Goal: Information Seeking & Learning: Learn about a topic

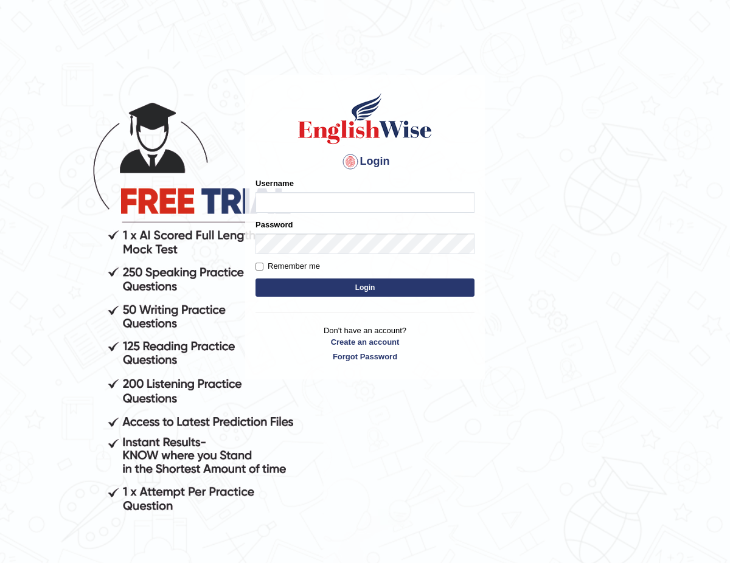
type input "ChimiZam"
click at [346, 285] on button "Login" at bounding box center [364, 288] width 219 height 18
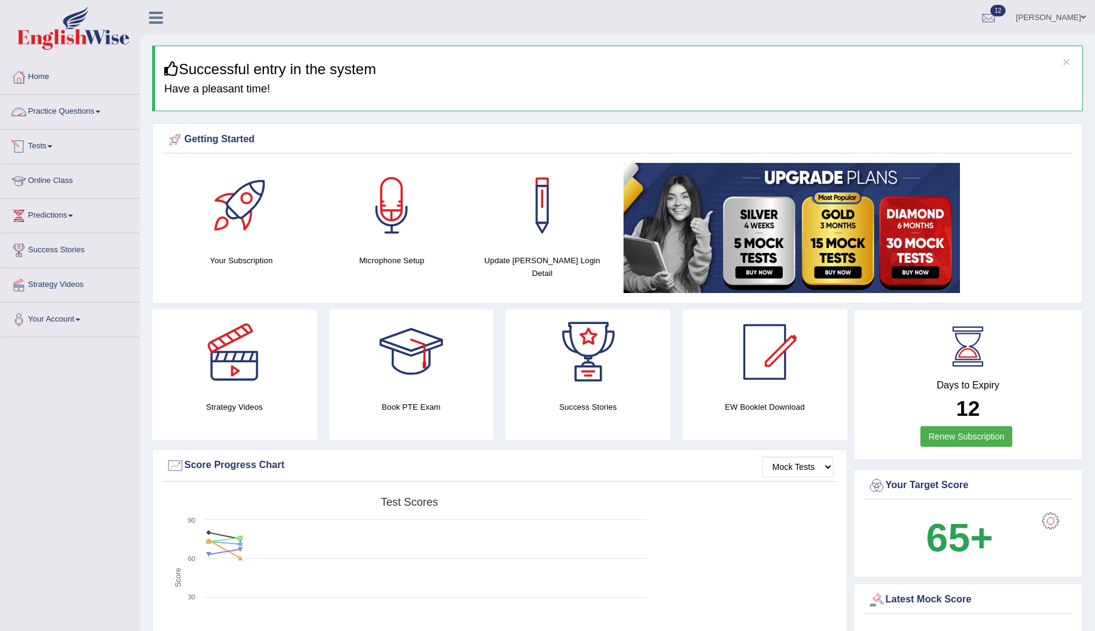
click at [52, 145] on span at bounding box center [49, 146] width 5 height 2
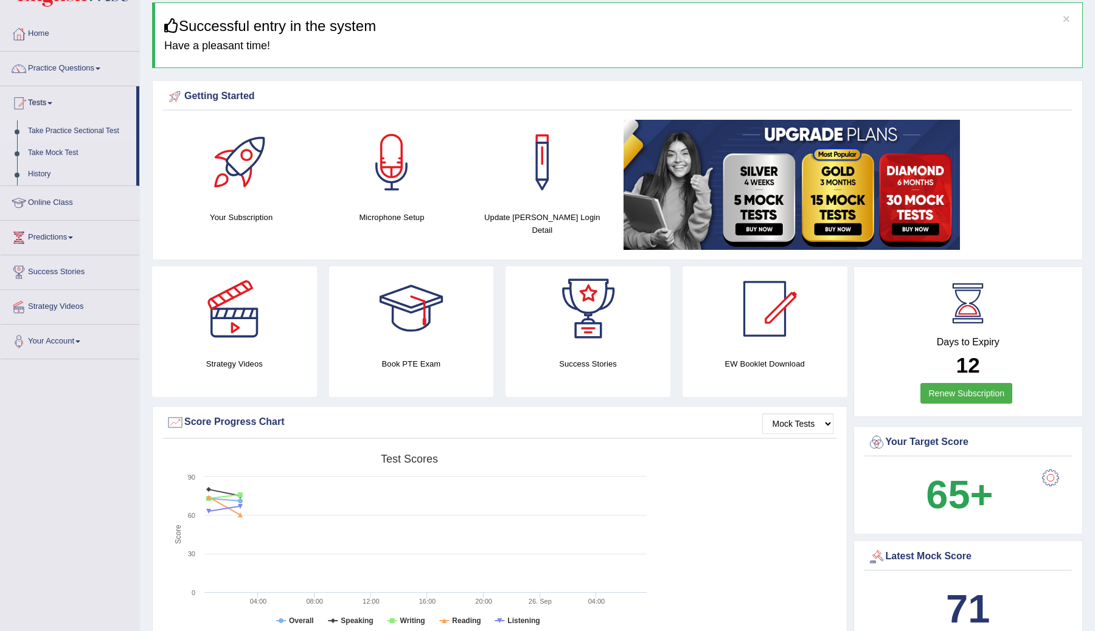
scroll to position [44, 0]
click at [41, 174] on link "History" at bounding box center [80, 174] width 114 height 22
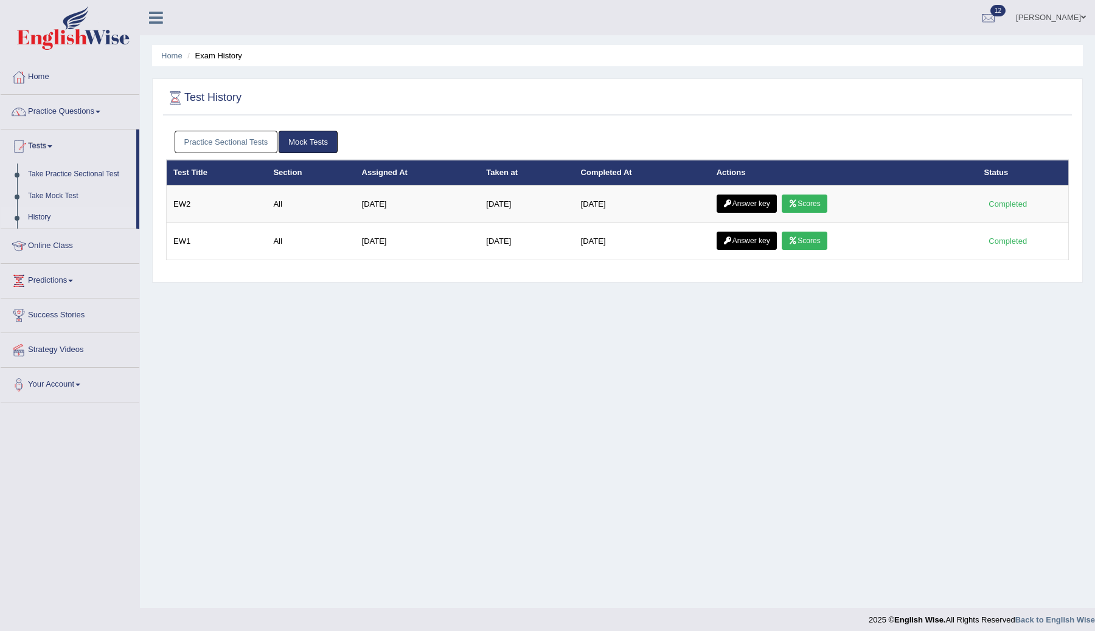
scroll to position [7, 0]
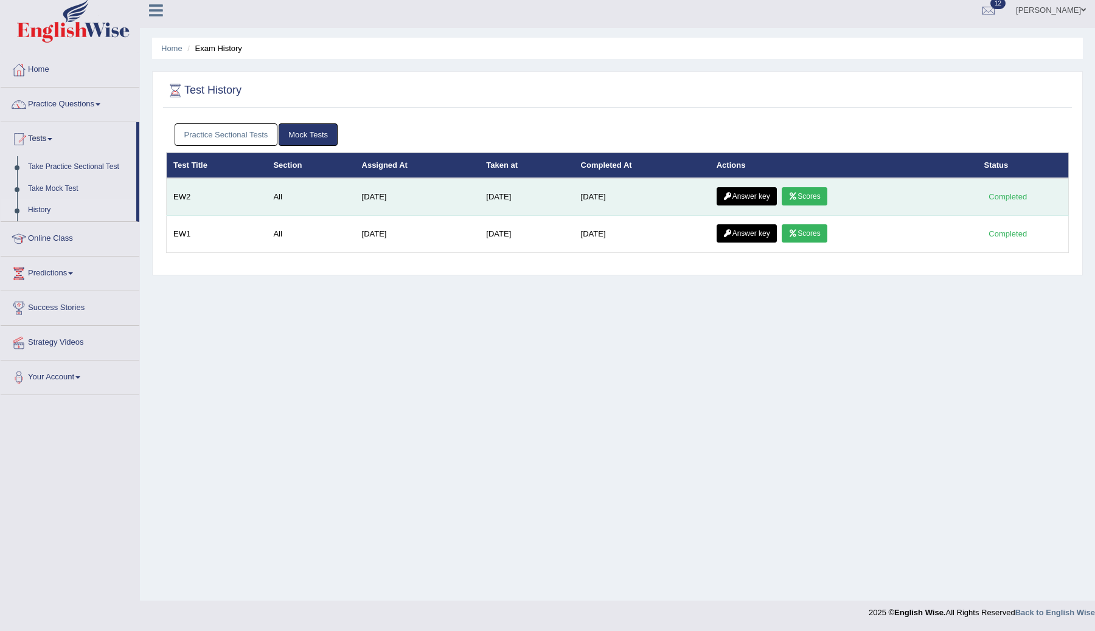
click at [806, 196] on link "Scores" at bounding box center [803, 196] width 45 height 18
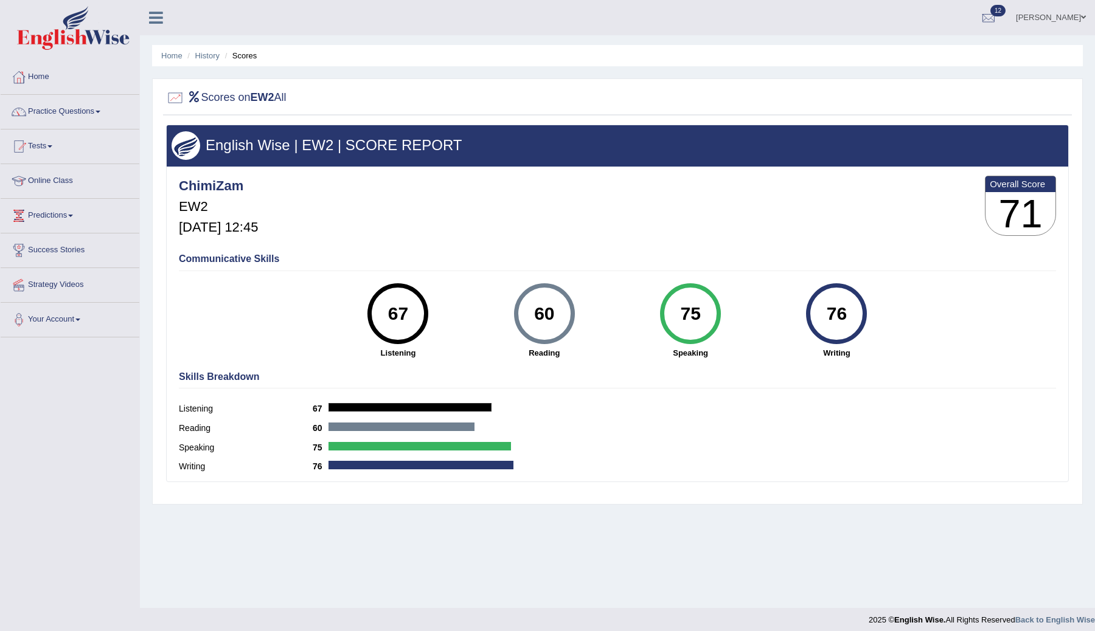
scroll to position [7, 0]
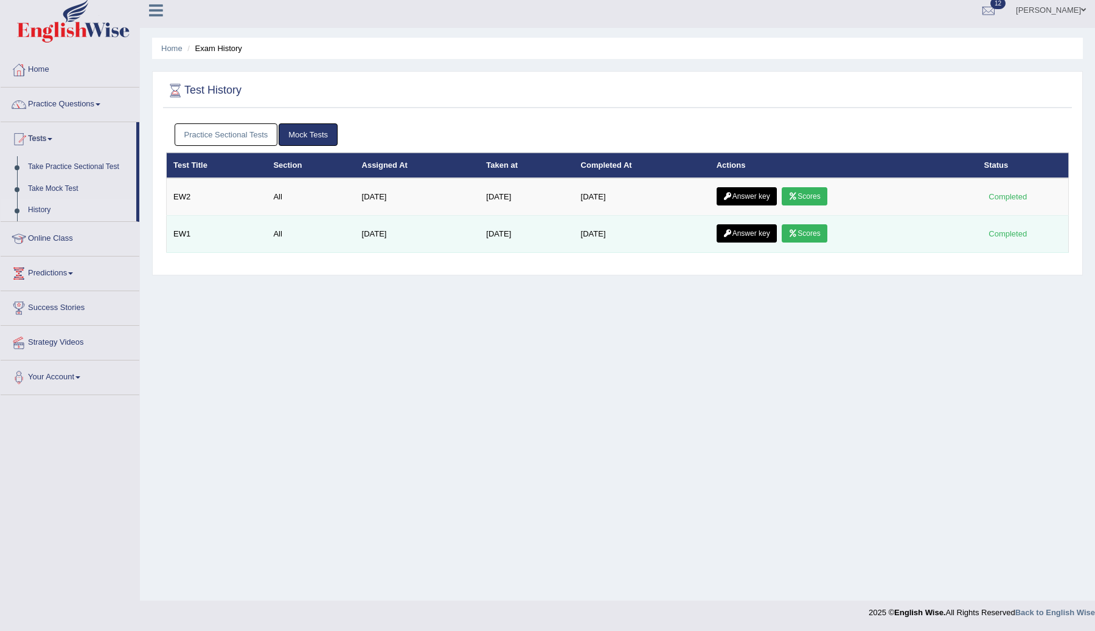
click at [813, 237] on link "Scores" at bounding box center [803, 233] width 45 height 18
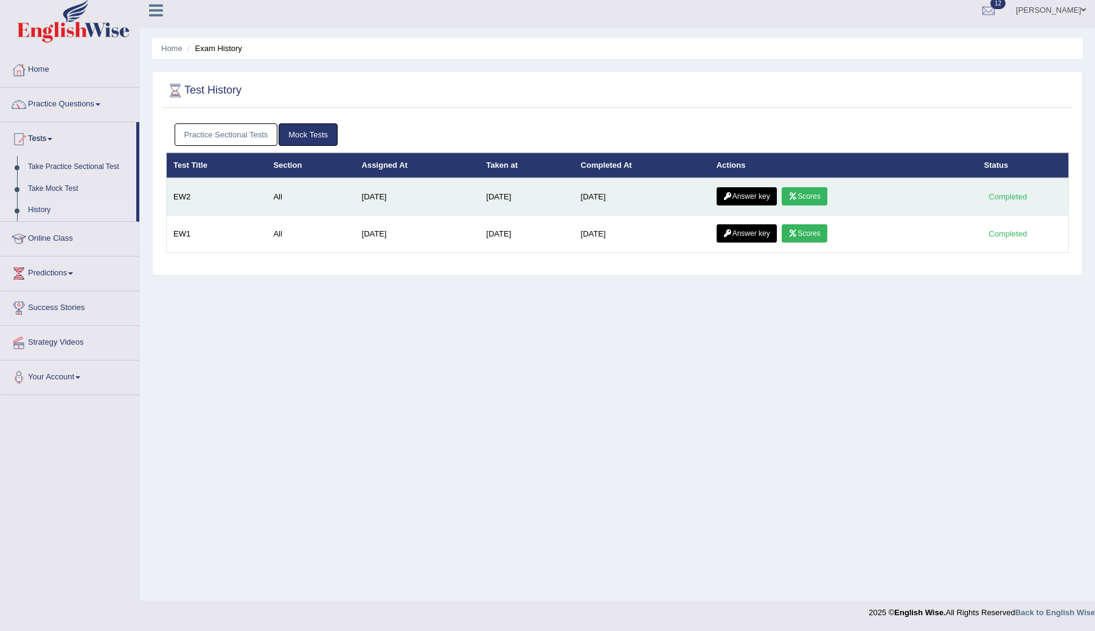
click at [805, 197] on link "Scores" at bounding box center [803, 196] width 45 height 18
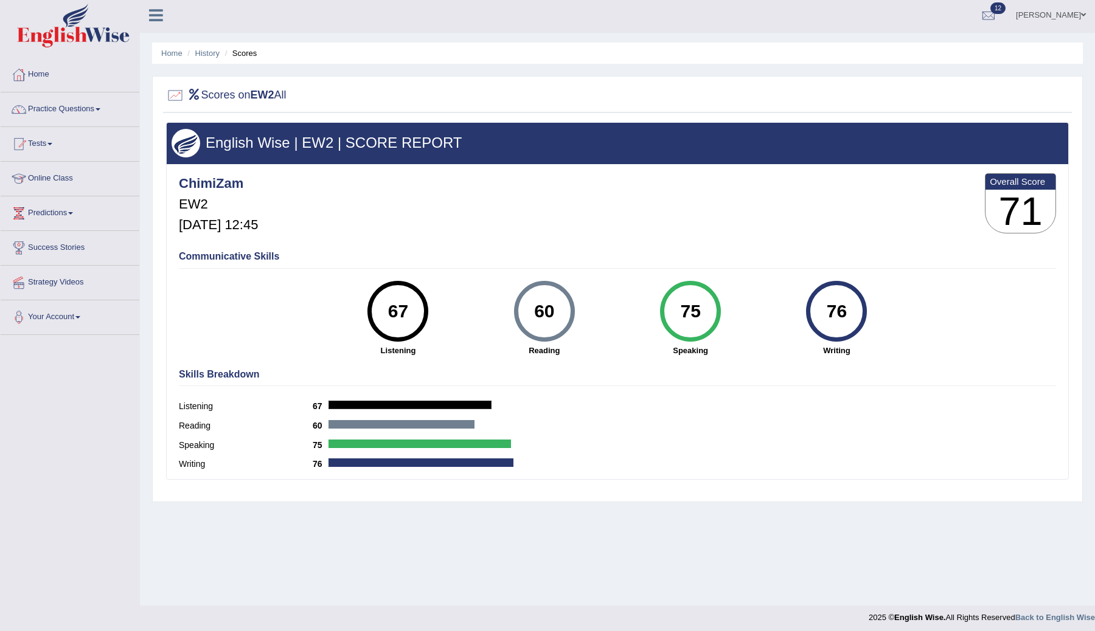
scroll to position [7, 0]
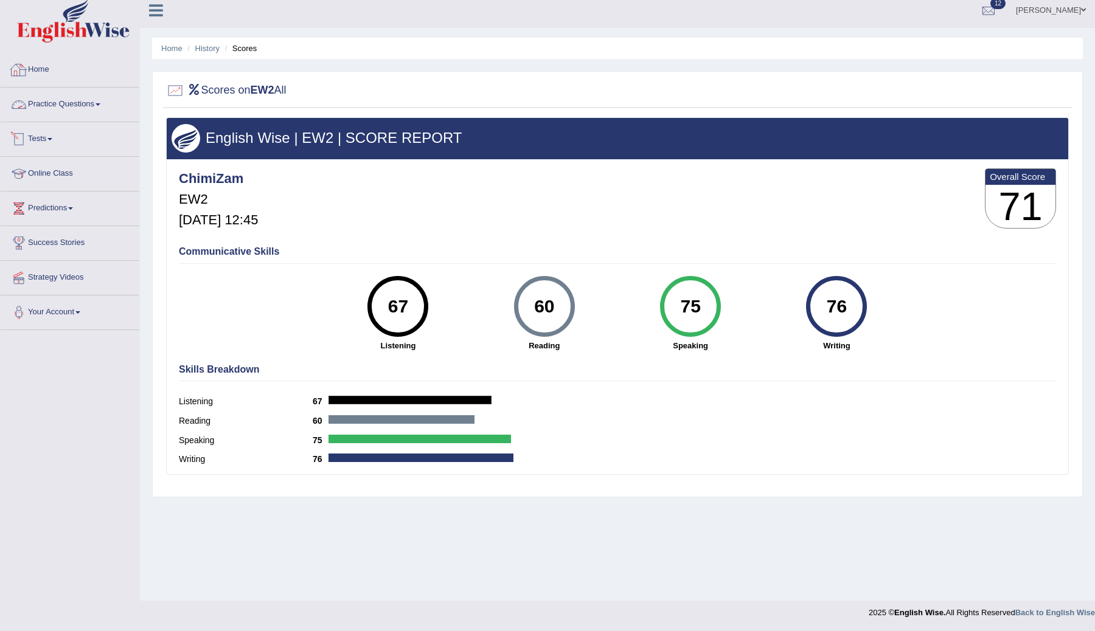
click at [50, 136] on link "Tests" at bounding box center [70, 137] width 139 height 30
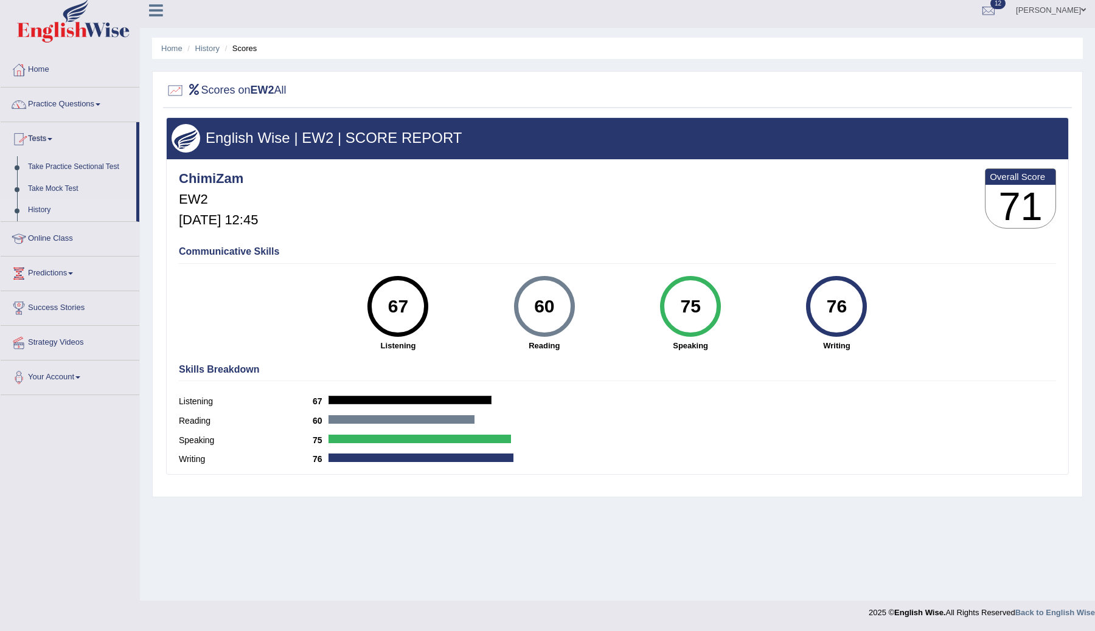
click at [41, 210] on link "History" at bounding box center [80, 210] width 114 height 22
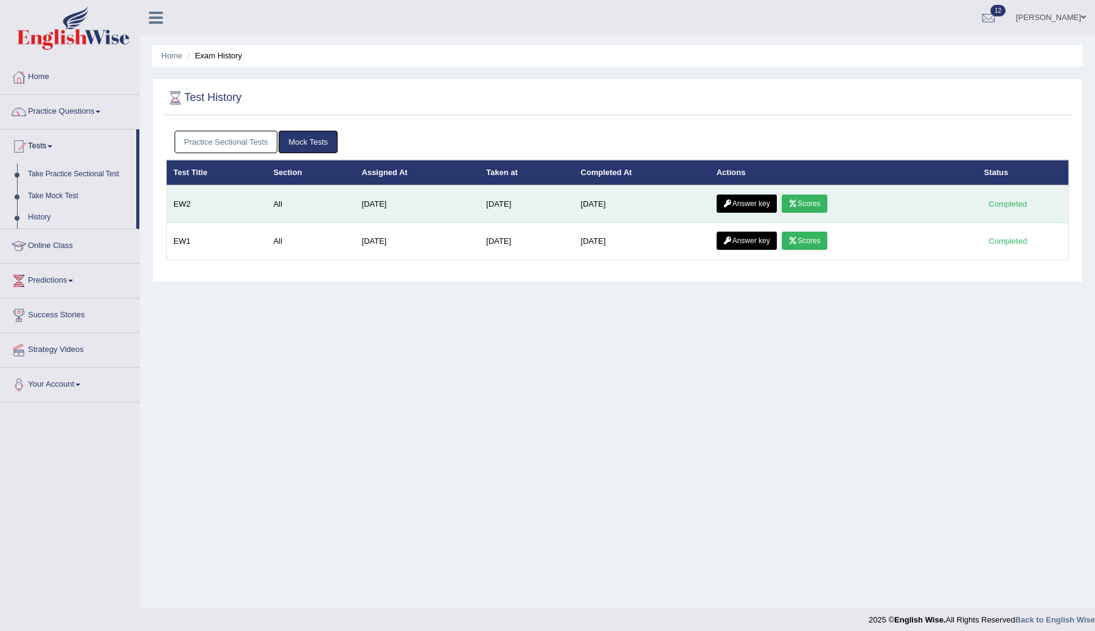
click at [758, 204] on link "Answer key" at bounding box center [746, 204] width 60 height 18
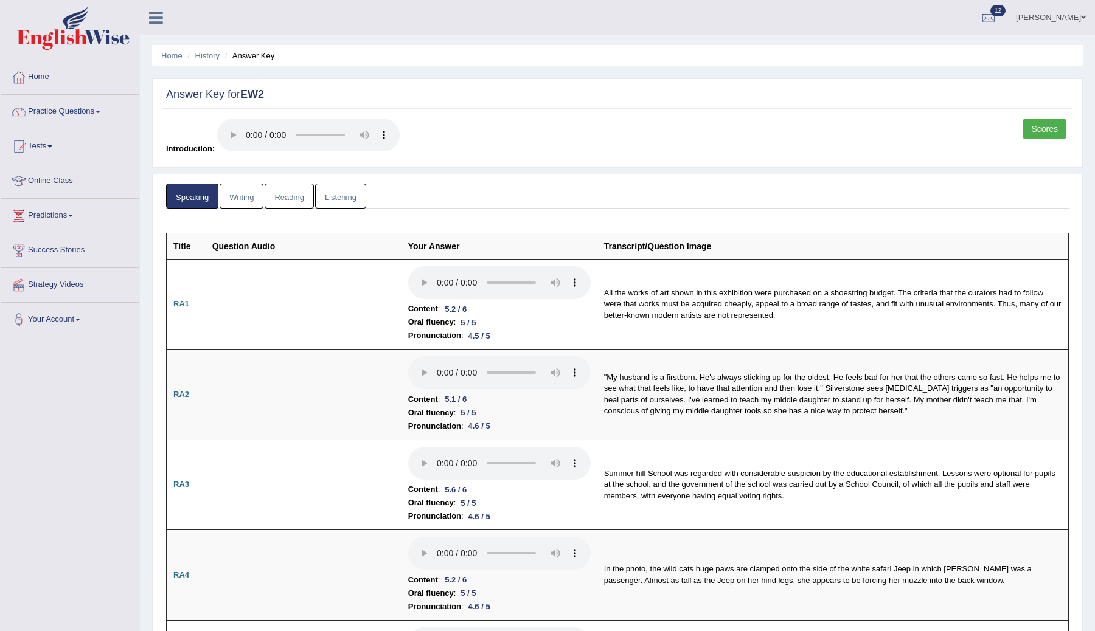
click at [294, 196] on link "Reading" at bounding box center [289, 196] width 49 height 25
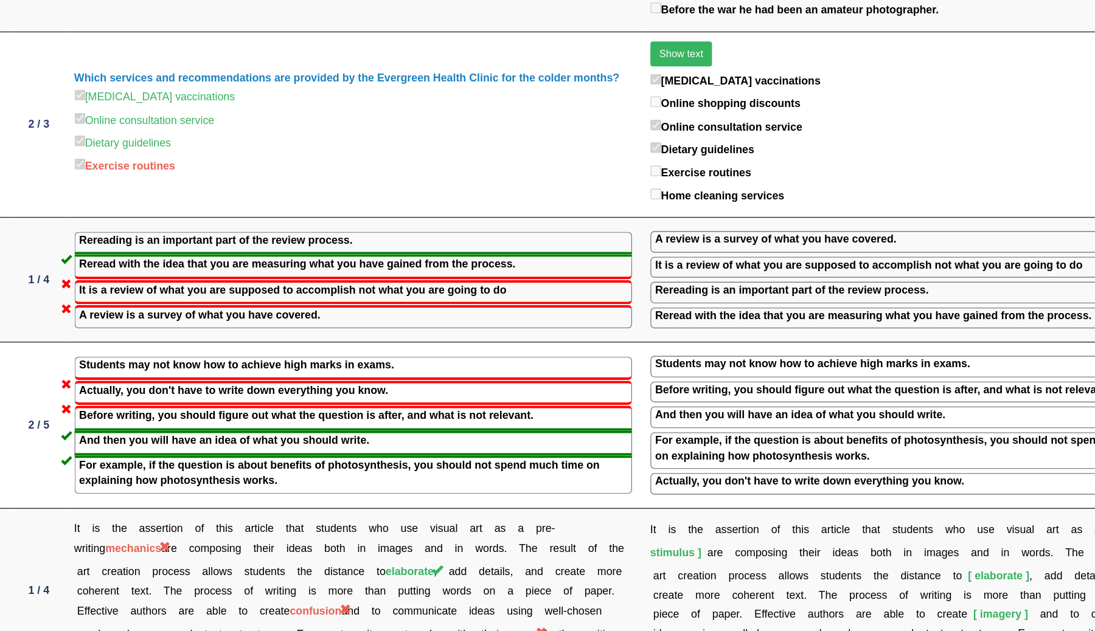
scroll to position [1125, 0]
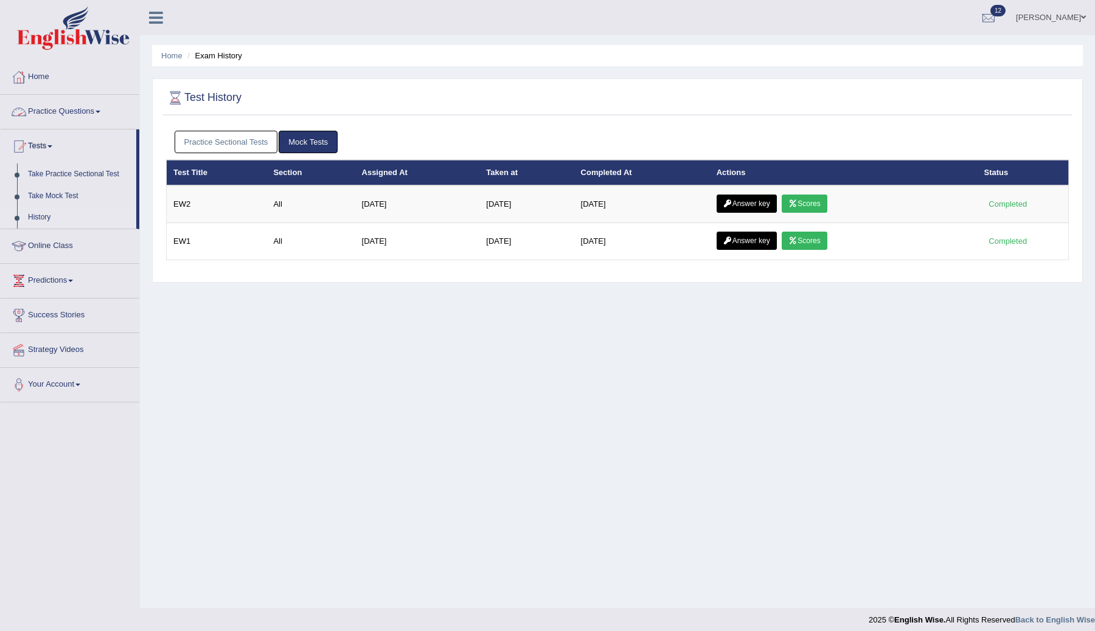
click at [75, 112] on link "Practice Questions" at bounding box center [70, 110] width 139 height 30
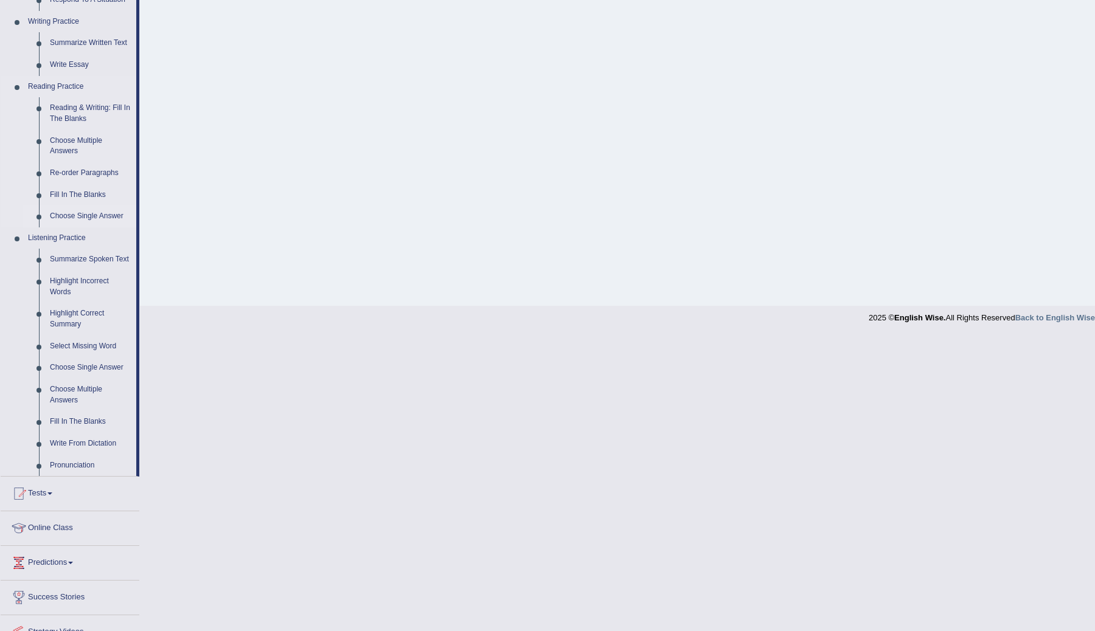
scroll to position [316, 0]
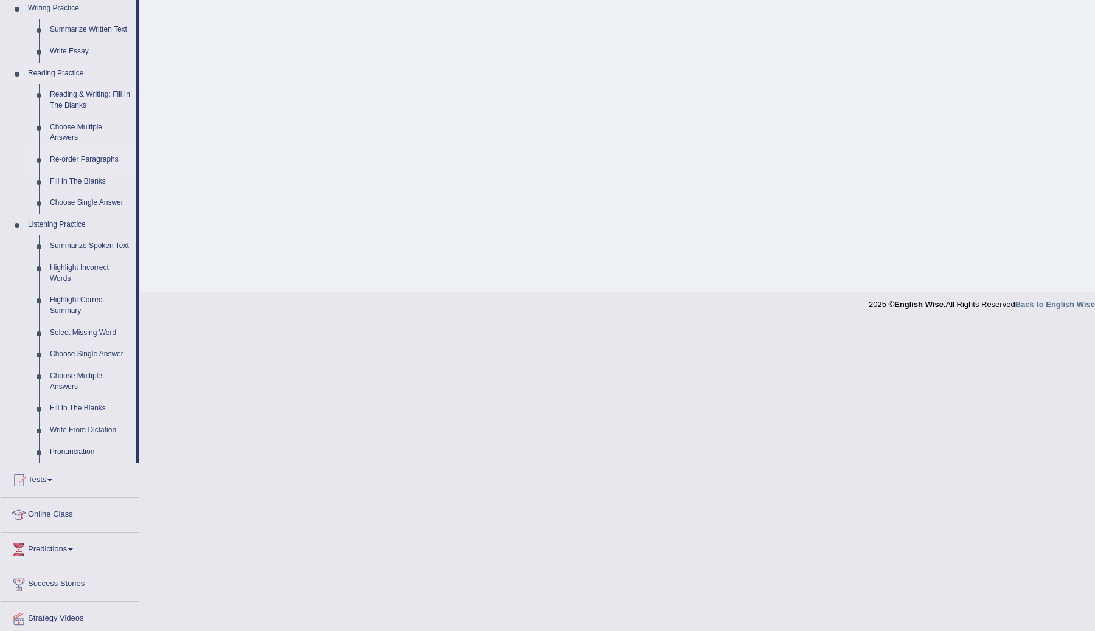
click at [78, 160] on link "Re-order Paragraphs" at bounding box center [90, 160] width 92 height 22
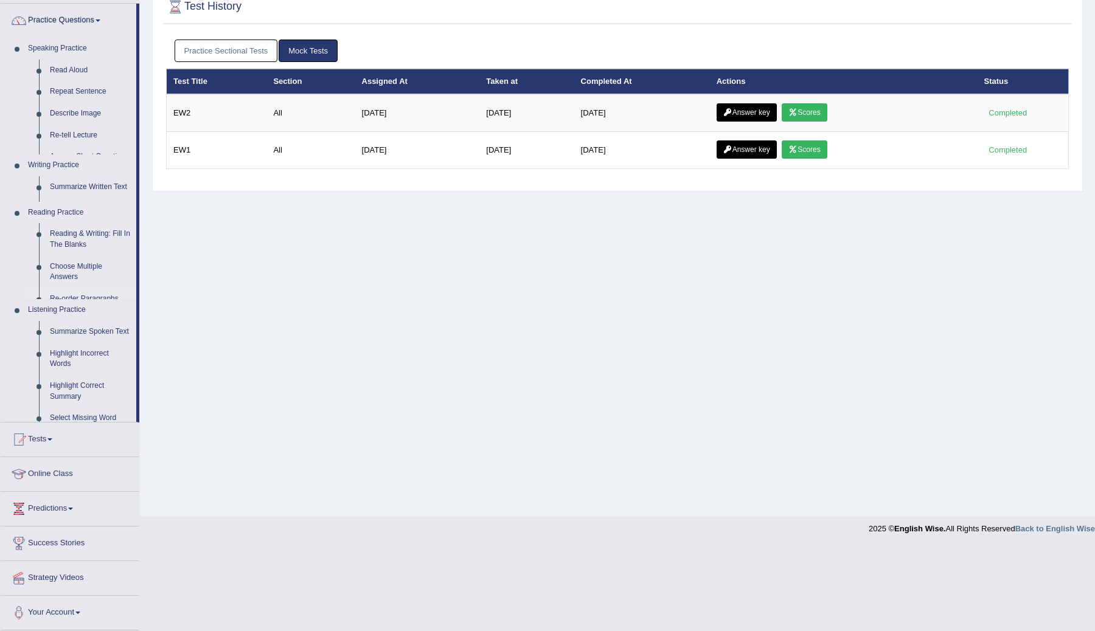
scroll to position [7, 0]
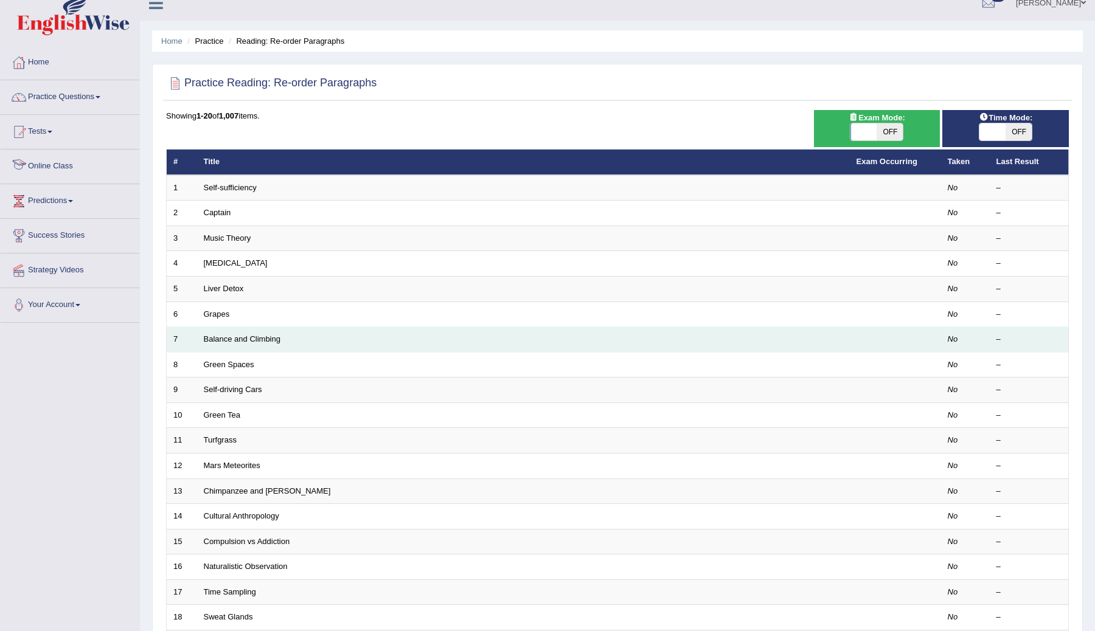
scroll to position [15, 0]
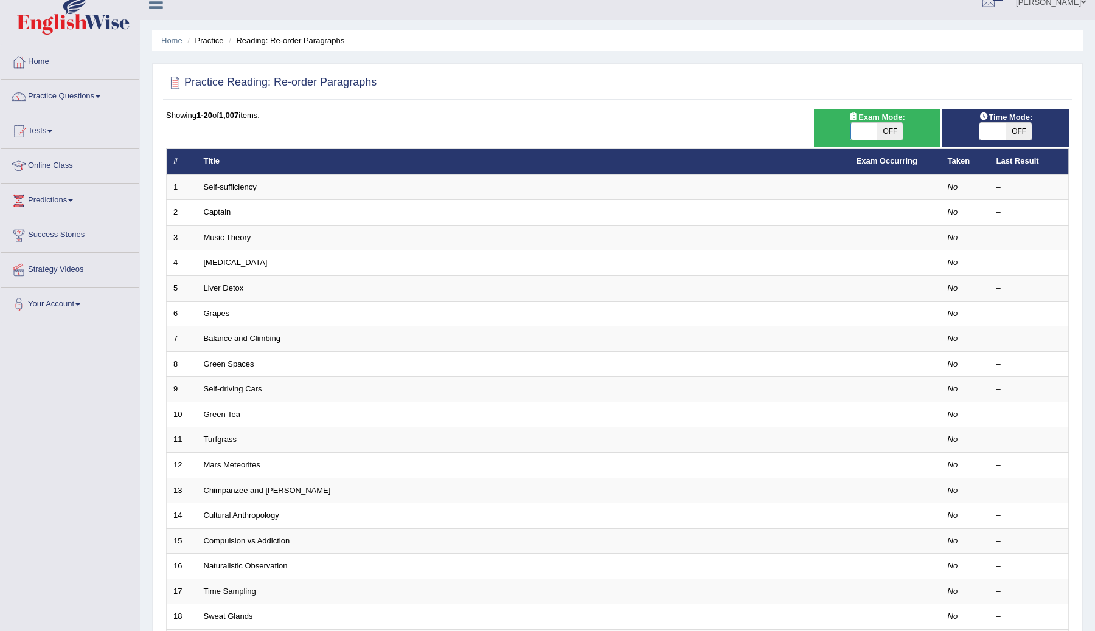
click at [1014, 140] on div "ON OFF" at bounding box center [1006, 131] width 54 height 18
click at [1013, 134] on span "OFF" at bounding box center [1018, 131] width 26 height 17
checkbox input "true"
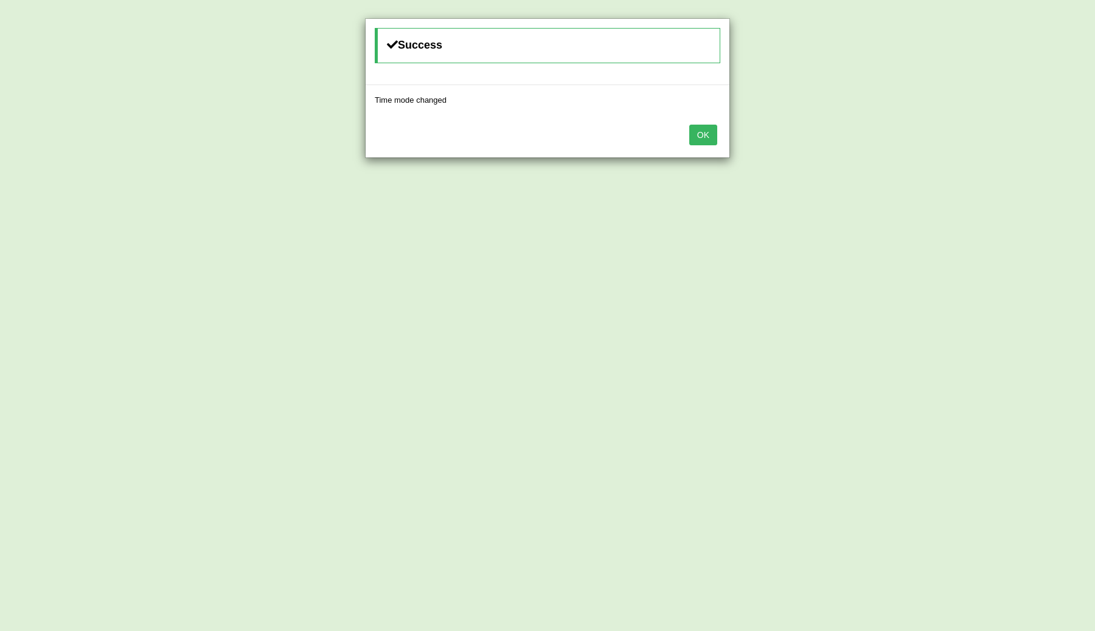
click at [707, 131] on button "OK" at bounding box center [703, 135] width 28 height 21
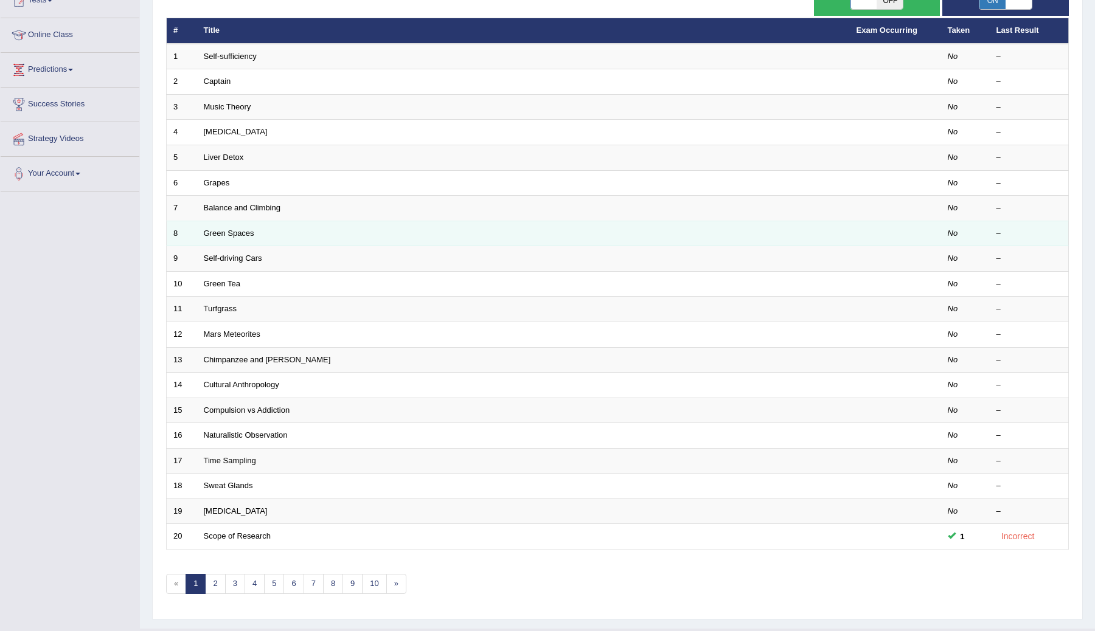
scroll to position [174, 0]
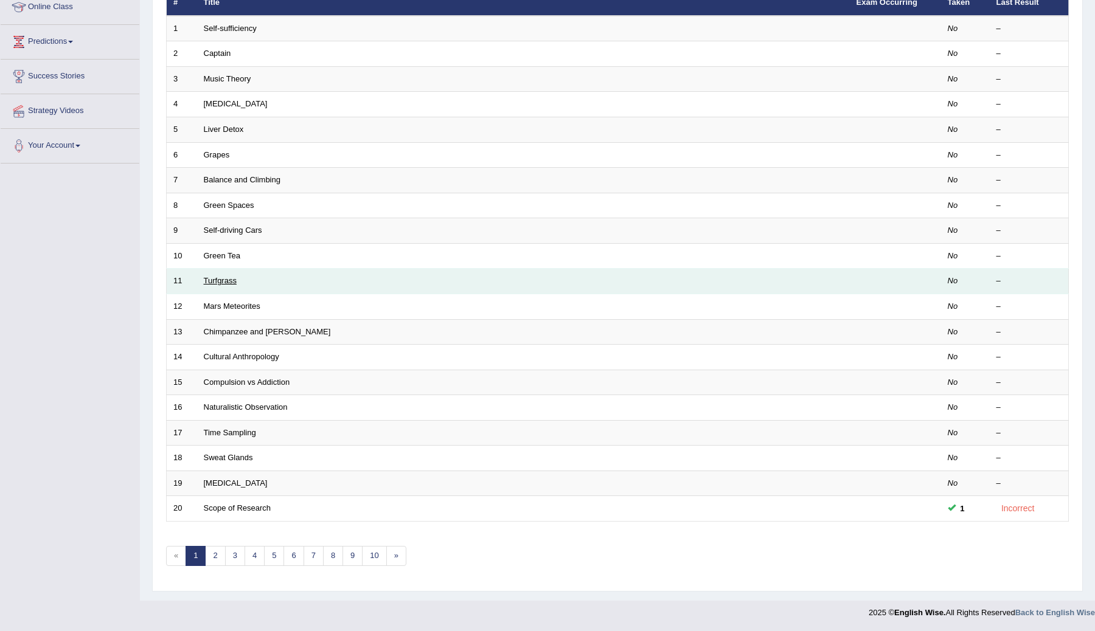
click at [219, 282] on link "Turfgrass" at bounding box center [220, 280] width 33 height 9
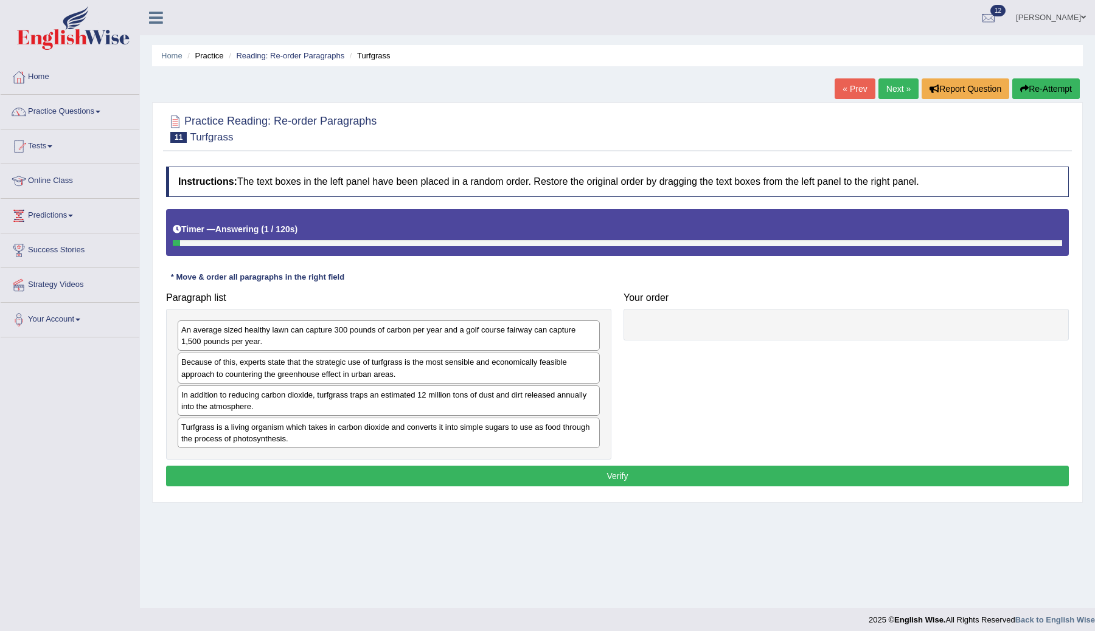
scroll to position [7, 0]
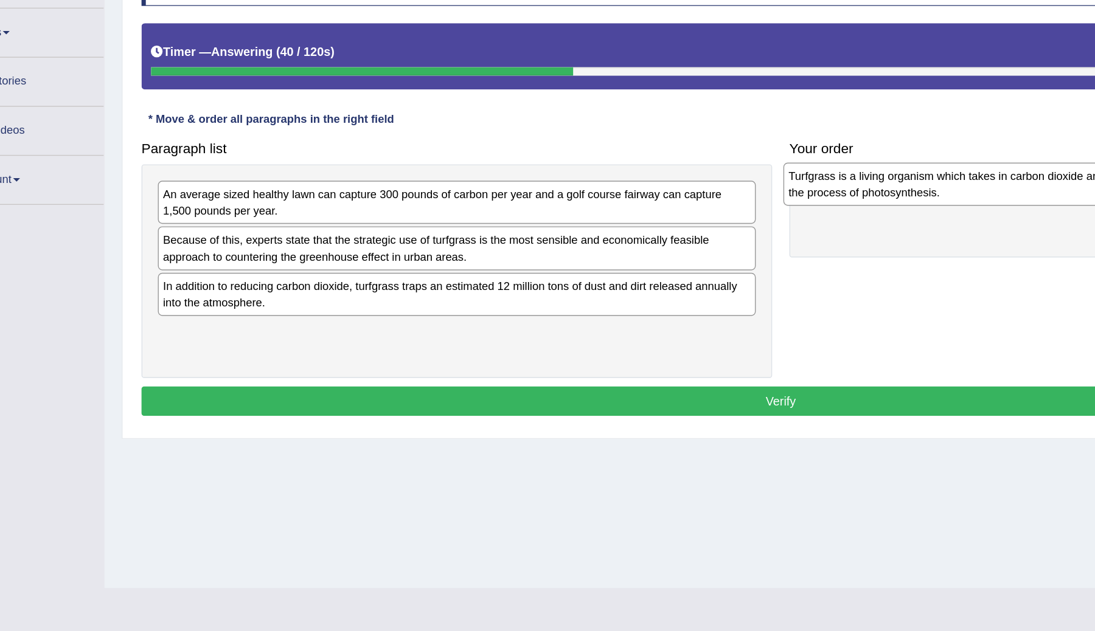
drag, startPoint x: 254, startPoint y: 429, endPoint x: 695, endPoint y: 319, distance: 455.0
click at [695, 319] on div "Turfgrass is a living organism which takes in carbon dioxide and converts it in…" at bounding box center [830, 315] width 422 height 30
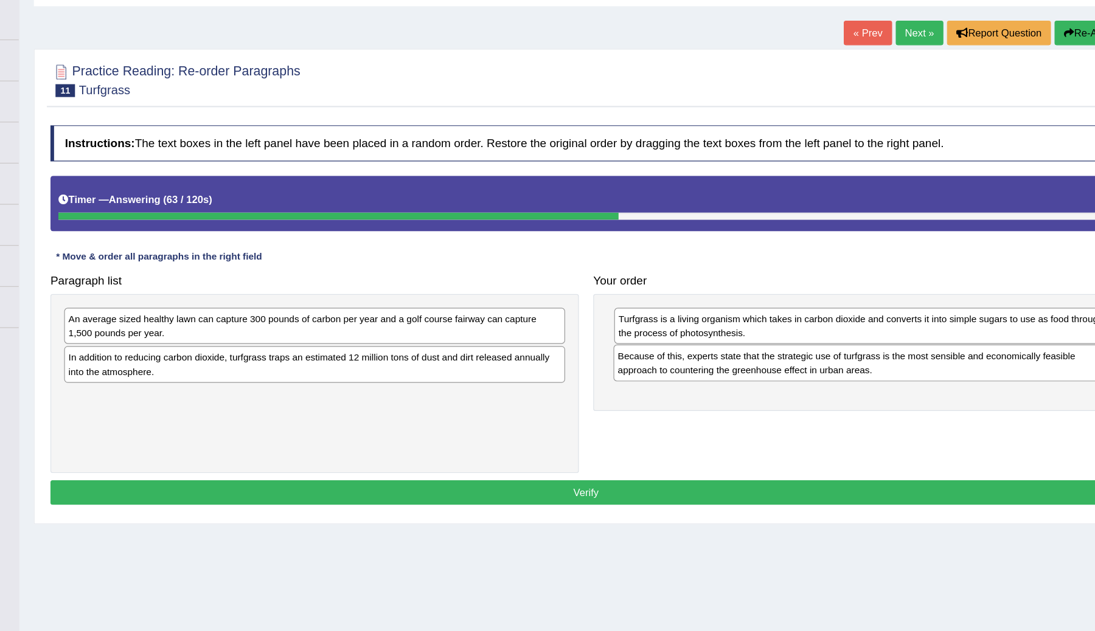
drag, startPoint x: 379, startPoint y: 363, endPoint x: 842, endPoint y: 362, distance: 462.2
click at [842, 362] on div "Because of this, experts state that the strategic use of turfgrass is the most …" at bounding box center [851, 359] width 422 height 30
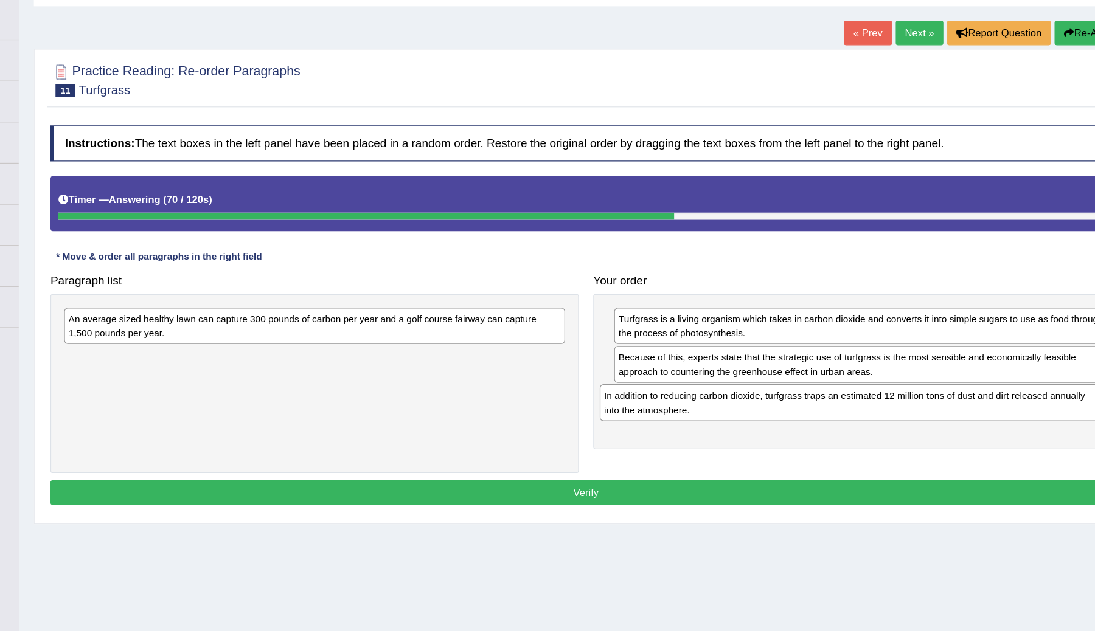
drag, startPoint x: 258, startPoint y: 367, endPoint x: 710, endPoint y: 399, distance: 453.0
click at [710, 399] on div "In addition to reducing carbon dioxide, turfgrass traps an estimated 12 million…" at bounding box center [840, 393] width 422 height 30
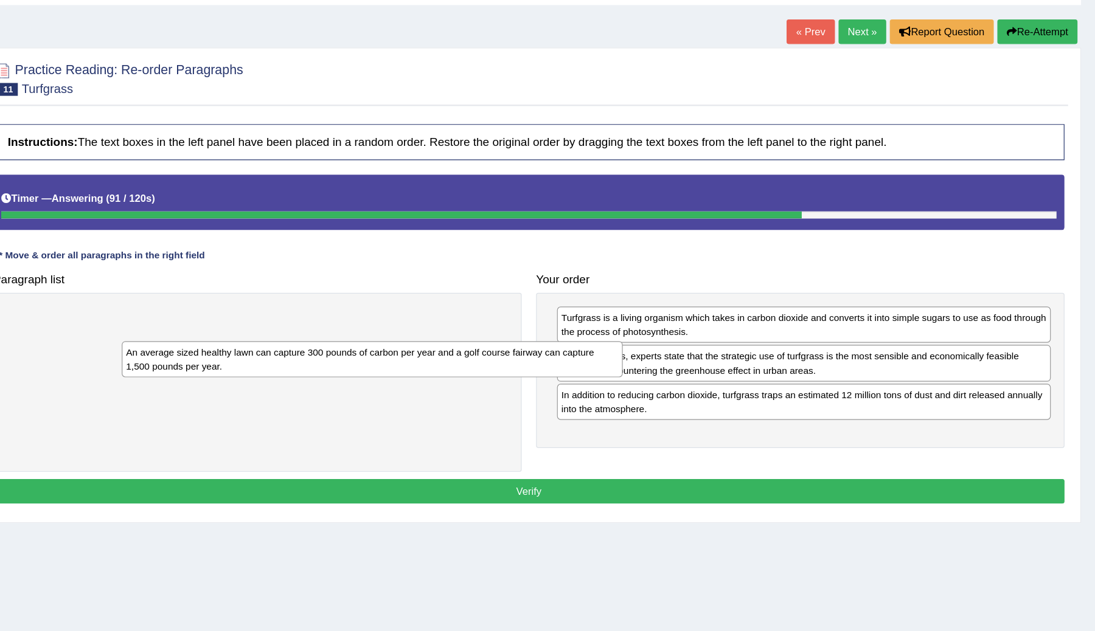
drag, startPoint x: 397, startPoint y: 322, endPoint x: 503, endPoint y: 355, distance: 111.4
click at [501, 354] on div "An average sized healthy lawn can capture 300 pounds of carbon per year and a g…" at bounding box center [485, 357] width 422 height 30
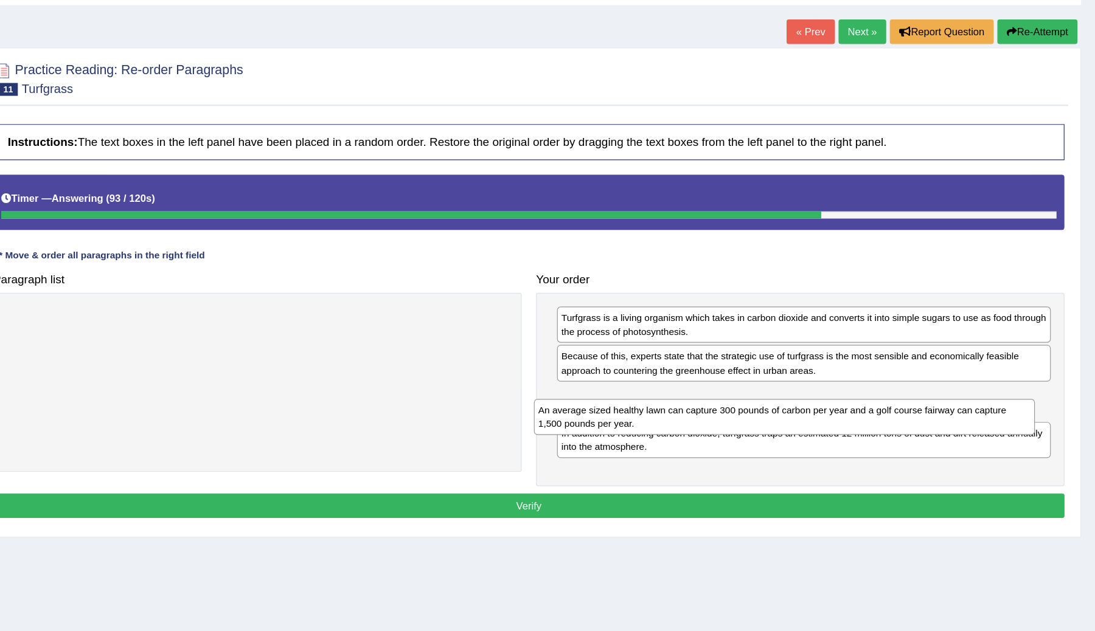
drag, startPoint x: 521, startPoint y: 328, endPoint x: 967, endPoint y: 403, distance: 452.6
click at [966, 403] on div "An average sized healthy lawn can capture 300 pounds of carbon per year and a g…" at bounding box center [833, 406] width 422 height 30
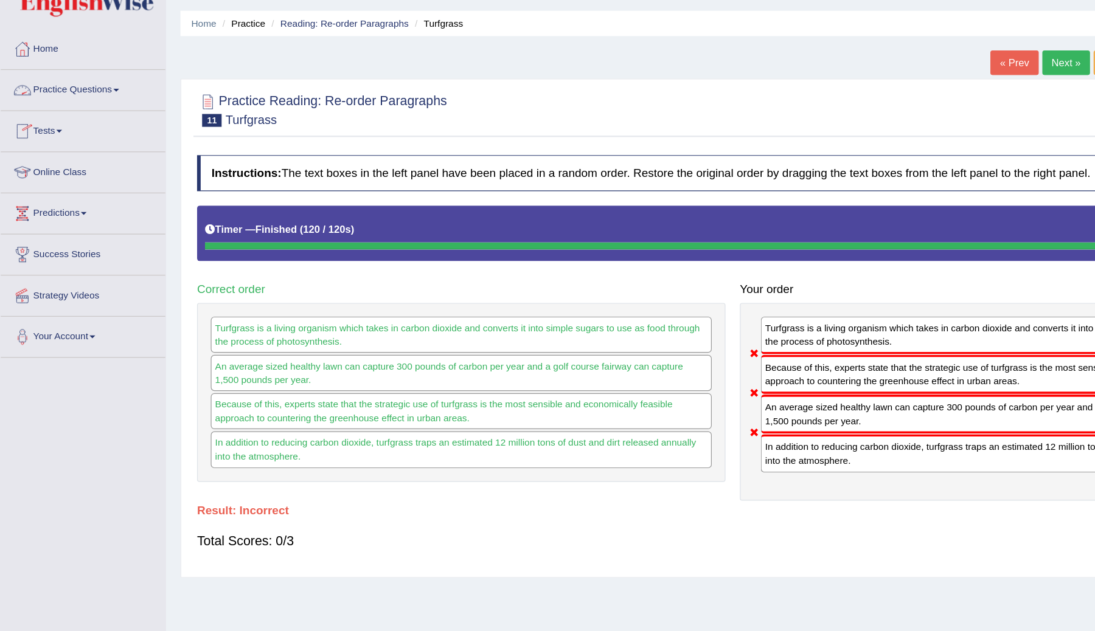
click at [49, 141] on link "Tests" at bounding box center [70, 137] width 139 height 30
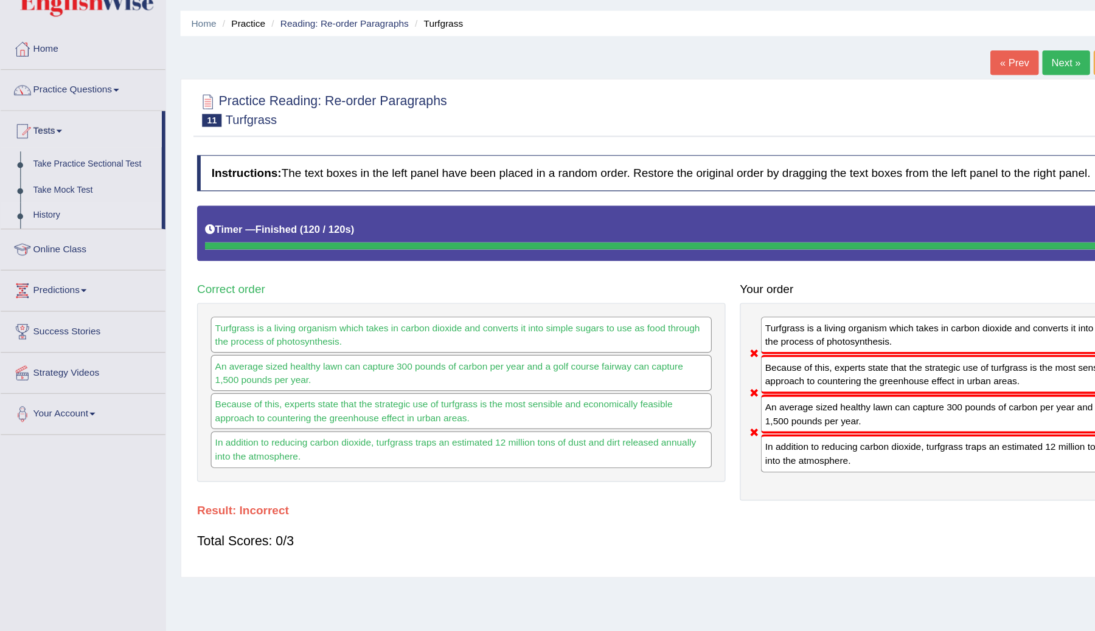
click at [41, 210] on link "History" at bounding box center [80, 210] width 114 height 22
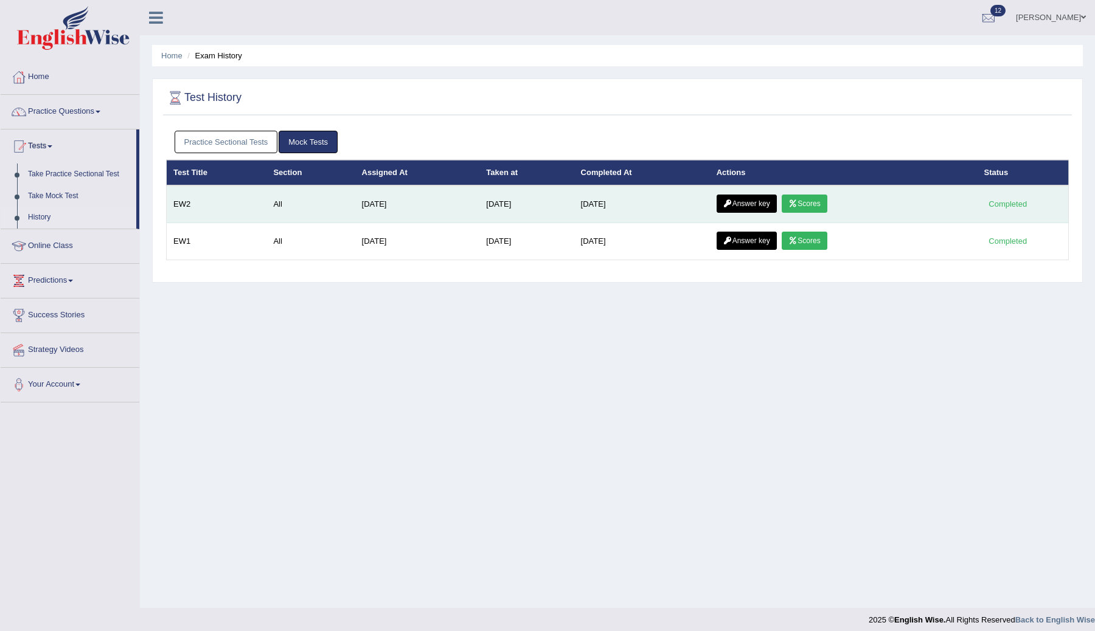
click at [759, 207] on link "Answer key" at bounding box center [746, 204] width 60 height 18
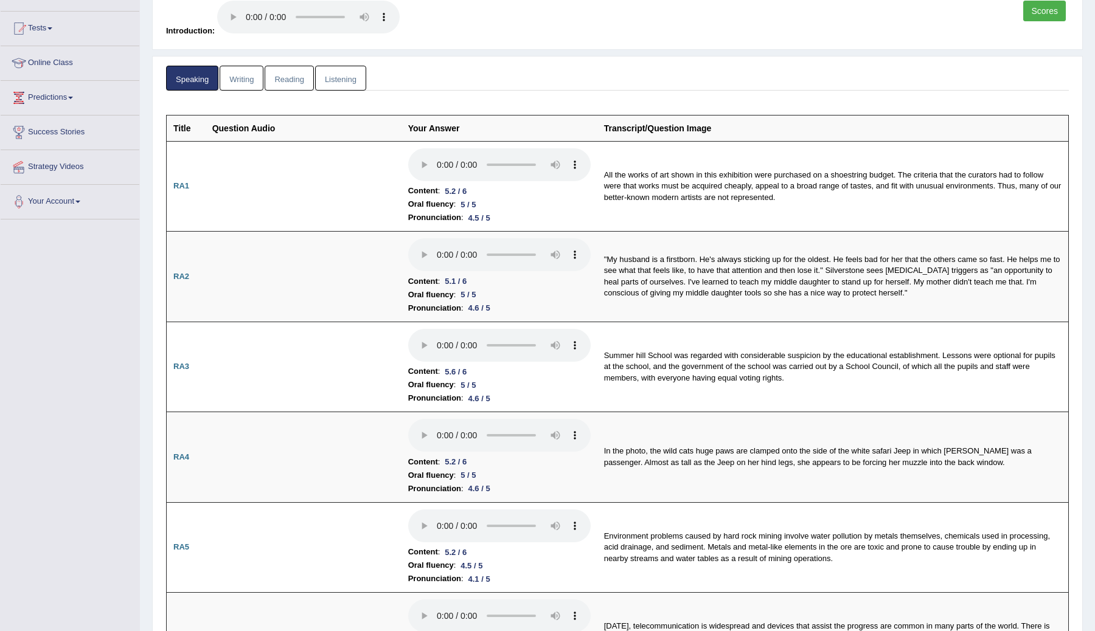
scroll to position [107, 0]
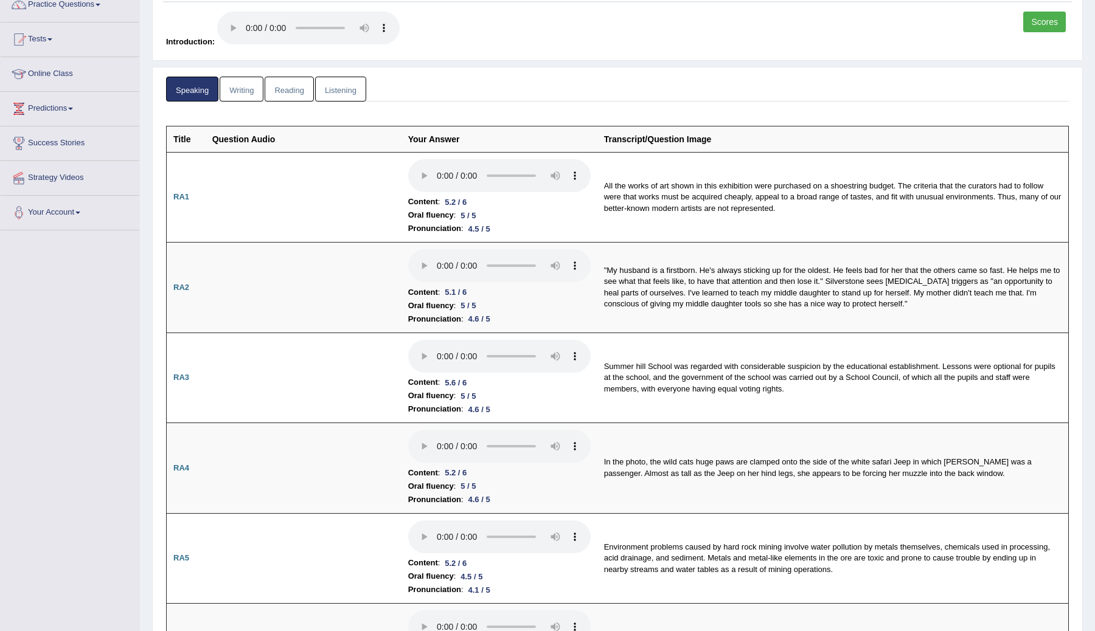
click at [293, 94] on link "Reading" at bounding box center [289, 89] width 49 height 25
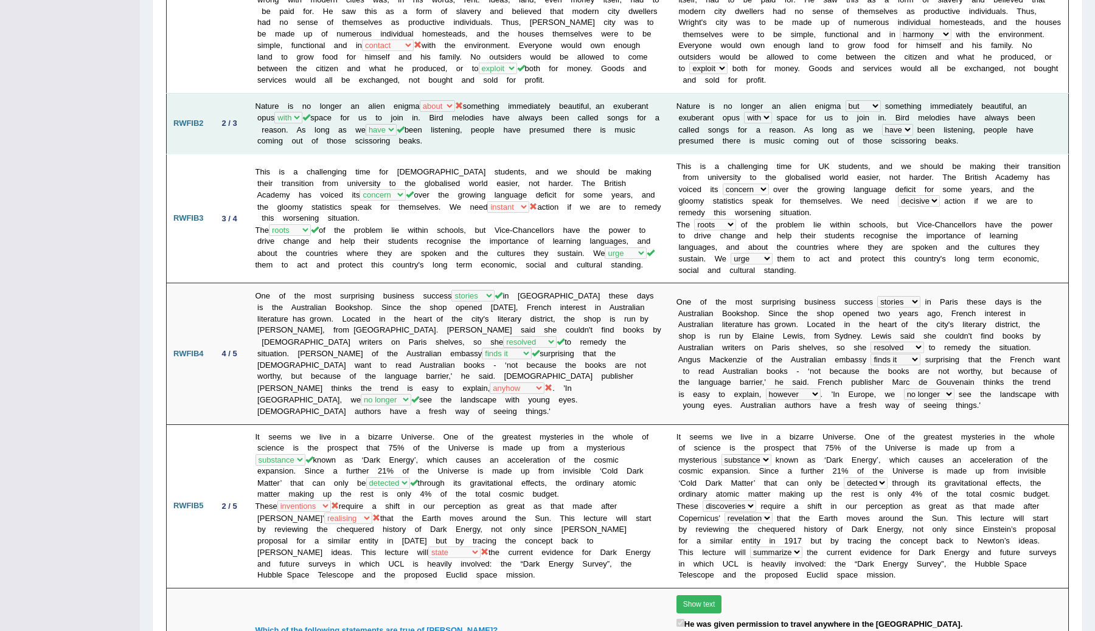
scroll to position [0, 0]
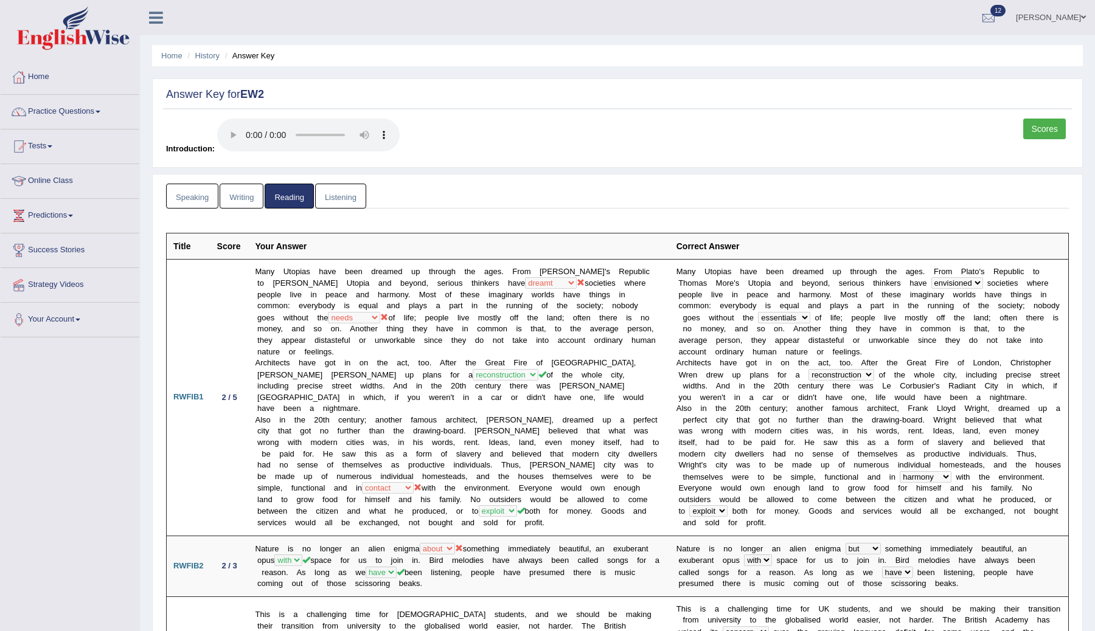
click at [344, 198] on link "Listening" at bounding box center [340, 196] width 51 height 25
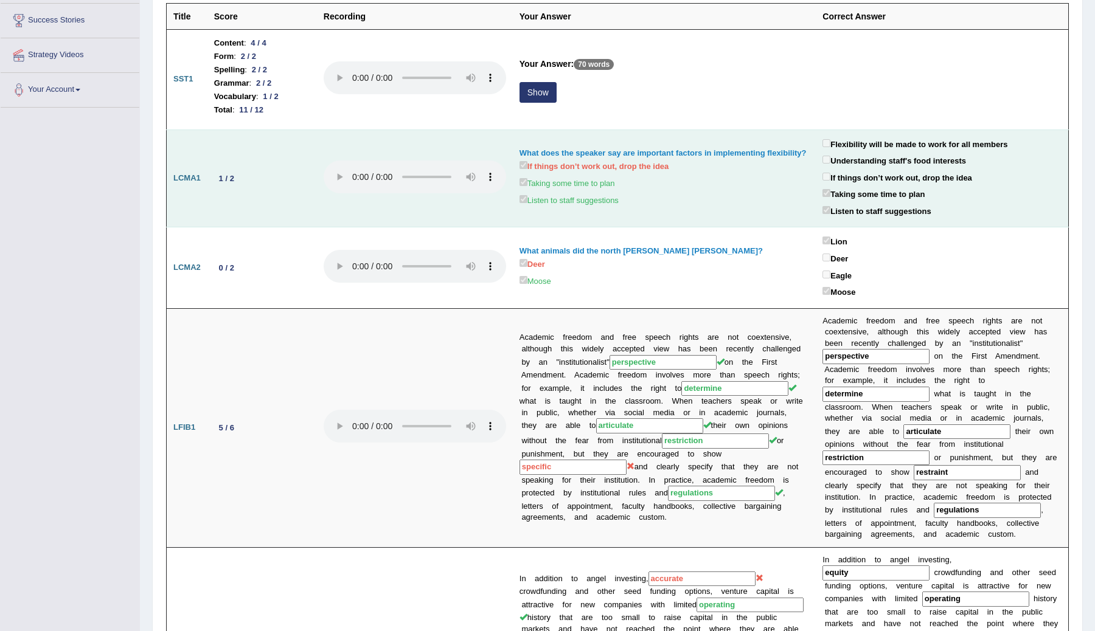
scroll to position [225, 0]
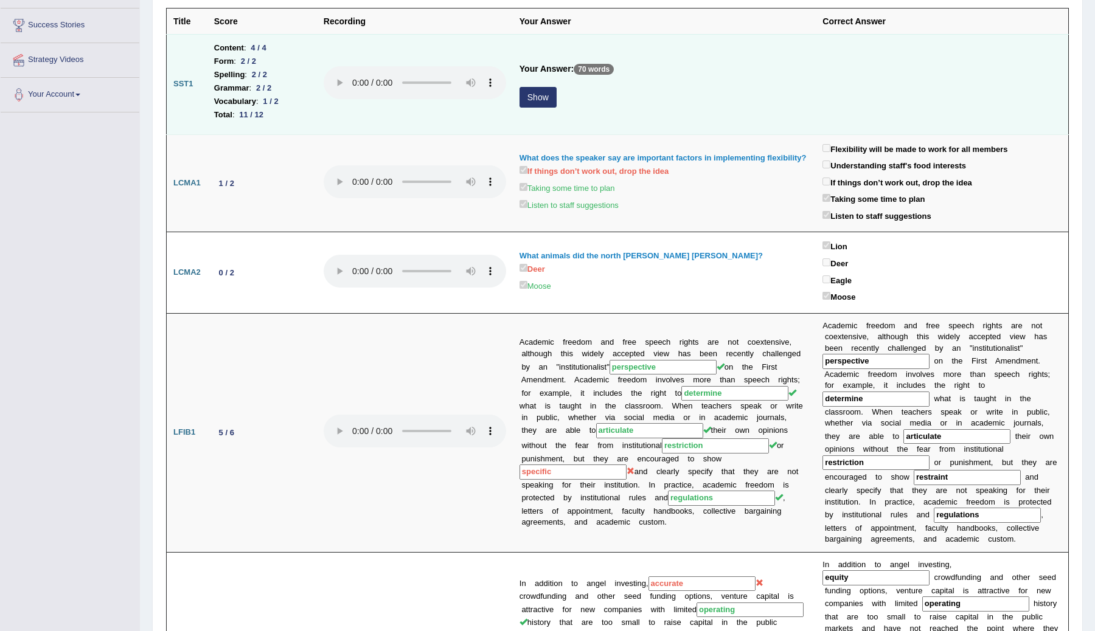
click at [544, 104] on button "Show" at bounding box center [537, 97] width 37 height 21
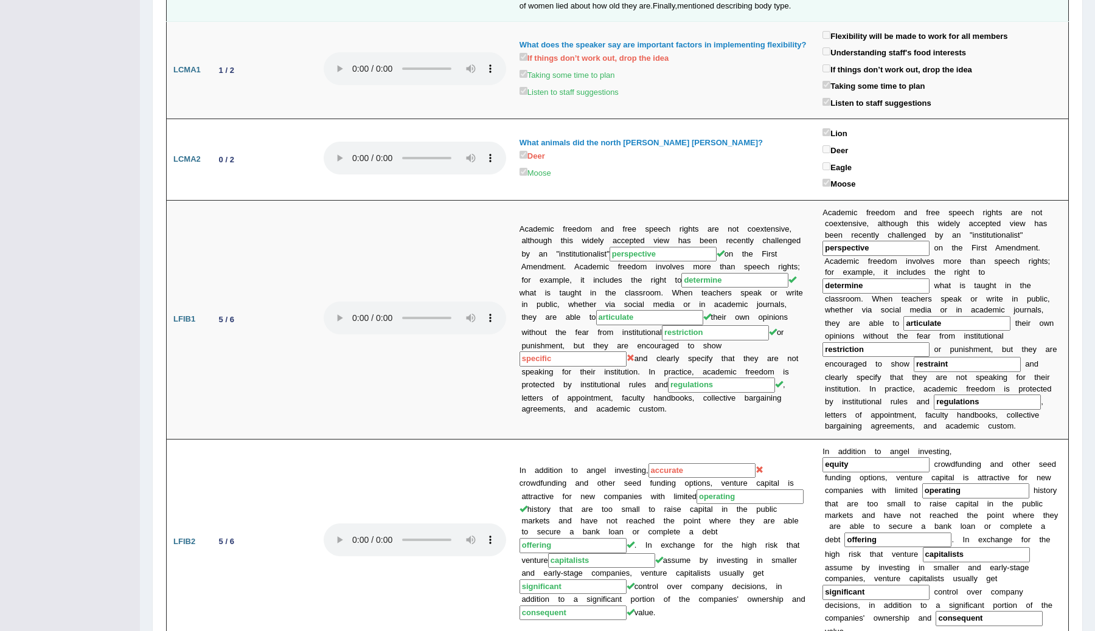
scroll to position [0, 0]
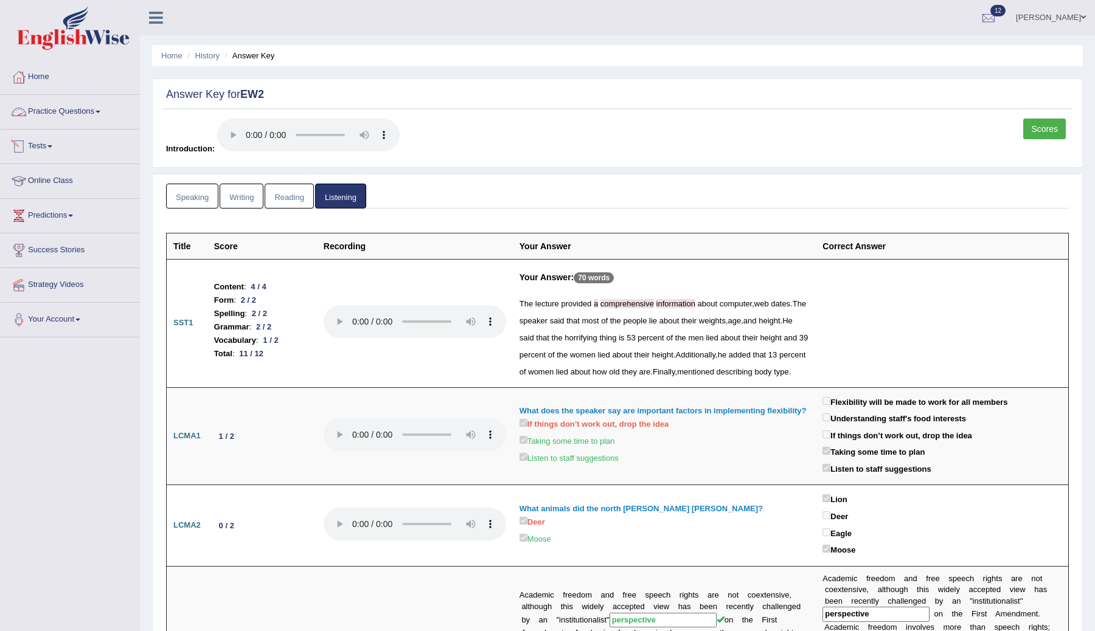
click at [52, 146] on span at bounding box center [49, 146] width 5 height 2
click at [50, 198] on link "Take Mock Test" at bounding box center [80, 196] width 114 height 22
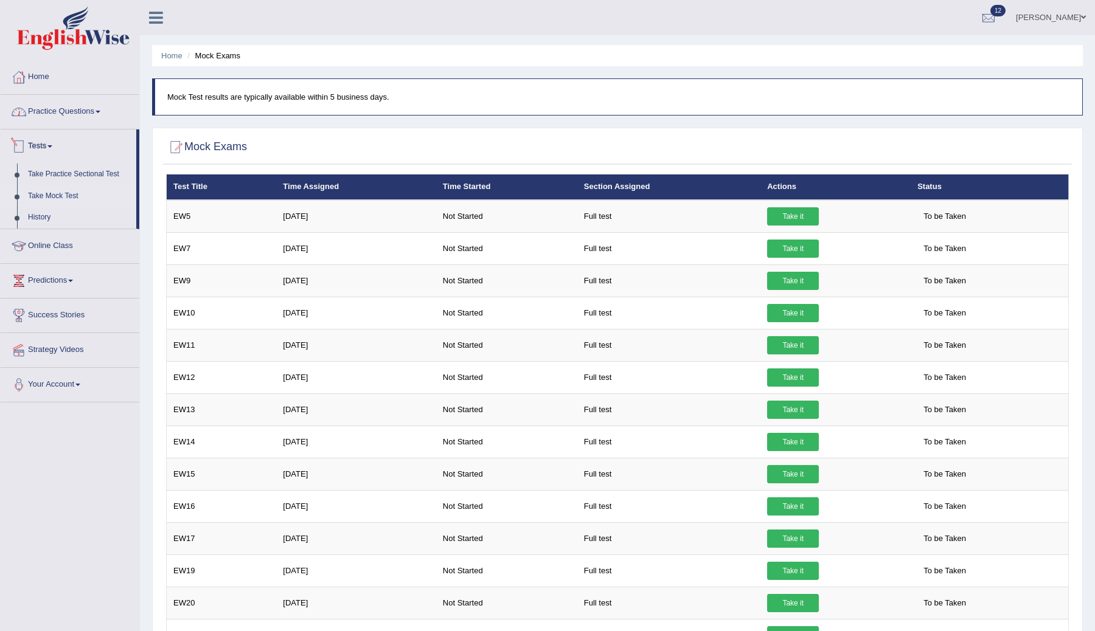
click at [92, 117] on link "Practice Questions" at bounding box center [70, 110] width 139 height 30
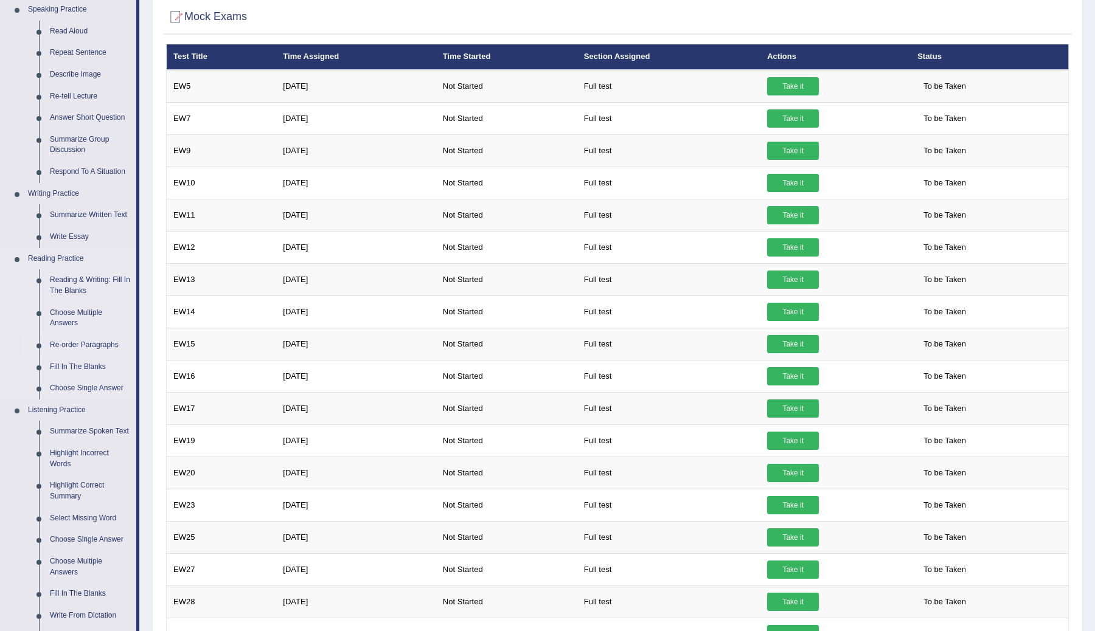
scroll to position [131, 0]
click at [85, 347] on link "Re-order Paragraphs" at bounding box center [90, 345] width 92 height 22
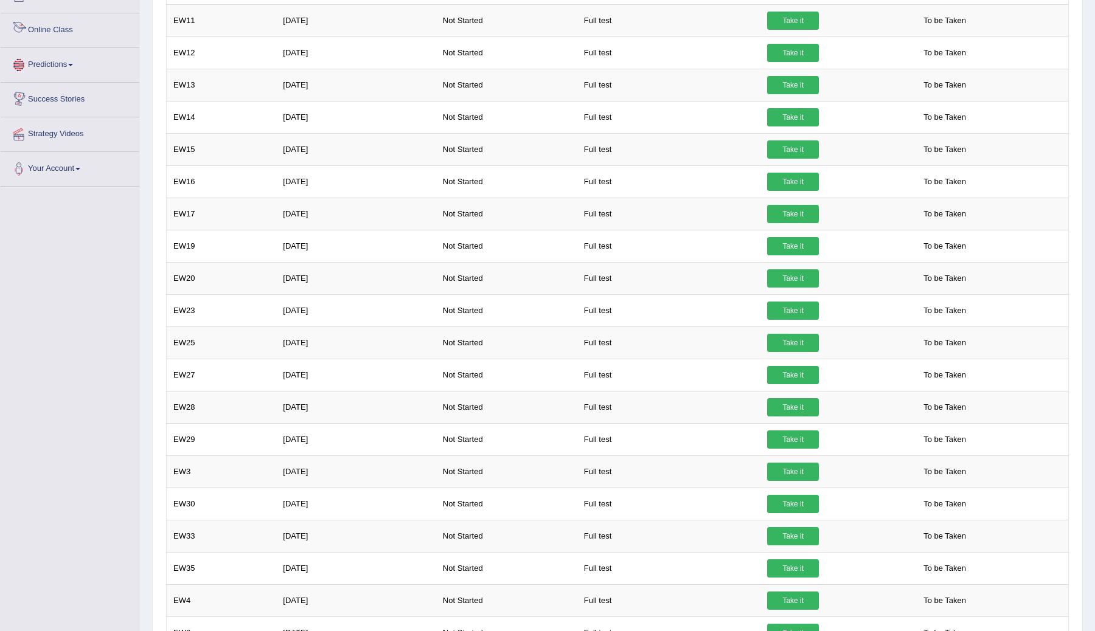
scroll to position [695, 0]
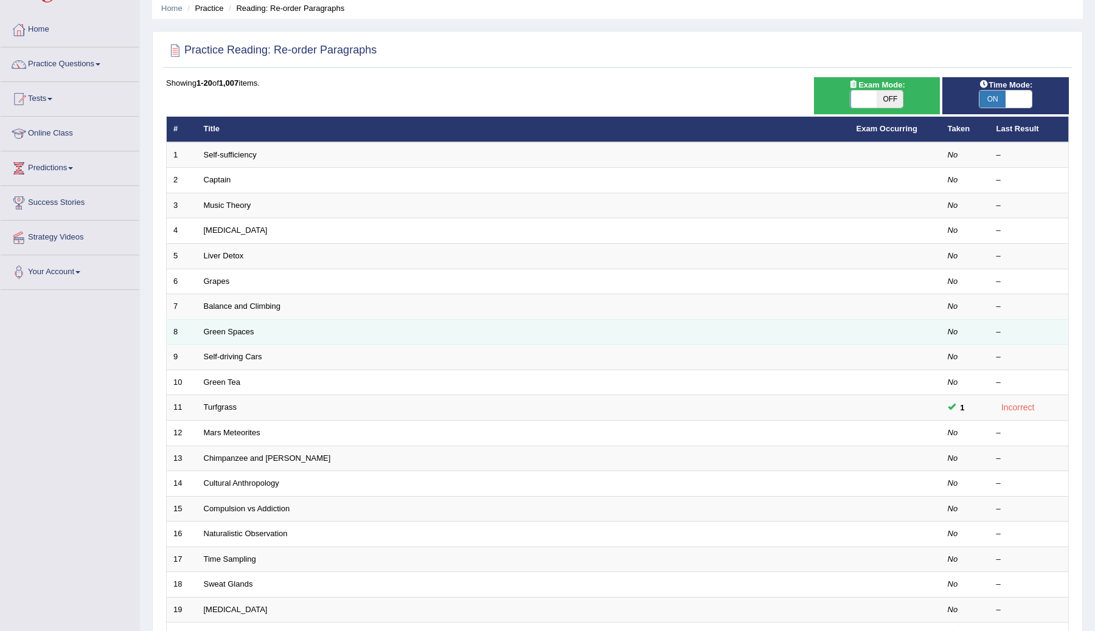
scroll to position [61, 0]
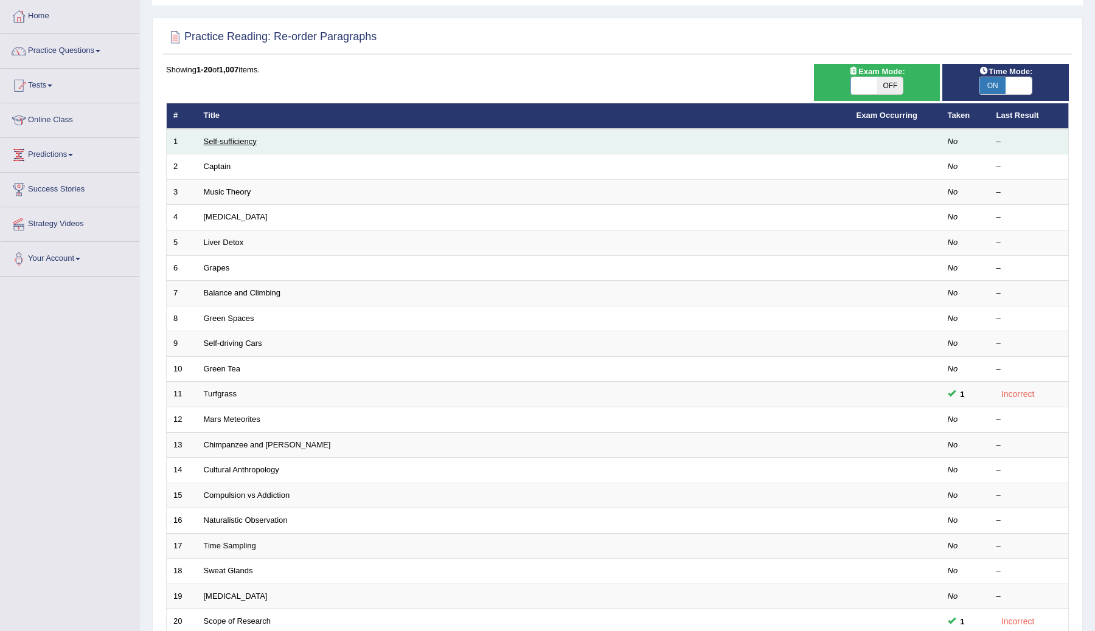
click at [223, 142] on link "Self-sufficiency" at bounding box center [230, 141] width 53 height 9
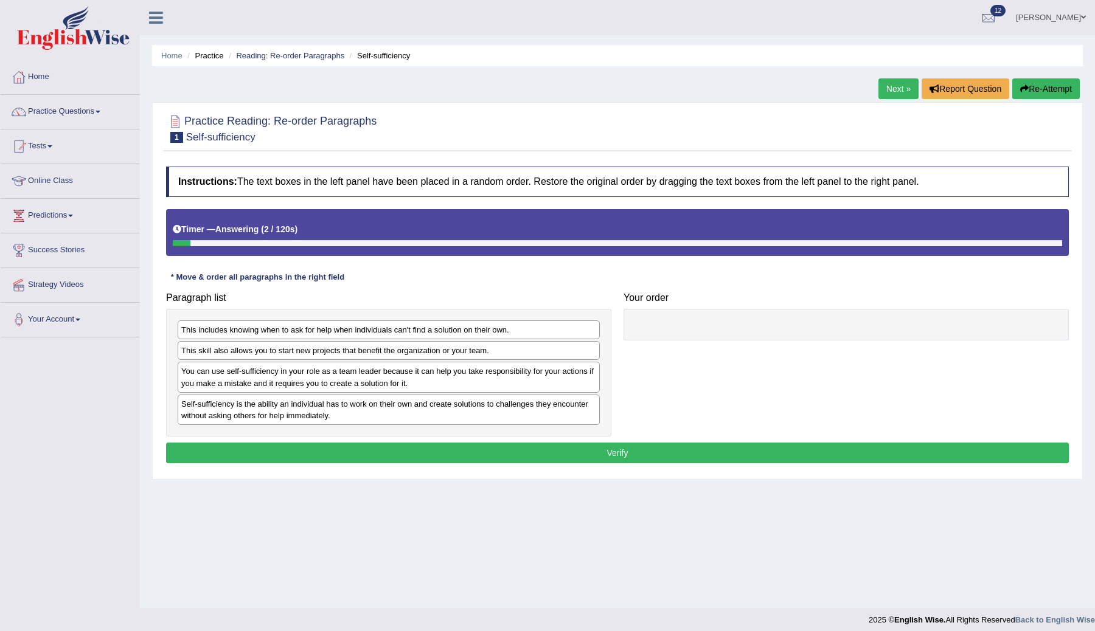
scroll to position [7, 0]
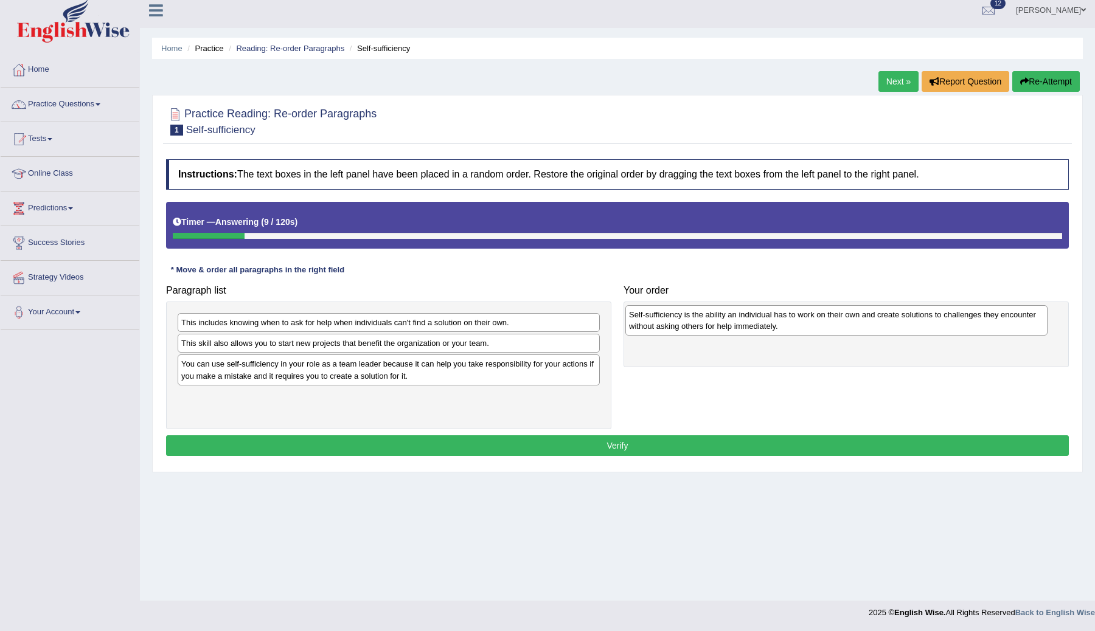
drag, startPoint x: 300, startPoint y: 406, endPoint x: 748, endPoint y: 324, distance: 455.1
click at [748, 324] on div "Self-sufficiency is the ability an individual has to work on their own and crea…" at bounding box center [836, 320] width 422 height 30
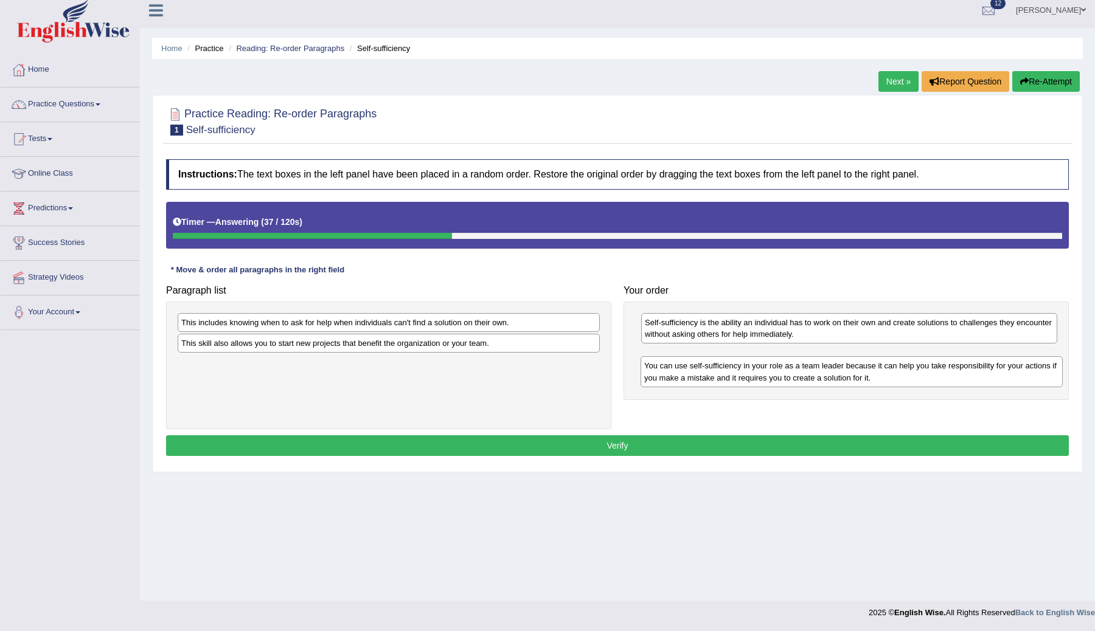
drag, startPoint x: 345, startPoint y: 375, endPoint x: 808, endPoint y: 377, distance: 462.8
click at [808, 377] on div "You can use self-sufficiency in your role as a team leader because it can help …" at bounding box center [851, 371] width 422 height 30
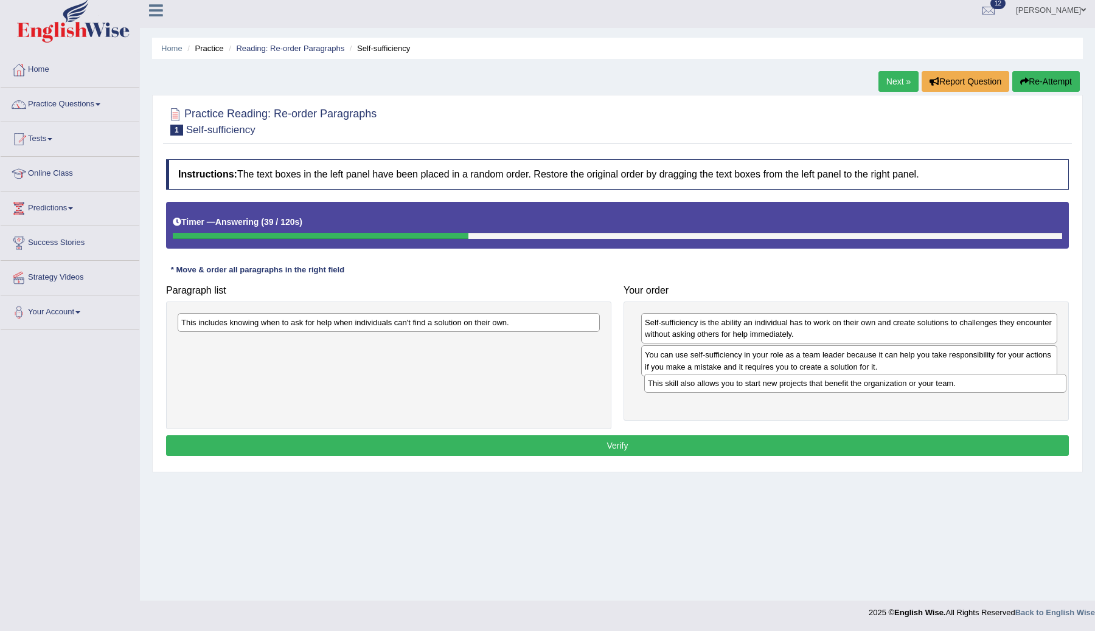
drag, startPoint x: 476, startPoint y: 344, endPoint x: 942, endPoint y: 388, distance: 468.0
click at [943, 387] on div "This skill also allows you to start new projects that benefit the organization …" at bounding box center [855, 383] width 422 height 19
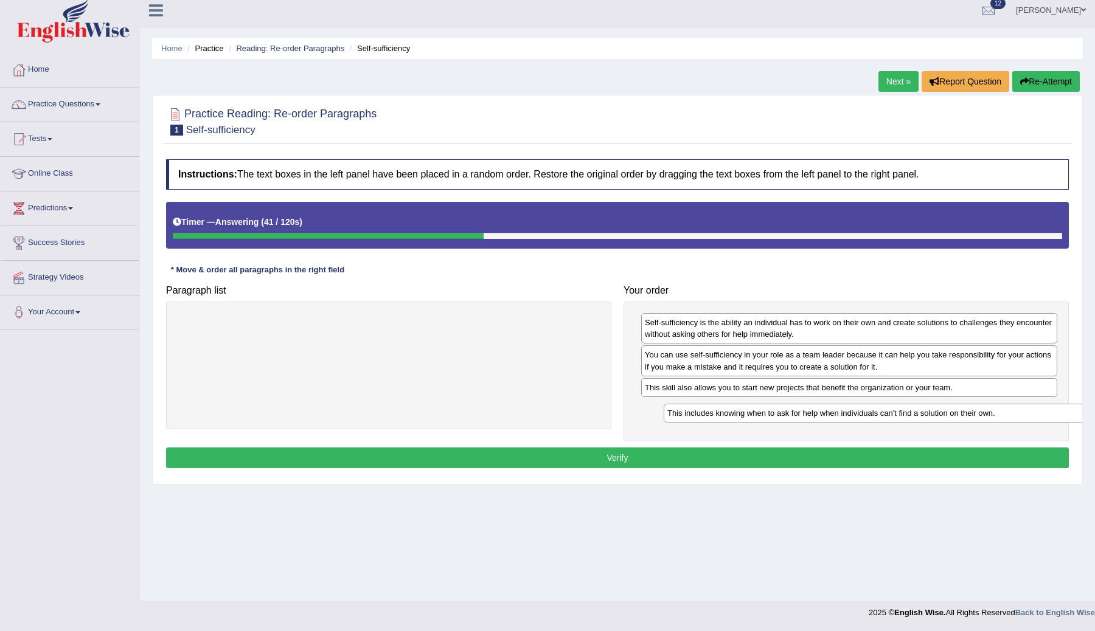
drag, startPoint x: 387, startPoint y: 330, endPoint x: 852, endPoint y: 425, distance: 474.9
click at [856, 423] on div "This includes knowing when to ask for help when individuals can't find a soluti…" at bounding box center [875, 413] width 422 height 19
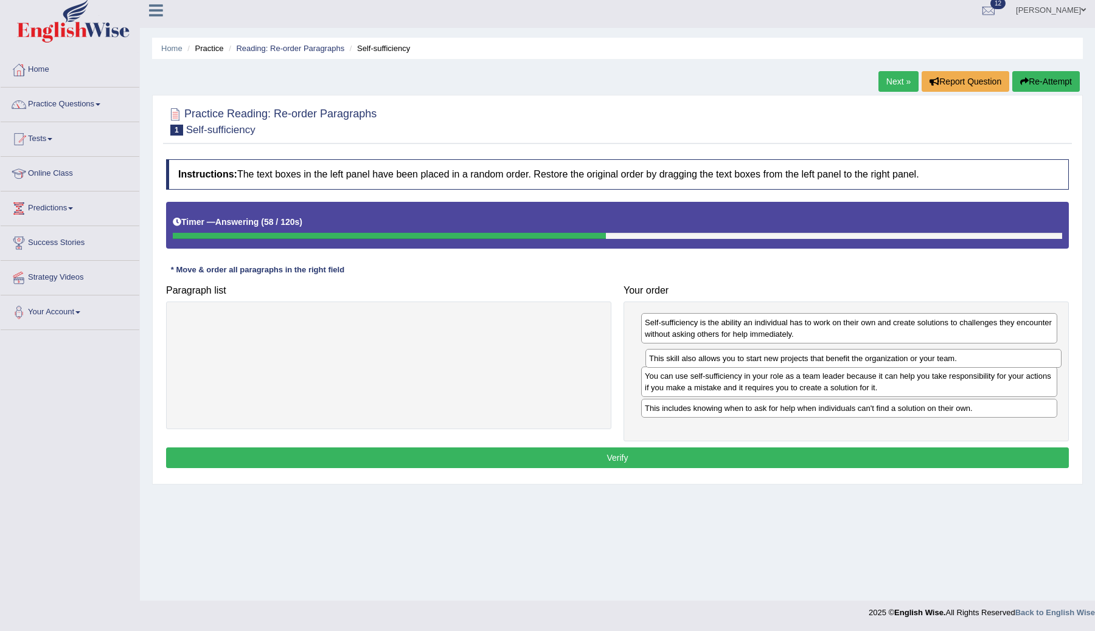
drag, startPoint x: 884, startPoint y: 386, endPoint x: 889, endPoint y: 359, distance: 27.1
click at [889, 358] on div "This skill also allows you to start new projects that benefit the organization …" at bounding box center [853, 358] width 416 height 19
click at [621, 461] on button "Verify" at bounding box center [617, 458] width 903 height 21
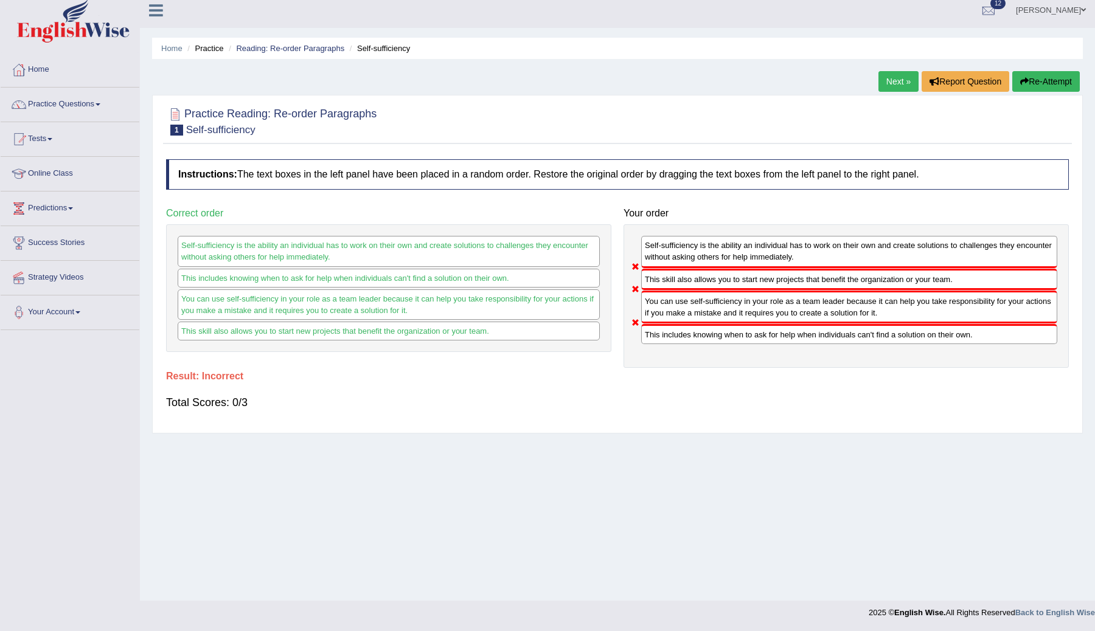
drag, startPoint x: 710, startPoint y: 333, endPoint x: 714, endPoint y: 257, distance: 76.1
click at [714, 256] on div "Self-sufficiency is the ability an individual has to work on their own and crea…" at bounding box center [845, 296] width 445 height 144
click at [1050, 80] on button "Re-Attempt" at bounding box center [1046, 81] width 68 height 21
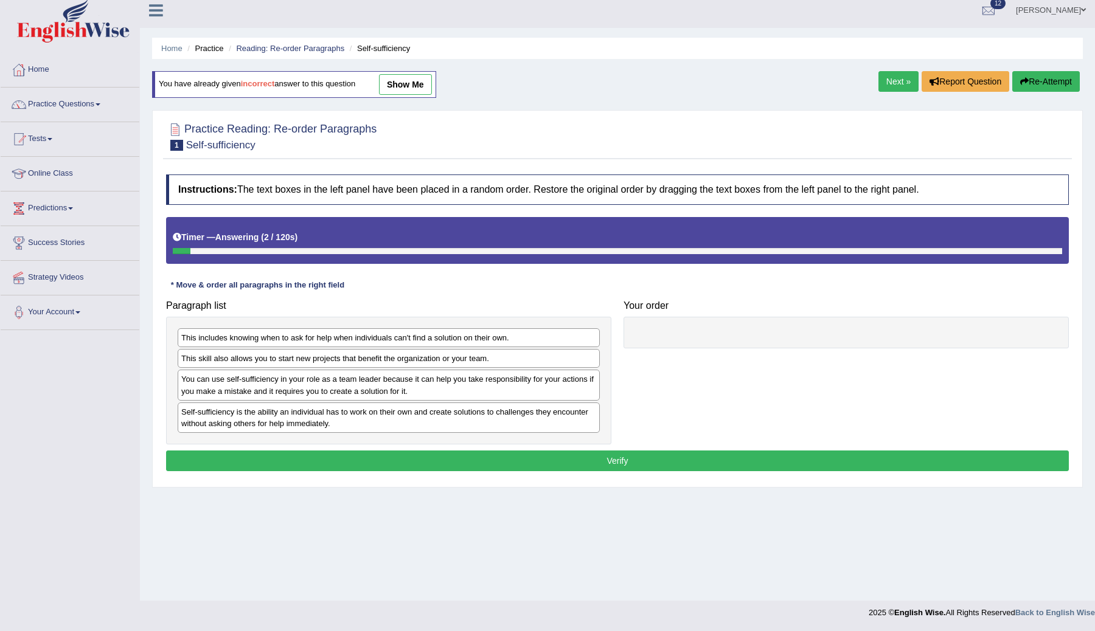
click at [249, 387] on div "You can use self-sufficiency in your role as a team leader because it can help …" at bounding box center [389, 385] width 422 height 30
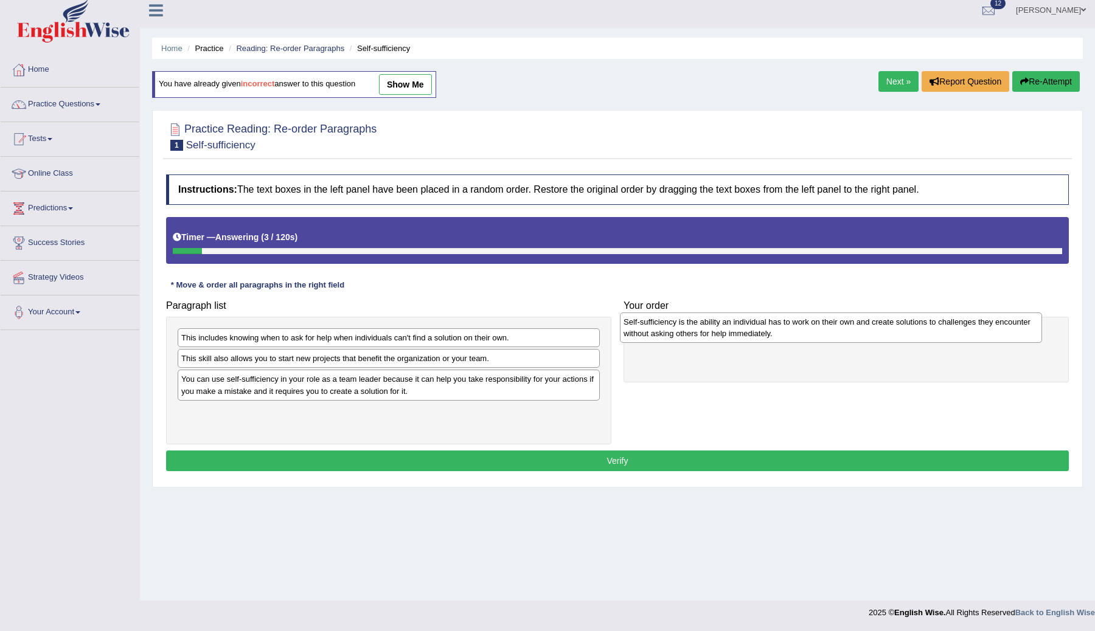
drag, startPoint x: 243, startPoint y: 414, endPoint x: 687, endPoint y: 322, distance: 453.4
click at [687, 322] on div "Self-sufficiency is the ability an individual has to work on their own and crea…" at bounding box center [831, 328] width 422 height 30
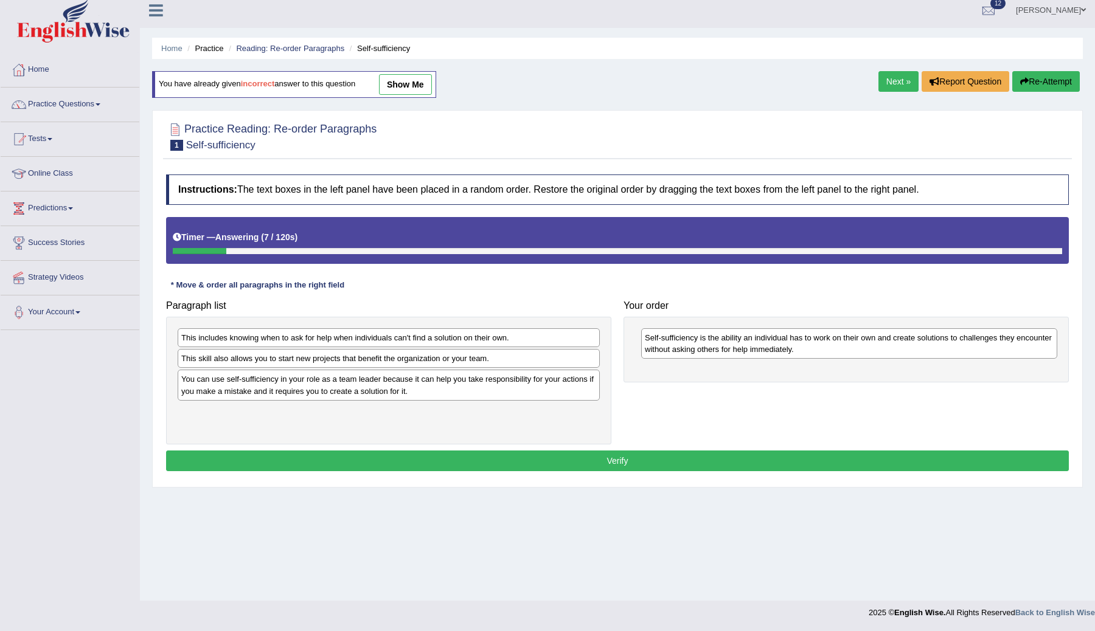
click at [241, 360] on div "This skill also allows you to start new projects that benefit the organization …" at bounding box center [389, 358] width 422 height 19
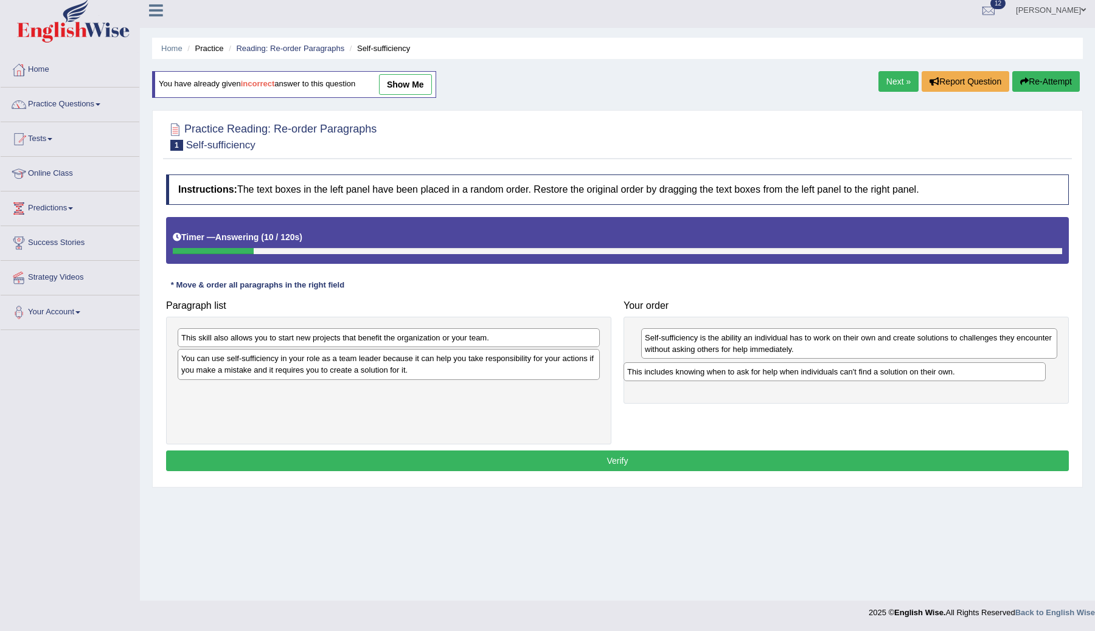
drag, startPoint x: 274, startPoint y: 339, endPoint x: 720, endPoint y: 372, distance: 447.6
click at [720, 373] on div "This includes knowing when to ask for help when individuals can't find a soluti…" at bounding box center [834, 371] width 422 height 19
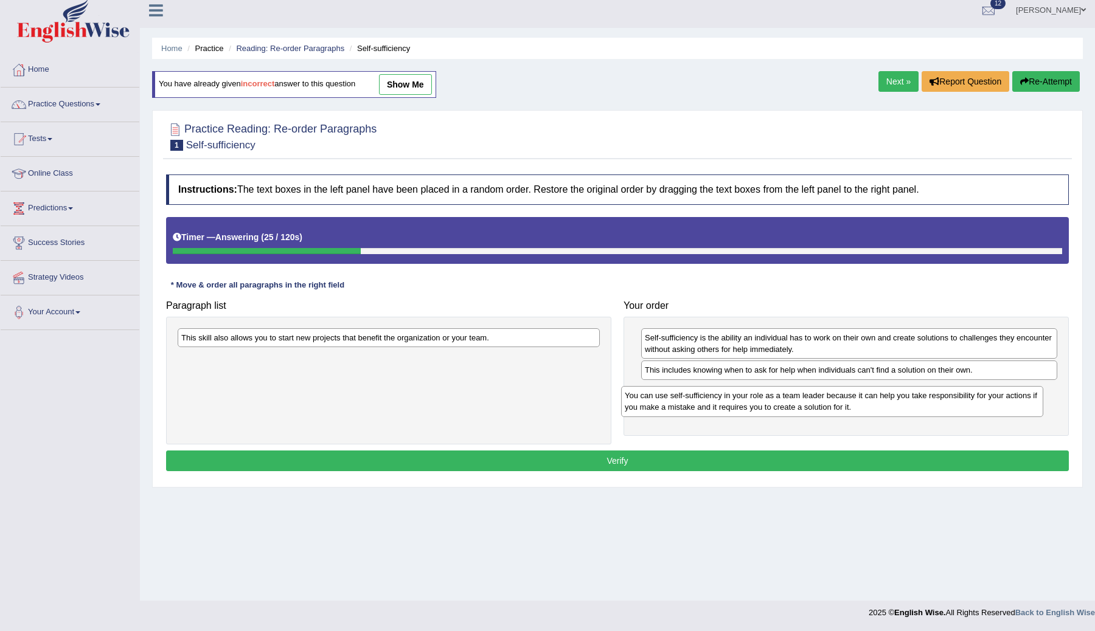
drag, startPoint x: 314, startPoint y: 367, endPoint x: 766, endPoint y: 403, distance: 452.7
click at [761, 403] on div "You can use self-sufficiency in your role as a team leader because it can help …" at bounding box center [832, 401] width 422 height 30
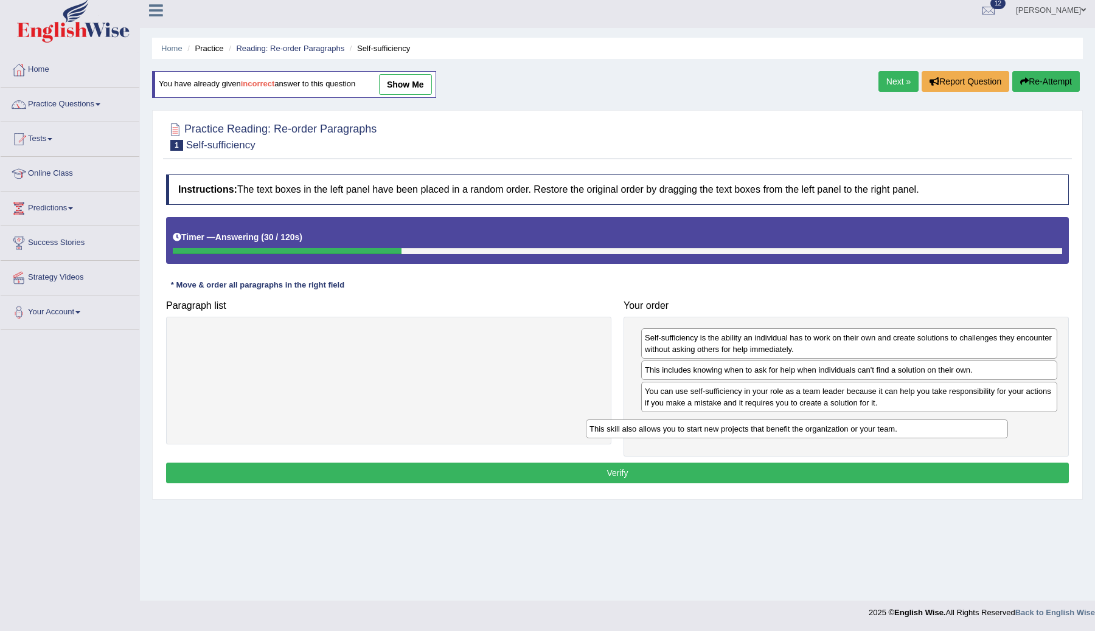
drag, startPoint x: 397, startPoint y: 340, endPoint x: 810, endPoint y: 435, distance: 423.7
click at [810, 434] on div "This skill also allows you to start new projects that benefit the organization …" at bounding box center [797, 429] width 422 height 19
click at [691, 474] on button "Verify" at bounding box center [617, 473] width 903 height 21
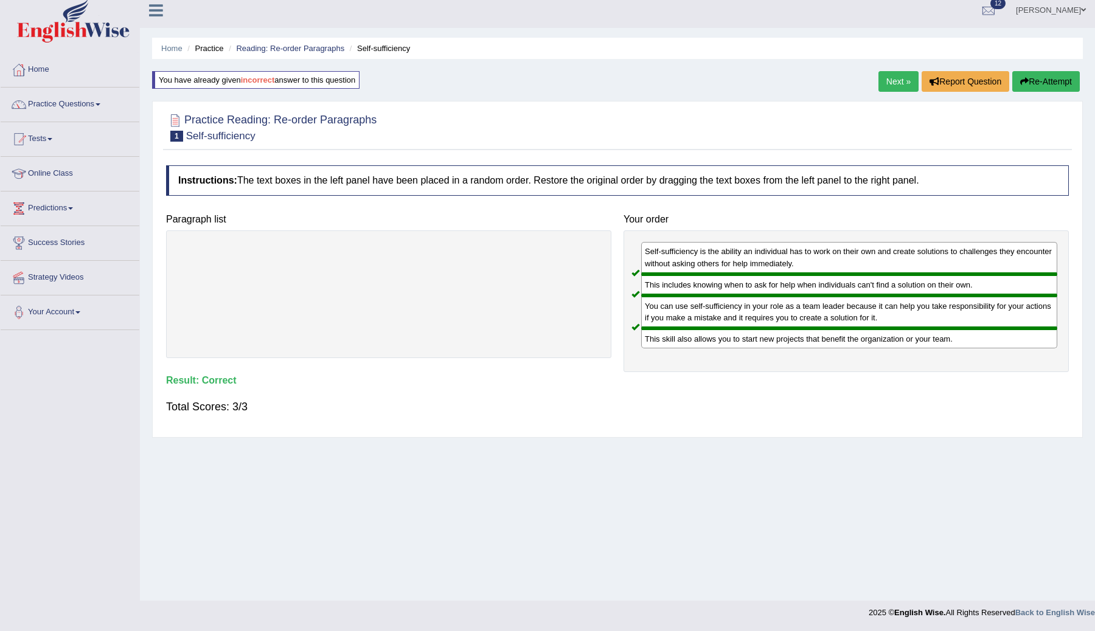
click at [891, 83] on link "Next »" at bounding box center [898, 81] width 40 height 21
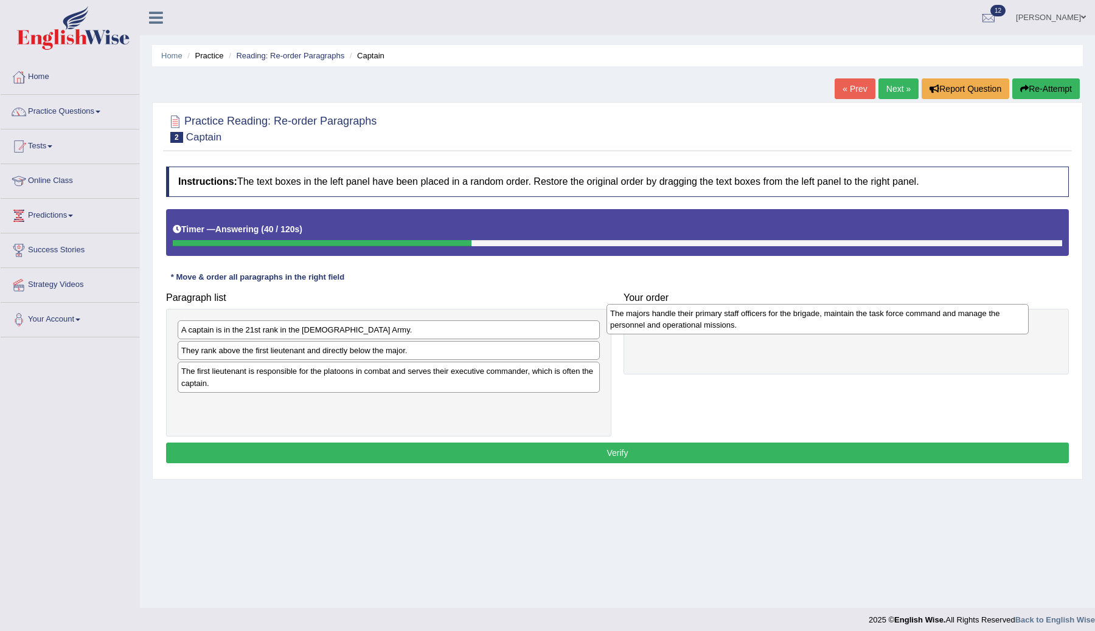
drag, startPoint x: 295, startPoint y: 338, endPoint x: 731, endPoint y: 316, distance: 436.6
click at [731, 315] on div "The majors handle their primary staff officers for the brigade, maintain the ta…" at bounding box center [817, 319] width 422 height 30
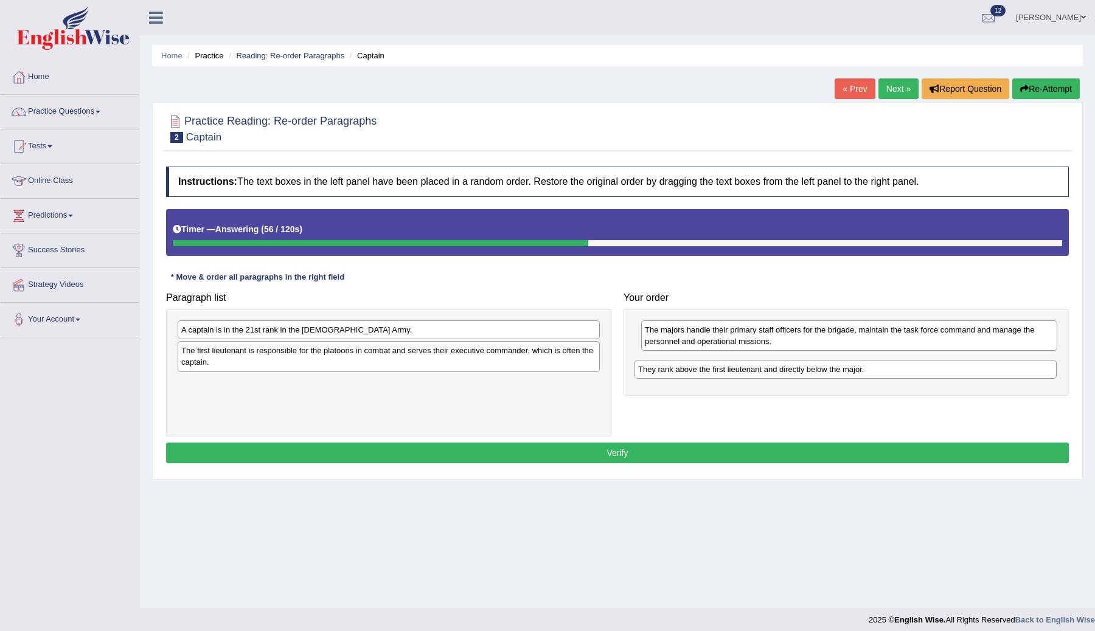
drag, startPoint x: 269, startPoint y: 356, endPoint x: 727, endPoint y: 374, distance: 458.3
click at [726, 374] on div "They rank above the first lieutenant and directly below the major." at bounding box center [845, 369] width 422 height 19
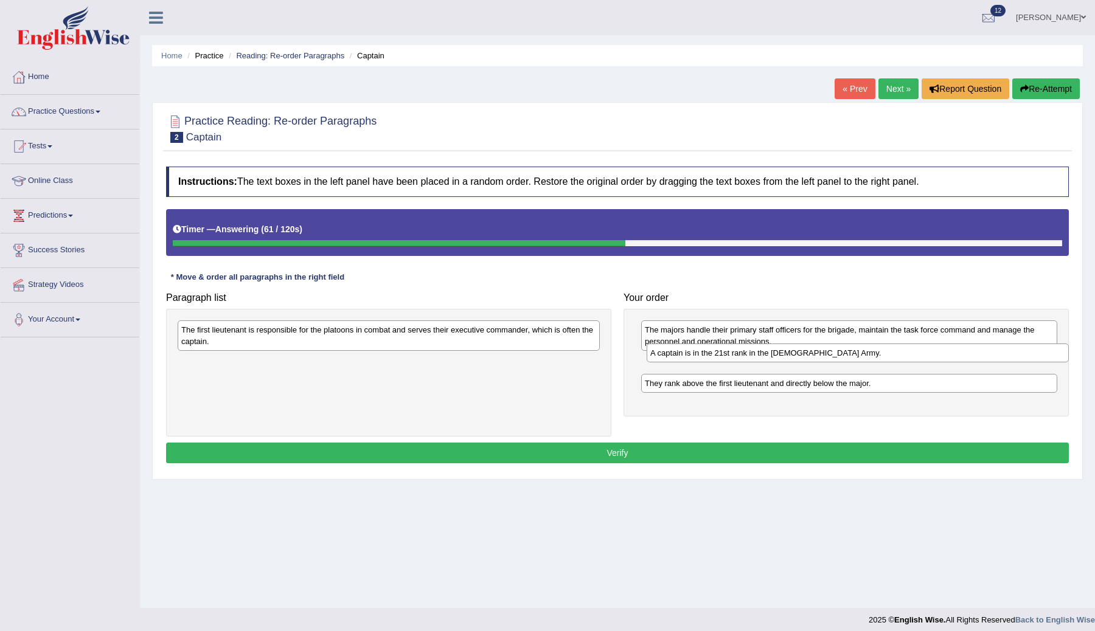
drag, startPoint x: 345, startPoint y: 333, endPoint x: 810, endPoint y: 371, distance: 466.2
click at [811, 362] on div "A captain is in the 21st rank in the US Army." at bounding box center [857, 353] width 422 height 19
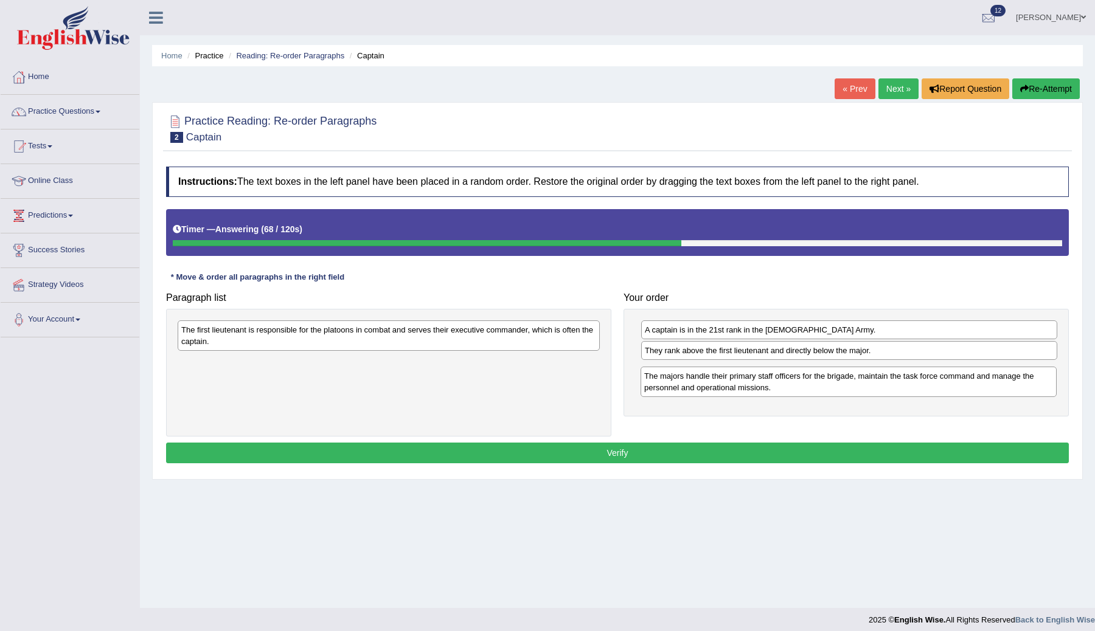
drag, startPoint x: 786, startPoint y: 338, endPoint x: 785, endPoint y: 384, distance: 46.2
click at [785, 384] on div "The majors handle their primary staff officers for the brigade, maintain the ta…" at bounding box center [848, 382] width 416 height 30
click at [368, 336] on div "The first lieutenant is responsible for the platoons in combat and serves their…" at bounding box center [389, 336] width 422 height 30
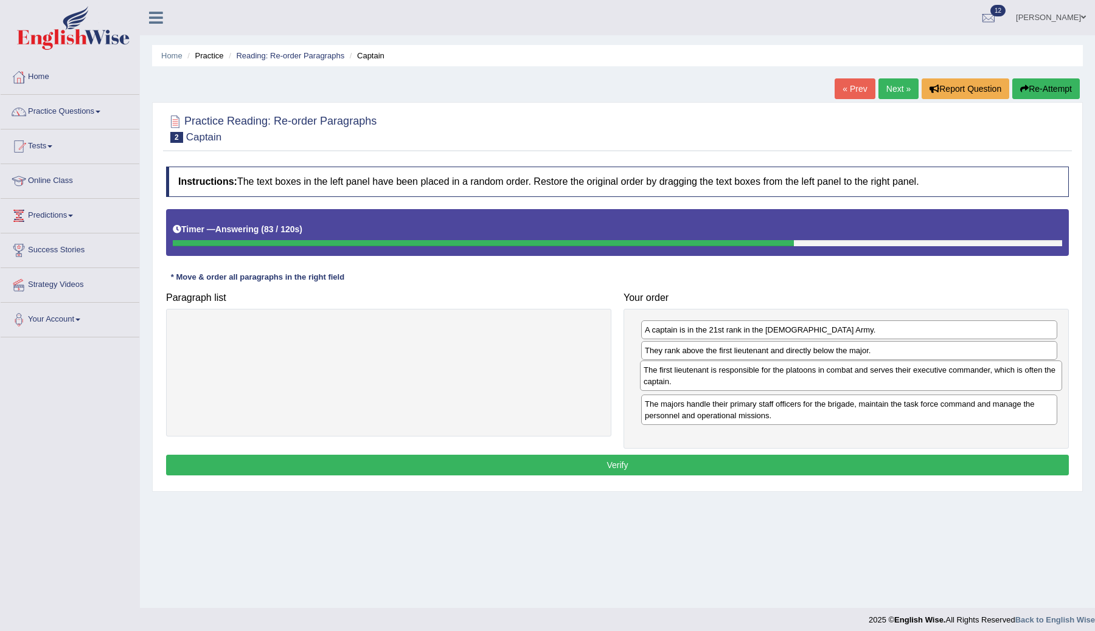
drag, startPoint x: 461, startPoint y: 335, endPoint x: 924, endPoint y: 375, distance: 464.6
click at [924, 375] on div "The first lieutenant is responsible for the platoons in combat and serves their…" at bounding box center [851, 376] width 422 height 30
click at [679, 464] on button "Verify" at bounding box center [617, 465] width 903 height 21
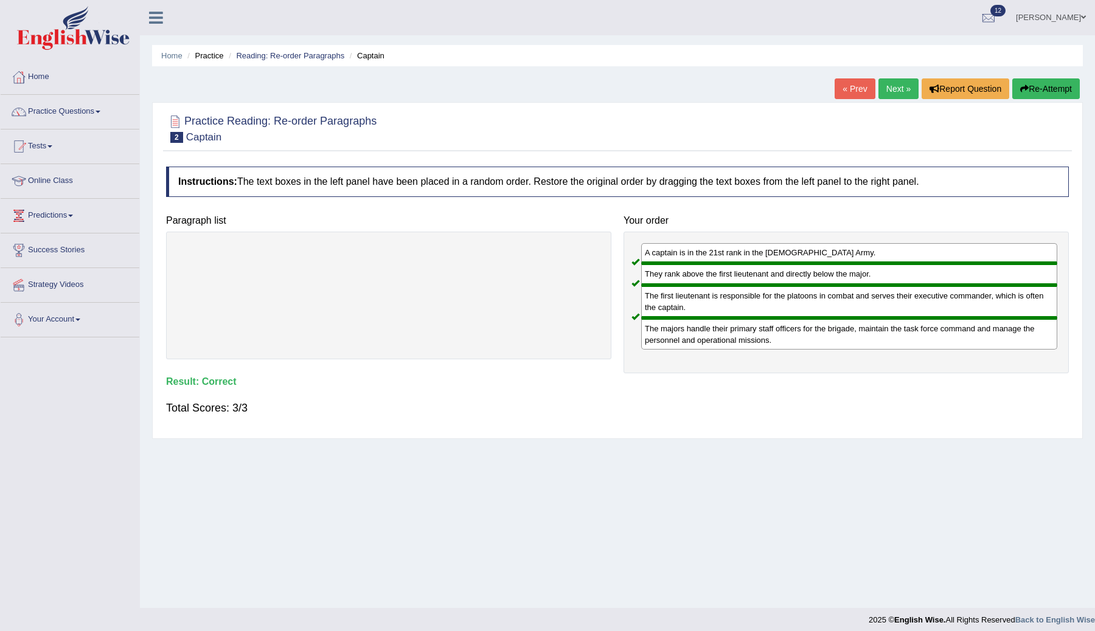
click at [890, 88] on link "Next »" at bounding box center [898, 88] width 40 height 21
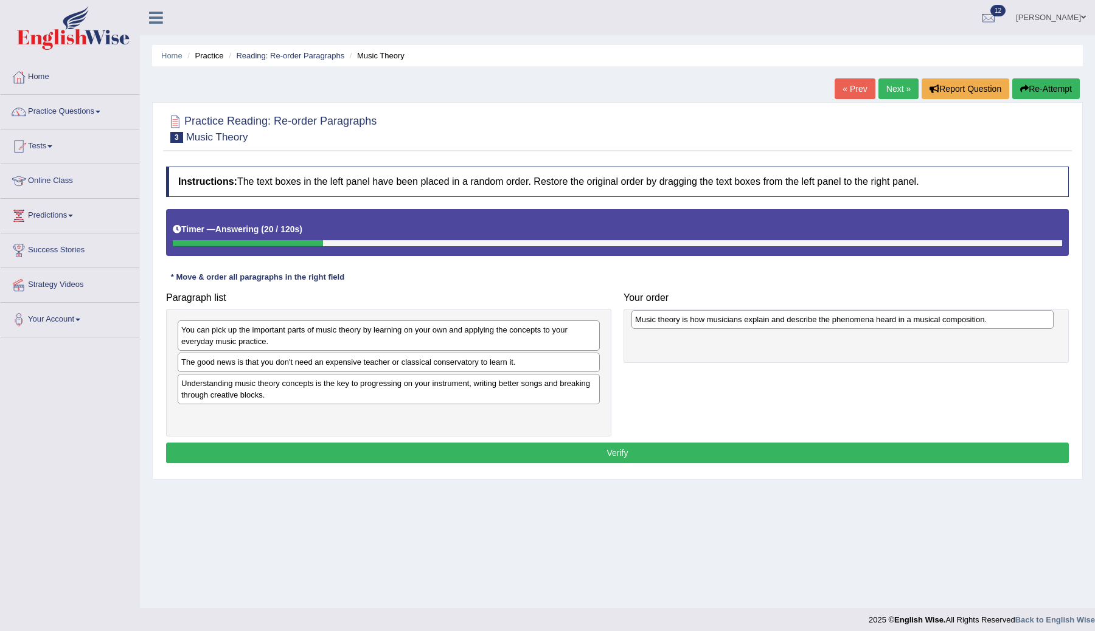
drag, startPoint x: 353, startPoint y: 384, endPoint x: 802, endPoint y: 319, distance: 453.5
click at [802, 319] on div "Music theory is how musicians explain and describe the phenomena heard in a mus…" at bounding box center [842, 319] width 422 height 19
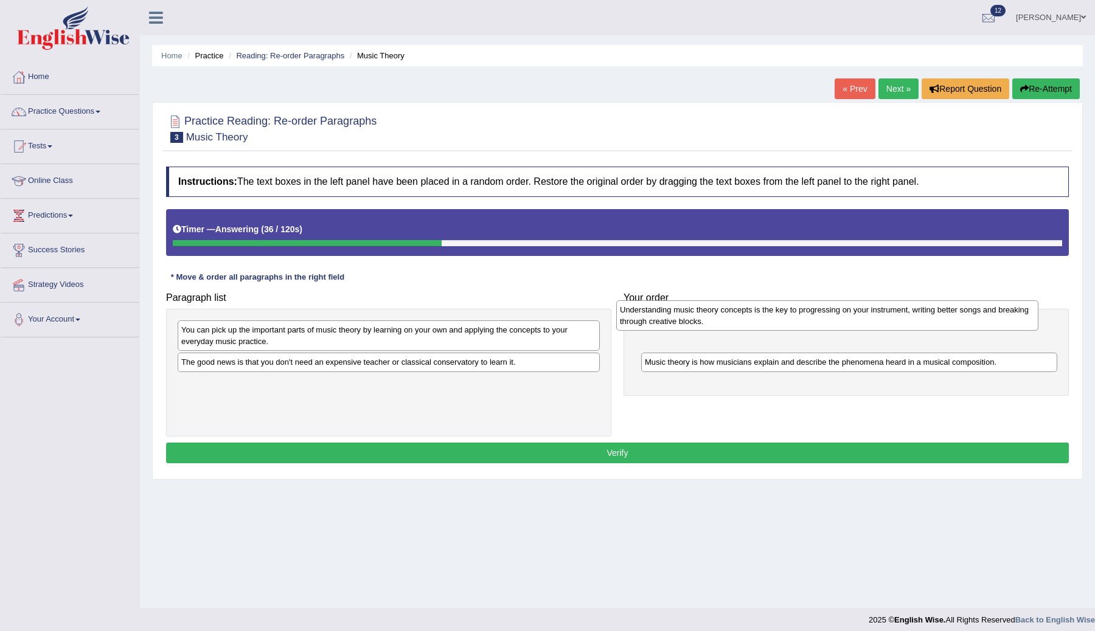
drag, startPoint x: 319, startPoint y: 395, endPoint x: 764, endPoint y: 325, distance: 450.6
click at [764, 325] on div "Understanding music theory concepts is the key to progressing on your instrumen…" at bounding box center [827, 315] width 422 height 30
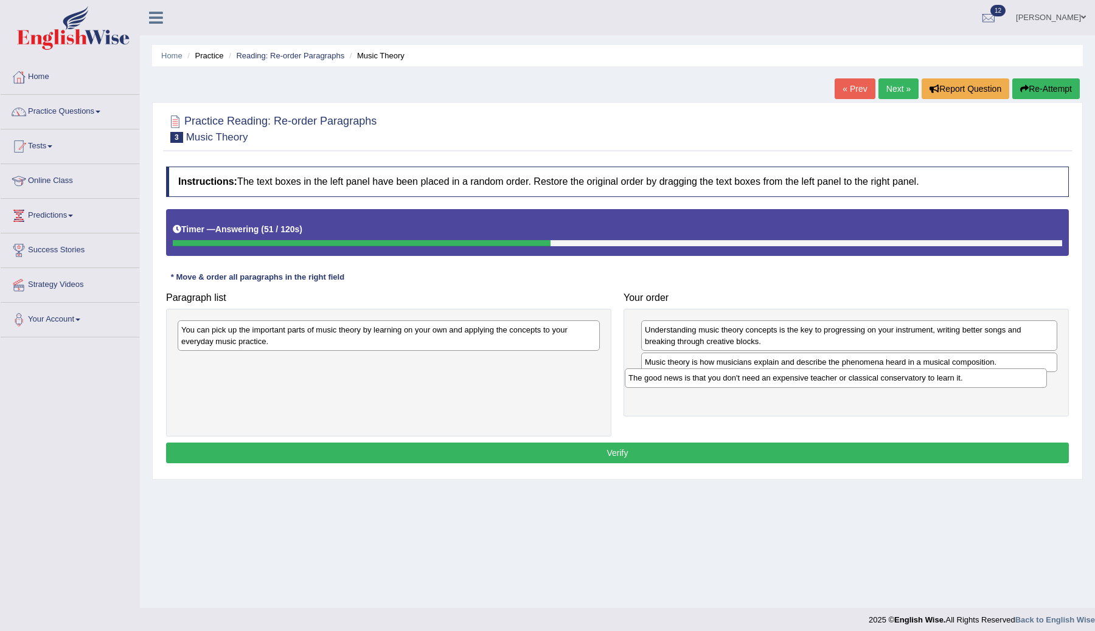
drag, startPoint x: 303, startPoint y: 365, endPoint x: 750, endPoint y: 381, distance: 447.9
click at [750, 381] on div "The good news is that you don't need an expensive teacher or classical conserva…" at bounding box center [836, 378] width 422 height 19
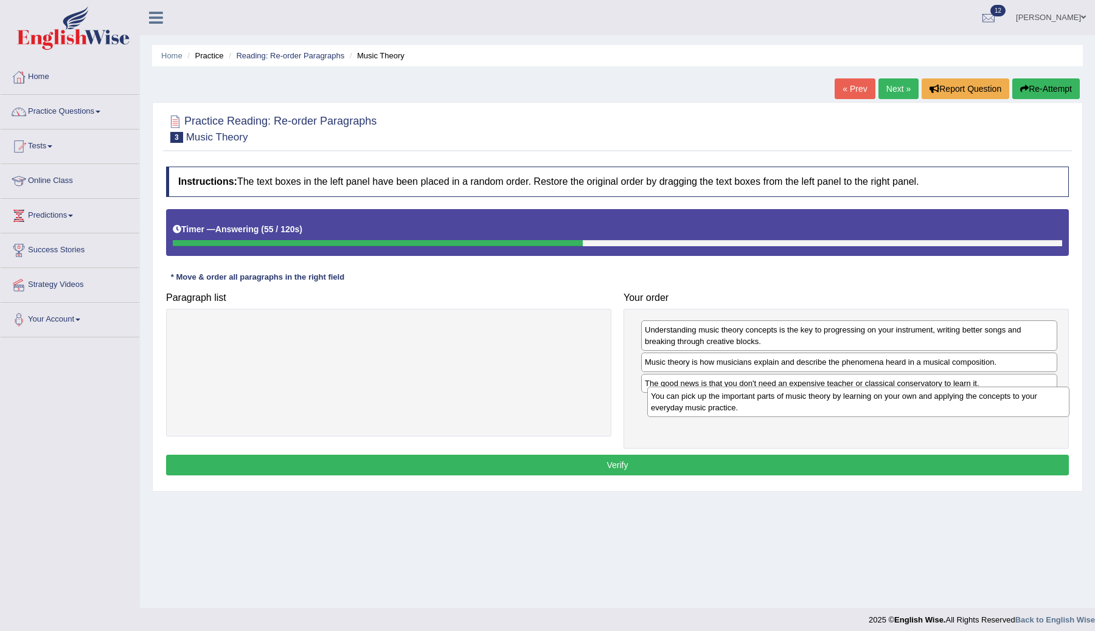
drag, startPoint x: 425, startPoint y: 335, endPoint x: 918, endPoint y: 413, distance: 499.3
click at [918, 413] on div "You can pick up the important parts of music theory by learning on your own and…" at bounding box center [858, 402] width 422 height 30
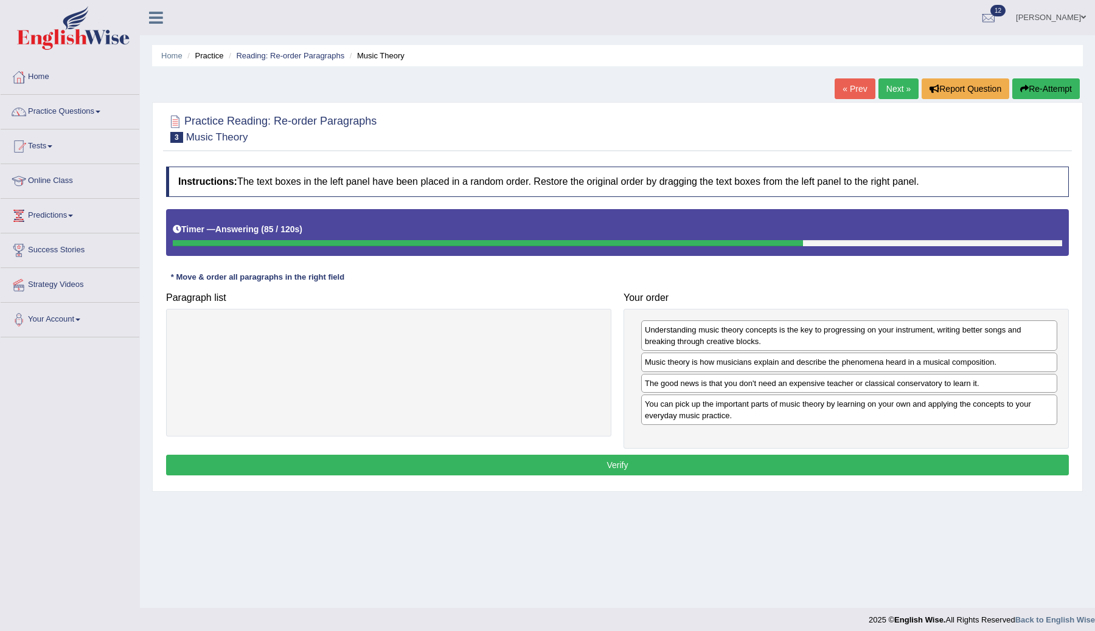
click at [691, 461] on button "Verify" at bounding box center [617, 465] width 903 height 21
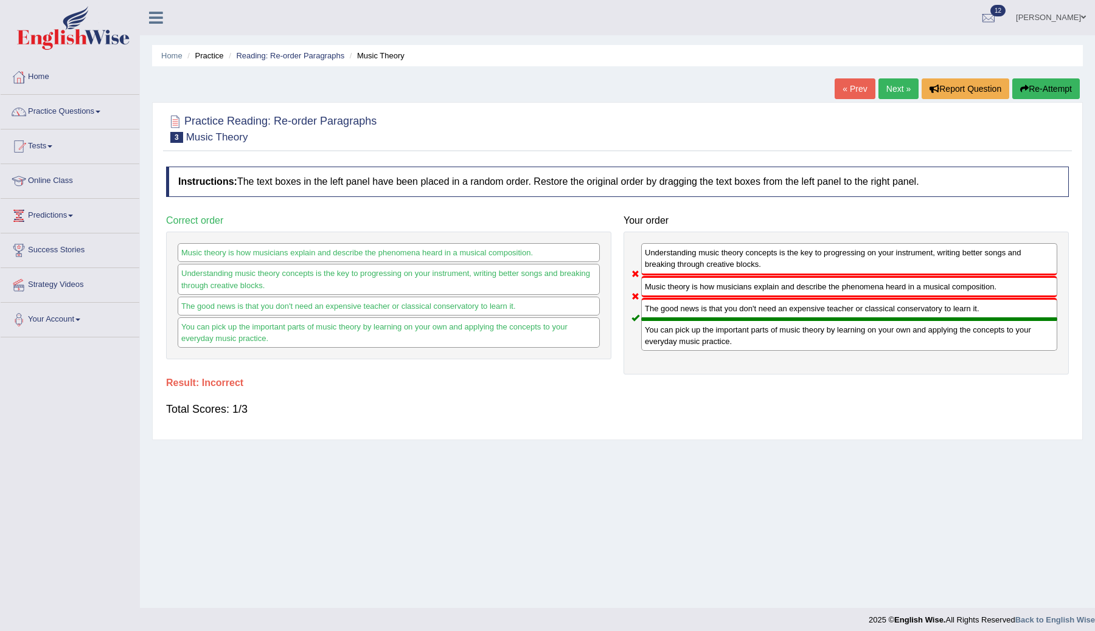
drag, startPoint x: 707, startPoint y: 289, endPoint x: 711, endPoint y: 207, distance: 82.2
click at [711, 207] on div "Instructions: The text boxes in the left panel have been placed in a random ord…" at bounding box center [617, 297] width 909 height 272
click at [895, 90] on link "Next »" at bounding box center [898, 88] width 40 height 21
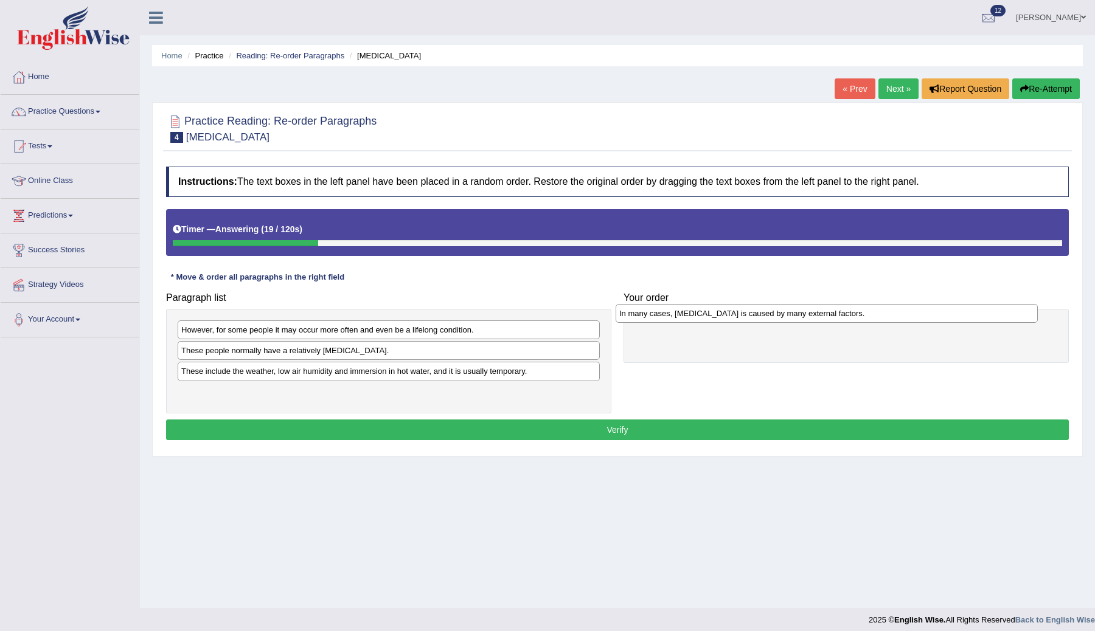
drag, startPoint x: 306, startPoint y: 356, endPoint x: 746, endPoint y: 319, distance: 441.3
click at [746, 319] on div "In many cases, dry skin is caused by many external factors." at bounding box center [826, 313] width 422 height 19
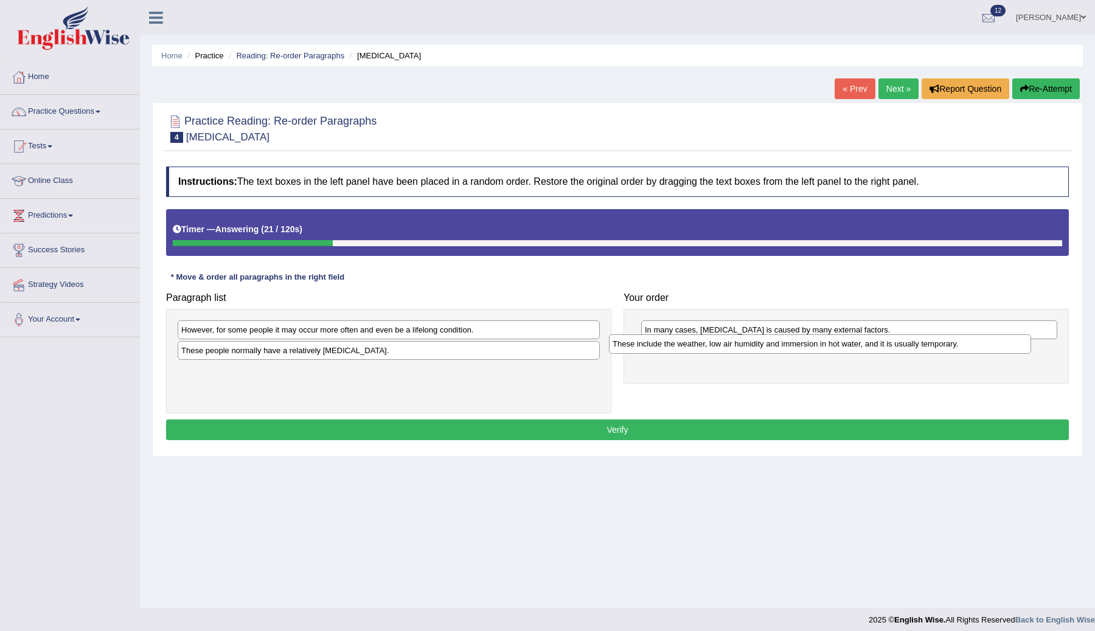
drag, startPoint x: 451, startPoint y: 375, endPoint x: 882, endPoint y: 347, distance: 432.1
click at [882, 347] on div "These include the weather, low air humidity and immersion in hot water, and it …" at bounding box center [820, 343] width 422 height 19
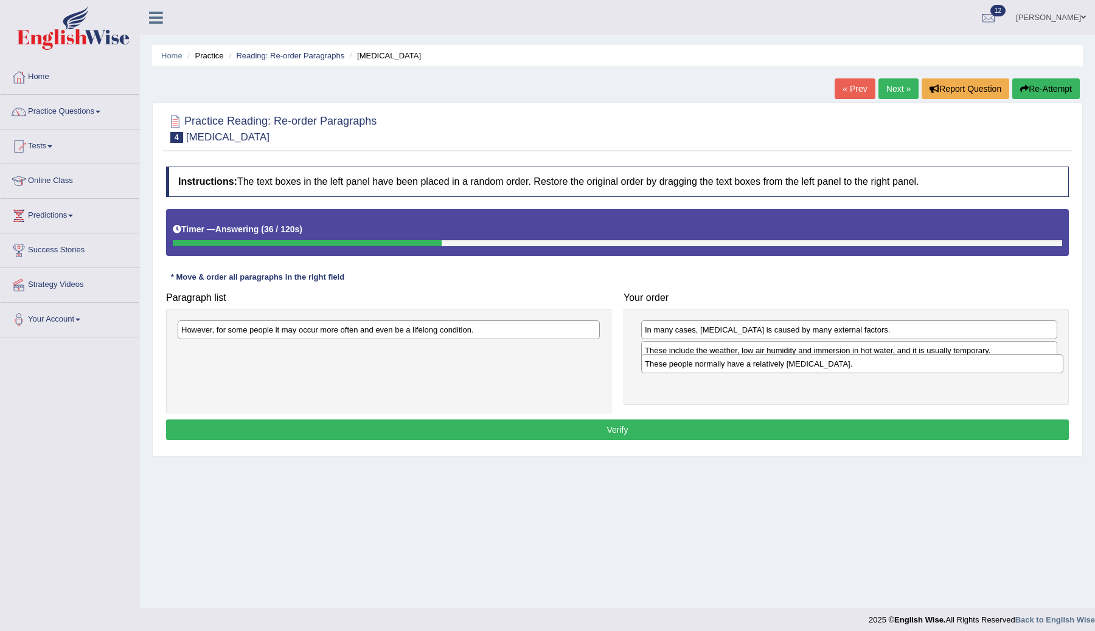
drag, startPoint x: 331, startPoint y: 357, endPoint x: 794, endPoint y: 370, distance: 463.6
click at [794, 370] on div "These people normally have a relatively sensitive skin." at bounding box center [852, 364] width 422 height 19
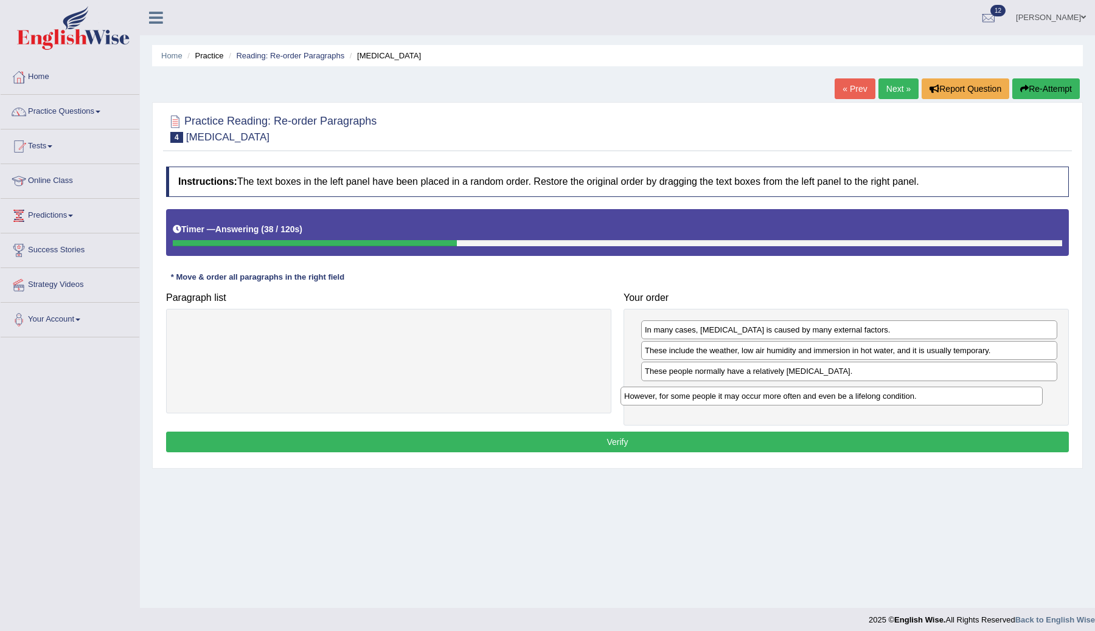
drag, startPoint x: 435, startPoint y: 330, endPoint x: 878, endPoint y: 397, distance: 447.7
click at [878, 397] on div "However, for some people it may occur more often and even be a lifelong conditi…" at bounding box center [831, 396] width 422 height 19
drag, startPoint x: 712, startPoint y: 395, endPoint x: 710, endPoint y: 376, distance: 18.3
click at [710, 376] on div "However, for some people it may occur more often and even be a lifelong conditi…" at bounding box center [847, 372] width 416 height 19
click at [673, 445] on button "Verify" at bounding box center [617, 442] width 903 height 21
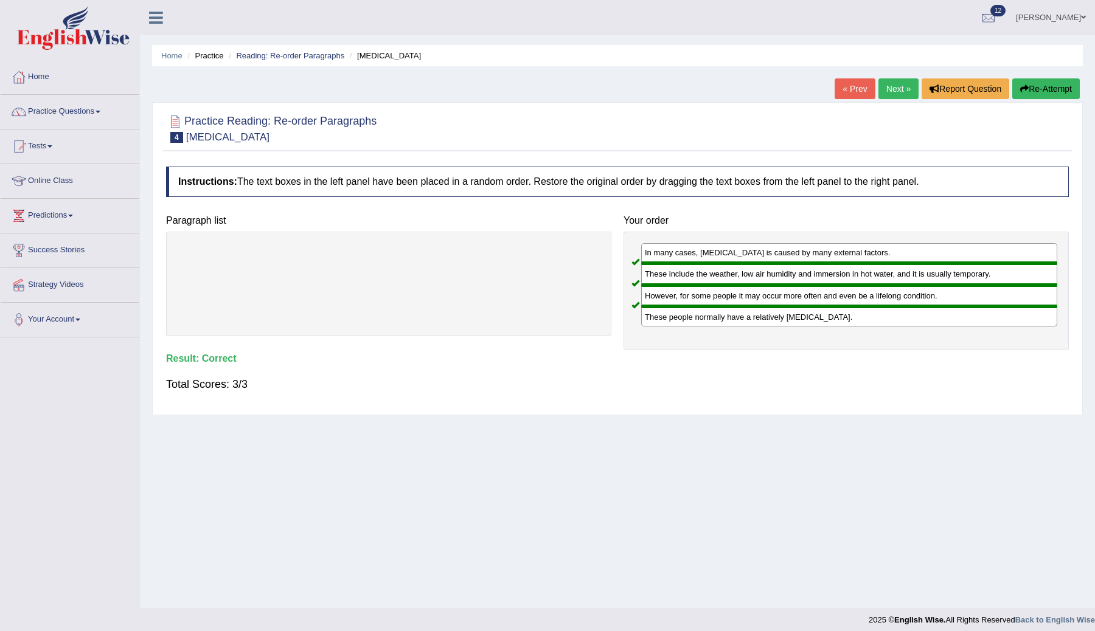
click at [896, 88] on link "Next »" at bounding box center [898, 88] width 40 height 21
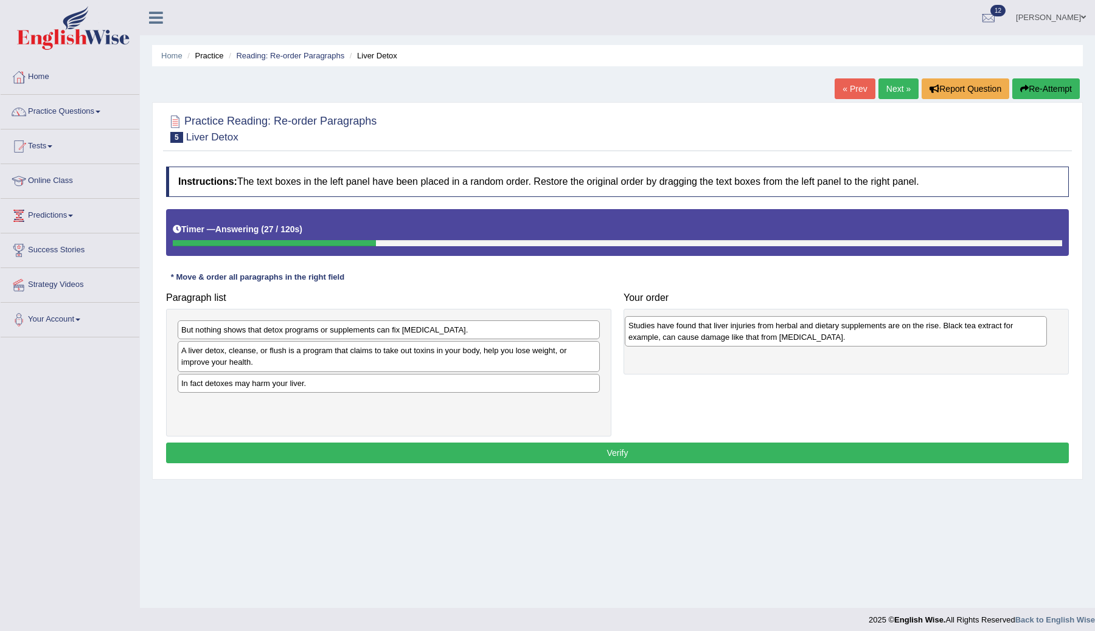
drag, startPoint x: 302, startPoint y: 394, endPoint x: 749, endPoint y: 336, distance: 450.7
click at [749, 336] on div "Studies have found that liver injuries from herbal and dietary supplements are …" at bounding box center [836, 331] width 422 height 30
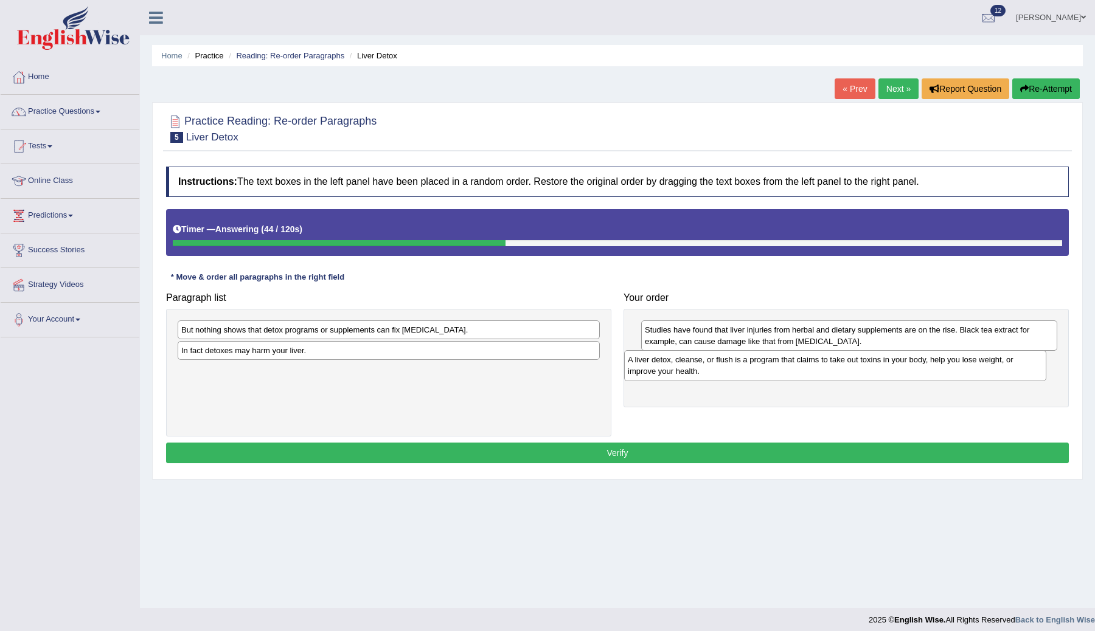
drag, startPoint x: 352, startPoint y: 359, endPoint x: 799, endPoint y: 367, distance: 447.1
click at [799, 368] on div "A liver detox, cleanse, or flush is a program that claims to take out toxins in…" at bounding box center [835, 365] width 422 height 30
click at [296, 330] on div "But nothing shows that detox programs or supplements can fix [MEDICAL_DATA]." at bounding box center [389, 330] width 422 height 19
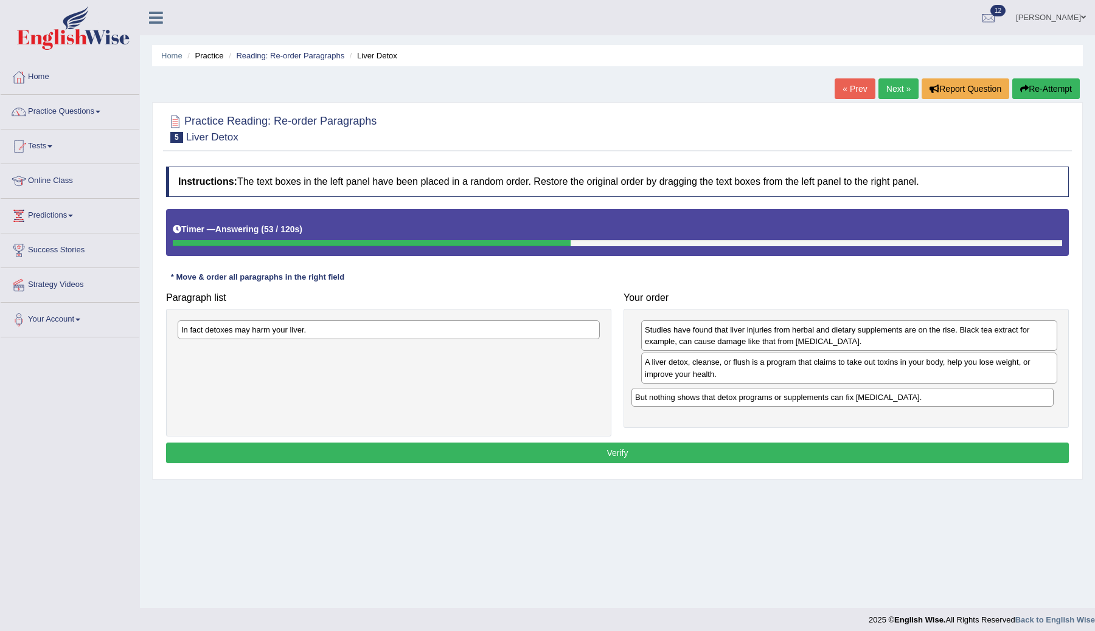
drag, startPoint x: 338, startPoint y: 333, endPoint x: 795, endPoint y: 399, distance: 461.5
click at [793, 400] on div "But nothing shows that detox programs or supplements can fix [MEDICAL_DATA]." at bounding box center [842, 397] width 422 height 19
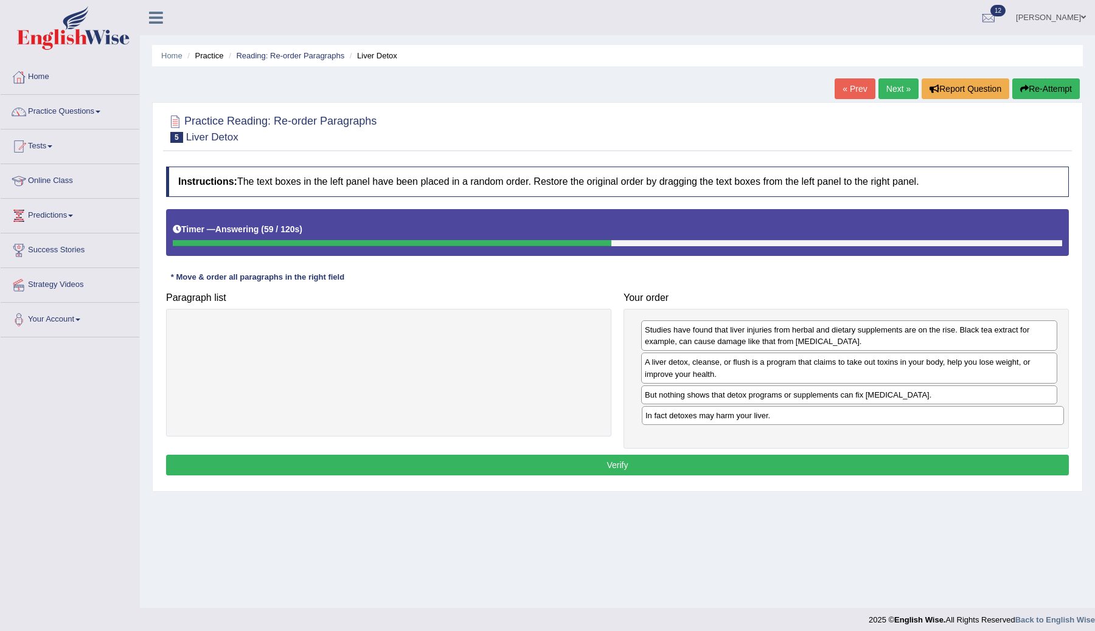
drag, startPoint x: 404, startPoint y: 330, endPoint x: 868, endPoint y: 415, distance: 471.9
click at [868, 415] on div "In fact detoxes may harm your liver." at bounding box center [853, 415] width 422 height 19
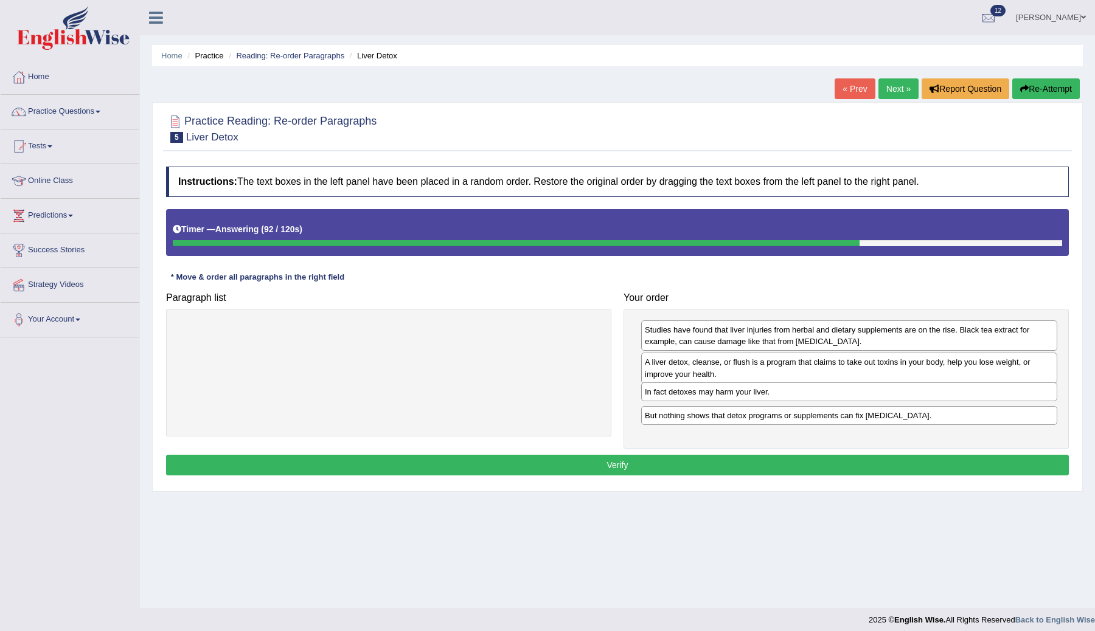
drag, startPoint x: 703, startPoint y: 416, endPoint x: 702, endPoint y: 392, distance: 23.7
click at [702, 392] on div "In fact detoxes may harm your liver." at bounding box center [849, 392] width 416 height 19
drag, startPoint x: 761, startPoint y: 420, endPoint x: 761, endPoint y: 392, distance: 28.0
click at [761, 392] on div "But nothing shows that detox programs or supplements can fix [MEDICAL_DATA]." at bounding box center [849, 387] width 416 height 19
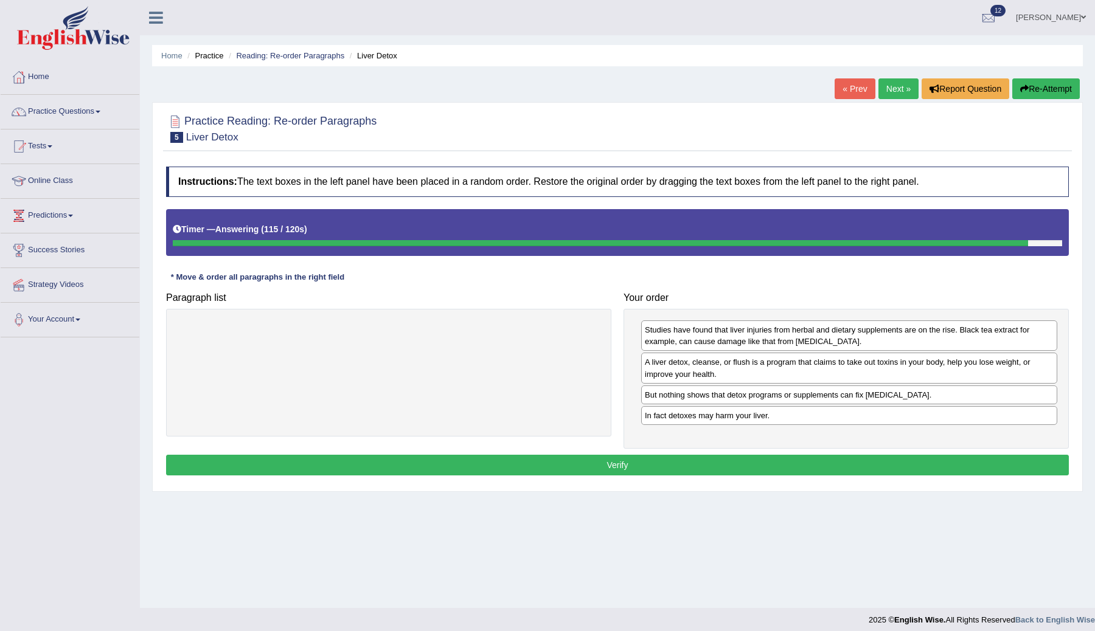
click at [698, 462] on button "Verify" at bounding box center [617, 465] width 903 height 21
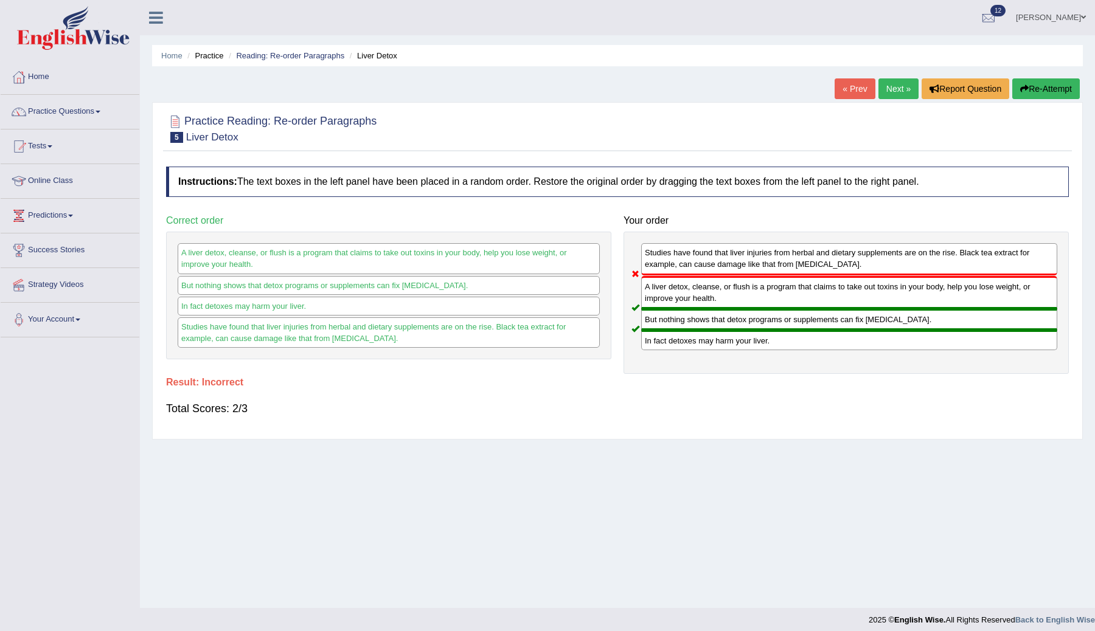
drag, startPoint x: 686, startPoint y: 296, endPoint x: 684, endPoint y: 254, distance: 42.6
click at [684, 254] on div "Studies have found that liver injuries from herbal and dietary supplements are …" at bounding box center [845, 303] width 445 height 142
click at [889, 89] on link "Next »" at bounding box center [898, 88] width 40 height 21
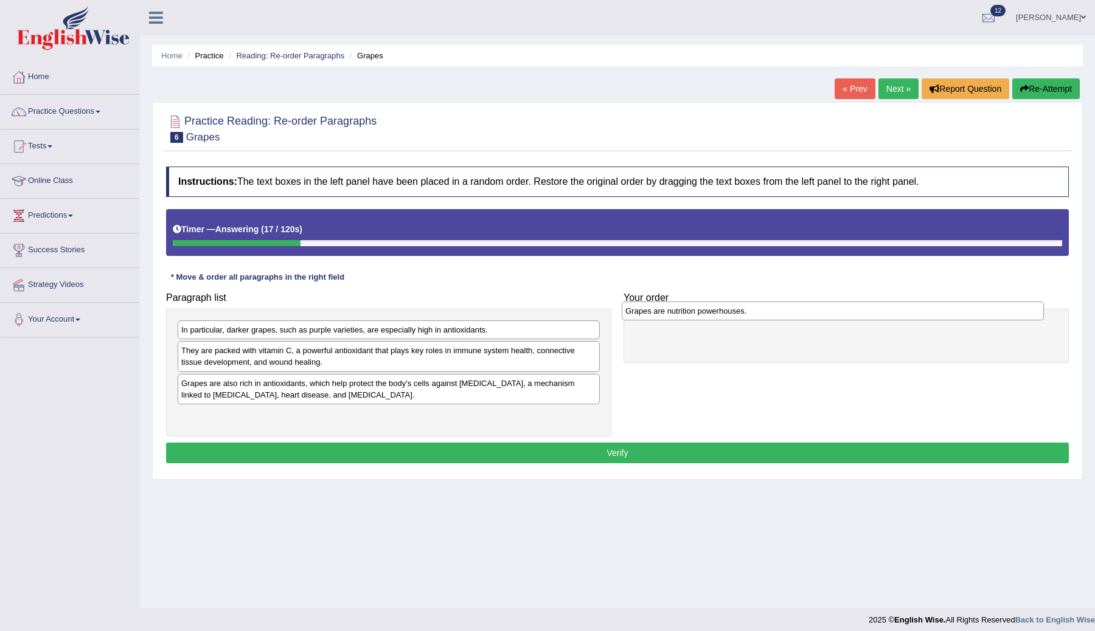
drag, startPoint x: 283, startPoint y: 330, endPoint x: 729, endPoint y: 313, distance: 446.1
click at [729, 313] on div "Grapes are nutrition powerhouses." at bounding box center [833, 311] width 422 height 19
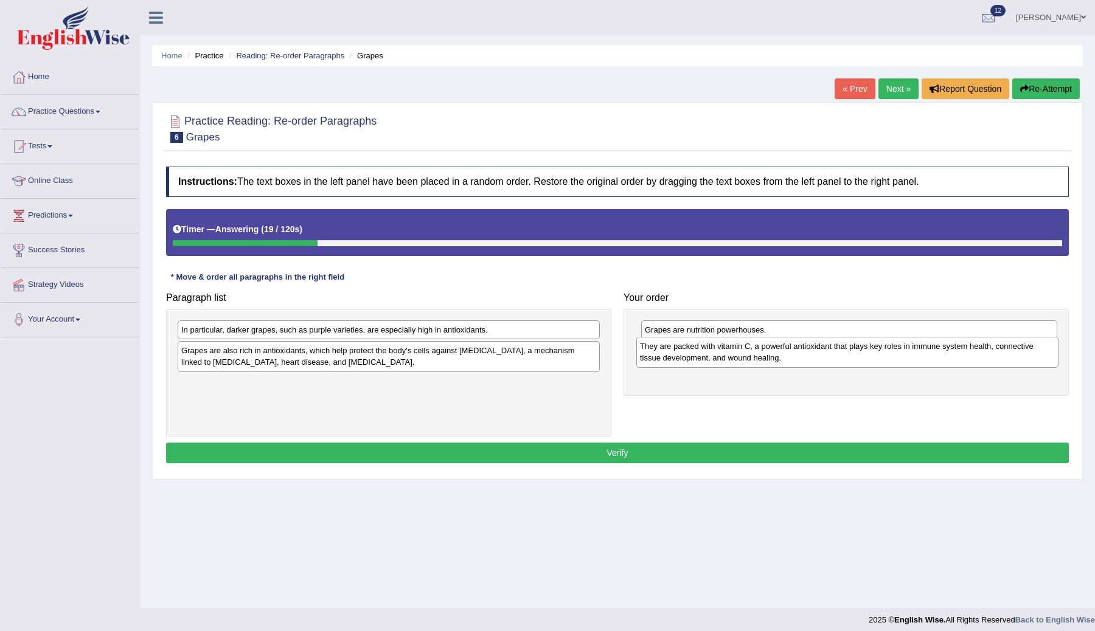
drag, startPoint x: 313, startPoint y: 359, endPoint x: 772, endPoint y: 358, distance: 459.2
click at [772, 358] on div "They are packed with vitamin C, a powerful antioxidant that plays key roles in …" at bounding box center [847, 352] width 422 height 30
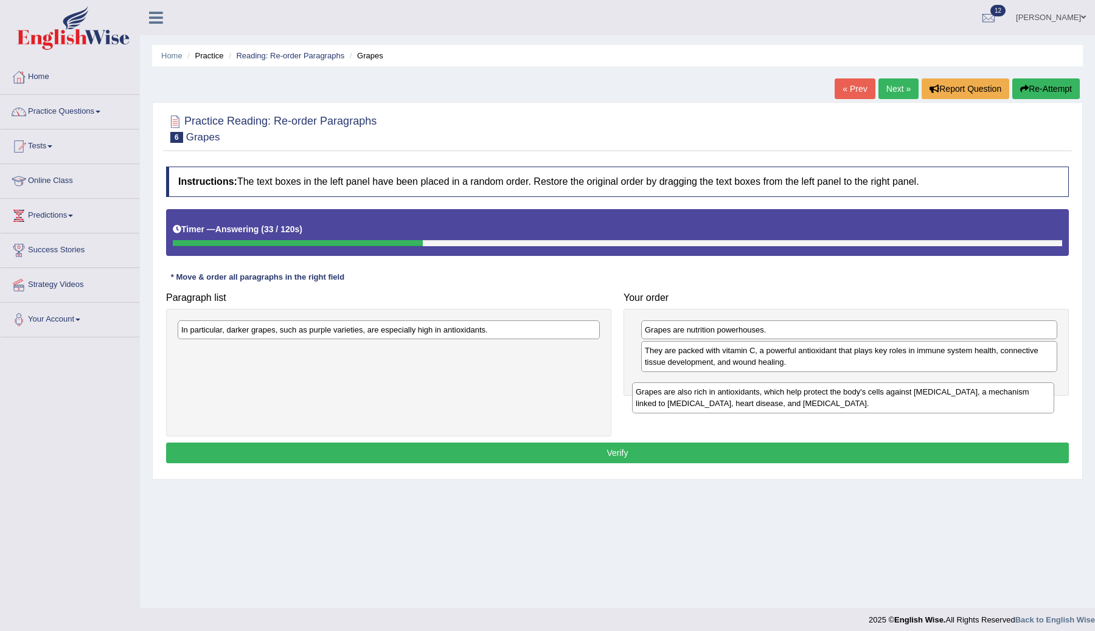
drag, startPoint x: 358, startPoint y: 363, endPoint x: 813, endPoint y: 404, distance: 456.7
click at [812, 404] on div "Grapes are also rich in antioxidants, which help protect the body's cells again…" at bounding box center [843, 398] width 422 height 30
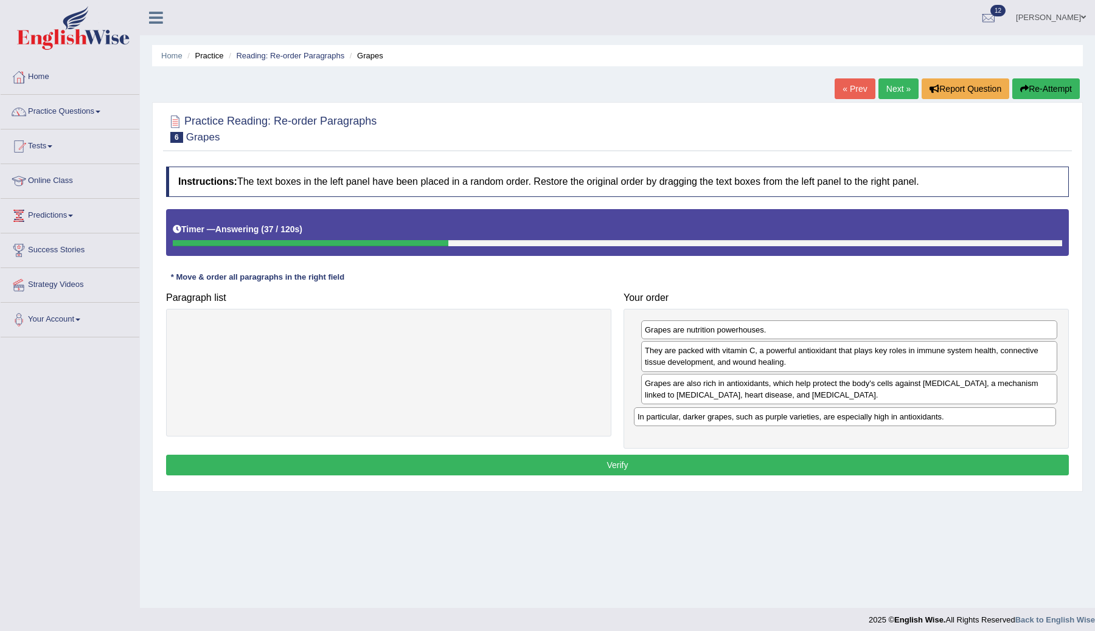
drag, startPoint x: 479, startPoint y: 332, endPoint x: 935, endPoint y: 418, distance: 464.2
click at [935, 418] on div "In particular, darker grapes, such as purple varieties, are especially high in …" at bounding box center [845, 416] width 422 height 19
click at [636, 467] on button "Verify" at bounding box center [617, 465] width 903 height 21
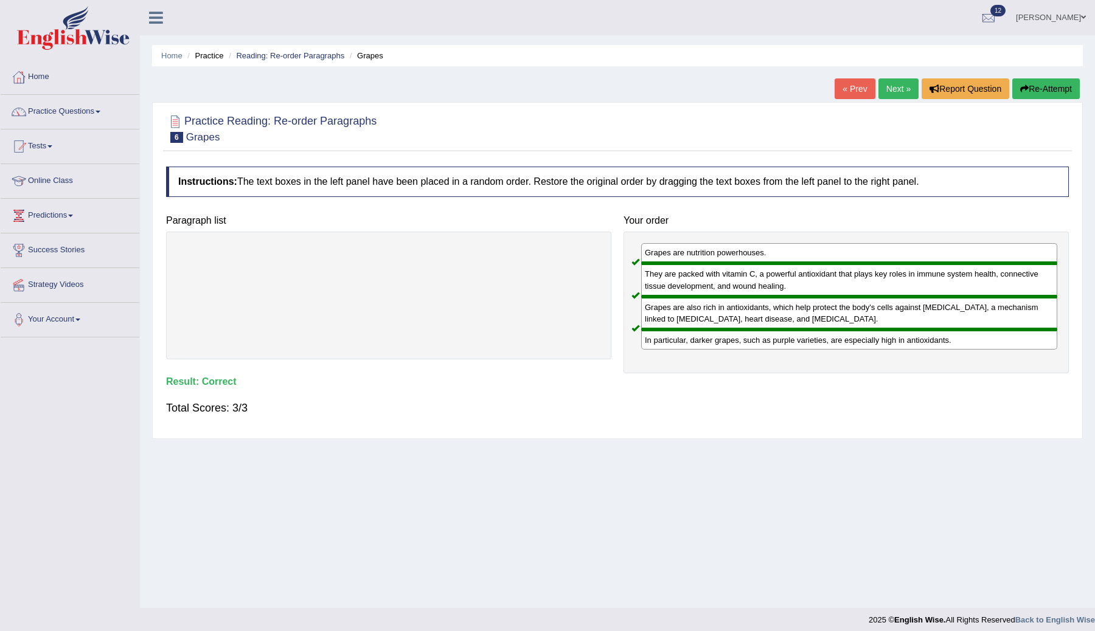
click at [885, 90] on link "Next »" at bounding box center [898, 88] width 40 height 21
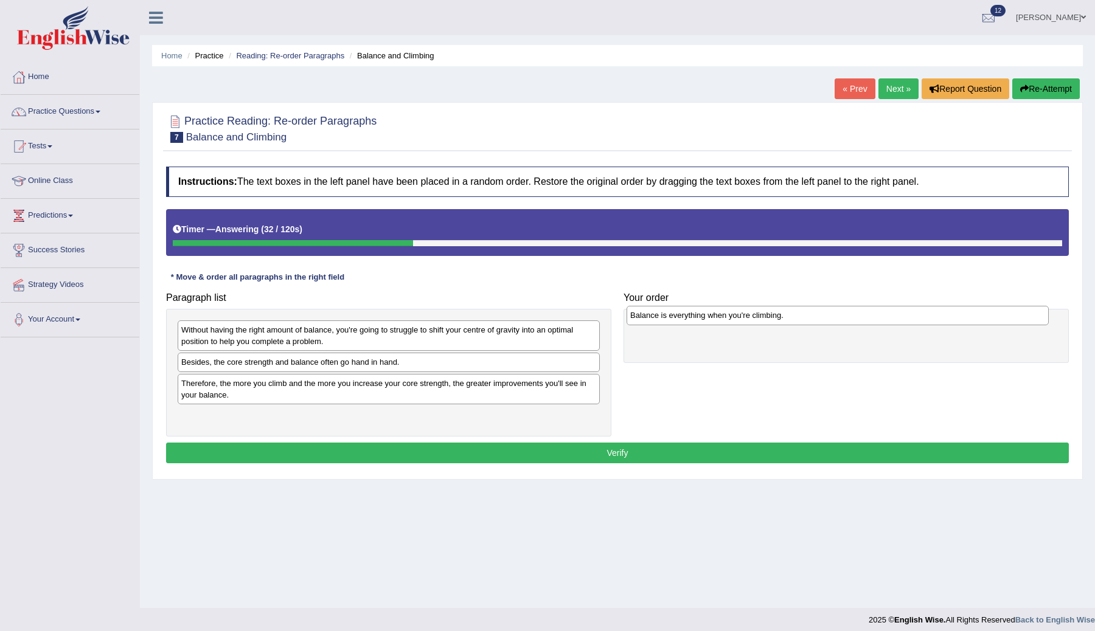
drag, startPoint x: 299, startPoint y: 368, endPoint x: 747, endPoint y: 320, distance: 451.4
click at [747, 321] on div "Balance is everything when you're climbing." at bounding box center [837, 315] width 422 height 19
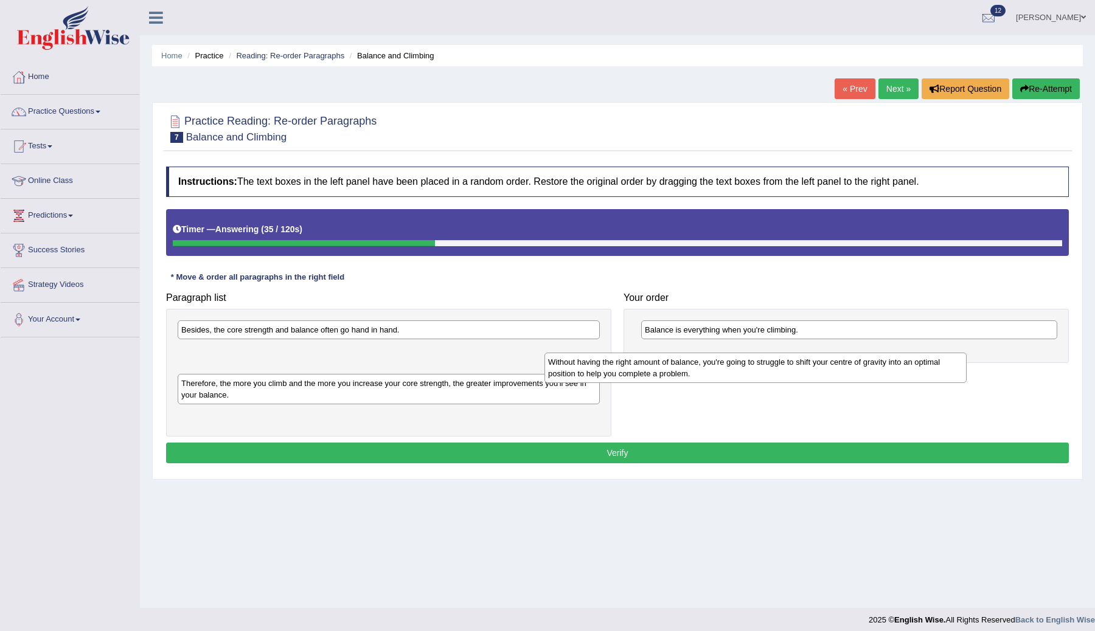
drag, startPoint x: 288, startPoint y: 342, endPoint x: 662, endPoint y: 374, distance: 376.0
click at [662, 374] on div "Without having the right amount of balance, you're going to struggle to shift y…" at bounding box center [755, 368] width 422 height 30
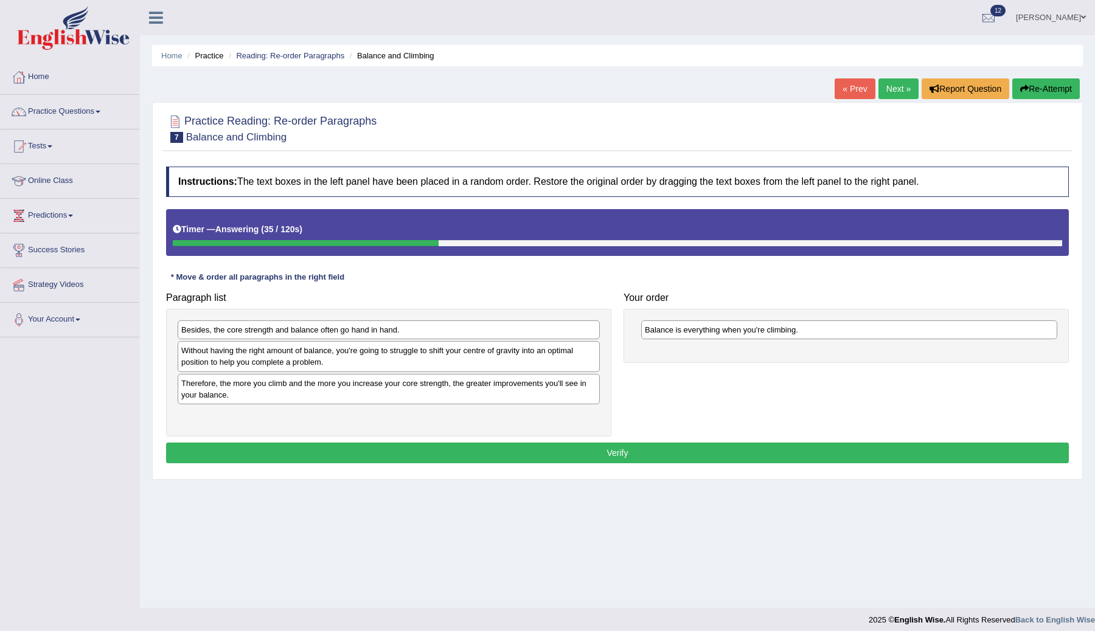
drag, startPoint x: 662, startPoint y: 374, endPoint x: 696, endPoint y: 370, distance: 33.6
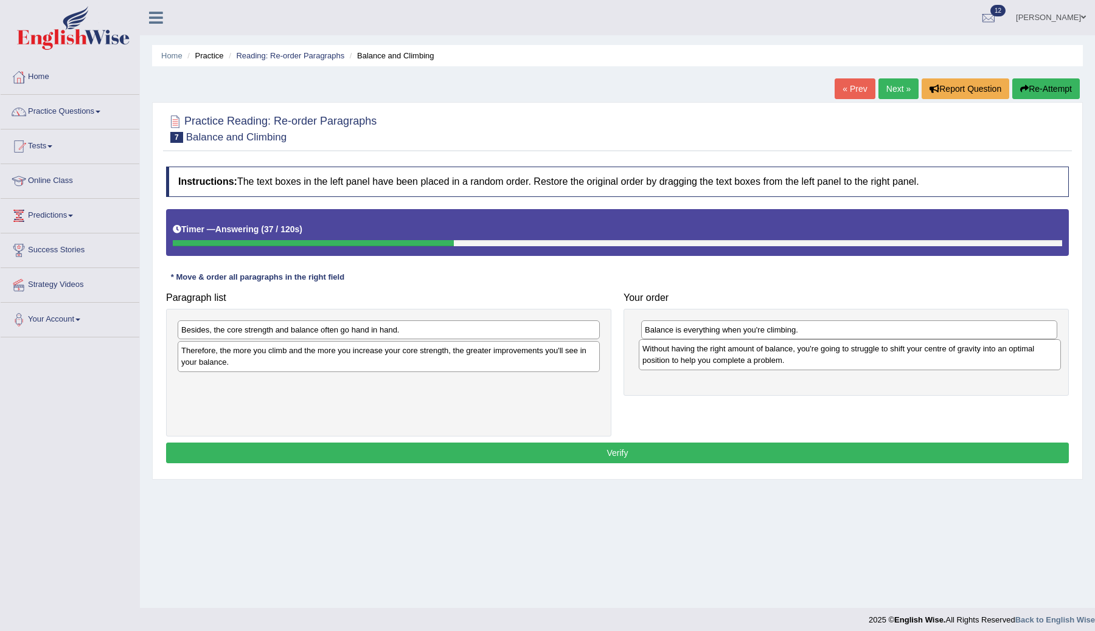
drag, startPoint x: 519, startPoint y: 355, endPoint x: 979, endPoint y: 352, distance: 460.4
click at [980, 352] on div "Without having the right amount of balance, you're going to struggle to shift y…" at bounding box center [850, 354] width 422 height 30
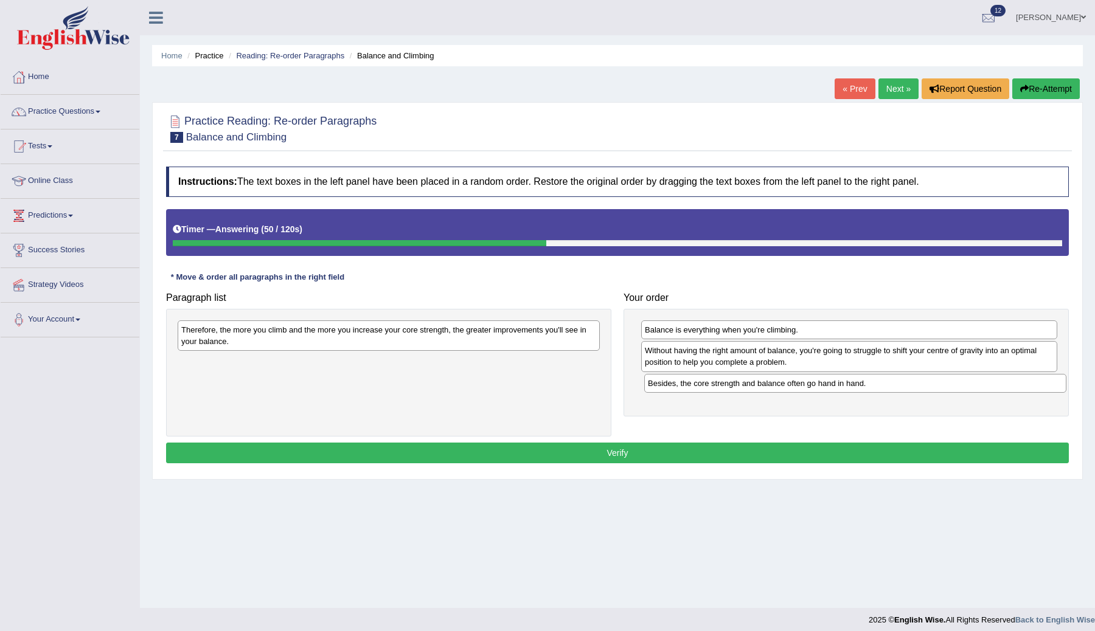
drag, startPoint x: 267, startPoint y: 331, endPoint x: 734, endPoint y: 383, distance: 469.9
click at [734, 383] on div "Besides, the core strength and balance often go hand in hand." at bounding box center [855, 383] width 422 height 19
drag, startPoint x: 710, startPoint y: 329, endPoint x: 708, endPoint y: 358, distance: 29.3
click at [708, 358] on div "Balance is everything when you're climbing." at bounding box center [847, 359] width 416 height 19
drag, startPoint x: 699, startPoint y: 365, endPoint x: 697, endPoint y: 330, distance: 34.8
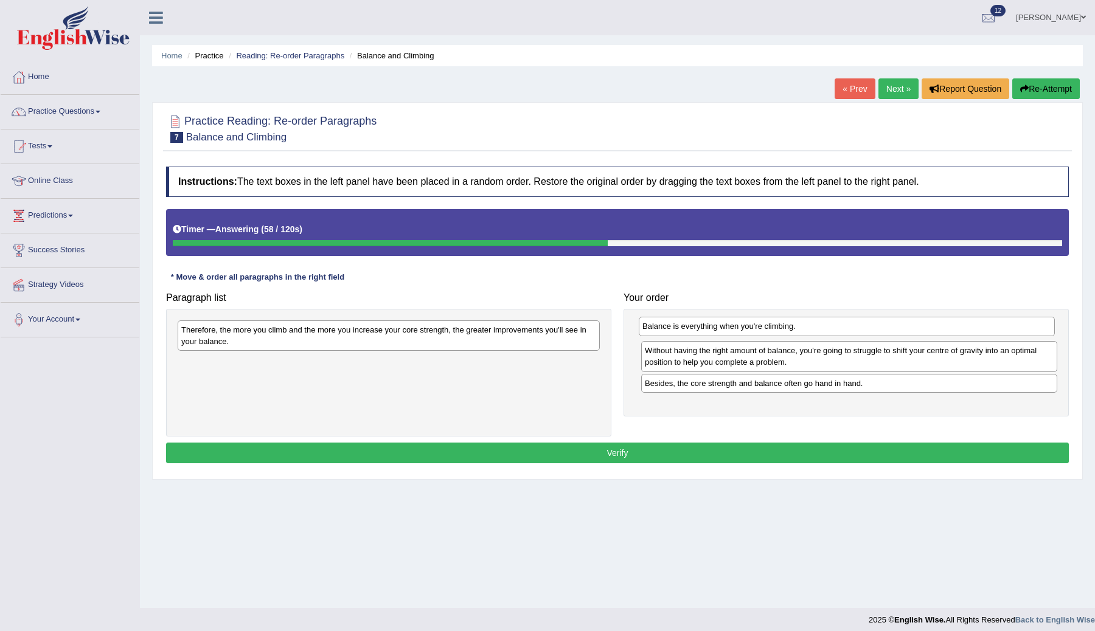
click at [697, 329] on div "Balance is everything when you're climbing." at bounding box center [847, 326] width 416 height 19
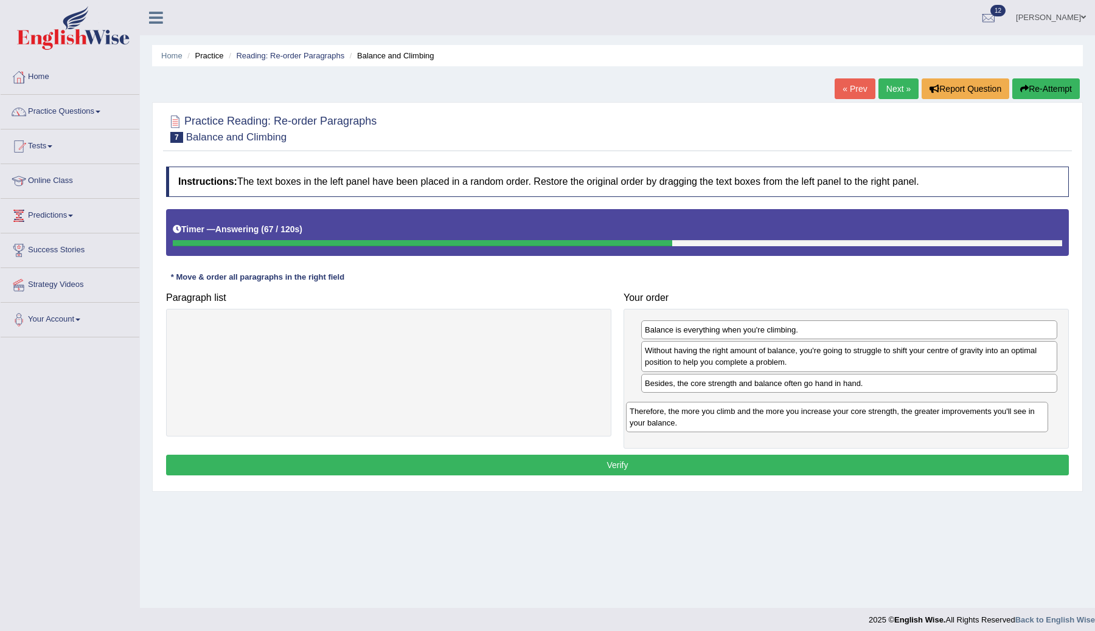
drag, startPoint x: 258, startPoint y: 338, endPoint x: 706, endPoint y: 419, distance: 455.6
click at [706, 419] on div "Therefore, the more you climb and the more you increase your core strength, the…" at bounding box center [837, 417] width 422 height 30
click at [622, 462] on button "Verify" at bounding box center [617, 465] width 903 height 21
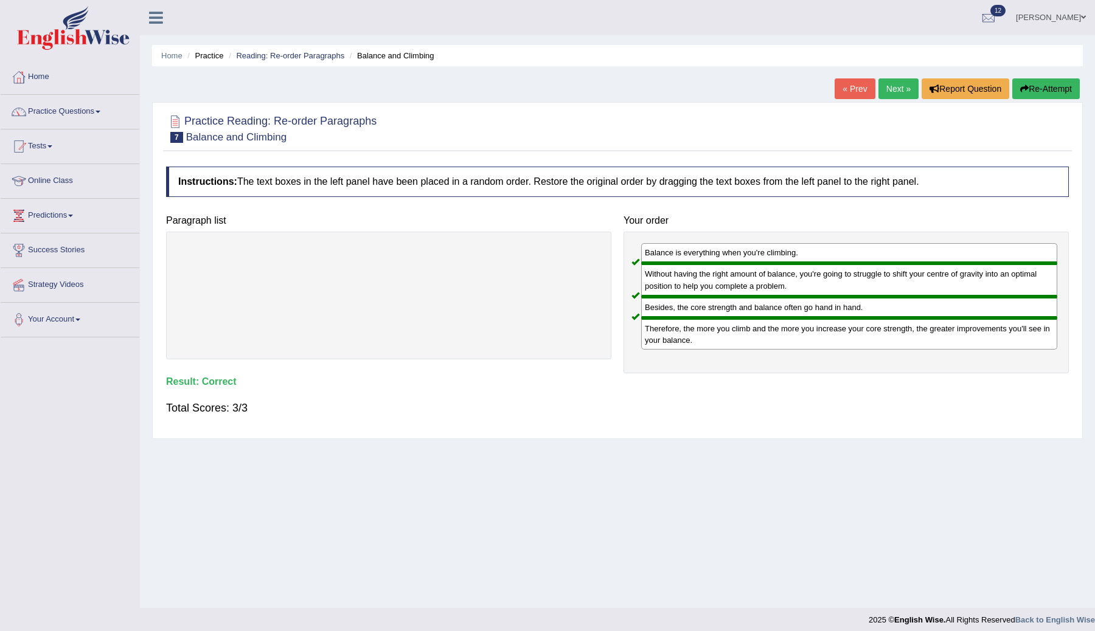
click at [891, 88] on link "Next »" at bounding box center [898, 88] width 40 height 21
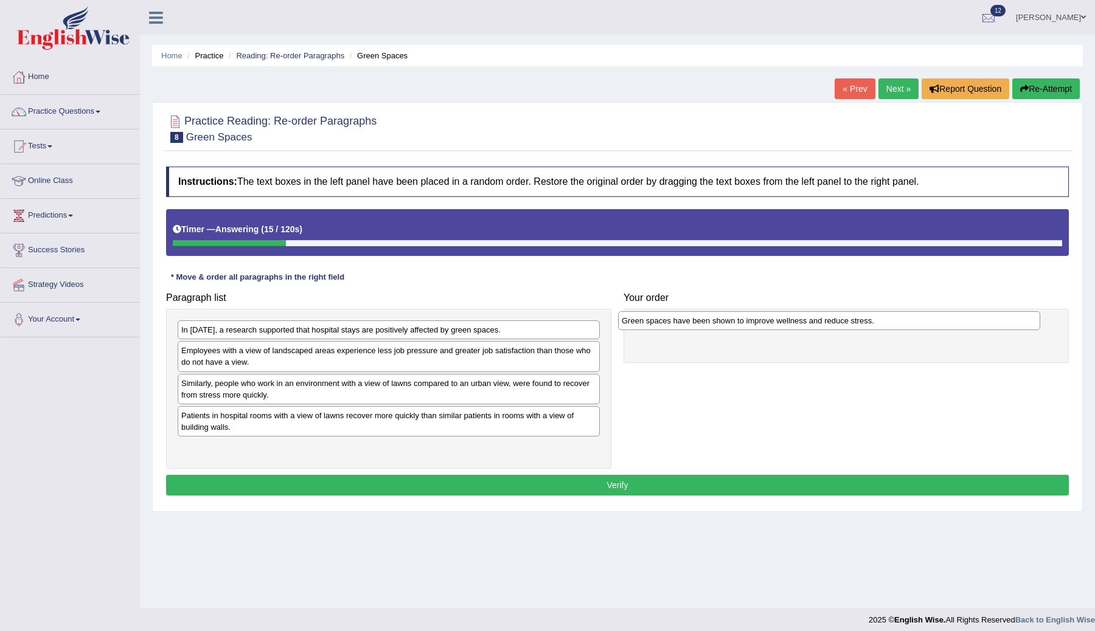
drag, startPoint x: 271, startPoint y: 420, endPoint x: 714, endPoint y: 325, distance: 452.7
click at [714, 325] on div "Green spaces have been shown to improve wellness and reduce stress." at bounding box center [829, 320] width 422 height 19
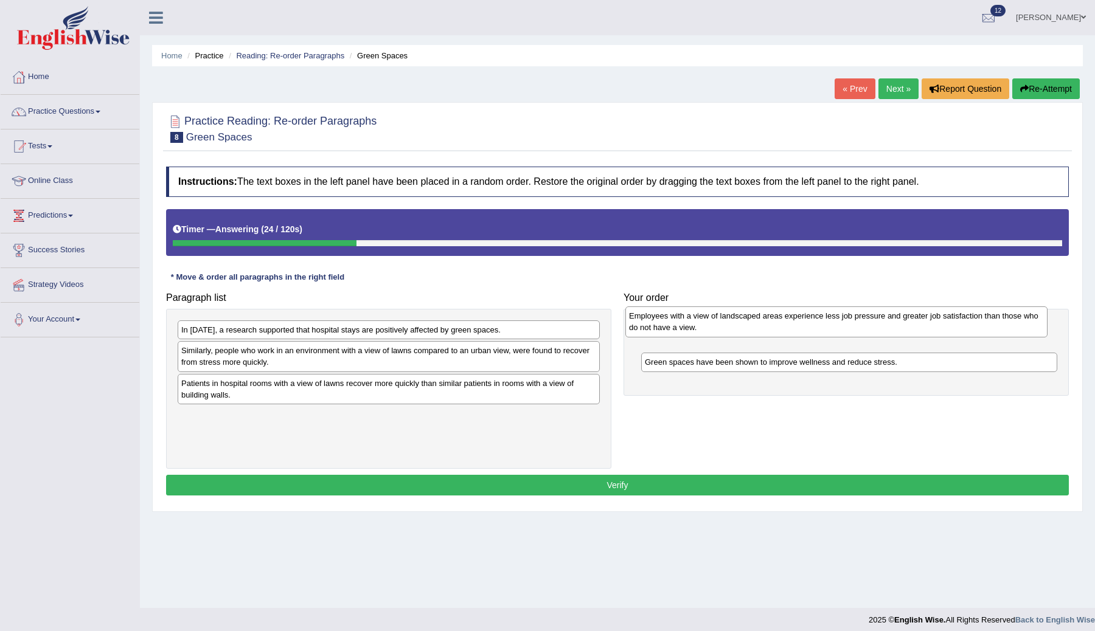
drag, startPoint x: 442, startPoint y: 362, endPoint x: 889, endPoint y: 327, distance: 448.3
click at [889, 327] on div "Employees with a view of landscaped areas experience less job pressure and grea…" at bounding box center [836, 322] width 422 height 30
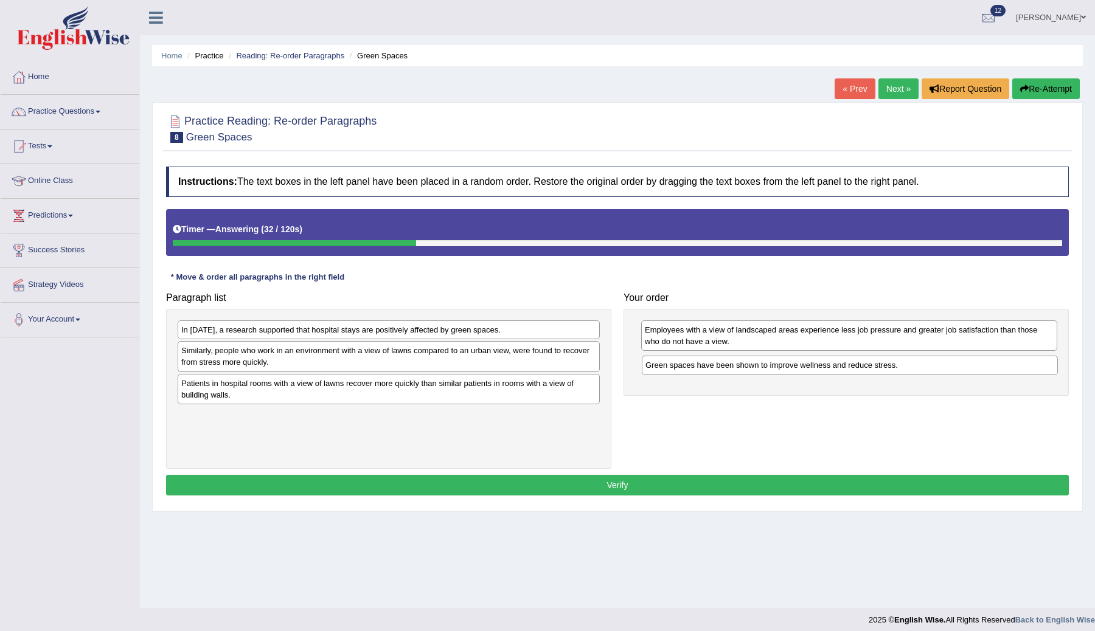
click at [792, 367] on div "Green spaces have been shown to improve wellness and reduce stress." at bounding box center [850, 365] width 416 height 19
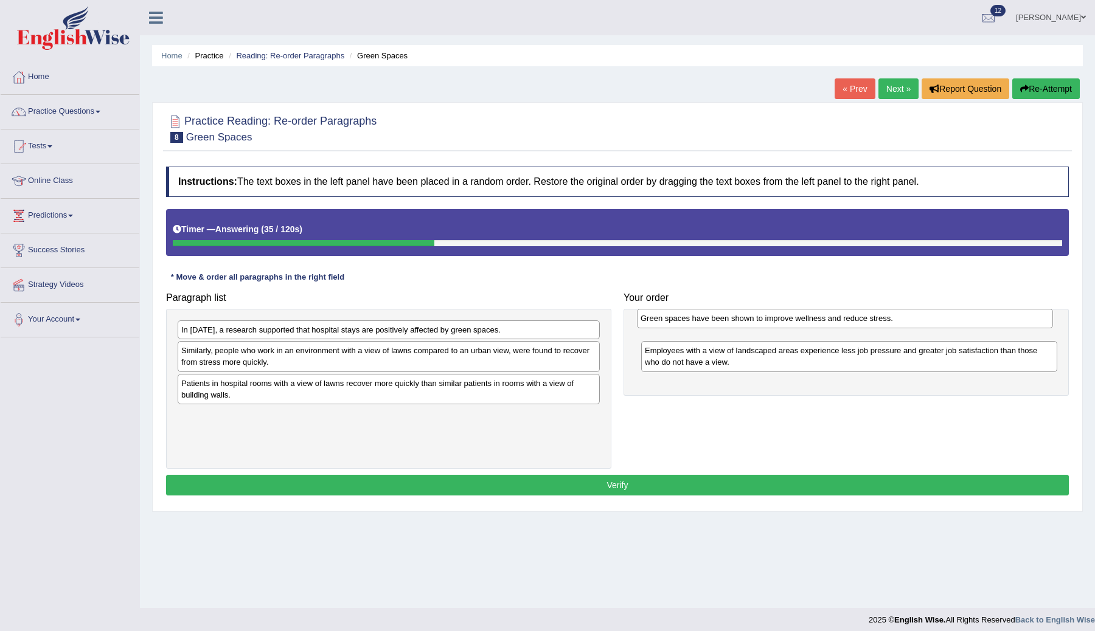
drag, startPoint x: 808, startPoint y: 368, endPoint x: 803, endPoint y: 325, distance: 43.4
click at [803, 325] on div "Green spaces have been shown to improve wellness and reduce stress." at bounding box center [845, 318] width 416 height 19
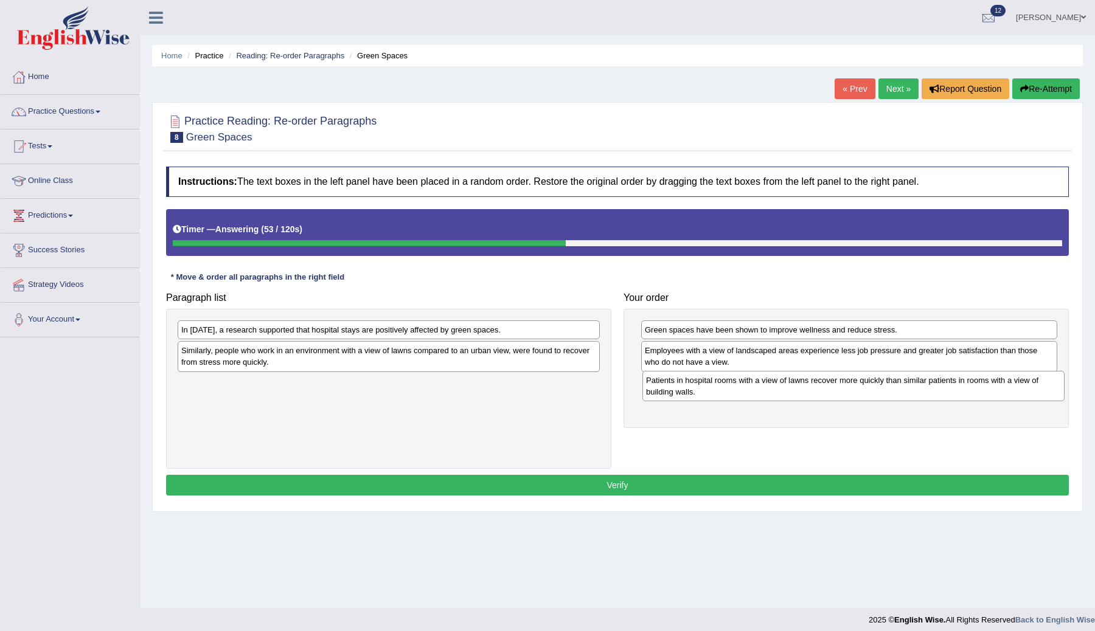
drag, startPoint x: 386, startPoint y: 390, endPoint x: 851, endPoint y: 387, distance: 464.7
click at [851, 387] on div "Patients in hospital rooms with a view of lawns recover more quickly than simil…" at bounding box center [853, 386] width 422 height 30
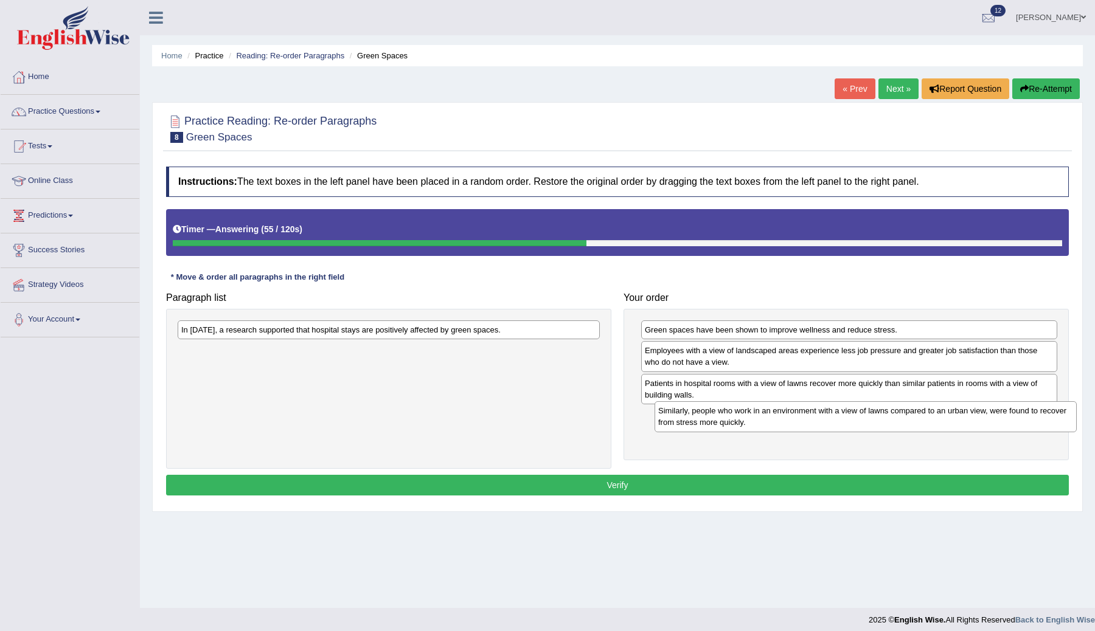
drag, startPoint x: 457, startPoint y: 353, endPoint x: 933, endPoint y: 413, distance: 479.9
click at [933, 413] on div "Similarly, people who work in an environment with a view of lawns compared to a…" at bounding box center [865, 416] width 422 height 30
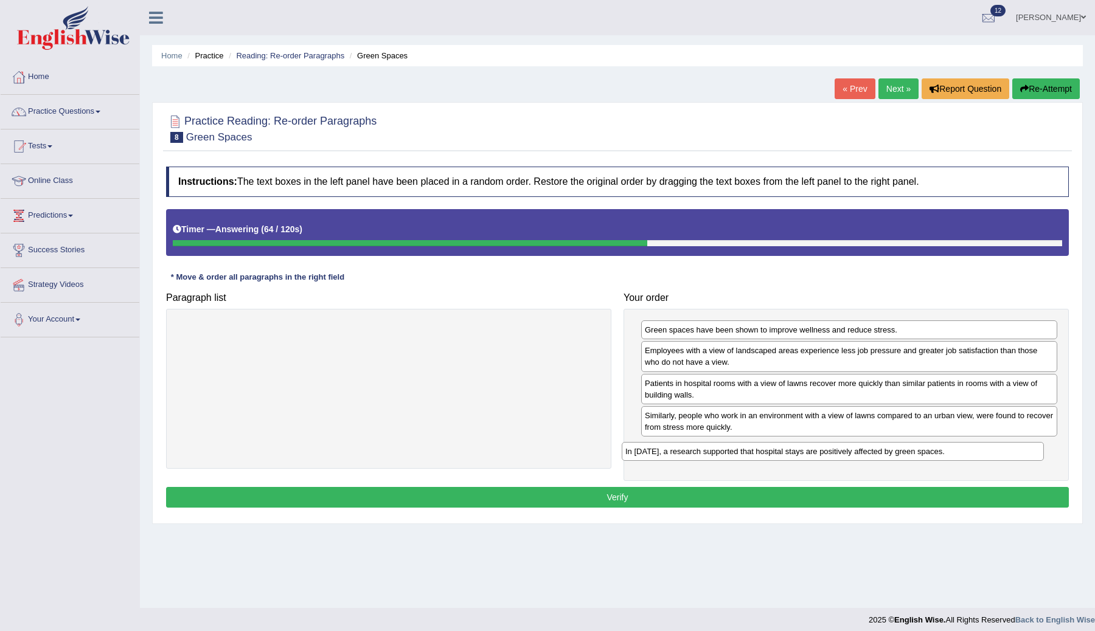
drag, startPoint x: 443, startPoint y: 334, endPoint x: 899, endPoint y: 453, distance: 471.4
click at [899, 453] on div "In [DATE], a research supported that hospital stays are positively affected by …" at bounding box center [833, 451] width 422 height 19
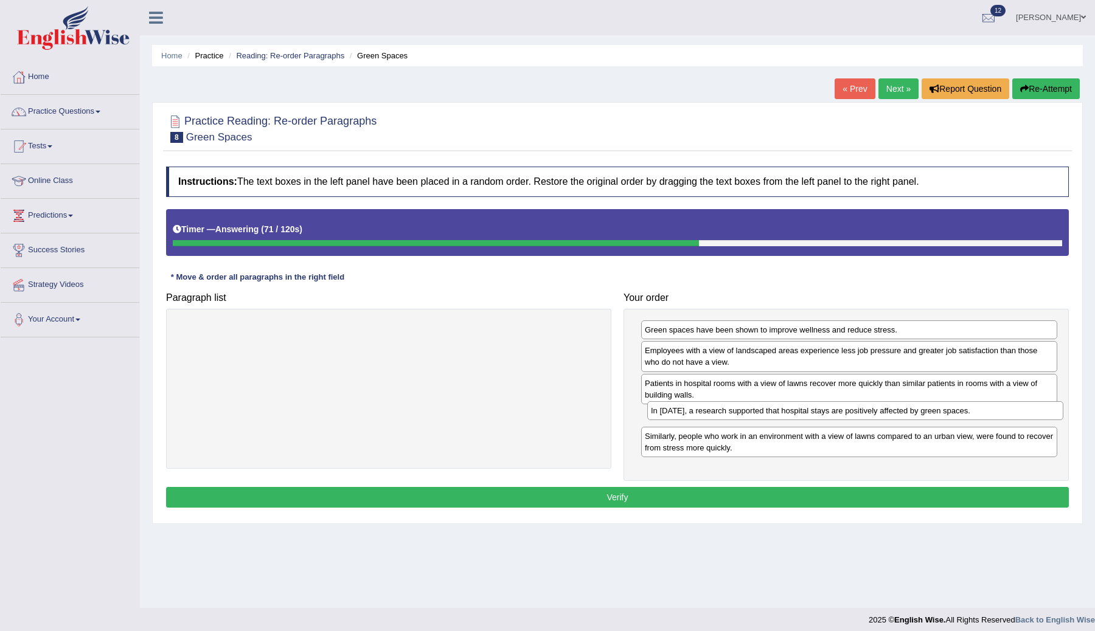
drag, startPoint x: 859, startPoint y: 451, endPoint x: 864, endPoint y: 419, distance: 32.5
click at [864, 419] on div "In [DATE], a research supported that hospital stays are positively affected by …" at bounding box center [855, 410] width 416 height 19
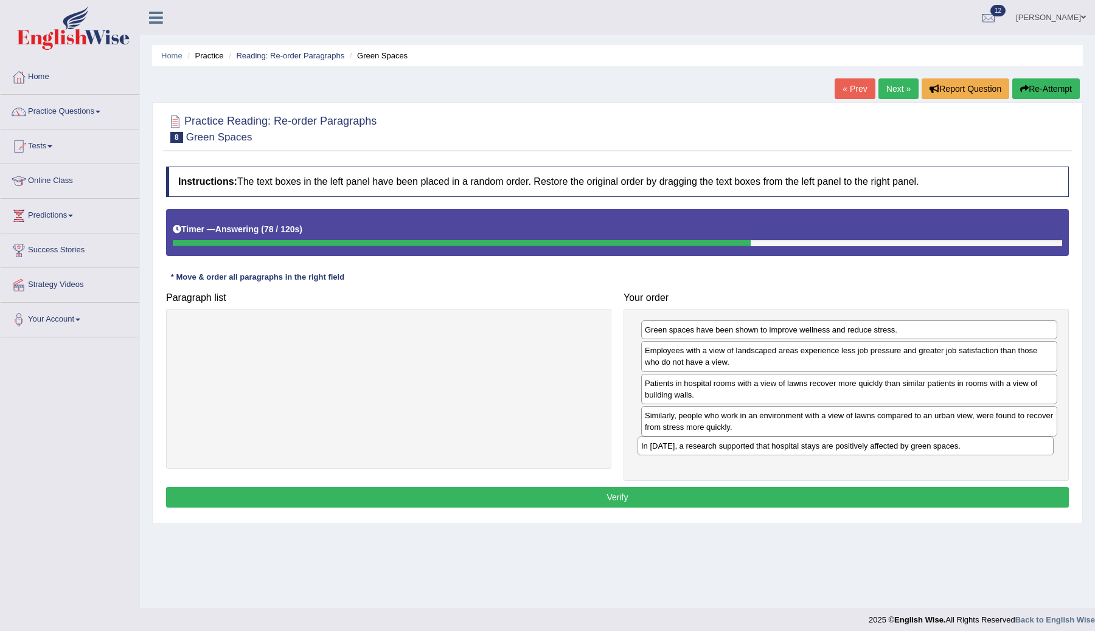
drag, startPoint x: 851, startPoint y: 423, endPoint x: 850, endPoint y: 454, distance: 30.4
click at [850, 454] on div "In [DATE], a research supported that hospital stays are positively affected by …" at bounding box center [845, 446] width 416 height 19
click at [745, 456] on div "In [DATE], a research supported that hospital stays are positively affected by …" at bounding box center [849, 447] width 416 height 19
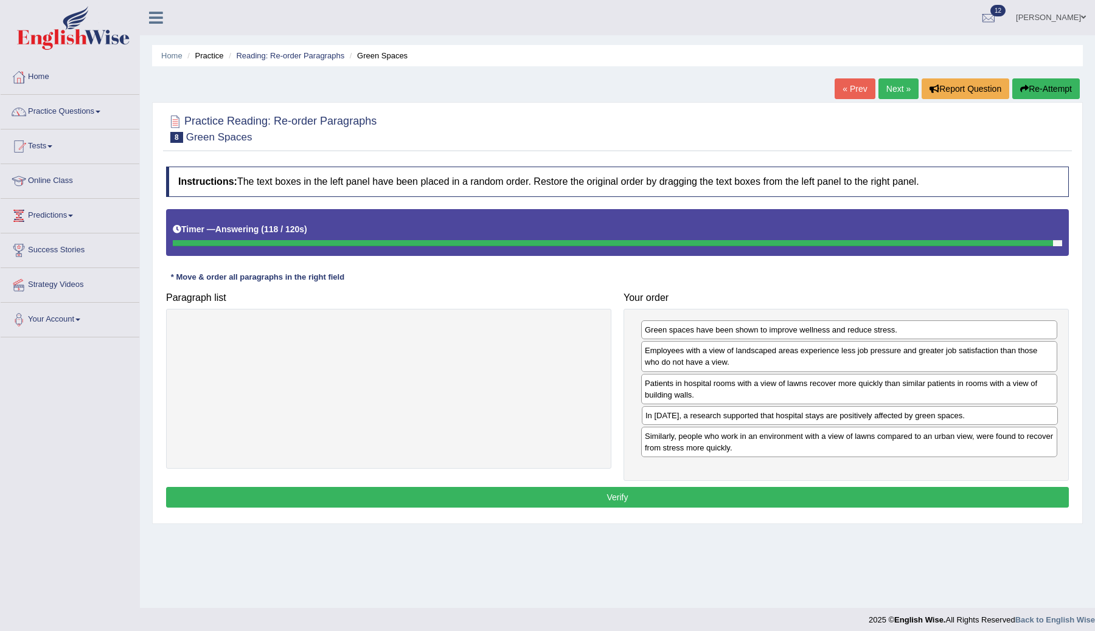
drag, startPoint x: 752, startPoint y: 451, endPoint x: 753, endPoint y: 418, distance: 32.2
click at [753, 418] on div "In [DATE], a research supported that hospital stays are positively affected by …" at bounding box center [850, 415] width 416 height 19
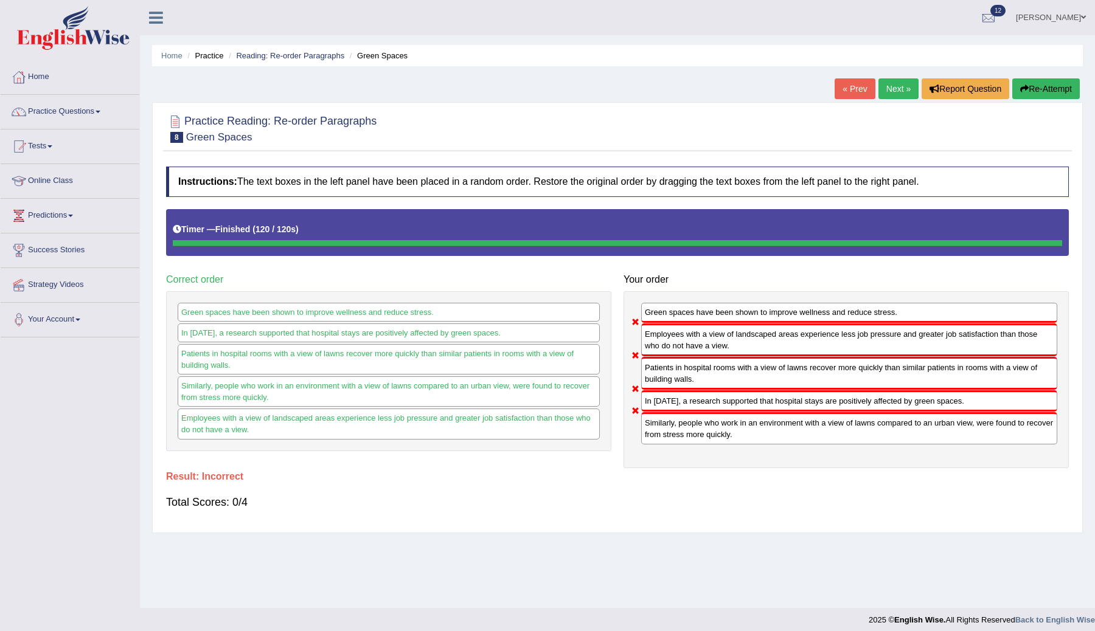
drag, startPoint x: 713, startPoint y: 384, endPoint x: 715, endPoint y: 340, distance: 43.9
click at [715, 340] on div "Green spaces have been shown to improve wellness and reduce stress. Employees w…" at bounding box center [845, 379] width 445 height 177
click at [1046, 86] on button "Re-Attempt" at bounding box center [1046, 88] width 68 height 21
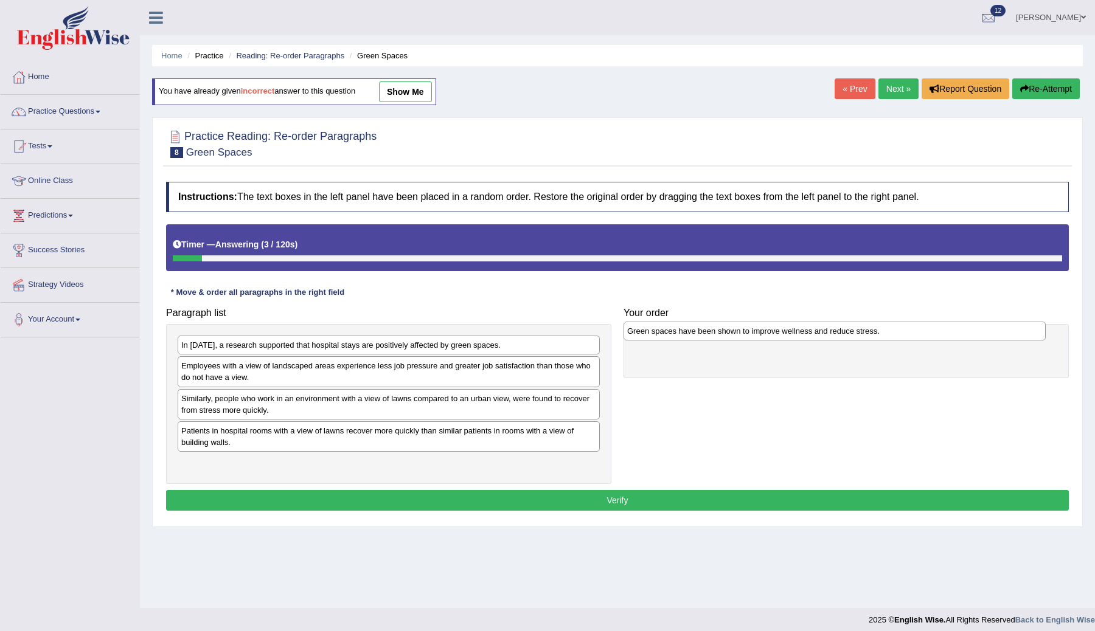
drag, startPoint x: 245, startPoint y: 435, endPoint x: 691, endPoint y: 335, distance: 456.9
click at [691, 335] on div "Green spaces have been shown to improve wellness and reduce stress." at bounding box center [834, 331] width 422 height 19
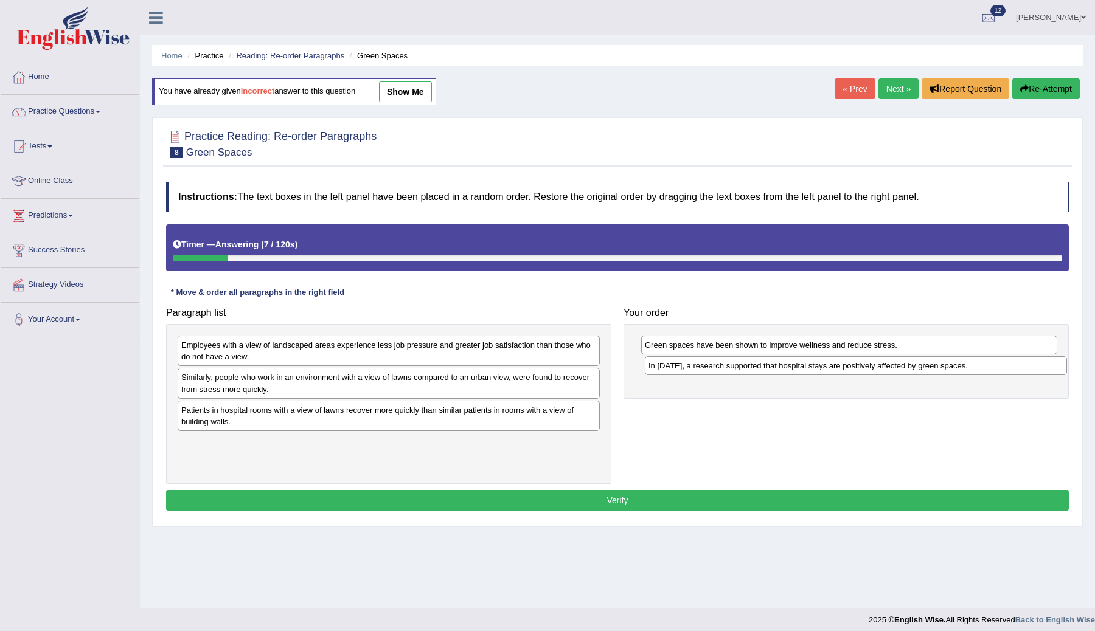
drag, startPoint x: 328, startPoint y: 347, endPoint x: 800, endPoint y: 364, distance: 472.2
click at [800, 364] on div "In [DATE], a research supported that hospital stays are positively affected by …" at bounding box center [856, 365] width 422 height 19
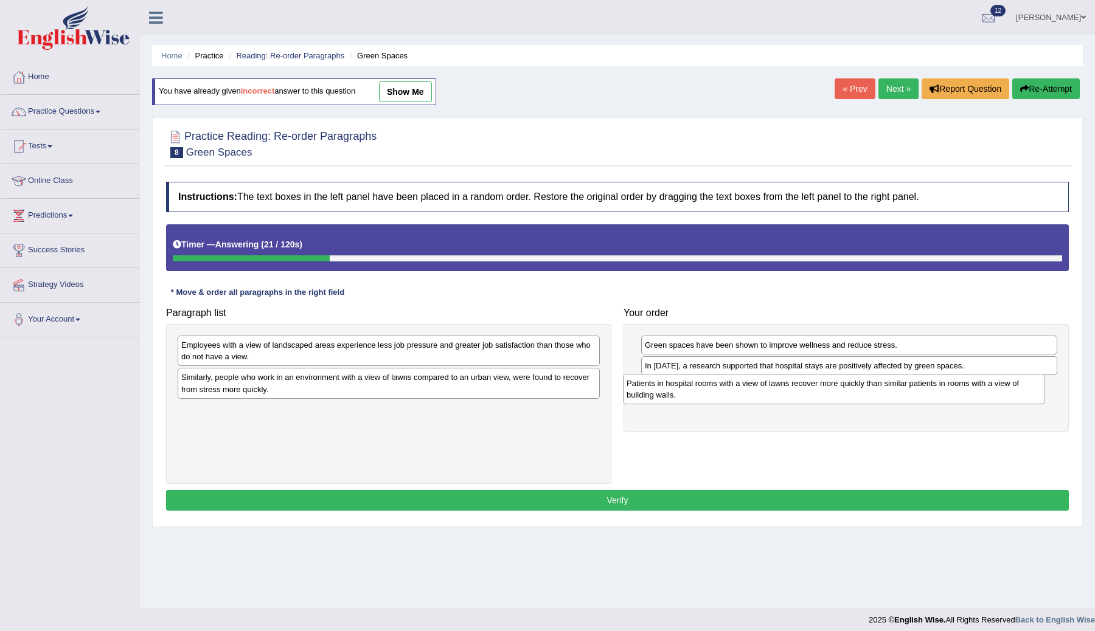
drag, startPoint x: 314, startPoint y: 412, endPoint x: 760, endPoint y: 386, distance: 446.0
click at [760, 386] on div "Patients in hospital rooms with a view of lawns recover more quickly than simil…" at bounding box center [834, 389] width 422 height 30
click at [370, 350] on div "Employees with a view of landscaped areas experience less job pressure and grea…" at bounding box center [389, 351] width 422 height 30
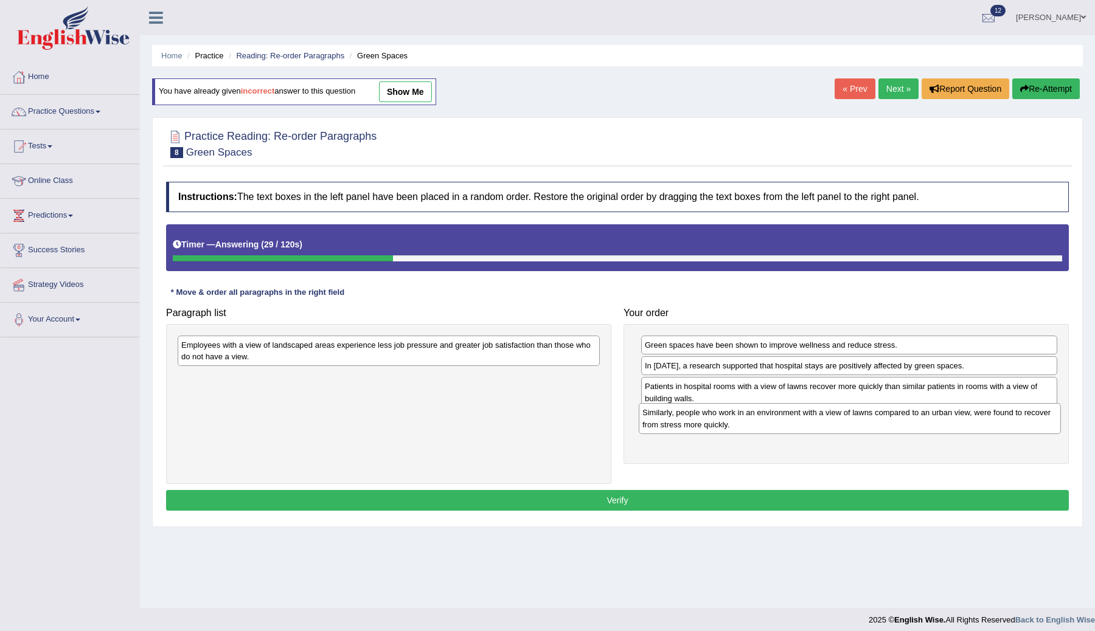
drag, startPoint x: 362, startPoint y: 378, endPoint x: 820, endPoint y: 417, distance: 459.7
click at [822, 414] on div "Similarly, people who work in an environment with a view of lawns compared to a…" at bounding box center [850, 418] width 422 height 30
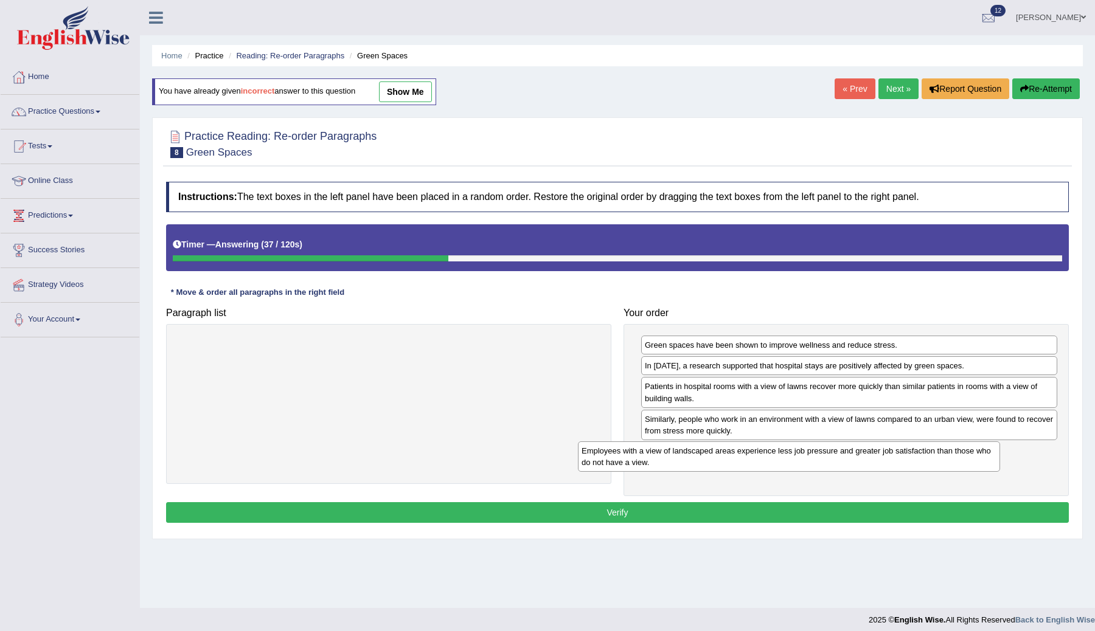
drag, startPoint x: 418, startPoint y: 357, endPoint x: 836, endPoint y: 462, distance: 431.4
click at [829, 462] on div "Employees with a view of landscaped areas experience less job pressure and grea…" at bounding box center [789, 457] width 422 height 30
click at [656, 513] on button "Verify" at bounding box center [617, 512] width 903 height 21
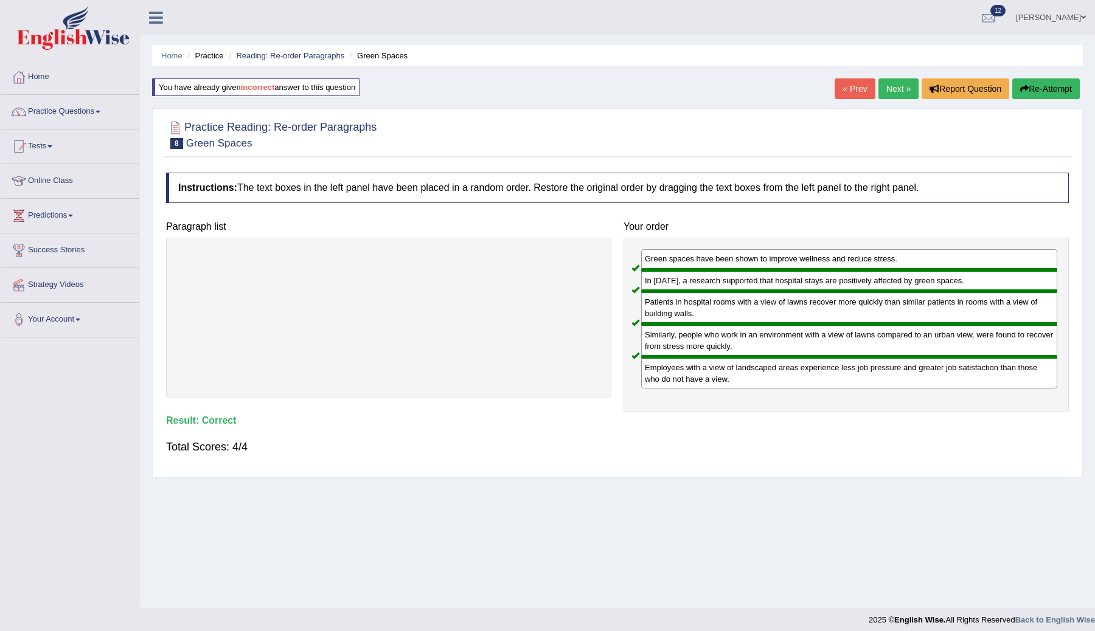
click at [892, 91] on link "Next »" at bounding box center [898, 88] width 40 height 21
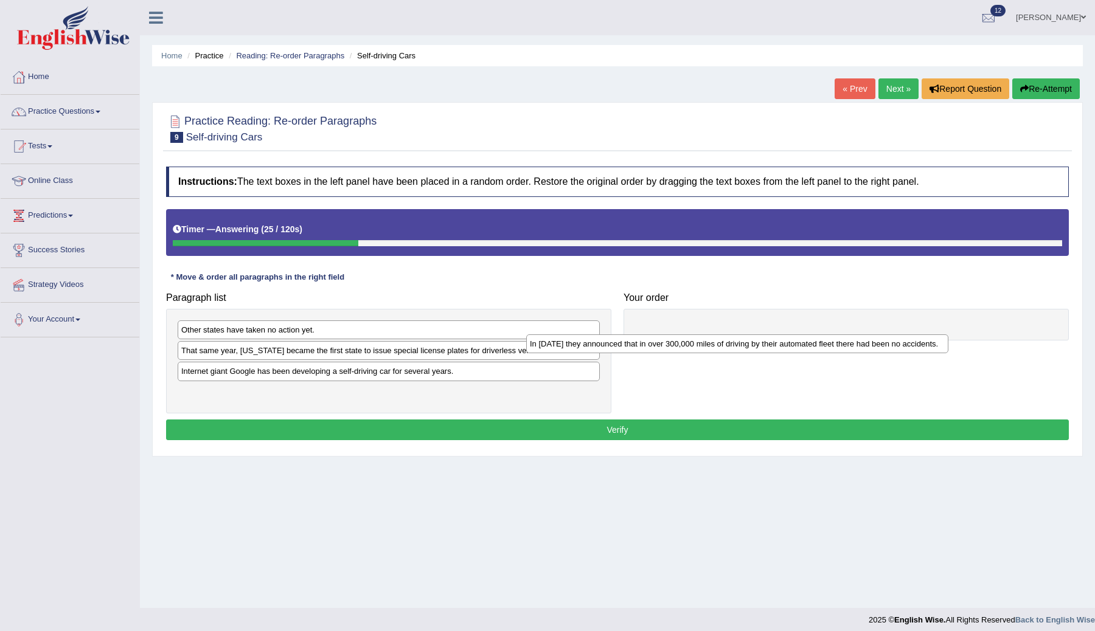
drag, startPoint x: 433, startPoint y: 396, endPoint x: 808, endPoint y: 343, distance: 379.0
click at [809, 343] on div "In [DATE] they announced that in over 300,000 miles of driving by their automat…" at bounding box center [737, 343] width 422 height 19
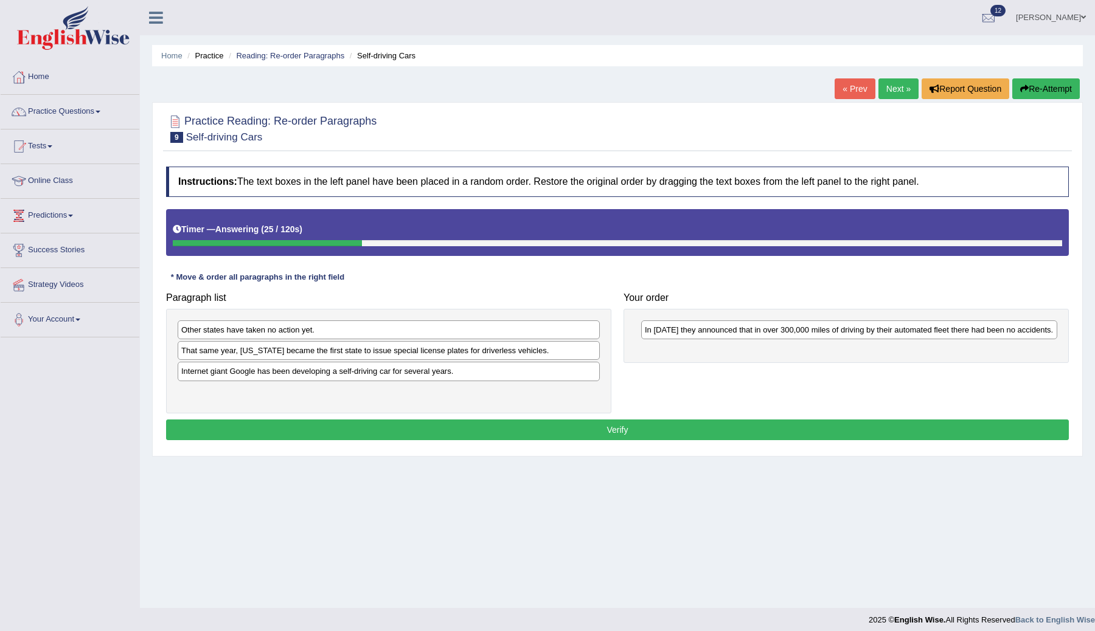
drag, startPoint x: 808, startPoint y: 343, endPoint x: 823, endPoint y: 338, distance: 16.0
drag, startPoint x: 734, startPoint y: 331, endPoint x: 721, endPoint y: 333, distance: 13.4
click at [721, 331] on div "In [DATE] they announced that in over 300,000 miles of driving by their automat…" at bounding box center [849, 330] width 416 height 19
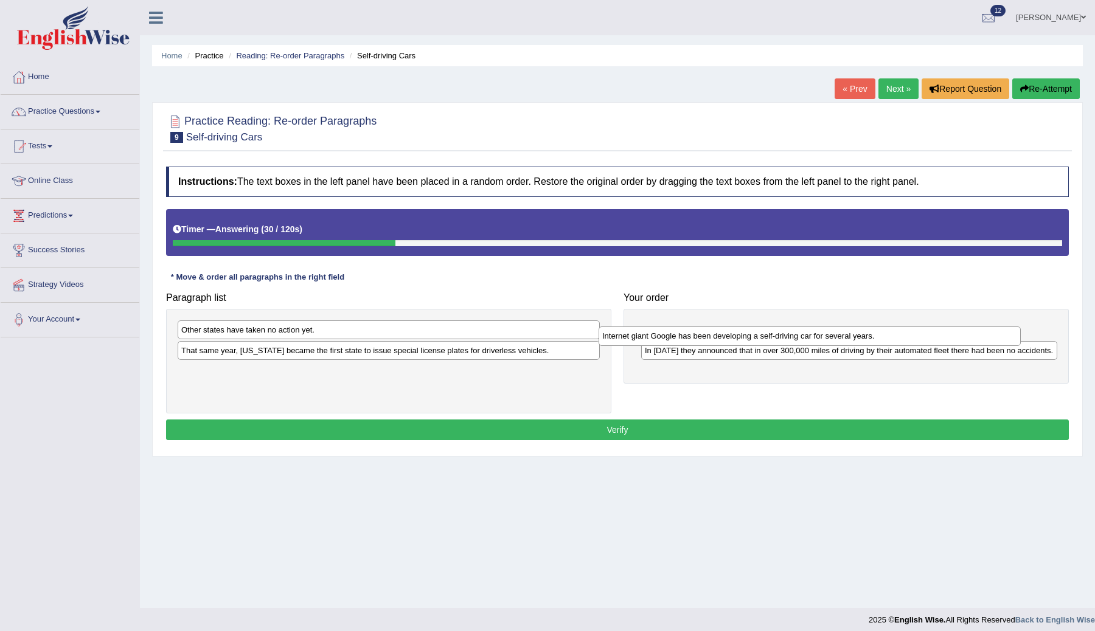
drag, startPoint x: 313, startPoint y: 375, endPoint x: 733, endPoint y: 337, distance: 421.9
click at [733, 338] on div "Internet giant Google has been developing a self-driving car for several years." at bounding box center [809, 336] width 422 height 19
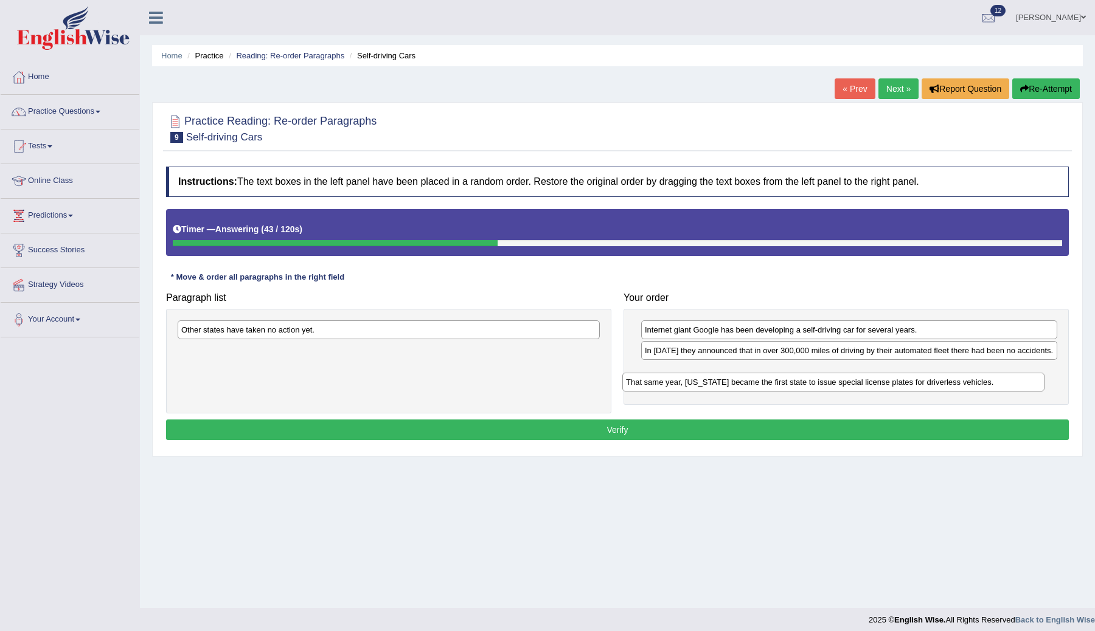
drag, startPoint x: 218, startPoint y: 351, endPoint x: 666, endPoint y: 384, distance: 449.5
click at [666, 384] on div "That same year, [US_STATE] became the first state to issue special license plat…" at bounding box center [833, 382] width 422 height 19
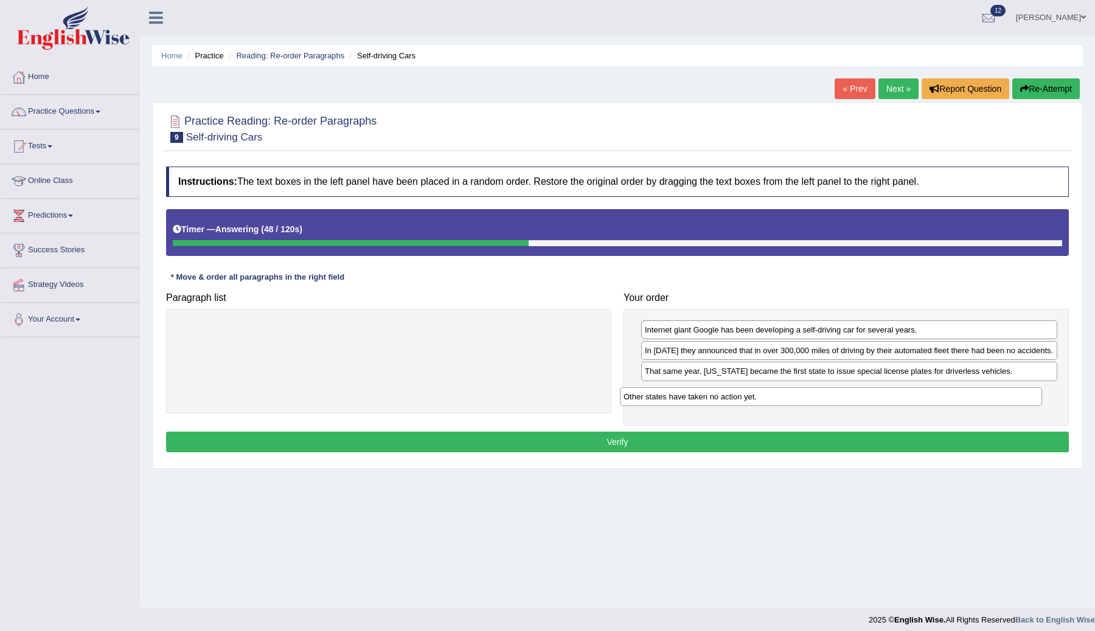
drag, startPoint x: 440, startPoint y: 327, endPoint x: 882, endPoint y: 394, distance: 447.3
click at [882, 394] on div "Other states have taken no action yet." at bounding box center [831, 396] width 422 height 19
click at [650, 445] on button "Verify" at bounding box center [617, 442] width 903 height 21
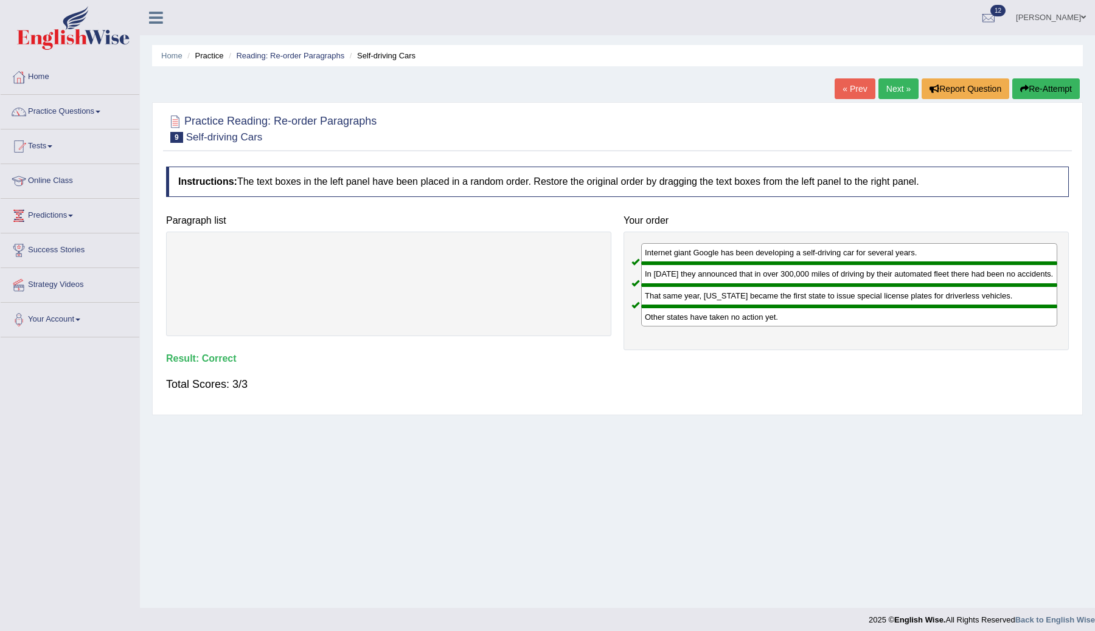
click at [889, 89] on link "Next »" at bounding box center [898, 88] width 40 height 21
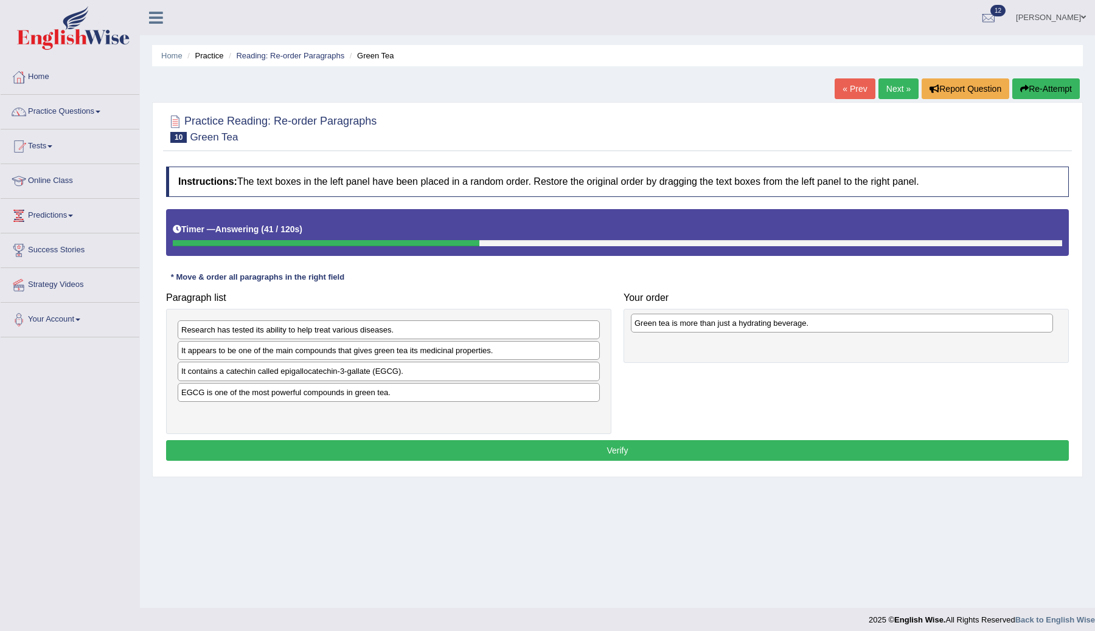
drag, startPoint x: 323, startPoint y: 414, endPoint x: 775, endPoint y: 323, distance: 461.6
click at [775, 323] on div "Green tea is more than just a hydrating beverage." at bounding box center [842, 323] width 422 height 19
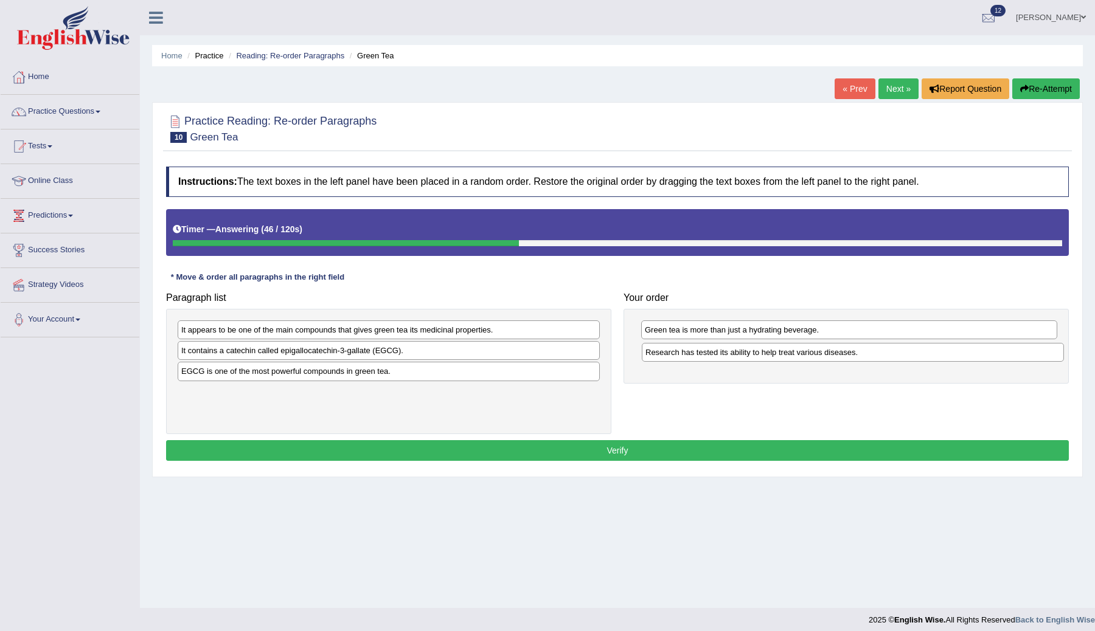
drag, startPoint x: 286, startPoint y: 332, endPoint x: 750, endPoint y: 355, distance: 464.6
click at [750, 355] on div "Research has tested its ability to help treat various diseases." at bounding box center [853, 352] width 422 height 19
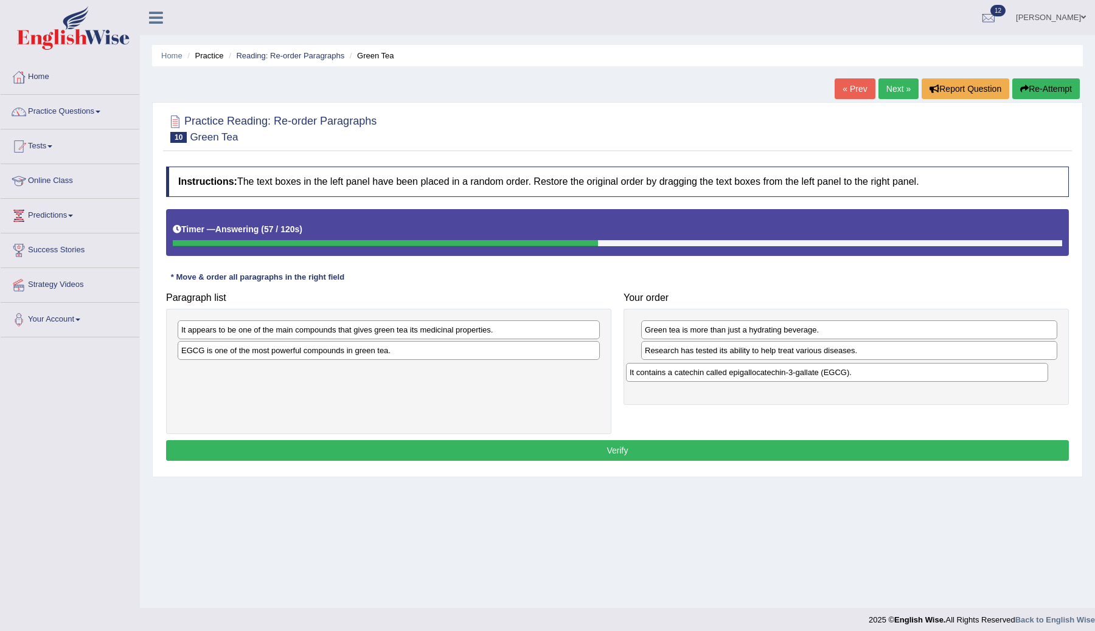
drag, startPoint x: 311, startPoint y: 355, endPoint x: 763, endPoint y: 373, distance: 452.8
click at [763, 373] on div "It contains a catechin called epigallocatechin-3-gallate (EGCG)." at bounding box center [837, 372] width 422 height 19
click at [341, 330] on div "It appears to be one of the main compounds that gives green tea its medicinal p…" at bounding box center [389, 330] width 422 height 19
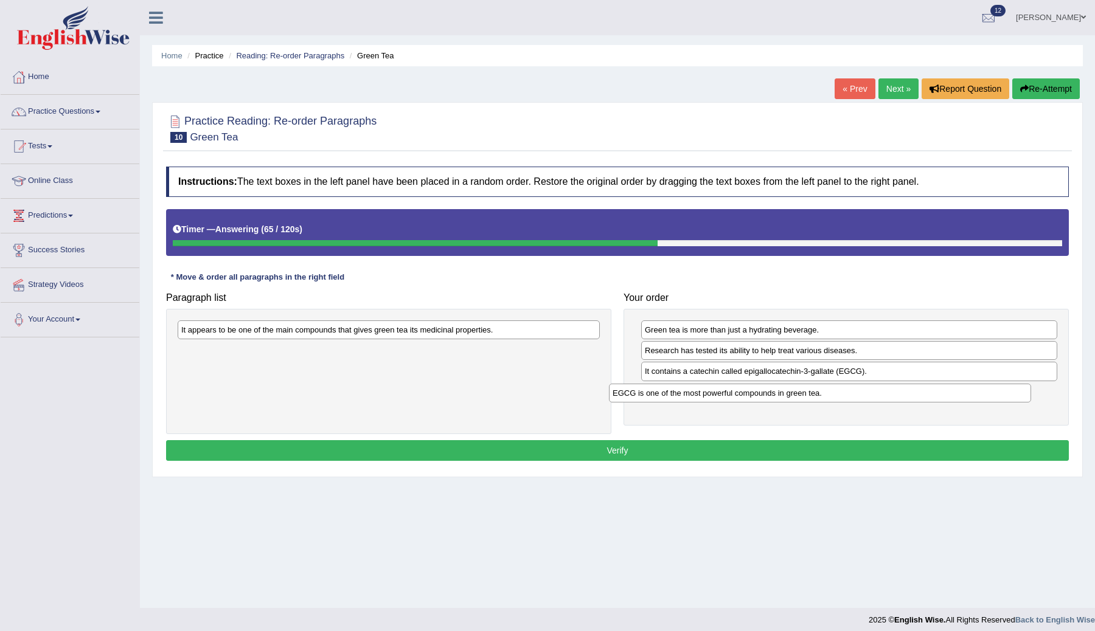
drag, startPoint x: 279, startPoint y: 355, endPoint x: 710, endPoint y: 397, distance: 433.9
click at [710, 397] on div "EGCG is one of the most powerful compounds in green tea." at bounding box center [820, 393] width 422 height 19
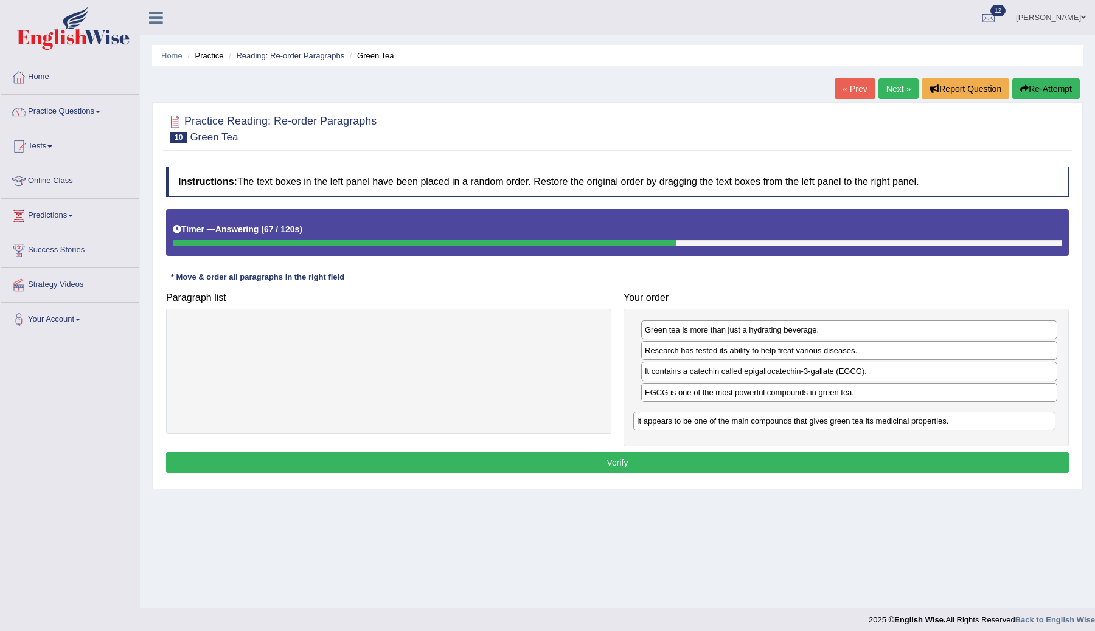
drag, startPoint x: 279, startPoint y: 327, endPoint x: 735, endPoint y: 416, distance: 464.2
click at [736, 417] on div "It appears to be one of the main compounds that gives green tea its medicinal p…" at bounding box center [844, 421] width 422 height 19
click at [628, 468] on button "Verify" at bounding box center [617, 462] width 903 height 21
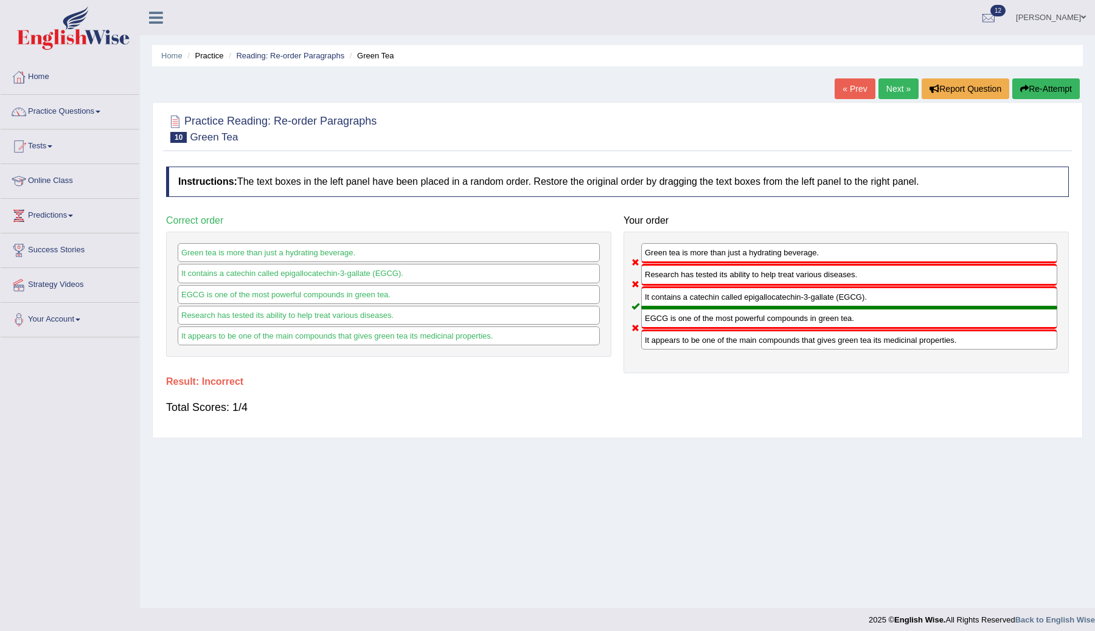
scroll to position [7, 0]
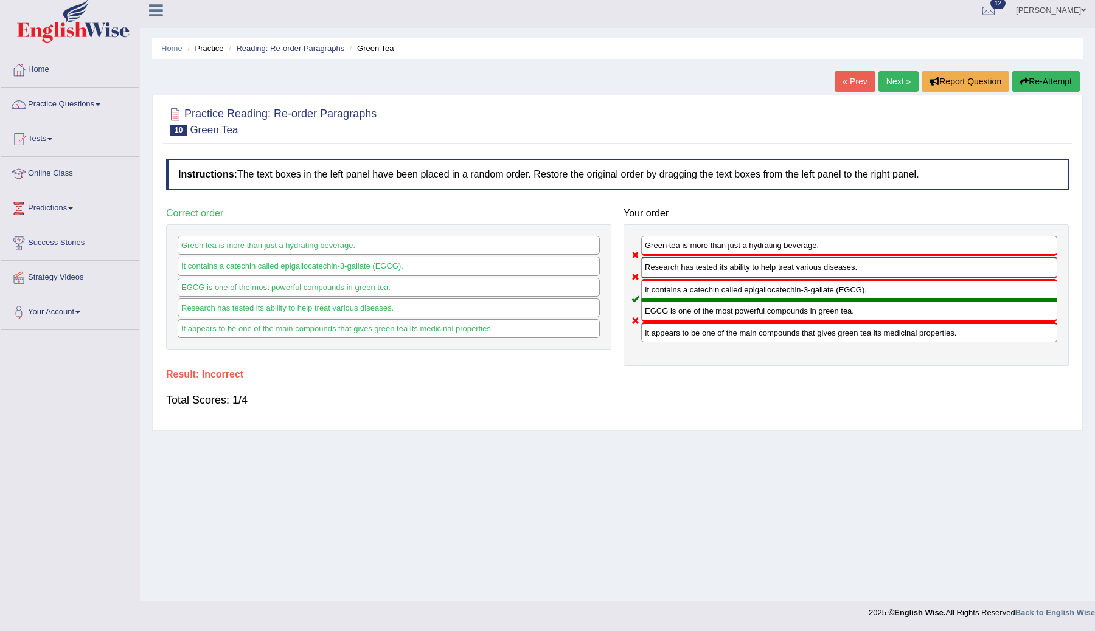
click at [1033, 80] on button "Re-Attempt" at bounding box center [1046, 81] width 68 height 21
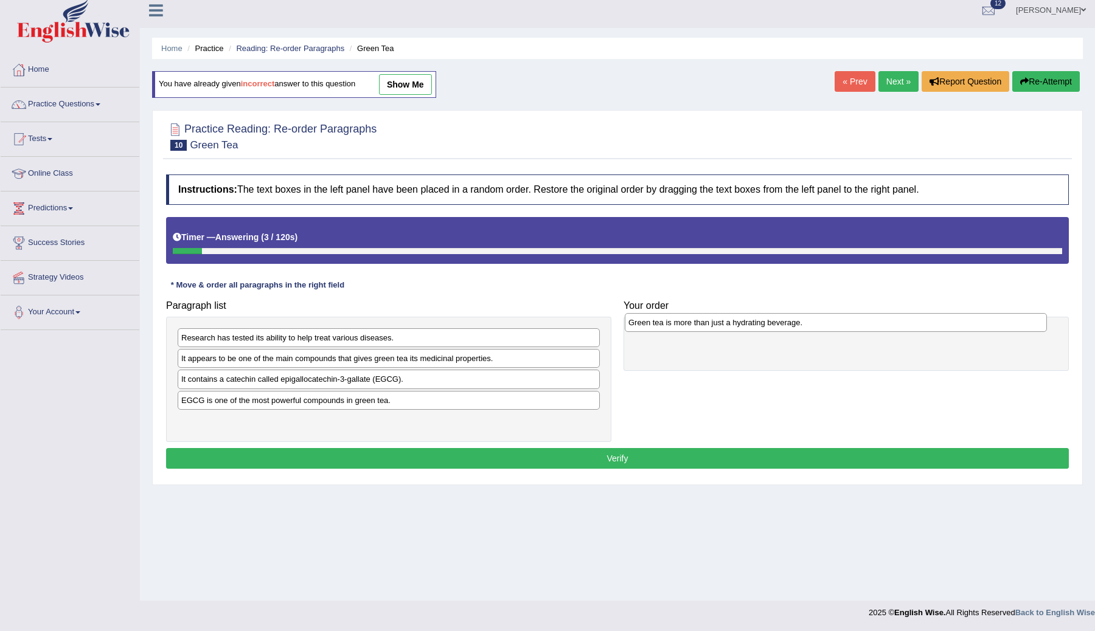
drag, startPoint x: 230, startPoint y: 422, endPoint x: 677, endPoint y: 324, distance: 457.6
click at [677, 324] on div "Green tea is more than just a hydrating beverage." at bounding box center [836, 322] width 422 height 19
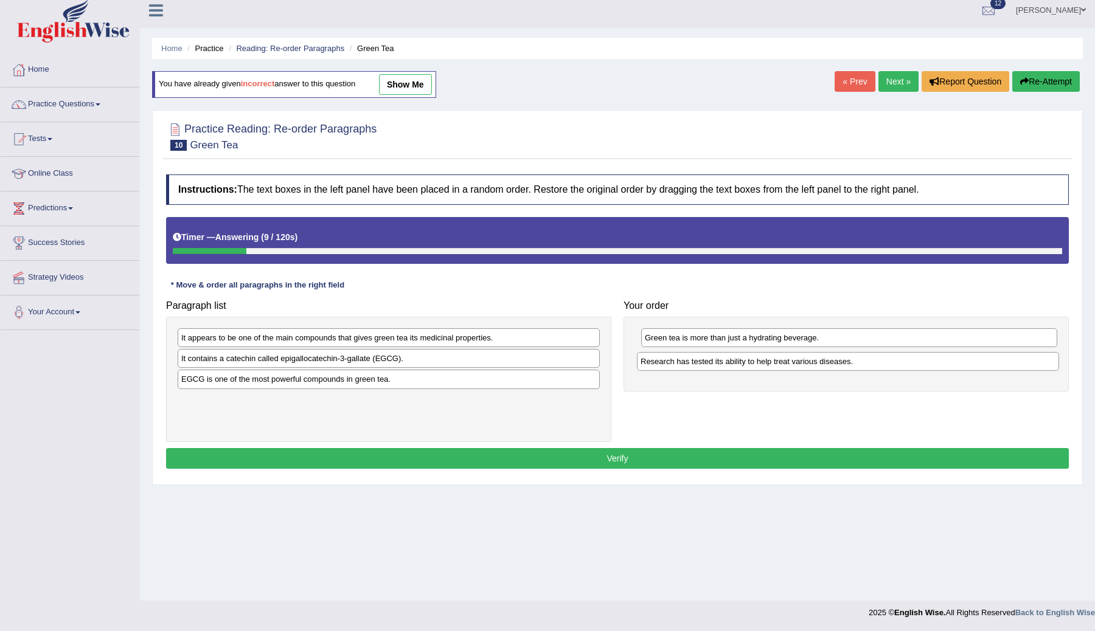
drag, startPoint x: 285, startPoint y: 341, endPoint x: 747, endPoint y: 361, distance: 462.6
click at [748, 361] on div "Research has tested its ability to help treat various diseases." at bounding box center [848, 361] width 422 height 19
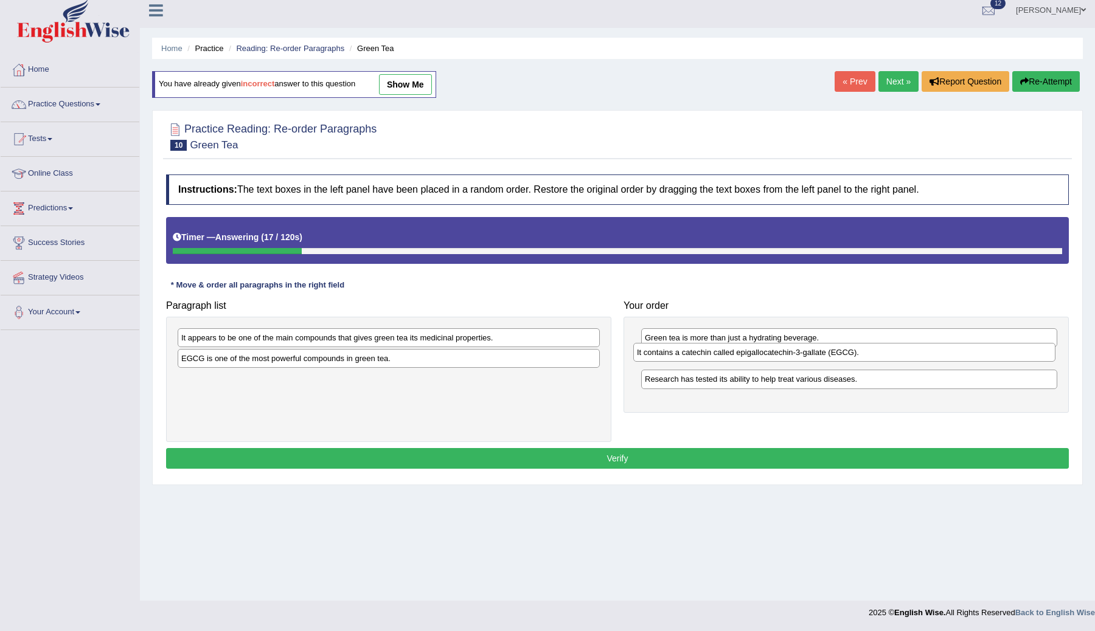
drag, startPoint x: 310, startPoint y: 363, endPoint x: 765, endPoint y: 357, distance: 455.0
click at [766, 357] on div "It contains a catechin called epigallocatechin-3-gallate (EGCG)." at bounding box center [844, 352] width 422 height 19
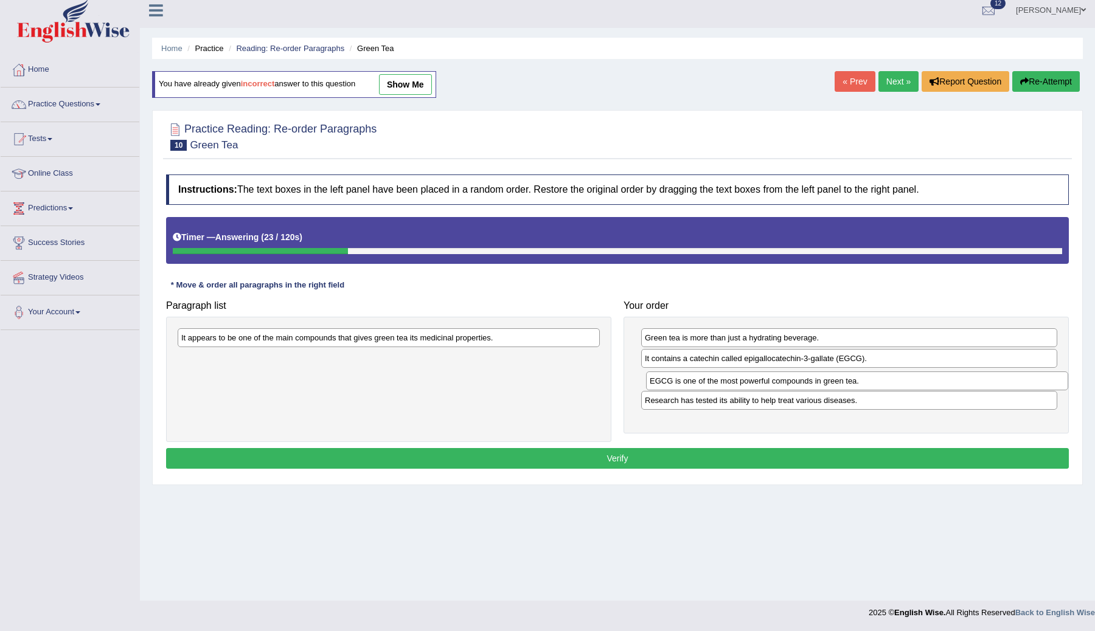
drag, startPoint x: 284, startPoint y: 366, endPoint x: 749, endPoint y: 390, distance: 465.9
click at [752, 388] on div "EGCG is one of the most powerful compounds in green tea." at bounding box center [857, 381] width 422 height 19
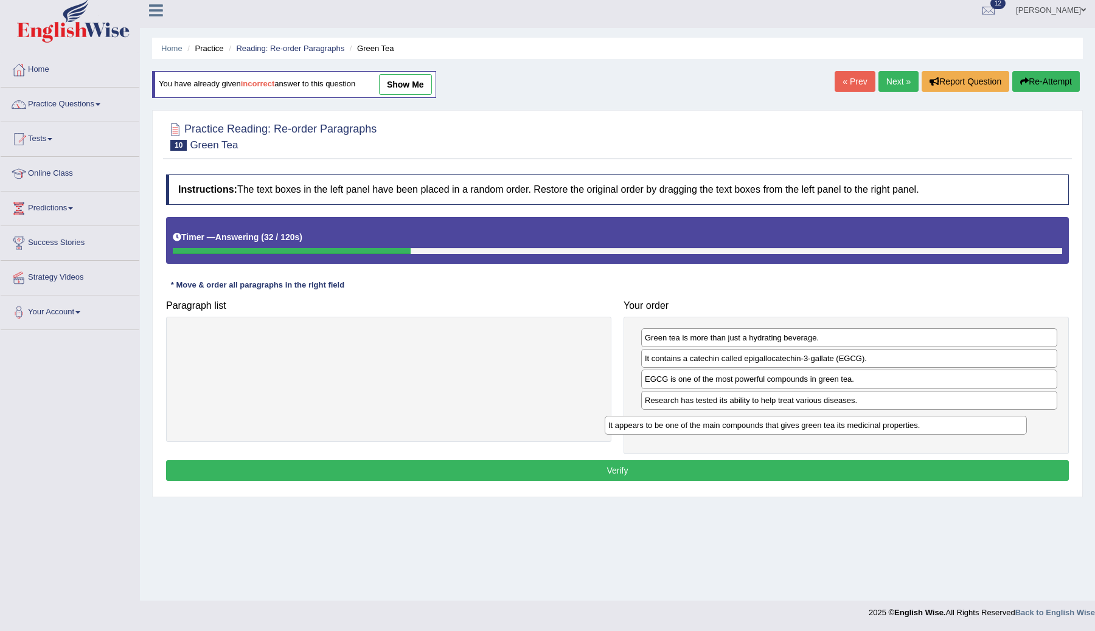
drag, startPoint x: 353, startPoint y: 343, endPoint x: 776, endPoint y: 430, distance: 431.5
click at [777, 430] on div "It appears to be one of the main compounds that gives green tea its medicinal p…" at bounding box center [816, 425] width 422 height 19
click at [637, 477] on button "Verify" at bounding box center [617, 470] width 903 height 21
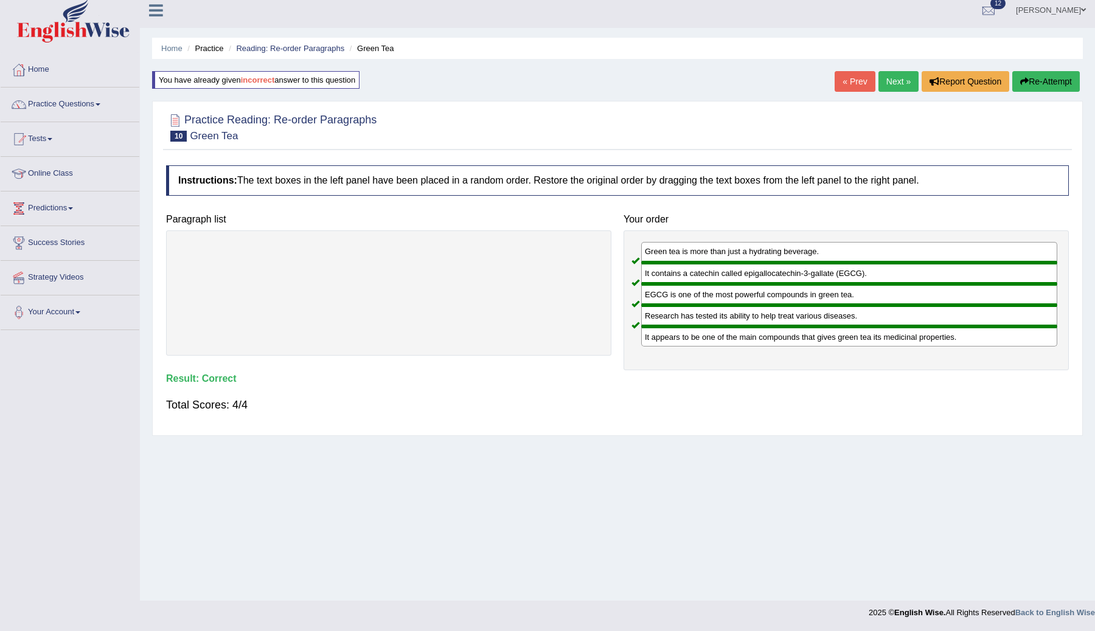
click at [888, 81] on link "Next »" at bounding box center [898, 81] width 40 height 21
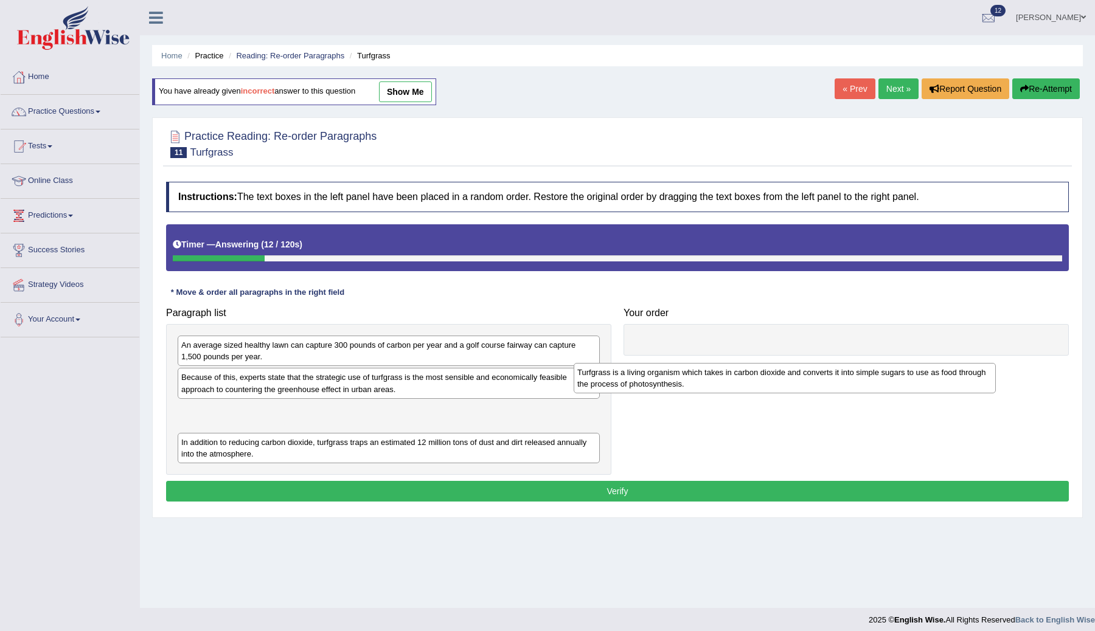
drag, startPoint x: 311, startPoint y: 455, endPoint x: 707, endPoint y: 385, distance: 402.0
click at [707, 385] on div "Turfgrass is a living organism which takes in carbon dioxide and converts it in…" at bounding box center [785, 378] width 422 height 30
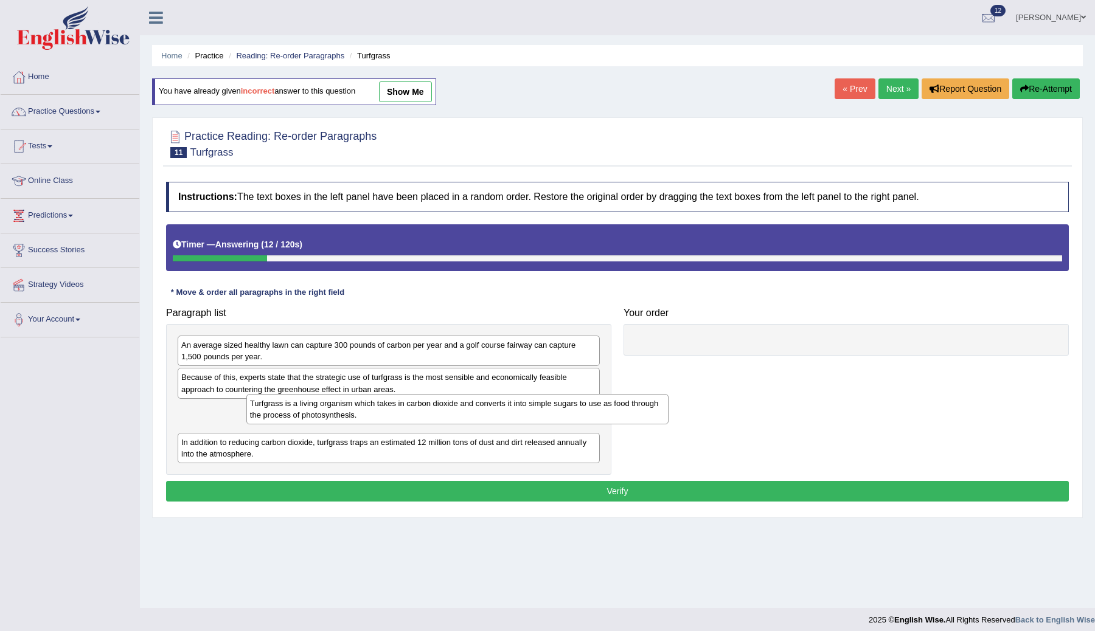
drag, startPoint x: 709, startPoint y: 384, endPoint x: 734, endPoint y: 367, distance: 30.5
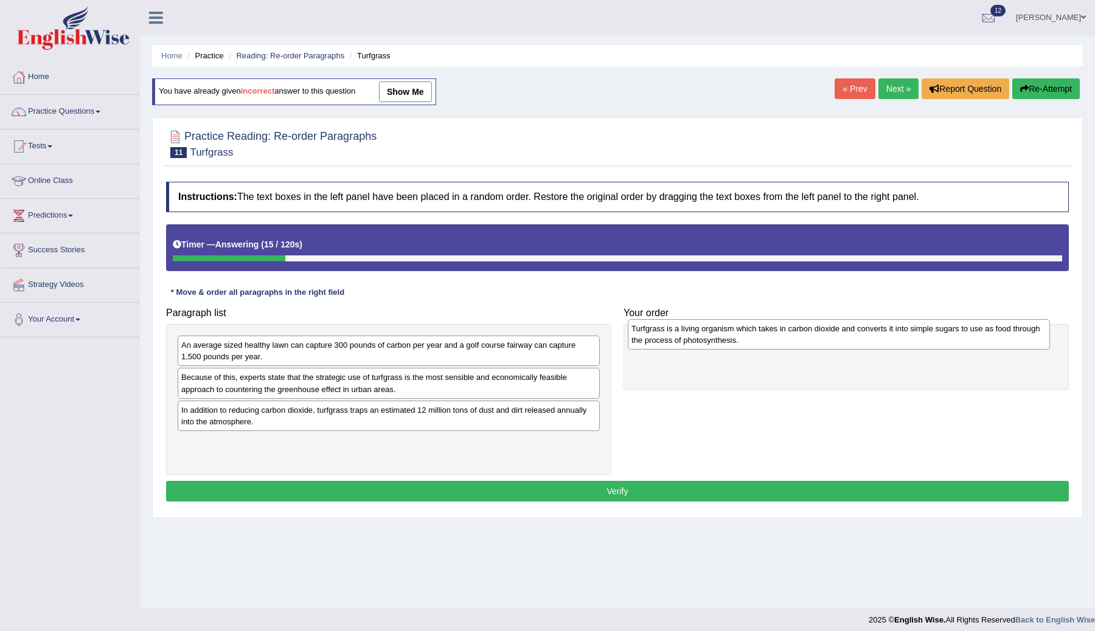
drag, startPoint x: 392, startPoint y: 420, endPoint x: 842, endPoint y: 336, distance: 457.9
click at [842, 338] on div "Turfgrass is a living organism which takes in carbon dioxide and converts it in…" at bounding box center [839, 334] width 422 height 30
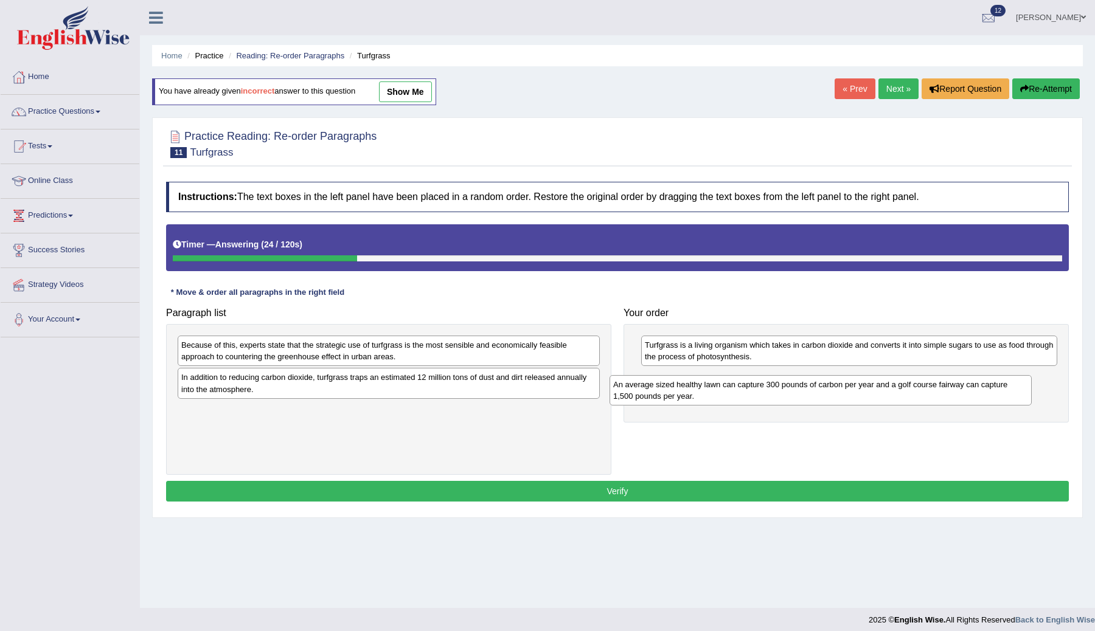
drag, startPoint x: 271, startPoint y: 356, endPoint x: 705, endPoint y: 389, distance: 435.5
click at [705, 389] on div "An average sized healthy lawn can capture 300 pounds of carbon per year and a g…" at bounding box center [820, 390] width 422 height 30
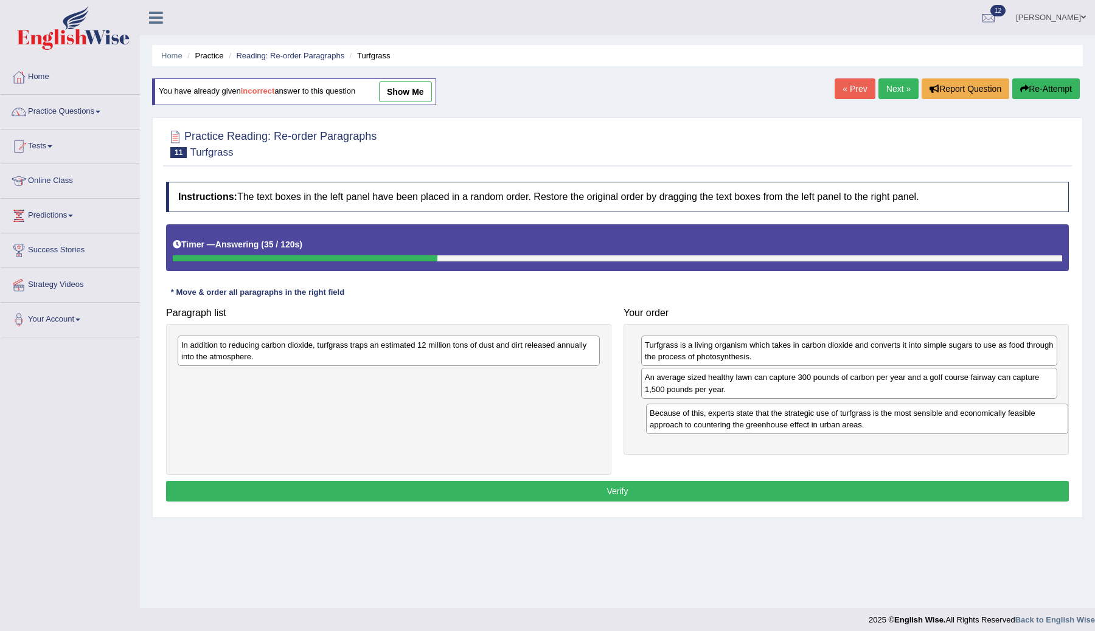
drag, startPoint x: 308, startPoint y: 351, endPoint x: 775, endPoint y: 419, distance: 472.6
click at [775, 419] on div "Because of this, experts state that the strategic use of turfgrass is the most …" at bounding box center [857, 419] width 422 height 30
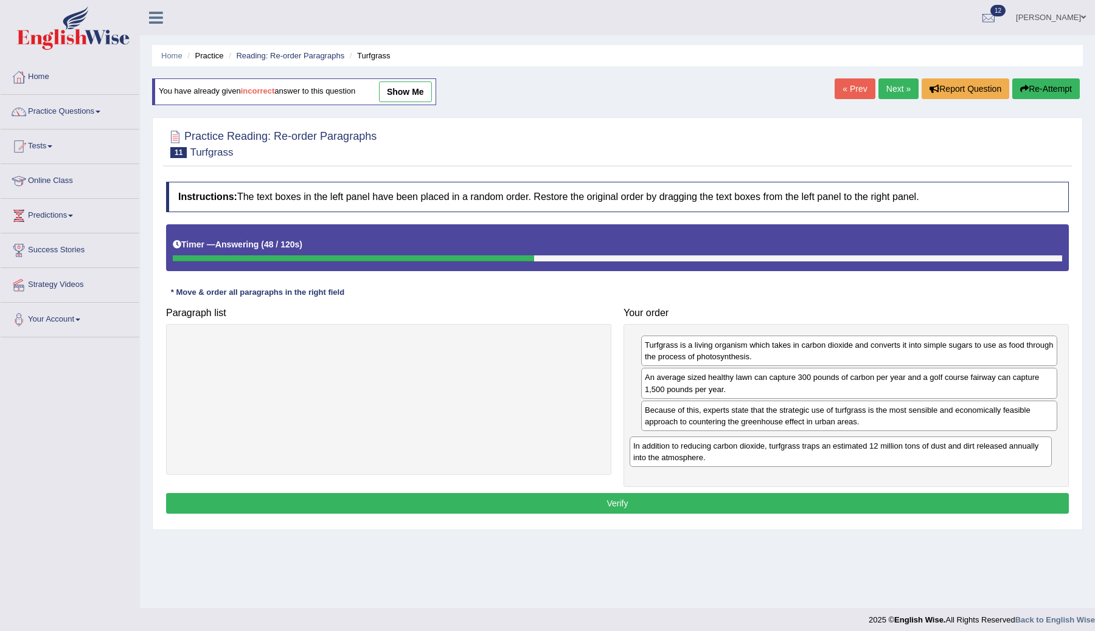
drag, startPoint x: 369, startPoint y: 346, endPoint x: 821, endPoint y: 447, distance: 463.6
click at [821, 447] on div "In addition to reducing carbon dioxide, turfgrass traps an estimated 12 million…" at bounding box center [840, 452] width 422 height 30
click at [676, 507] on button "Verify" at bounding box center [617, 503] width 903 height 21
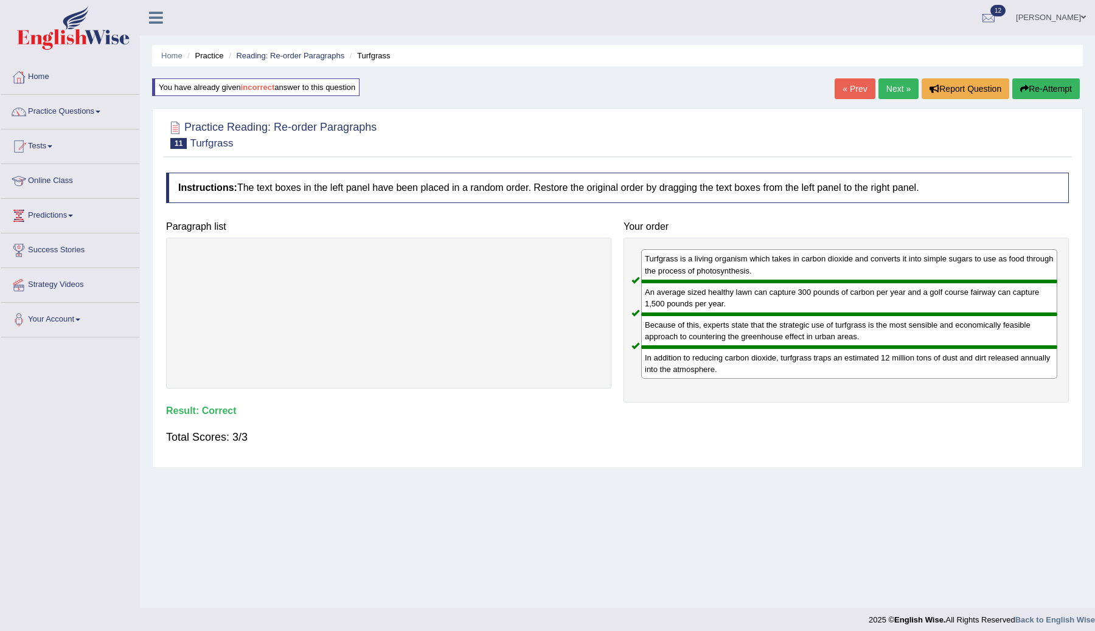
click at [887, 91] on link "Next »" at bounding box center [898, 88] width 40 height 21
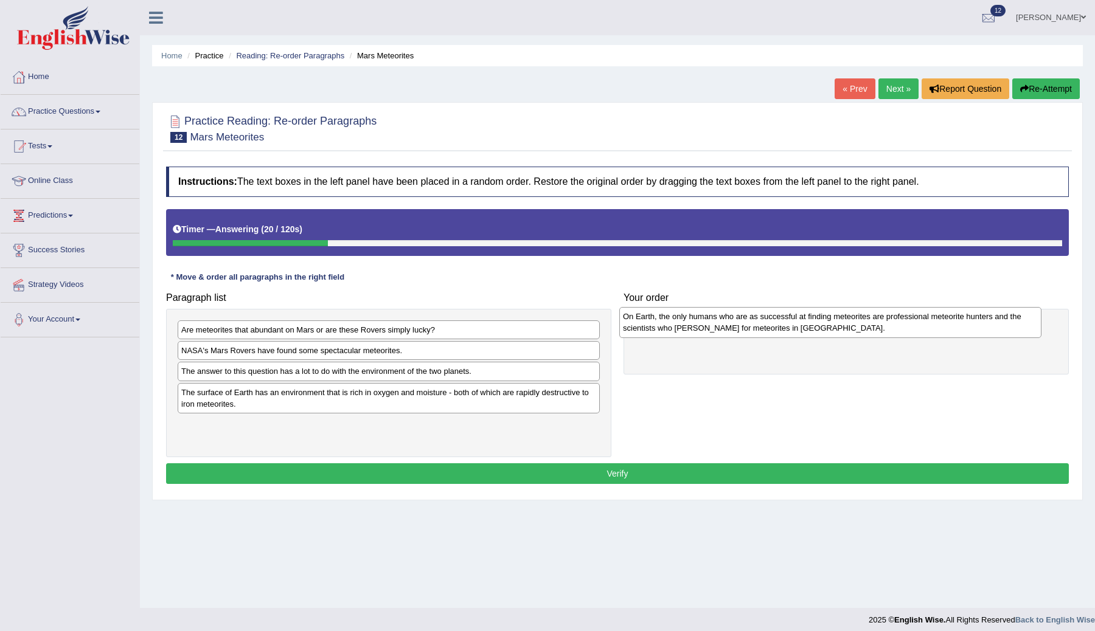
drag, startPoint x: 325, startPoint y: 357, endPoint x: 768, endPoint y: 322, distance: 443.5
click at [767, 323] on div "On Earth, the only humans who are as successful at finding meteorites are profe…" at bounding box center [830, 322] width 422 height 30
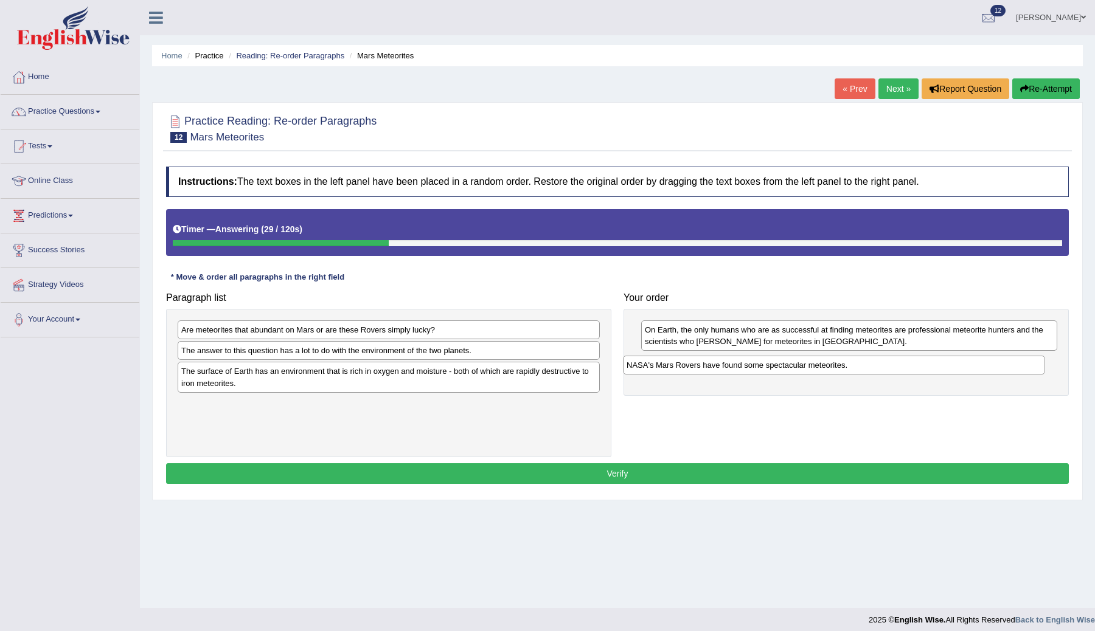
drag, startPoint x: 383, startPoint y: 348, endPoint x: 828, endPoint y: 361, distance: 444.8
click at [828, 361] on div "NASA's Mars Rovers have found some spectacular meteorites." at bounding box center [834, 365] width 422 height 19
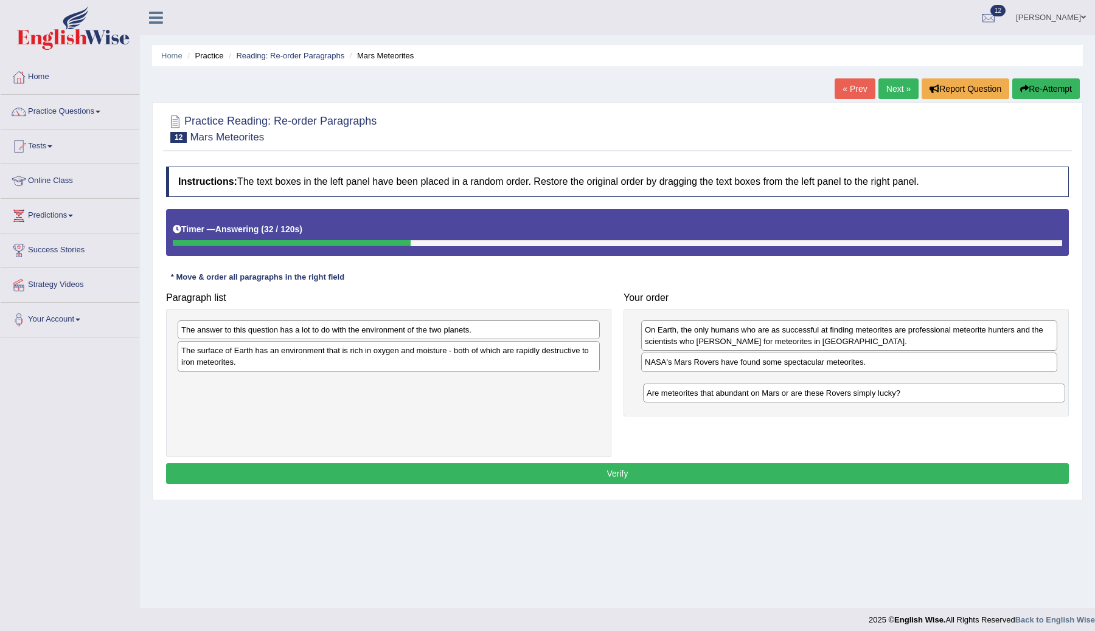
drag, startPoint x: 374, startPoint y: 327, endPoint x: 839, endPoint y: 390, distance: 469.5
click at [839, 390] on div "Are meteorites that abundant on Mars or are these Rovers simply lucky?" at bounding box center [854, 393] width 422 height 19
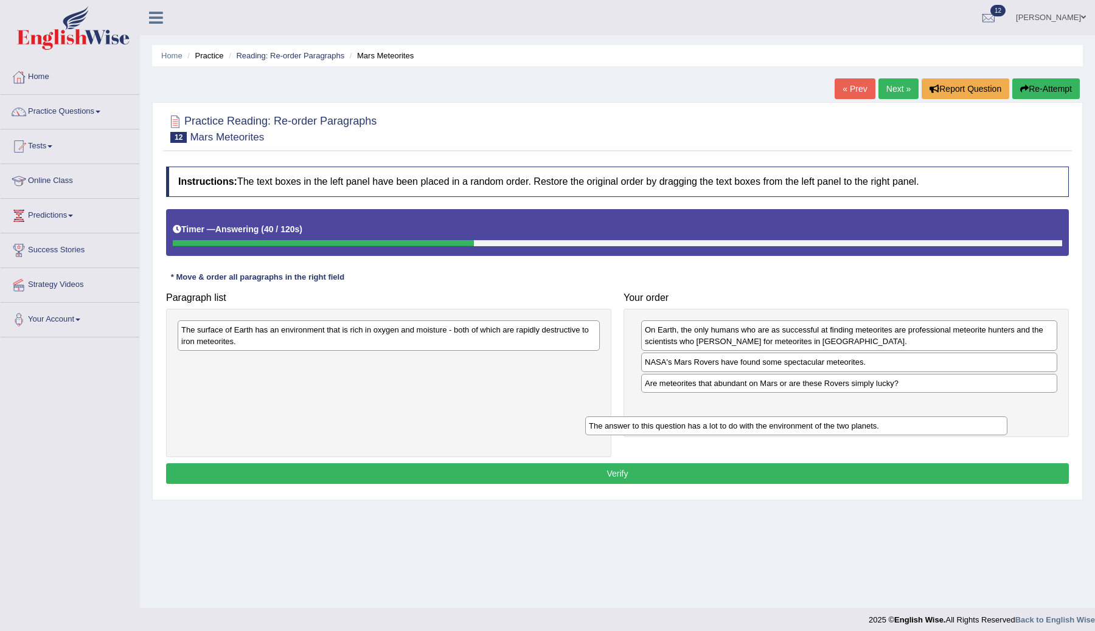
drag, startPoint x: 316, startPoint y: 331, endPoint x: 723, endPoint y: 428, distance: 418.7
click at [723, 428] on div "The answer to this question has a lot to do with the environment of the two pla…" at bounding box center [796, 426] width 422 height 19
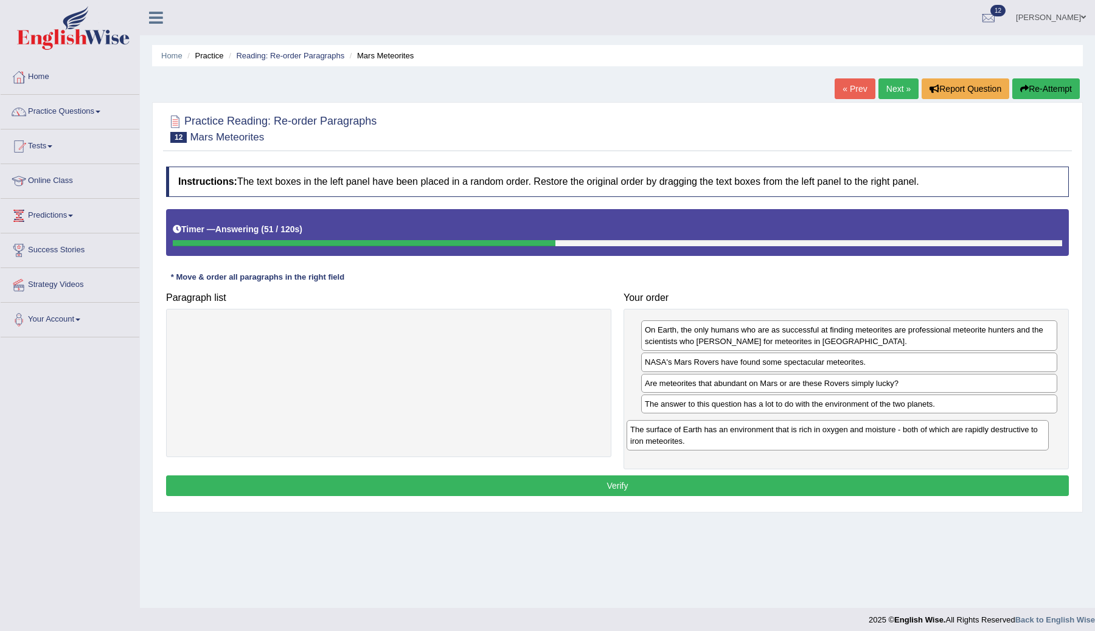
drag, startPoint x: 536, startPoint y: 329, endPoint x: 985, endPoint y: 428, distance: 459.6
click at [985, 429] on div "The surface of Earth has an environment that is rich in oxygen and moisture - b…" at bounding box center [837, 435] width 422 height 30
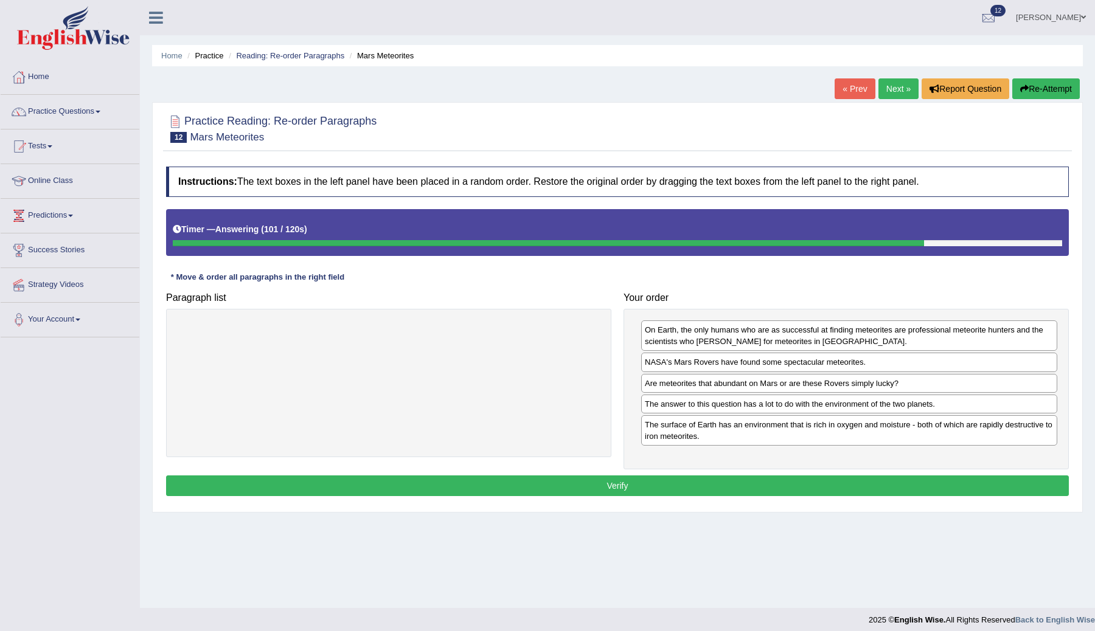
click at [667, 485] on button "Verify" at bounding box center [617, 486] width 903 height 21
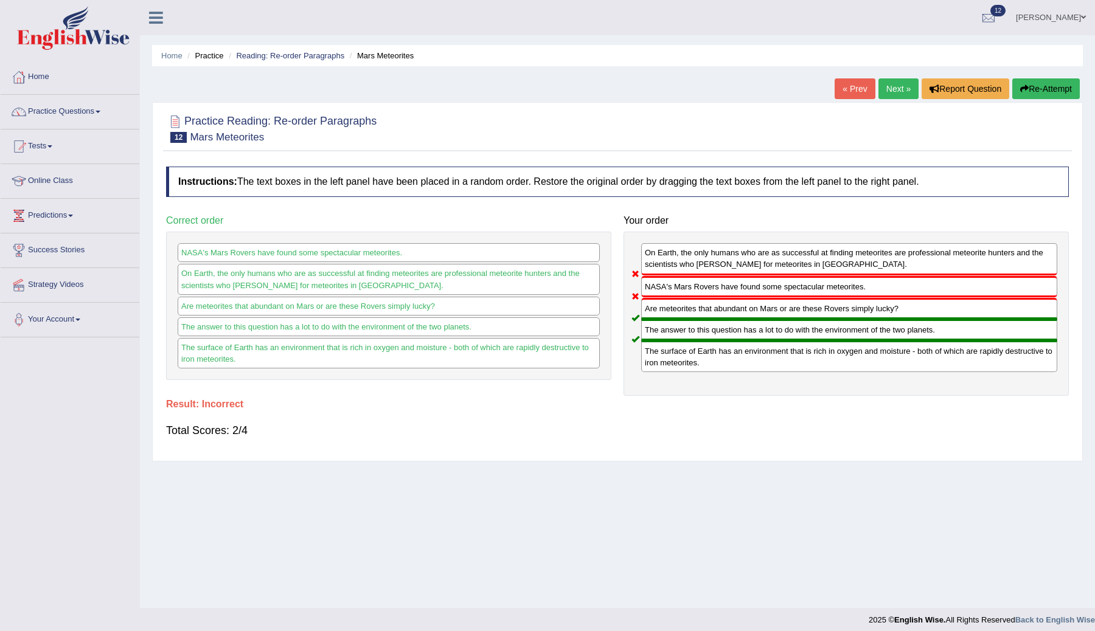
drag, startPoint x: 695, startPoint y: 286, endPoint x: 699, endPoint y: 251, distance: 36.1
click at [699, 251] on div "On Earth, the only humans who are as successful at finding meteorites are profe…" at bounding box center [845, 314] width 445 height 164
drag, startPoint x: 711, startPoint y: 263, endPoint x: 704, endPoint y: 299, distance: 37.1
click at [704, 299] on div "On Earth, the only humans who are as successful at finding meteorites are profe…" at bounding box center [845, 314] width 445 height 164
drag, startPoint x: 706, startPoint y: 290, endPoint x: 743, endPoint y: 223, distance: 77.0
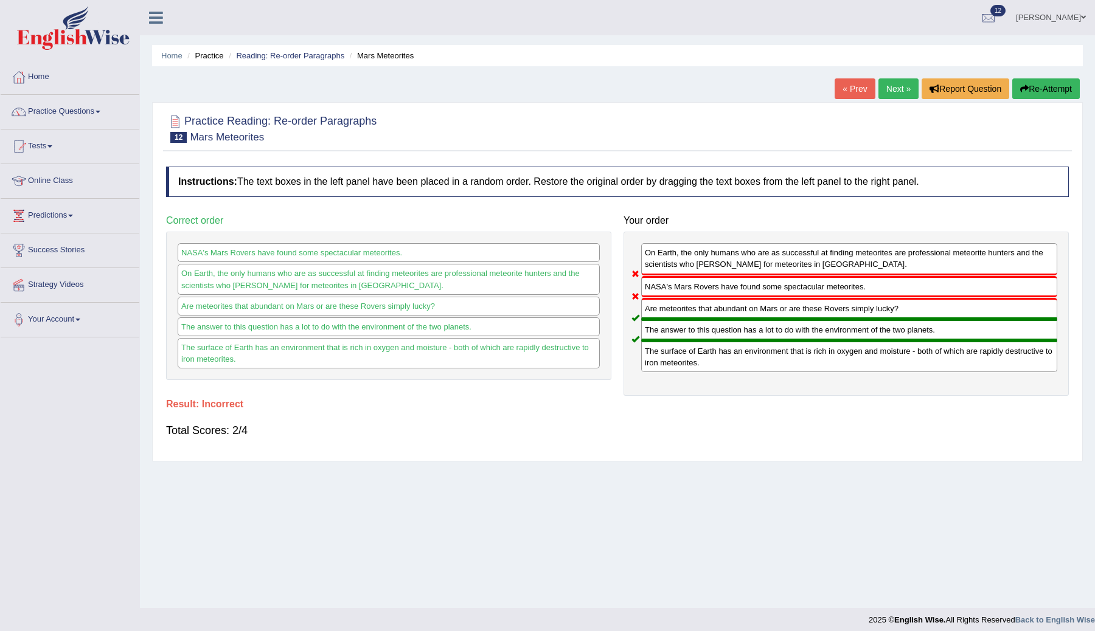
click at [743, 223] on div "Your order On Earth, the only humans who are as successful at finding meteorite…" at bounding box center [845, 302] width 457 height 187
click at [892, 89] on link "Next »" at bounding box center [898, 88] width 40 height 21
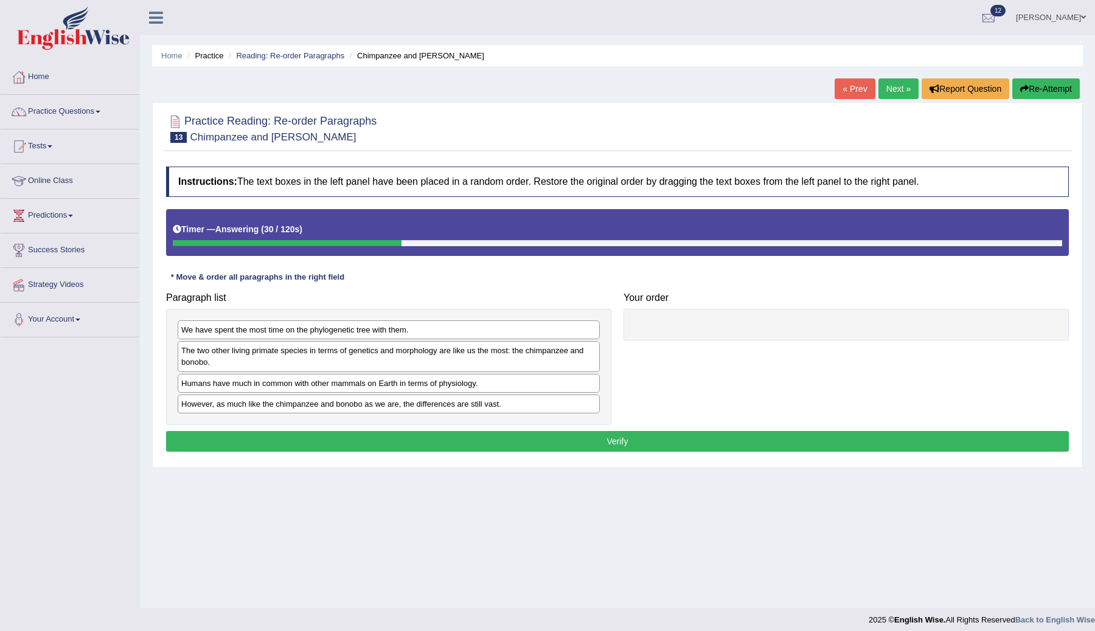
scroll to position [4, 0]
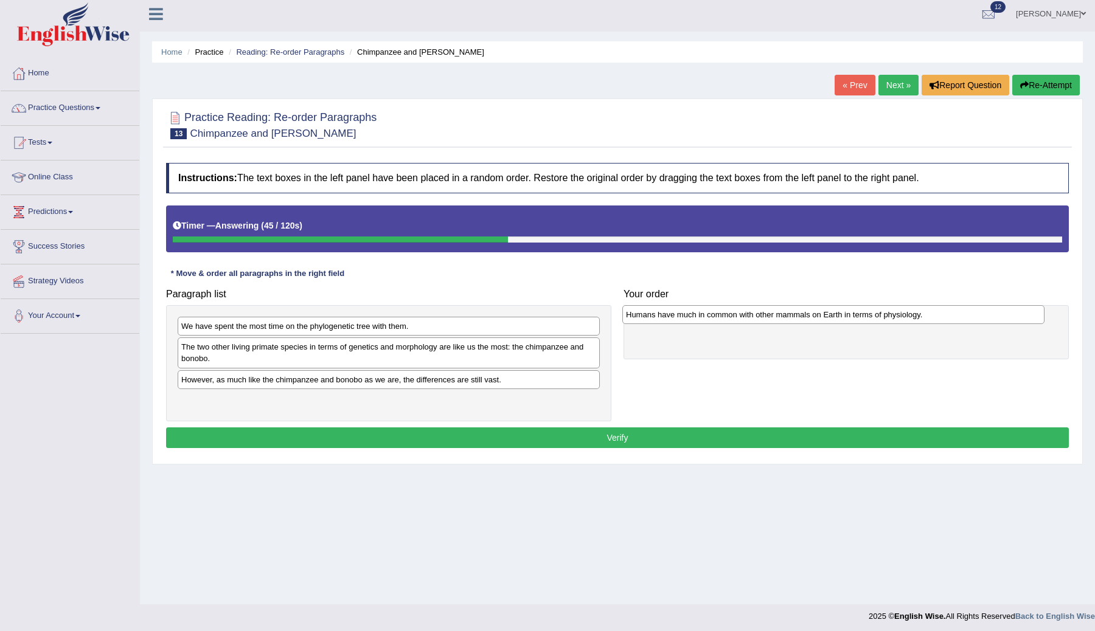
drag, startPoint x: 296, startPoint y: 384, endPoint x: 740, endPoint y: 318, distance: 449.4
click at [740, 318] on div "Humans have much in common with other mammals on Earth in terms of physiology." at bounding box center [833, 314] width 422 height 19
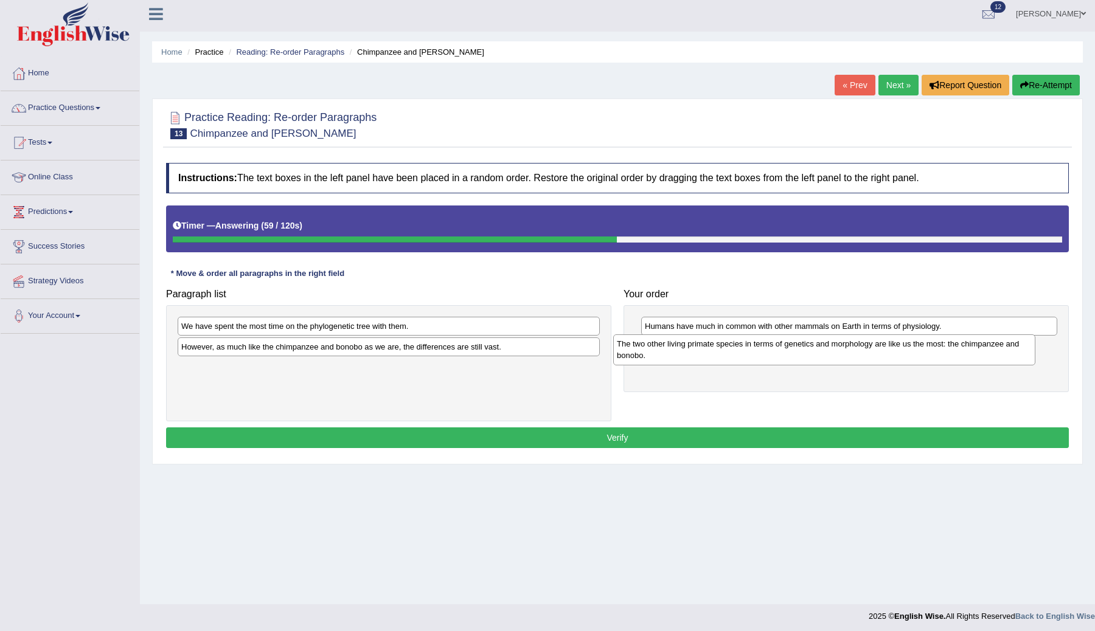
drag, startPoint x: 468, startPoint y: 361, endPoint x: 904, endPoint y: 358, distance: 436.1
click at [904, 358] on div "The two other living primate species in terms of genetics and morphology are li…" at bounding box center [824, 349] width 422 height 30
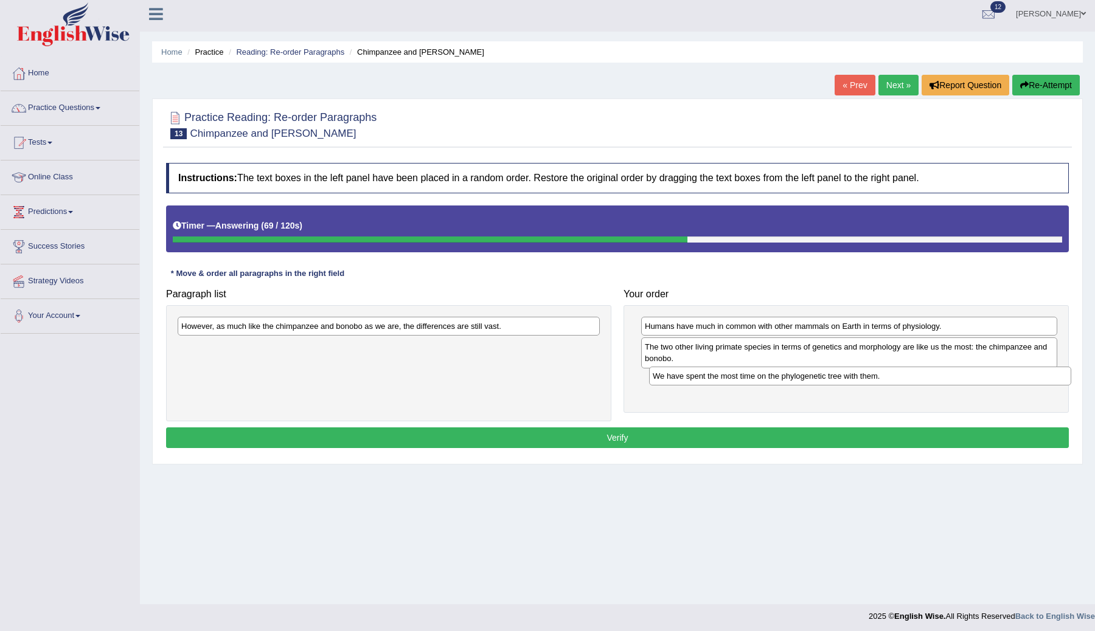
drag, startPoint x: 393, startPoint y: 327, endPoint x: 865, endPoint y: 377, distance: 474.0
click at [865, 377] on div "We have spent the most time on the phylogenetic tree with them." at bounding box center [860, 376] width 422 height 19
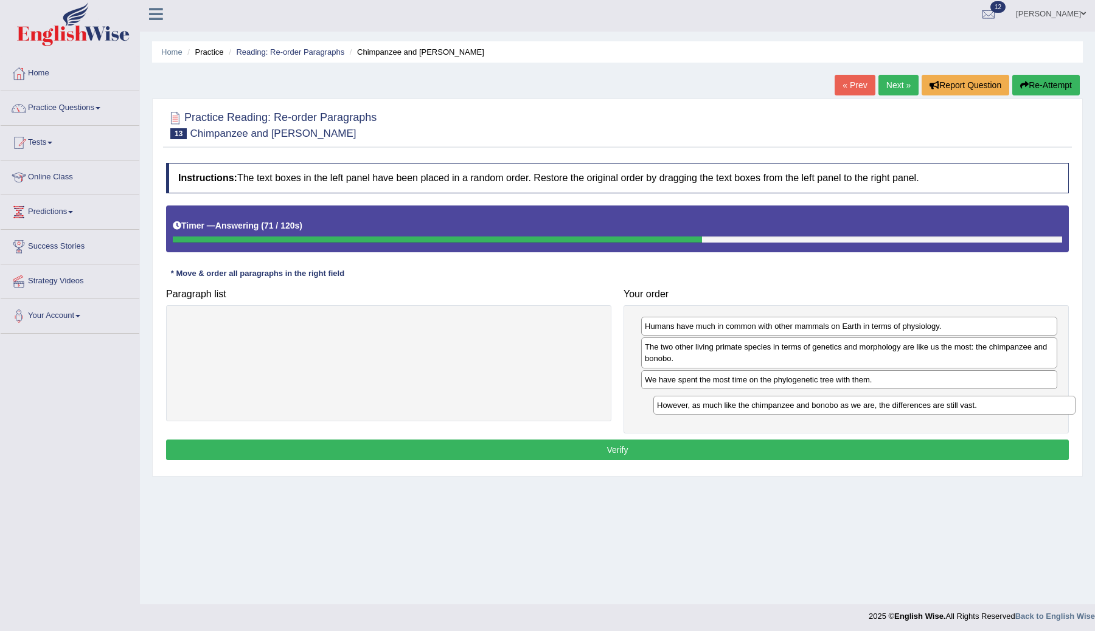
drag, startPoint x: 459, startPoint y: 328, endPoint x: 934, endPoint y: 407, distance: 482.1
click at [934, 407] on div "However, as much like the chimpanzee and bonobo as we are, the differences are …" at bounding box center [864, 405] width 422 height 19
click at [696, 450] on button "Verify" at bounding box center [617, 450] width 903 height 21
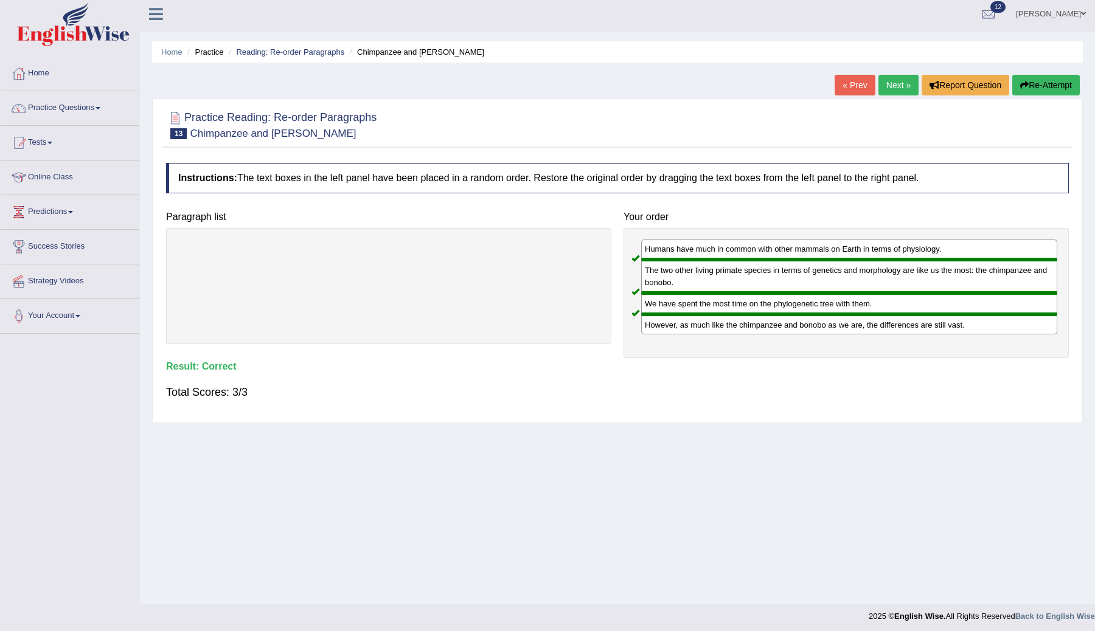
click at [890, 88] on link "Next »" at bounding box center [898, 85] width 40 height 21
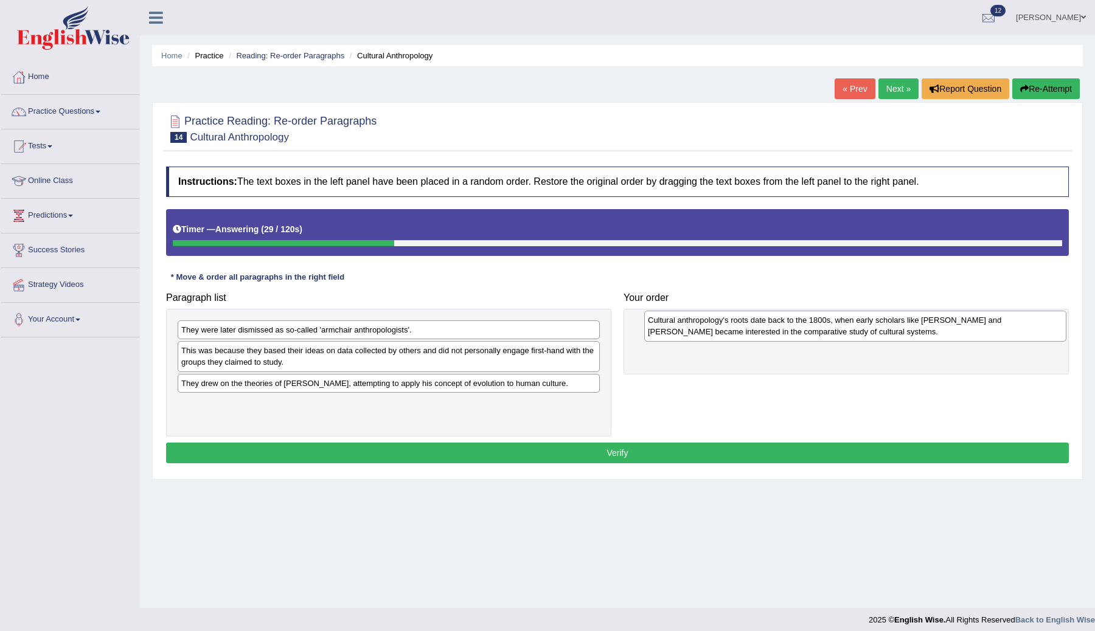
drag, startPoint x: 258, startPoint y: 359, endPoint x: 722, endPoint y: 328, distance: 464.5
click at [723, 328] on div "Cultural anthropology's roots date back to the 1800s, when early scholars like …" at bounding box center [855, 326] width 422 height 30
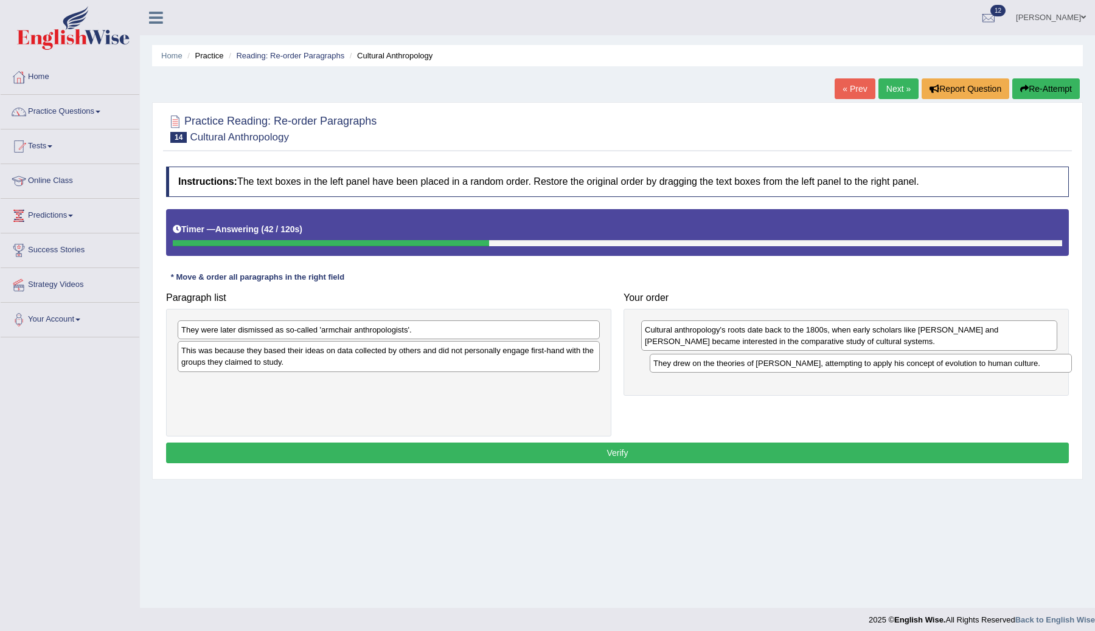
drag, startPoint x: 364, startPoint y: 386, endPoint x: 836, endPoint y: 364, distance: 472.4
click at [836, 364] on div "They drew on the theories of Charles Darwin, attempting to apply his concept of…" at bounding box center [861, 363] width 422 height 19
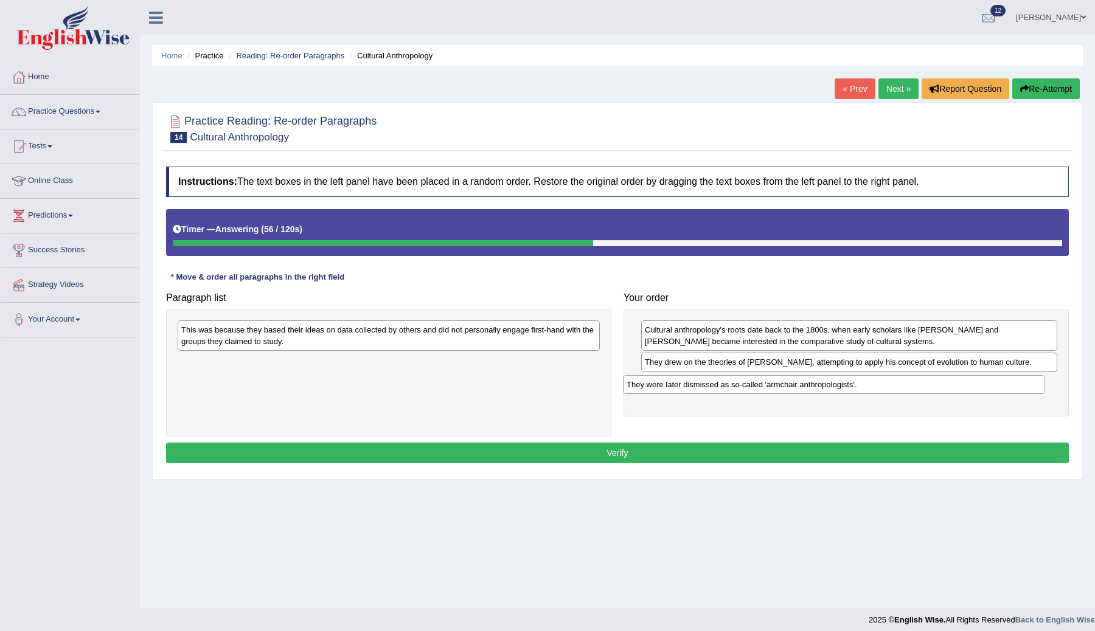
drag, startPoint x: 333, startPoint y: 331, endPoint x: 784, endPoint y: 384, distance: 453.7
click at [784, 384] on div "They were later dismissed as so-called 'armchair anthropologists'." at bounding box center [834, 384] width 422 height 19
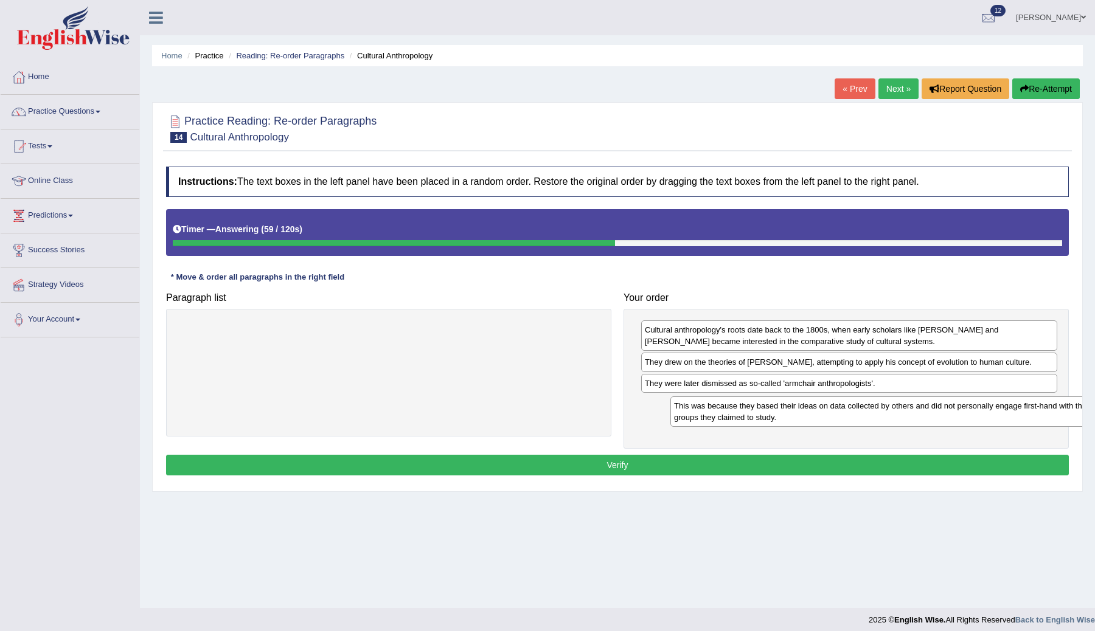
drag, startPoint x: 454, startPoint y: 333, endPoint x: 947, endPoint y: 410, distance: 498.5
click at [947, 410] on div "This was because they based their ideas on data collected by others and did not…" at bounding box center [881, 412] width 422 height 30
click at [664, 468] on button "Verify" at bounding box center [617, 465] width 903 height 21
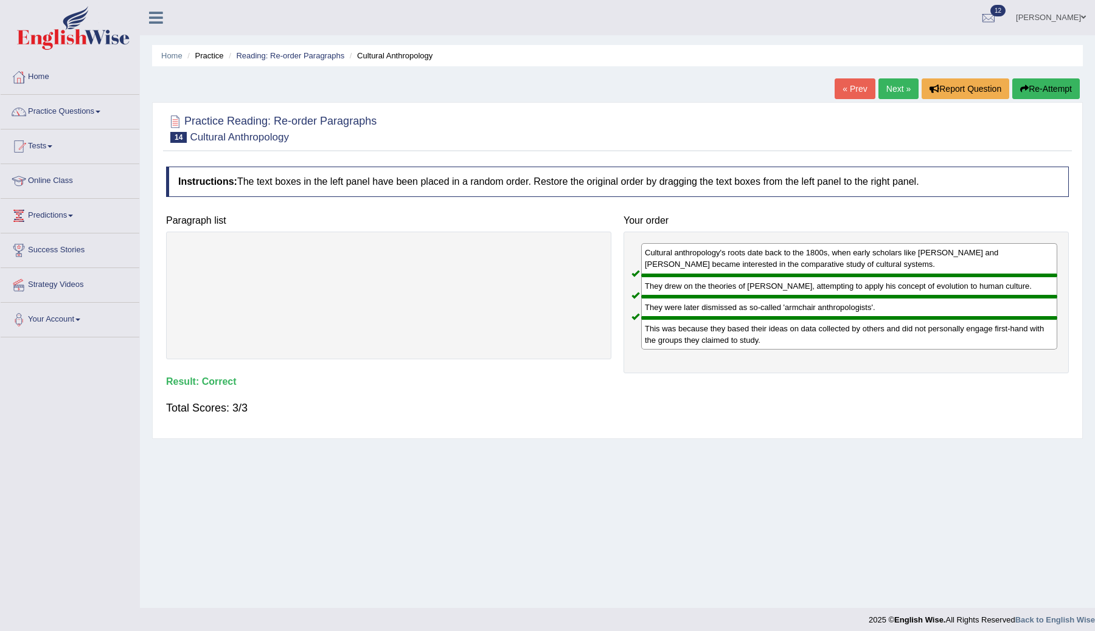
click at [871, 95] on div "« Prev Next » Report Question Re-Attempt" at bounding box center [958, 90] width 248 height 24
click at [890, 89] on link "Next »" at bounding box center [898, 88] width 40 height 21
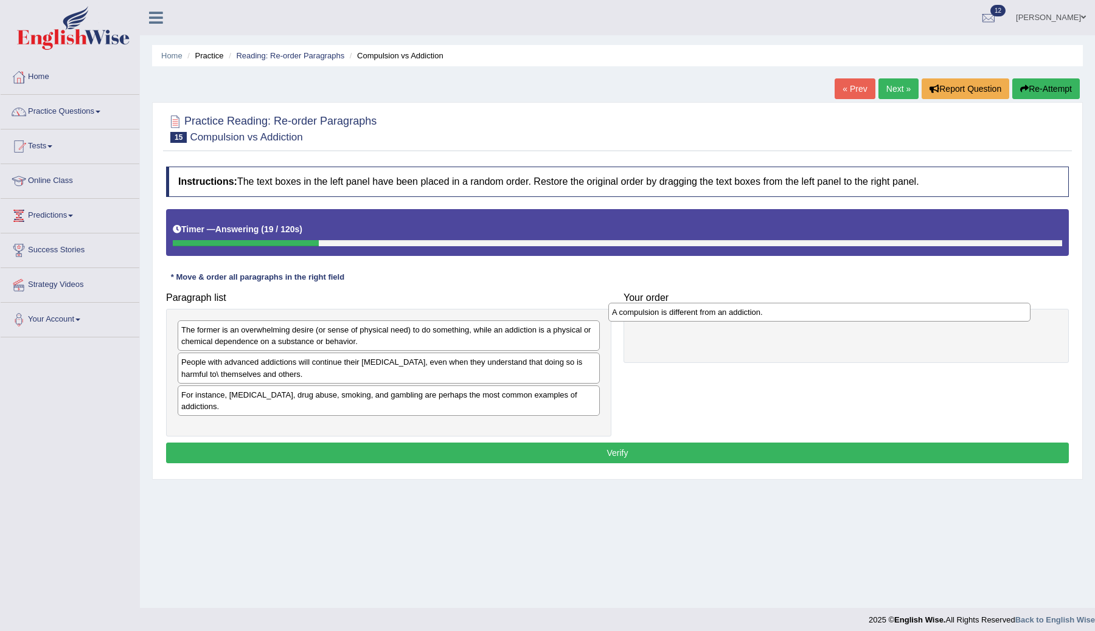
drag, startPoint x: 281, startPoint y: 397, endPoint x: 712, endPoint y: 314, distance: 438.3
click at [712, 314] on div "A compulsion is different from an addiction." at bounding box center [819, 312] width 422 height 19
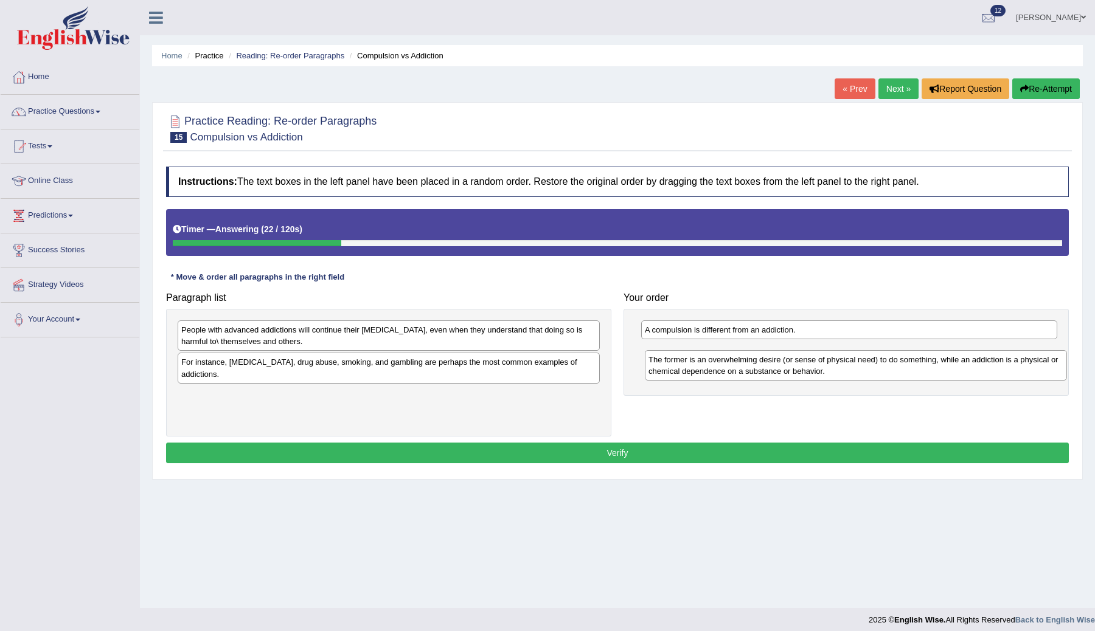
drag, startPoint x: 345, startPoint y: 336, endPoint x: 811, endPoint y: 367, distance: 466.8
click at [812, 367] on div "The former is an overwhelming desire (or sense of physical need) to do somethin…" at bounding box center [856, 365] width 422 height 30
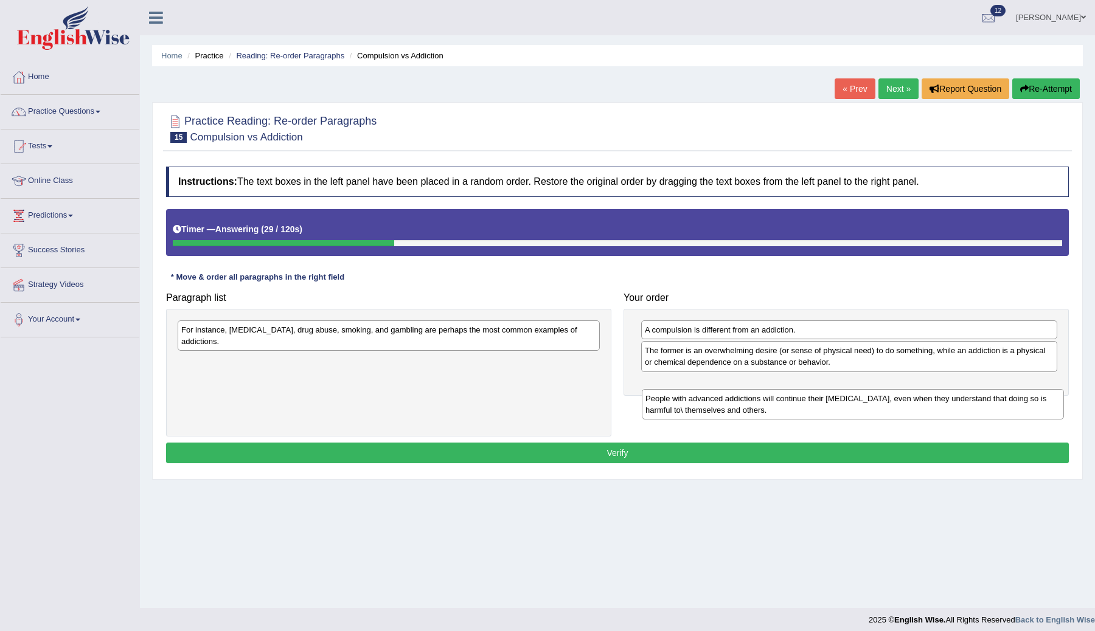
drag, startPoint x: 406, startPoint y: 334, endPoint x: 862, endPoint y: 398, distance: 460.5
click at [862, 398] on div "People with advanced addictions will continue their addictive behavior, even wh…" at bounding box center [853, 404] width 422 height 30
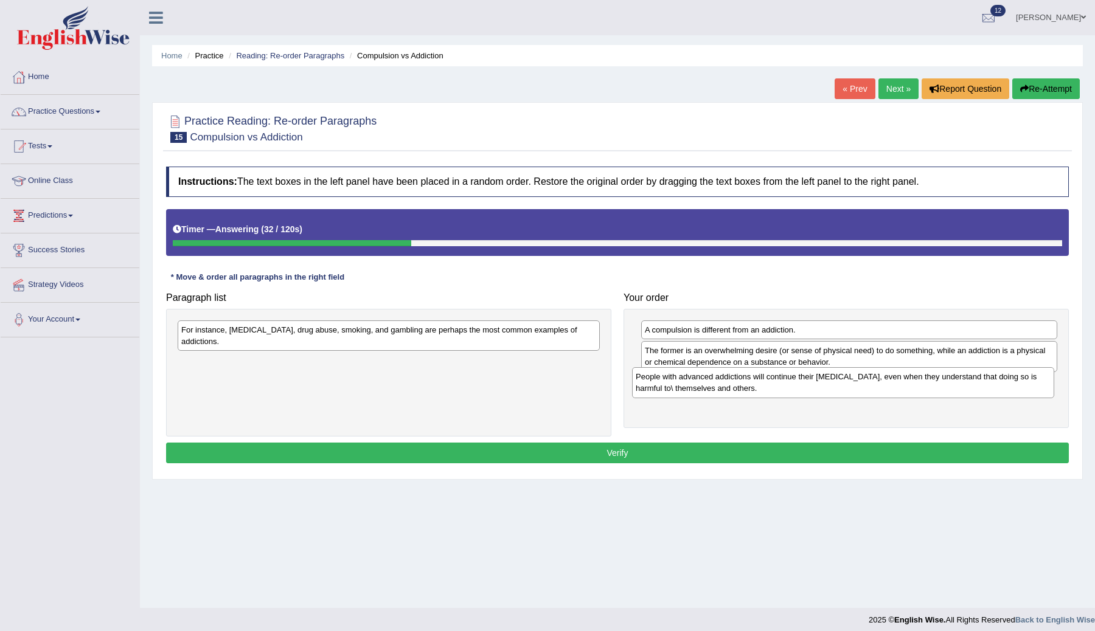
drag, startPoint x: 476, startPoint y: 365, endPoint x: 930, endPoint y: 391, distance: 455.1
click at [930, 391] on div "People with advanced addictions will continue their addictive behavior, even wh…" at bounding box center [843, 382] width 422 height 30
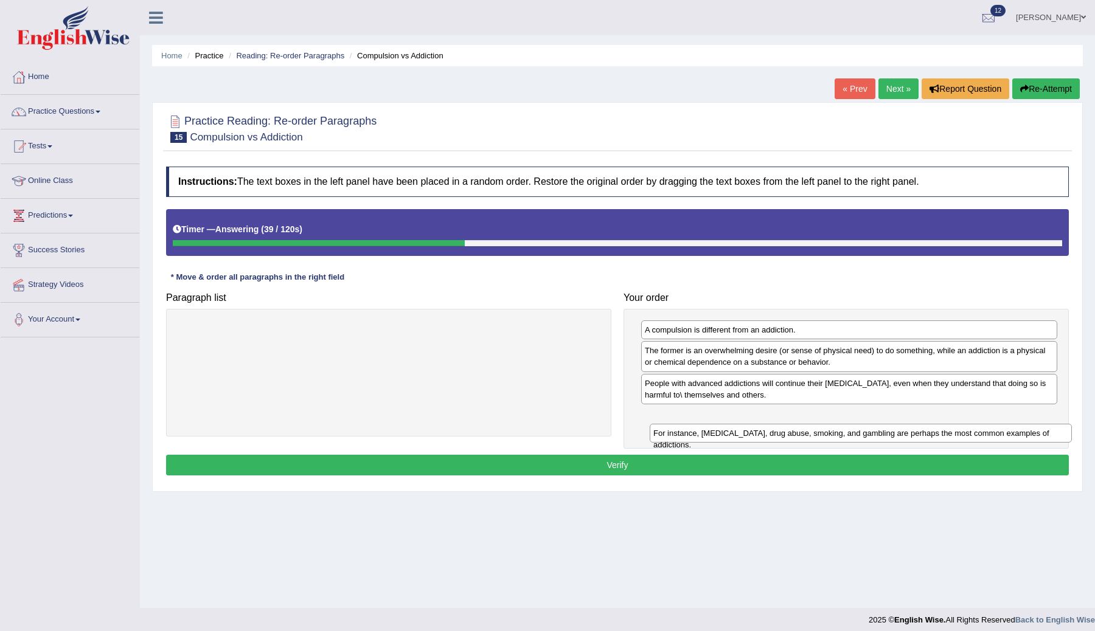
drag, startPoint x: 412, startPoint y: 329, endPoint x: 868, endPoint y: 426, distance: 466.9
click at [870, 428] on div "For instance, alcoholism, drug abuse, smoking, and gambling are perhaps the mos…" at bounding box center [861, 433] width 422 height 19
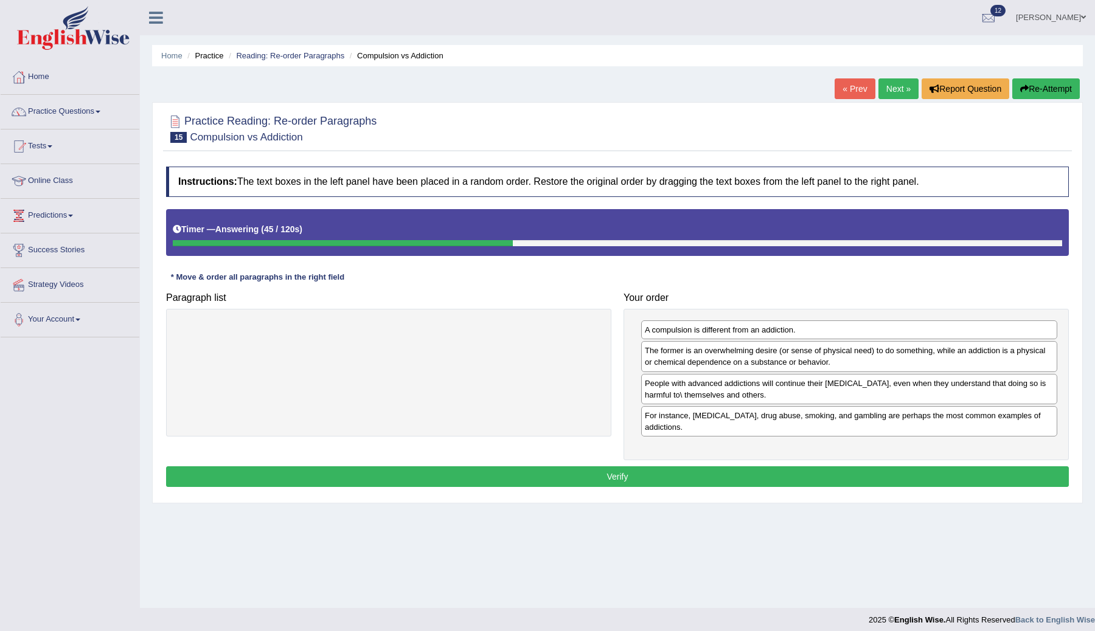
click at [791, 475] on button "Verify" at bounding box center [617, 476] width 903 height 21
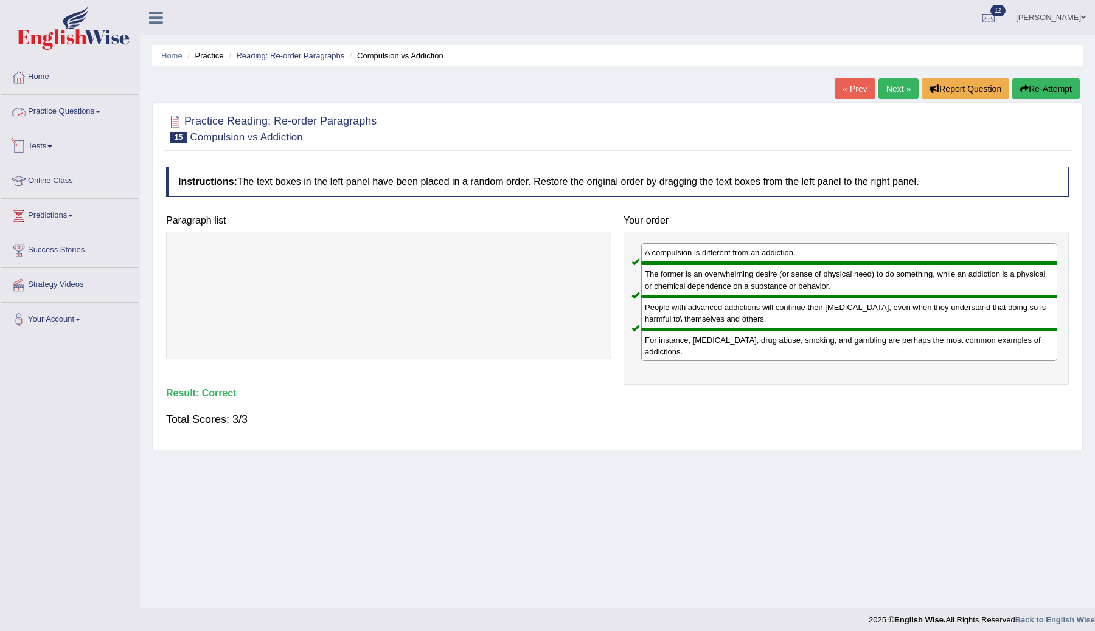
click at [46, 110] on link "Practice Questions" at bounding box center [70, 110] width 139 height 30
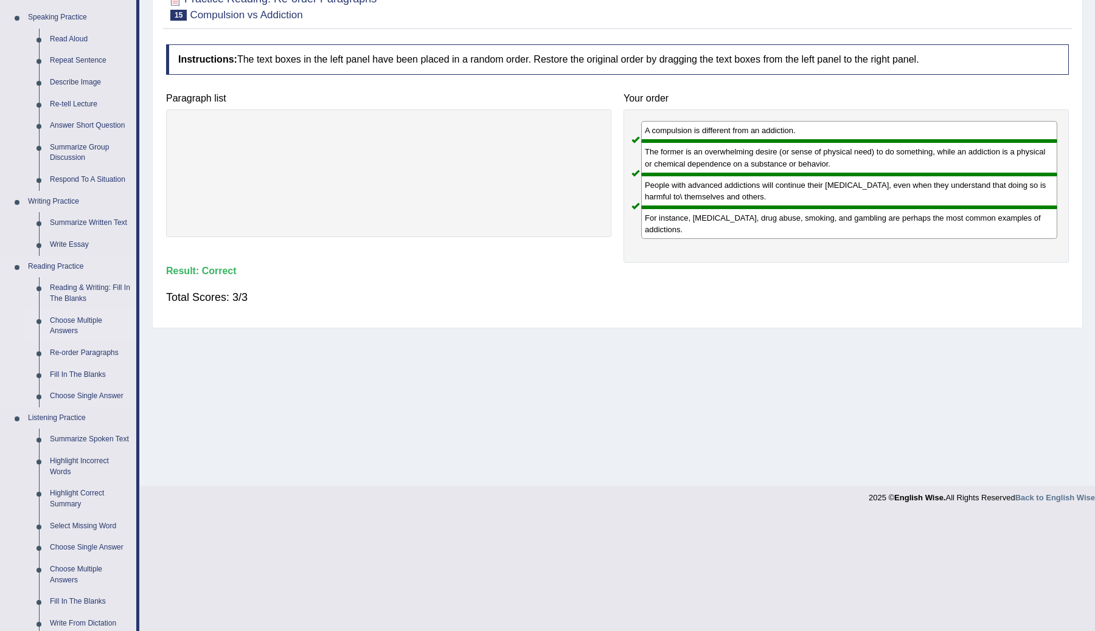
scroll to position [150, 0]
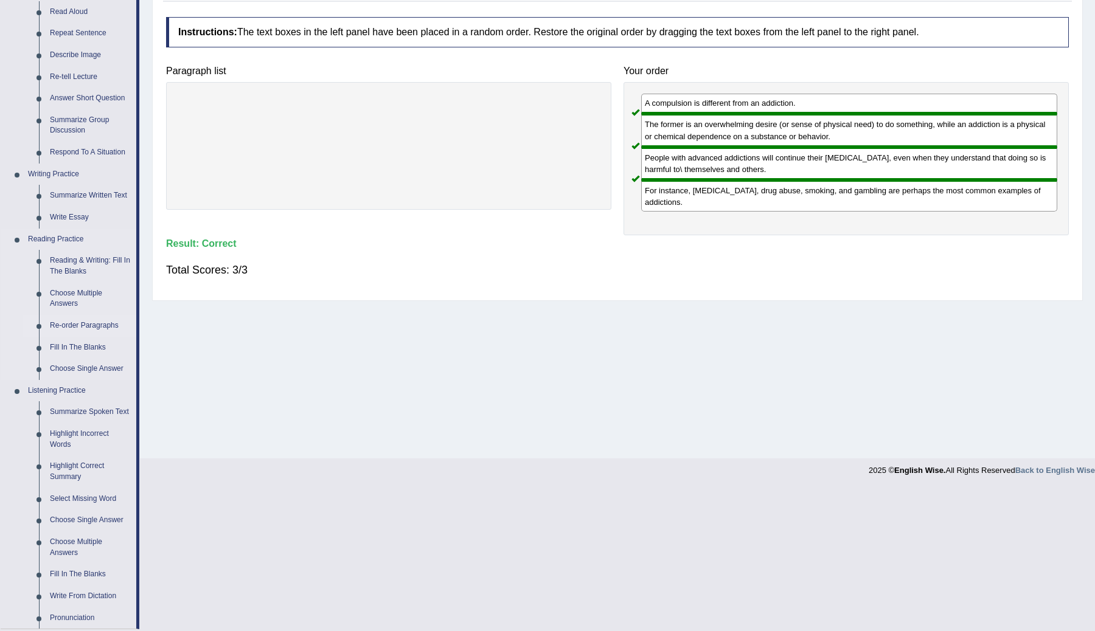
click at [84, 330] on link "Re-order Paragraphs" at bounding box center [90, 326] width 92 height 22
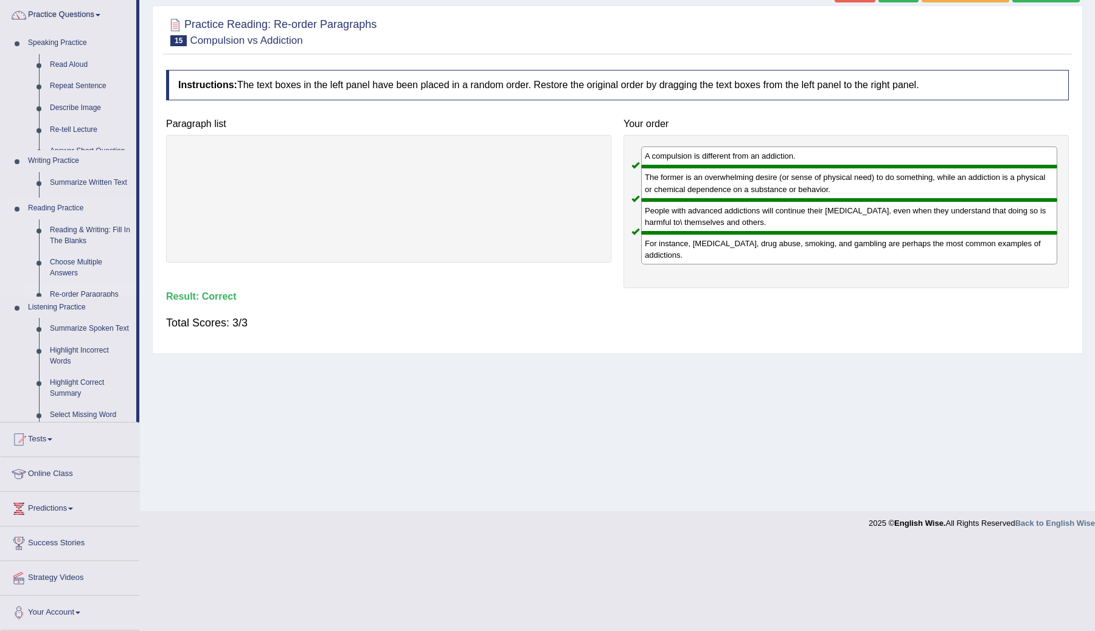
scroll to position [7, 0]
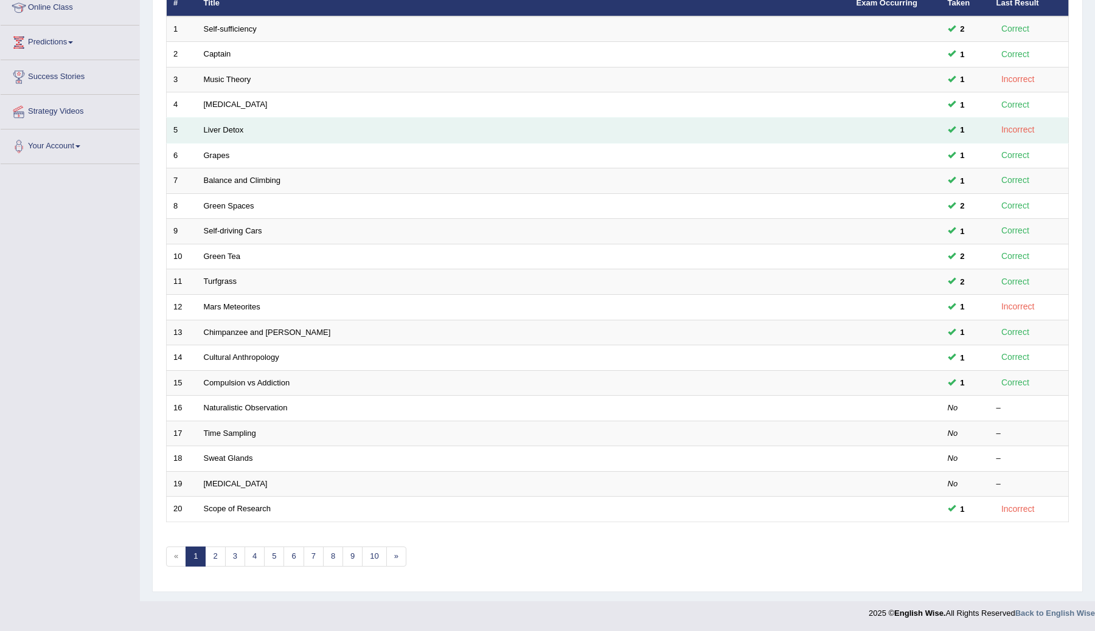
scroll to position [174, 0]
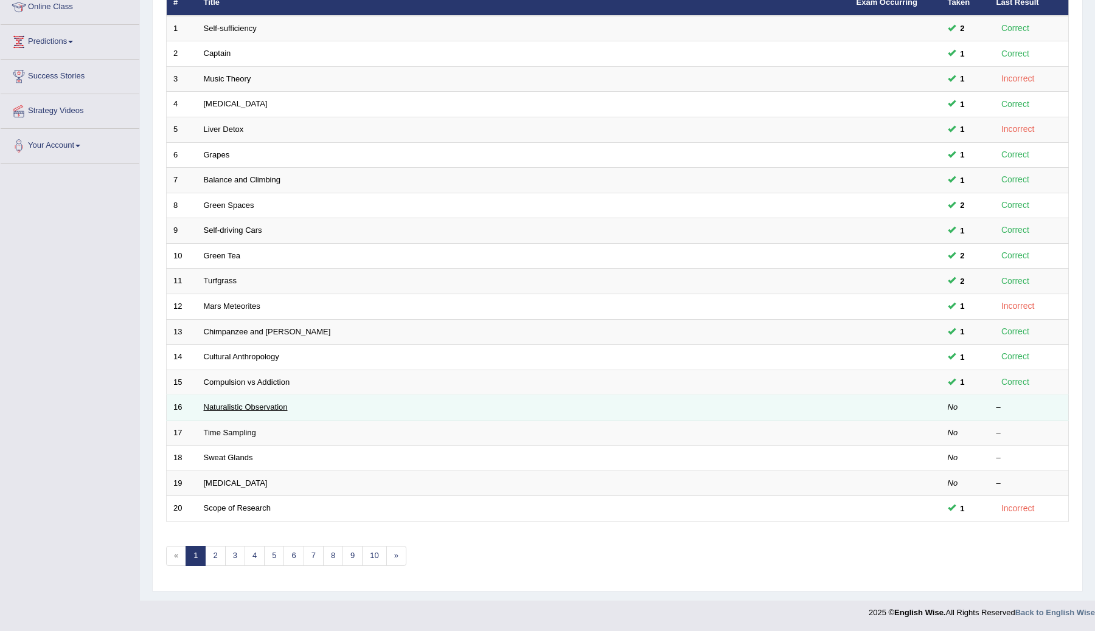
click at [260, 408] on link "Naturalistic Observation" at bounding box center [246, 407] width 84 height 9
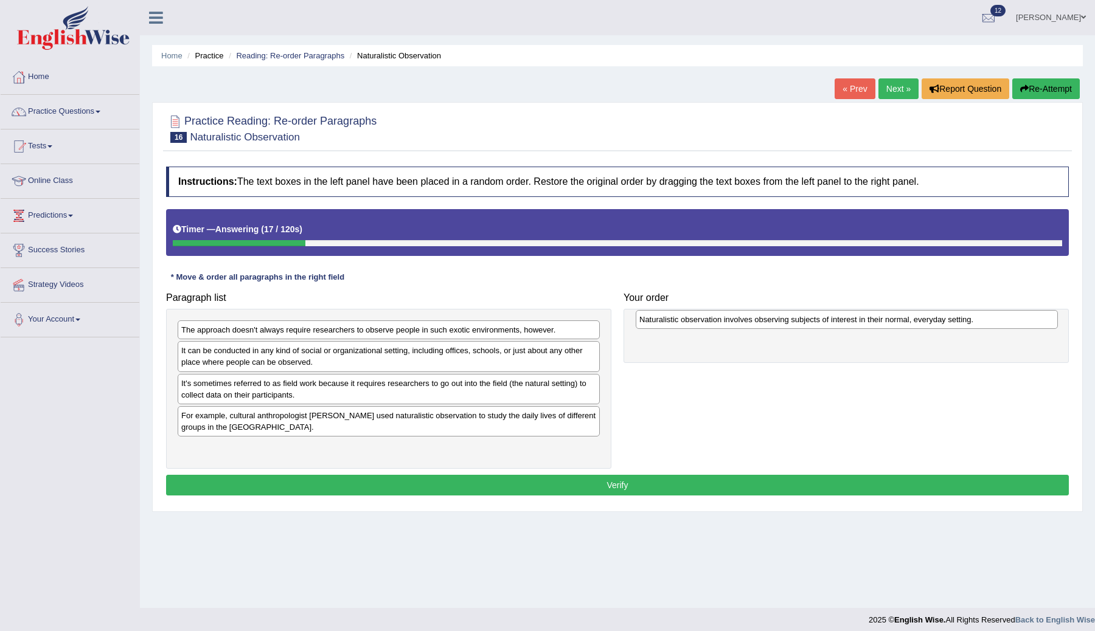
drag, startPoint x: 360, startPoint y: 417, endPoint x: 817, endPoint y: 320, distance: 466.9
click at [817, 320] on div "Naturalistic observation involves observing subjects of interest in their norma…" at bounding box center [847, 319] width 422 height 19
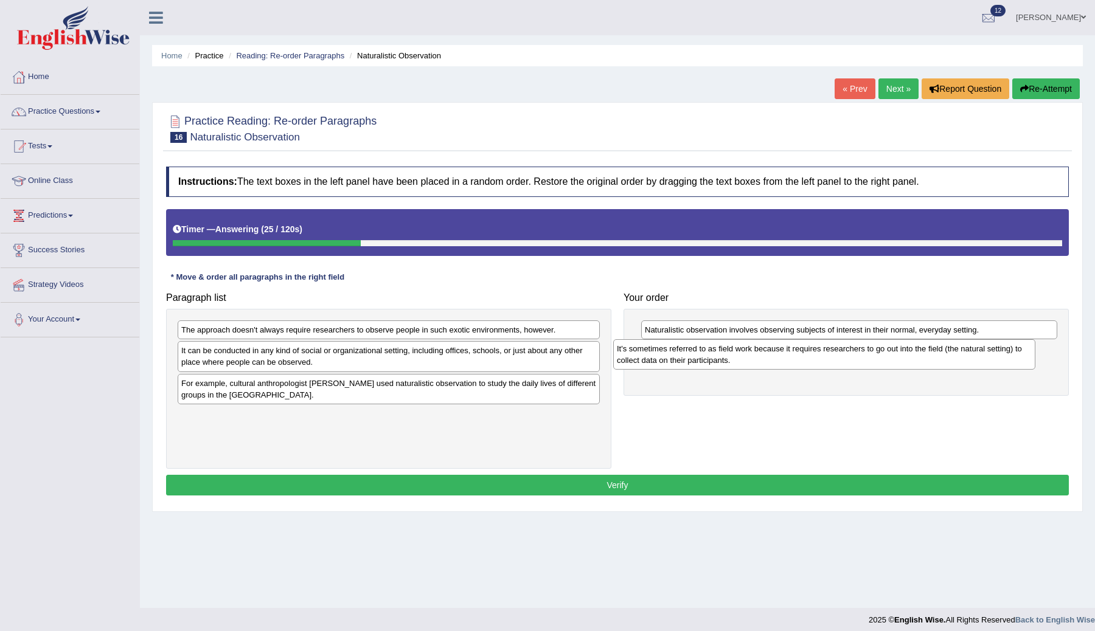
drag, startPoint x: 367, startPoint y: 389, endPoint x: 803, endPoint y: 354, distance: 436.8
click at [803, 354] on div "It's sometimes referred to as field work because it requires researchers to go …" at bounding box center [824, 354] width 422 height 30
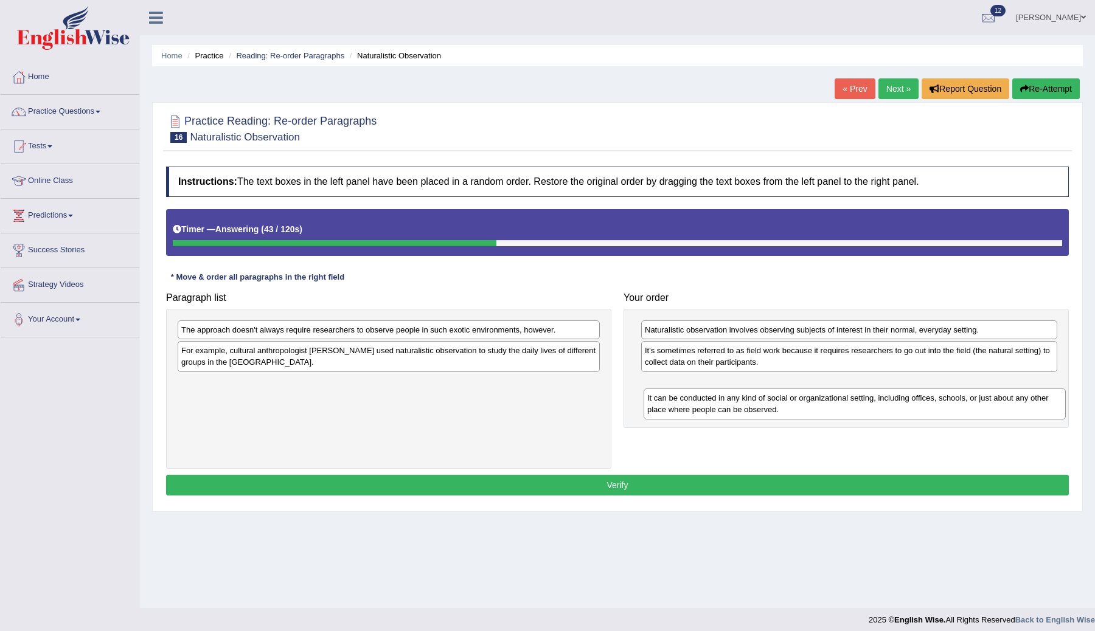
drag, startPoint x: 367, startPoint y: 360, endPoint x: 831, endPoint y: 397, distance: 465.5
click at [832, 400] on div "It can be conducted in any kind of social or organizational setting, including …" at bounding box center [854, 404] width 422 height 30
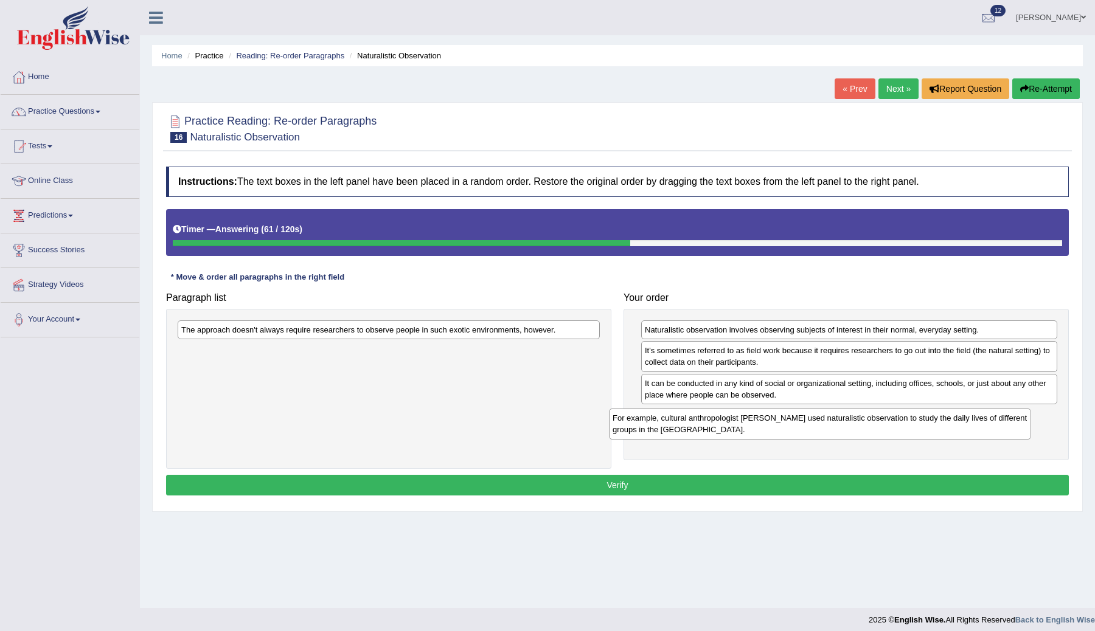
drag, startPoint x: 457, startPoint y: 360, endPoint x: 892, endPoint y: 425, distance: 440.3
click at [891, 426] on div "For example, cultural anthropologist Margaret Mead used naturalistic observatio…" at bounding box center [820, 424] width 422 height 30
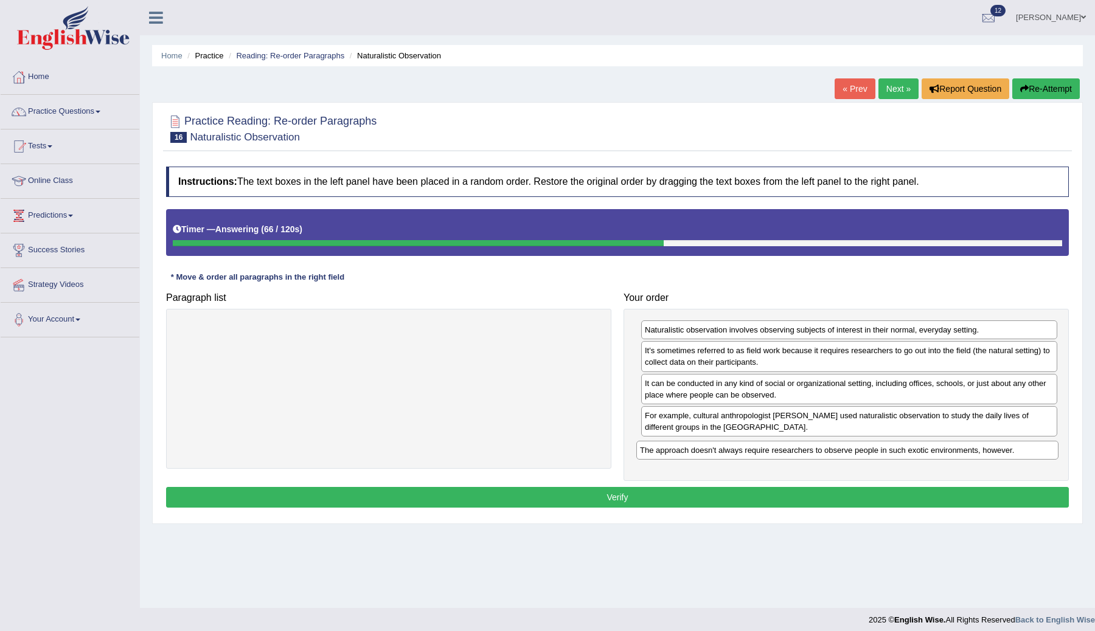
drag, startPoint x: 368, startPoint y: 333, endPoint x: 827, endPoint y: 454, distance: 474.1
click at [827, 454] on div "The approach doesn't always require researchers to observe people in such exoti…" at bounding box center [847, 450] width 422 height 19
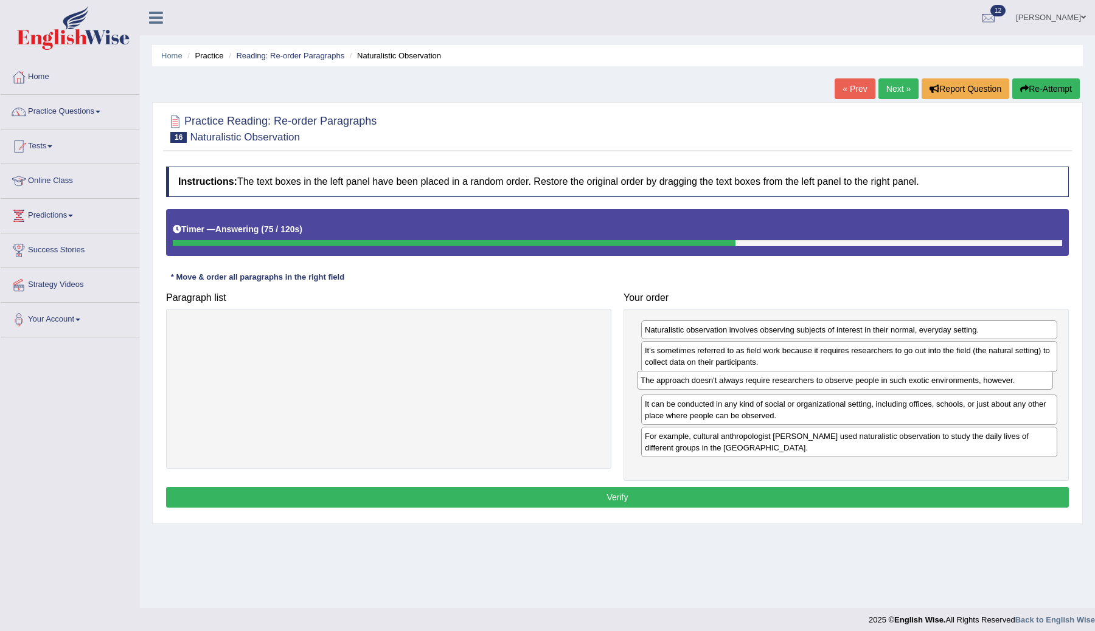
drag, startPoint x: 760, startPoint y: 454, endPoint x: 755, endPoint y: 389, distance: 65.2
click at [755, 389] on div "The approach doesn't always require researchers to observe people in such exoti…" at bounding box center [845, 380] width 416 height 19
click at [836, 497] on button "Verify" at bounding box center [617, 497] width 903 height 21
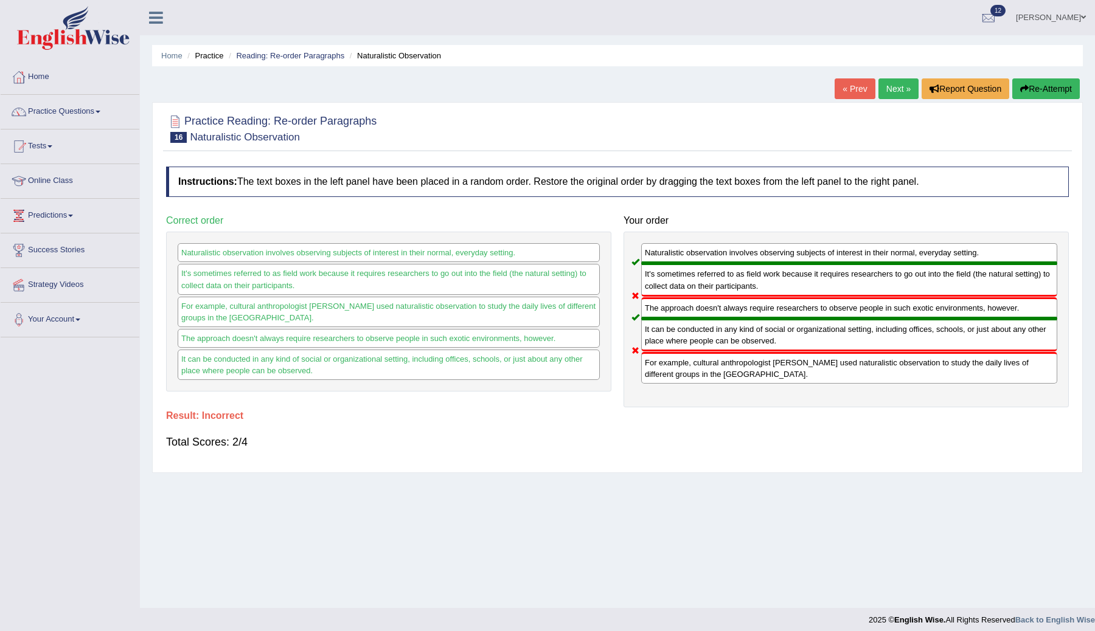
drag, startPoint x: 692, startPoint y: 370, endPoint x: 687, endPoint y: 305, distance: 65.3
click at [687, 305] on div "Naturalistic observation involves observing subjects of interest in their norma…" at bounding box center [845, 320] width 445 height 176
click at [895, 92] on link "Next »" at bounding box center [898, 88] width 40 height 21
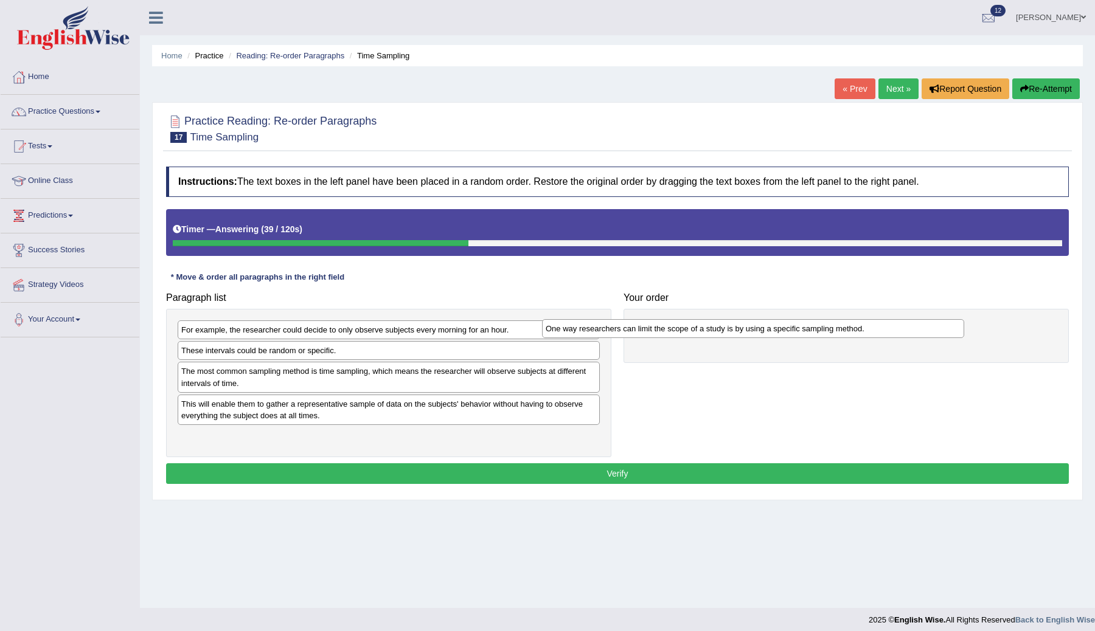
drag, startPoint x: 448, startPoint y: 330, endPoint x: 813, endPoint y: 328, distance: 364.3
click at [813, 328] on div "One way researchers can limit the scope of a study is by using a specific sampl…" at bounding box center [753, 328] width 422 height 19
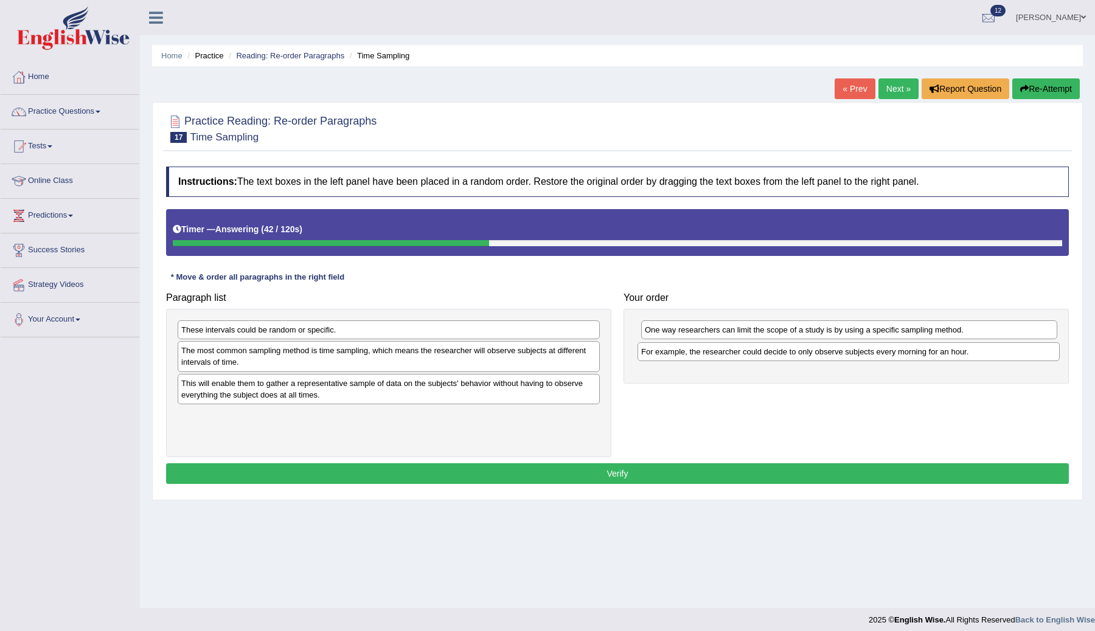
drag, startPoint x: 384, startPoint y: 330, endPoint x: 846, endPoint y: 352, distance: 462.1
click at [843, 352] on div "For example, the researcher could decide to only observe subjects every morning…" at bounding box center [848, 351] width 422 height 19
click at [350, 366] on div "The most common sampling method is time sampling, which means the researcher wi…" at bounding box center [389, 356] width 422 height 30
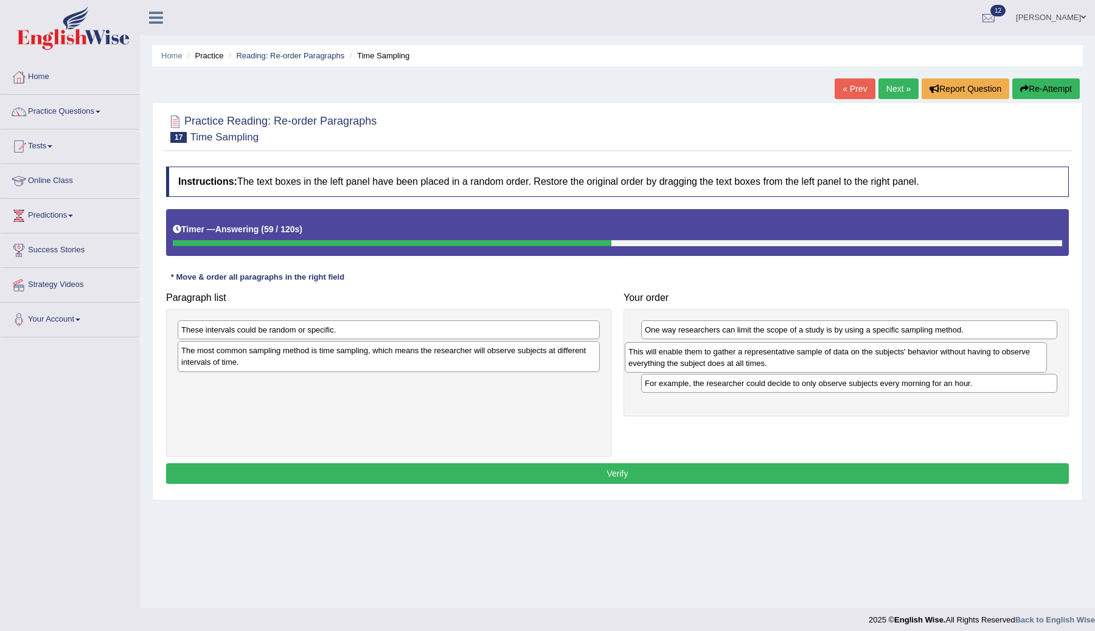
drag, startPoint x: 302, startPoint y: 391, endPoint x: 754, endPoint y: 359, distance: 453.0
click at [754, 359] on div "This will enable them to gather a representative sample of data on the subjects…" at bounding box center [836, 357] width 422 height 30
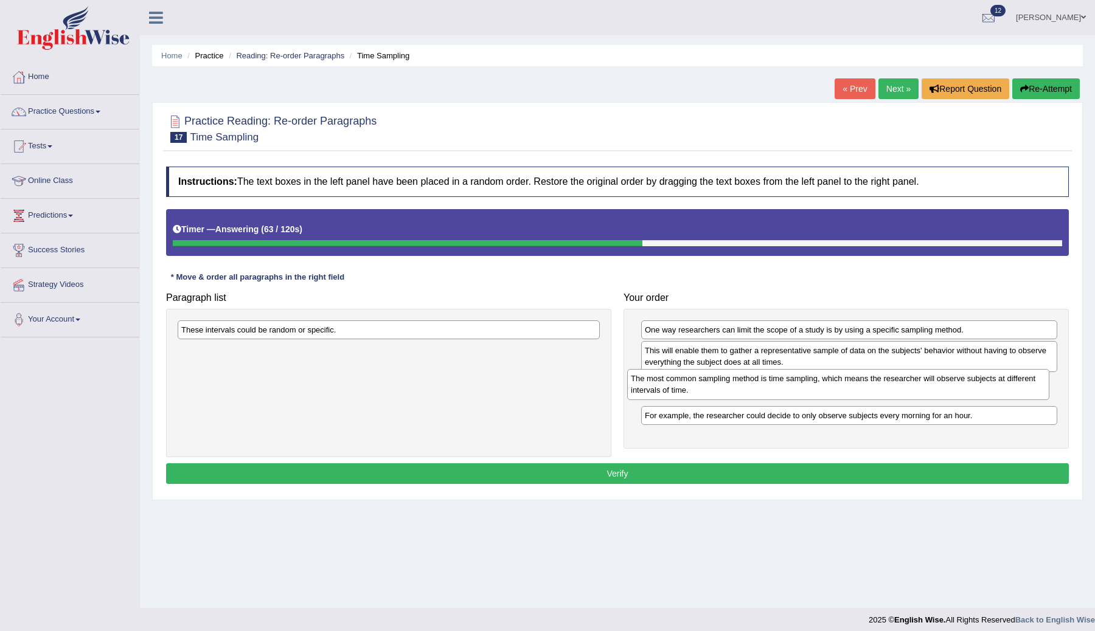
drag, startPoint x: 403, startPoint y: 358, endPoint x: 857, endPoint y: 386, distance: 454.6
click at [856, 386] on div "The most common sampling method is time sampling, which means the researcher wi…" at bounding box center [838, 384] width 422 height 30
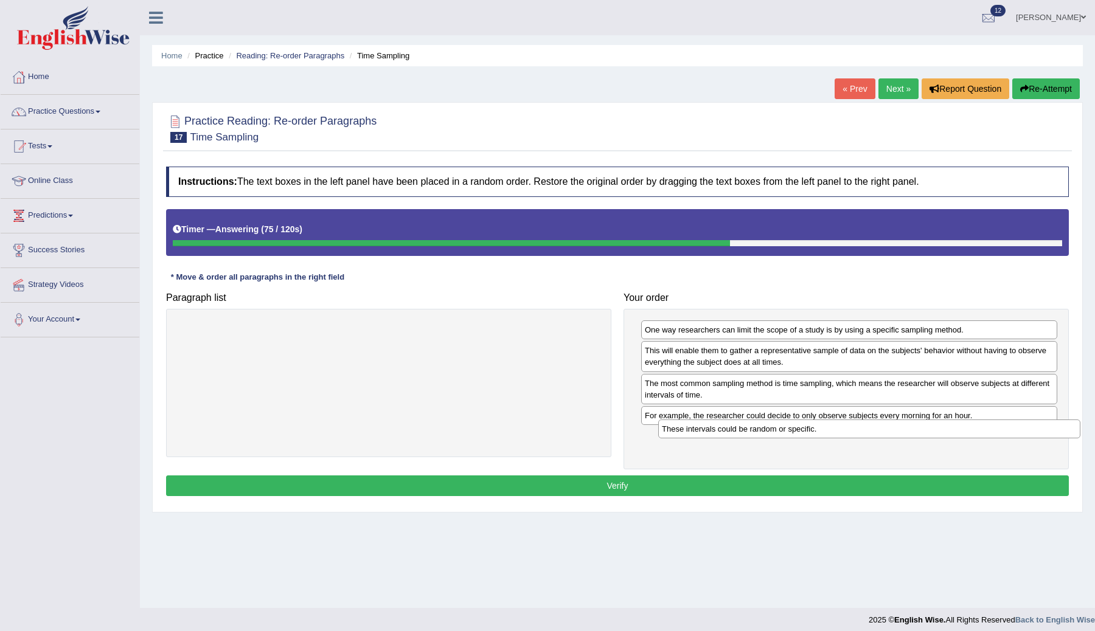
drag, startPoint x: 322, startPoint y: 331, endPoint x: 787, endPoint y: 436, distance: 477.0
click at [788, 435] on div "These intervals could be random or specific." at bounding box center [869, 429] width 422 height 19
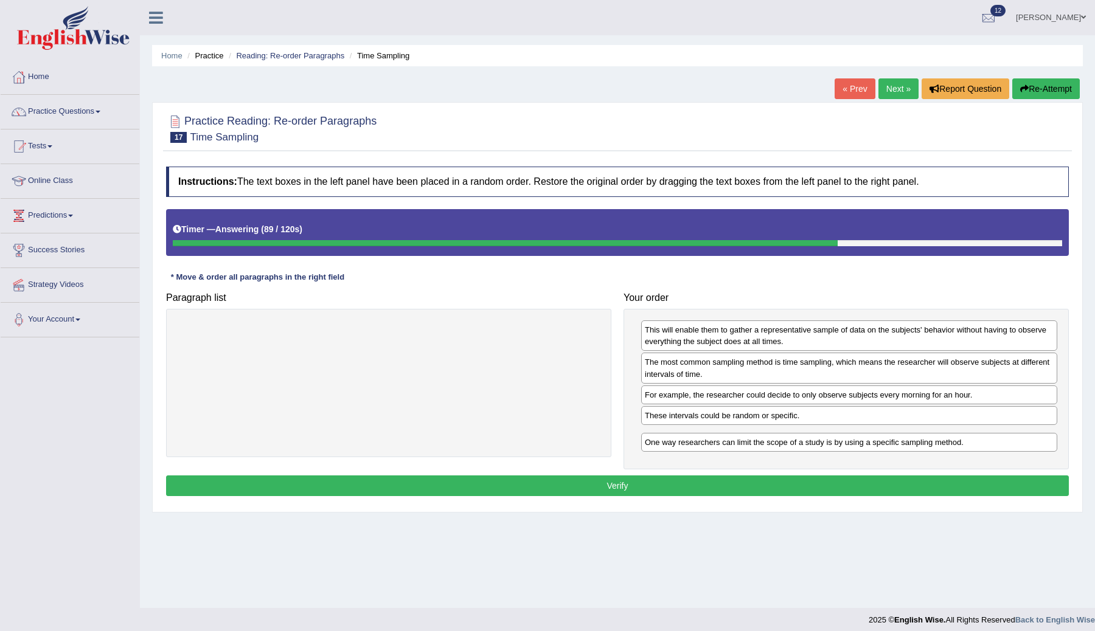
drag, startPoint x: 812, startPoint y: 331, endPoint x: 812, endPoint y: 442, distance: 111.3
click at [812, 443] on div "One way researchers can limit the scope of a study is by using a specific sampl…" at bounding box center [849, 442] width 416 height 19
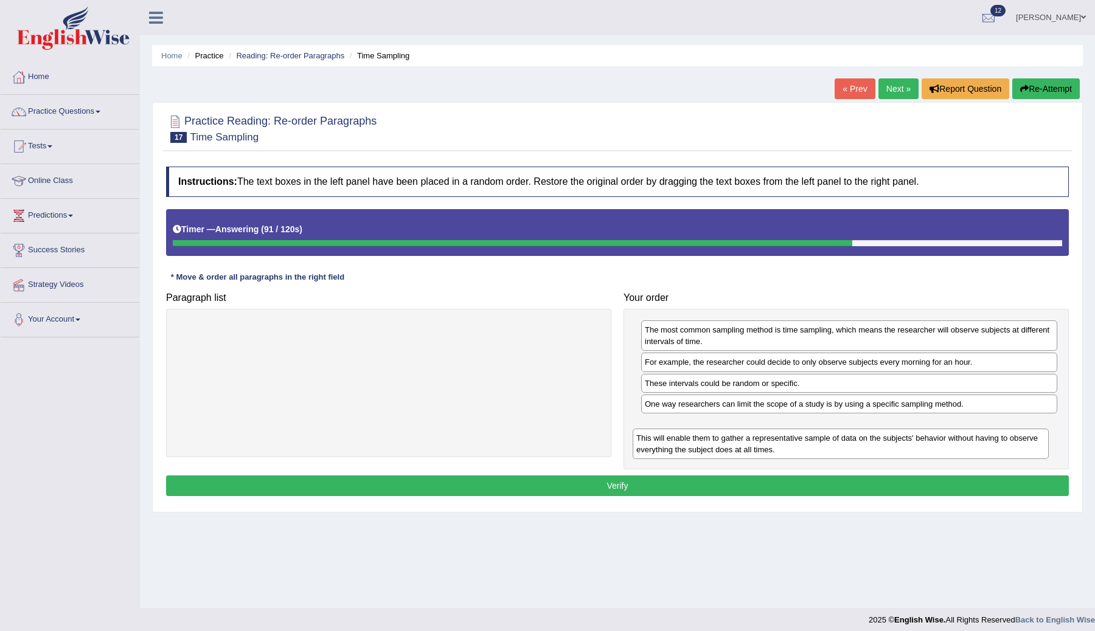
drag, startPoint x: 784, startPoint y: 335, endPoint x: 776, endPoint y: 441, distance: 106.1
click at [775, 442] on div "This will enable them to gather a representative sample of data on the subjects…" at bounding box center [840, 444] width 416 height 30
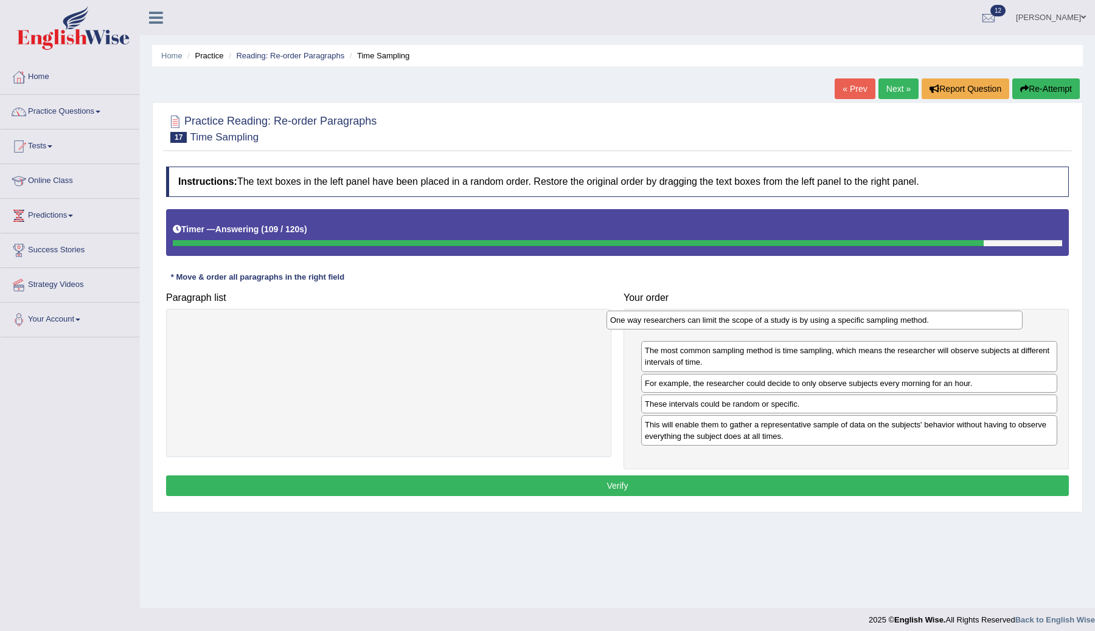
drag, startPoint x: 735, startPoint y: 409, endPoint x: 705, endPoint y: 327, distance: 87.3
click at [701, 325] on div "One way researchers can limit the scope of a study is by using a specific sampl…" at bounding box center [814, 320] width 416 height 19
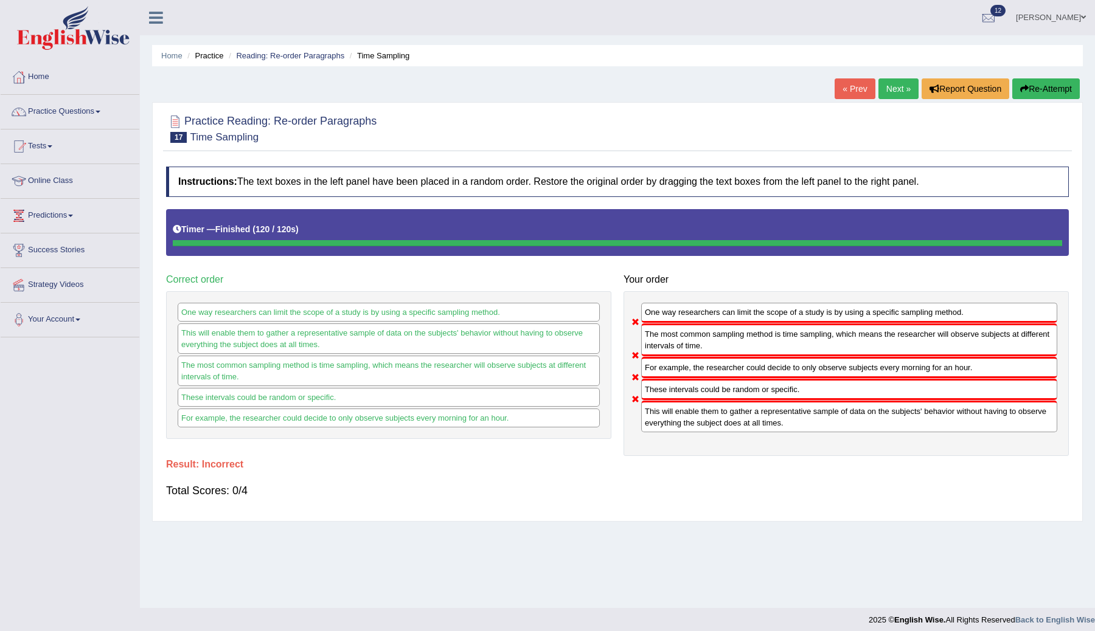
scroll to position [1, 0]
drag, startPoint x: 700, startPoint y: 421, endPoint x: 701, endPoint y: 325, distance: 95.5
click at [701, 327] on div "One way researchers can limit the scope of a study is by using a specific sampl…" at bounding box center [845, 373] width 445 height 165
drag, startPoint x: 691, startPoint y: 414, endPoint x: 704, endPoint y: 330, distance: 84.9
click at [700, 336] on div "One way researchers can limit the scope of a study is by using a specific sampl…" at bounding box center [845, 373] width 445 height 165
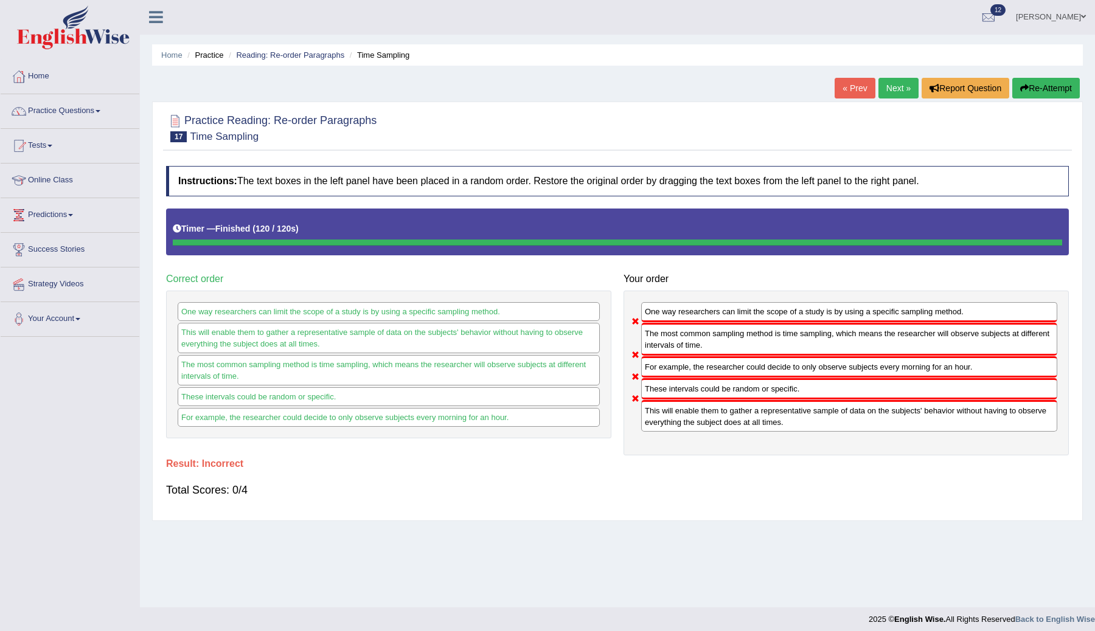
drag, startPoint x: 801, startPoint y: 419, endPoint x: 793, endPoint y: 307, distance: 112.2
click at [792, 307] on div "One way researchers can limit the scope of a study is by using a specific sampl…" at bounding box center [845, 373] width 445 height 165
click at [1039, 82] on button "Re-Attempt" at bounding box center [1046, 88] width 68 height 21
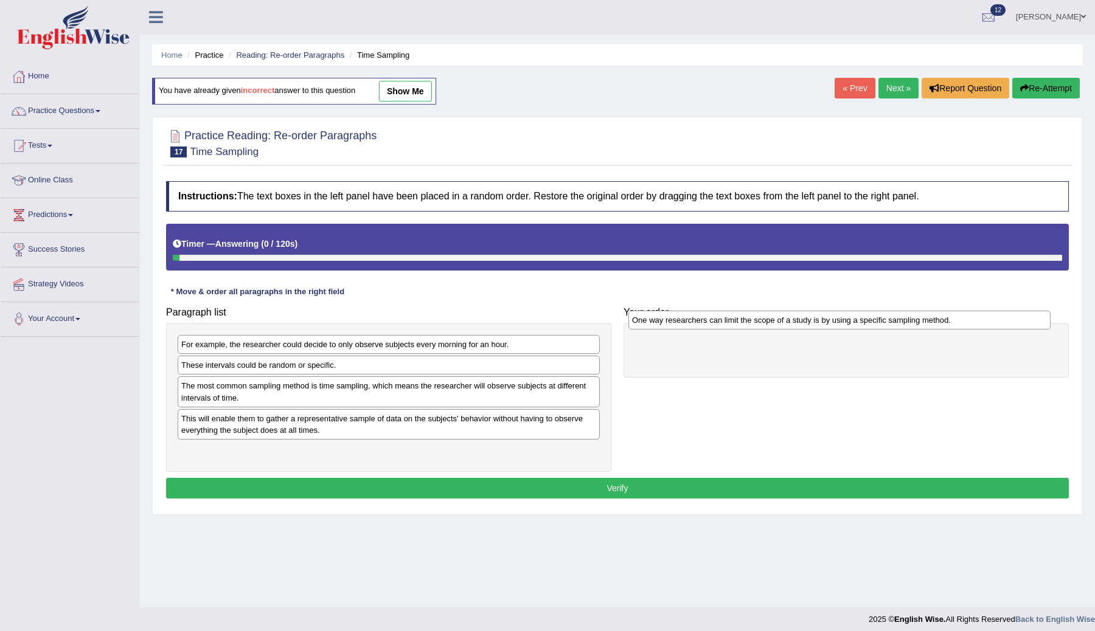
drag, startPoint x: 331, startPoint y: 339, endPoint x: 782, endPoint y: 317, distance: 451.8
click at [782, 317] on div "One way researchers can limit the scope of a study is by using a specific sampl…" at bounding box center [839, 320] width 422 height 19
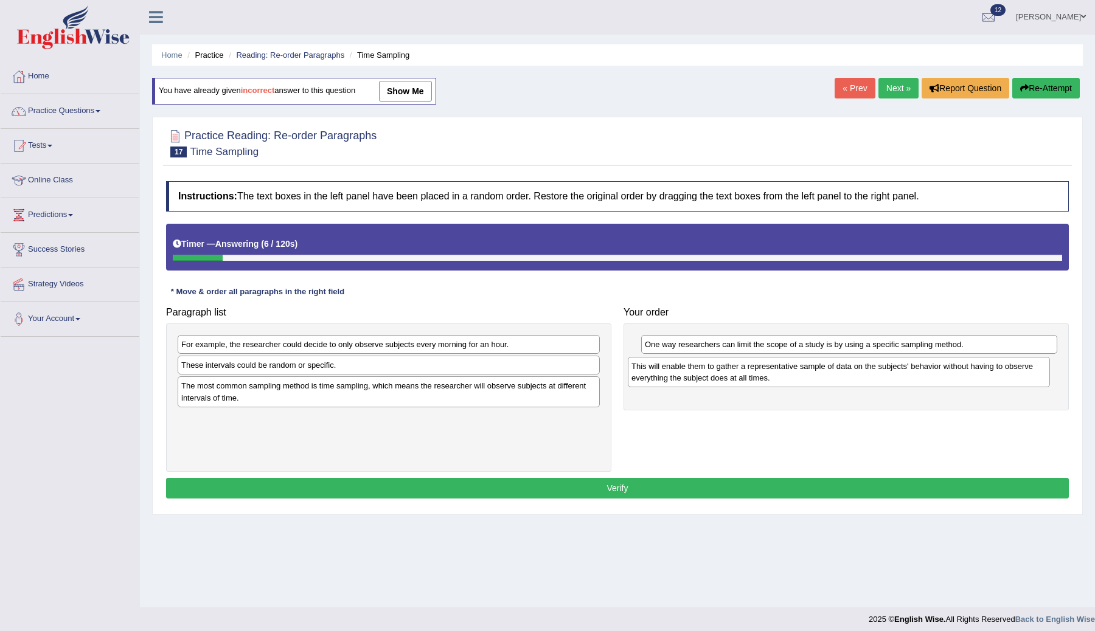
drag, startPoint x: 334, startPoint y: 425, endPoint x: 785, endPoint y: 370, distance: 453.4
click at [785, 372] on div "This will enable them to gather a representative sample of data on the subjects…" at bounding box center [839, 372] width 422 height 30
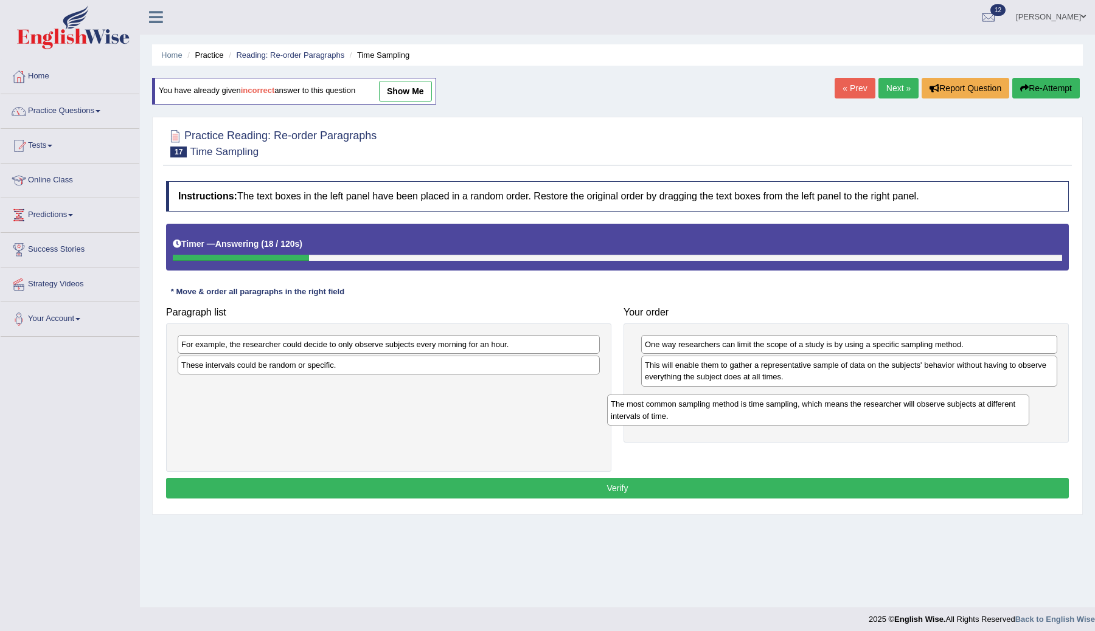
drag, startPoint x: 363, startPoint y: 389, endPoint x: 799, endPoint y: 404, distance: 435.7
click at [797, 405] on div "The most common sampling method is time sampling, which means the researcher wi…" at bounding box center [818, 410] width 422 height 30
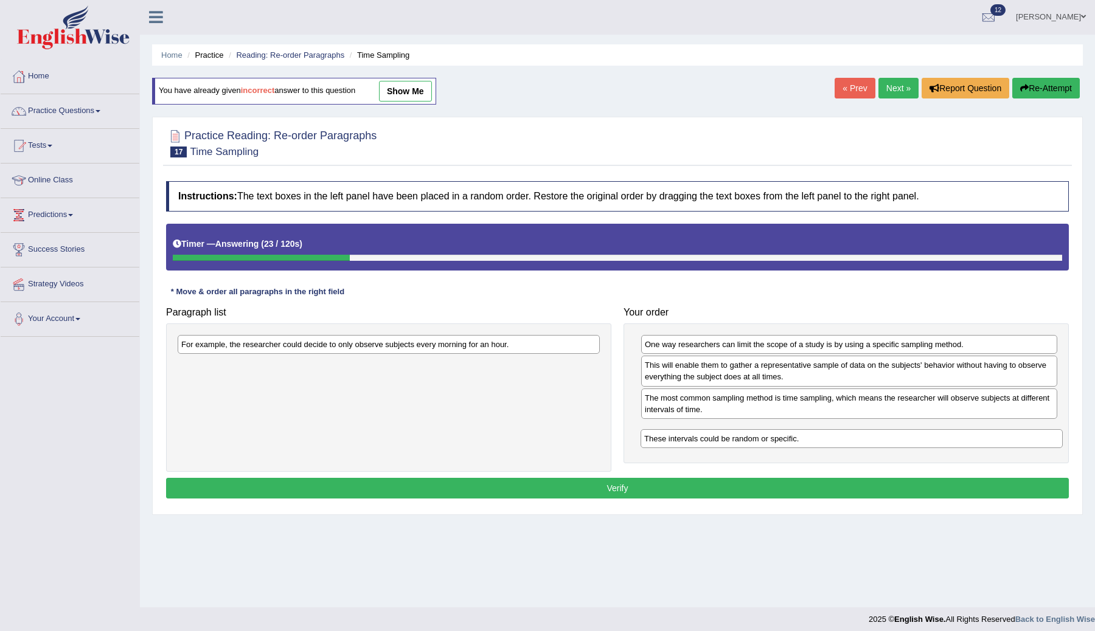
drag, startPoint x: 390, startPoint y: 366, endPoint x: 851, endPoint y: 431, distance: 465.0
click at [851, 431] on div "These intervals could be random or specific." at bounding box center [851, 438] width 422 height 19
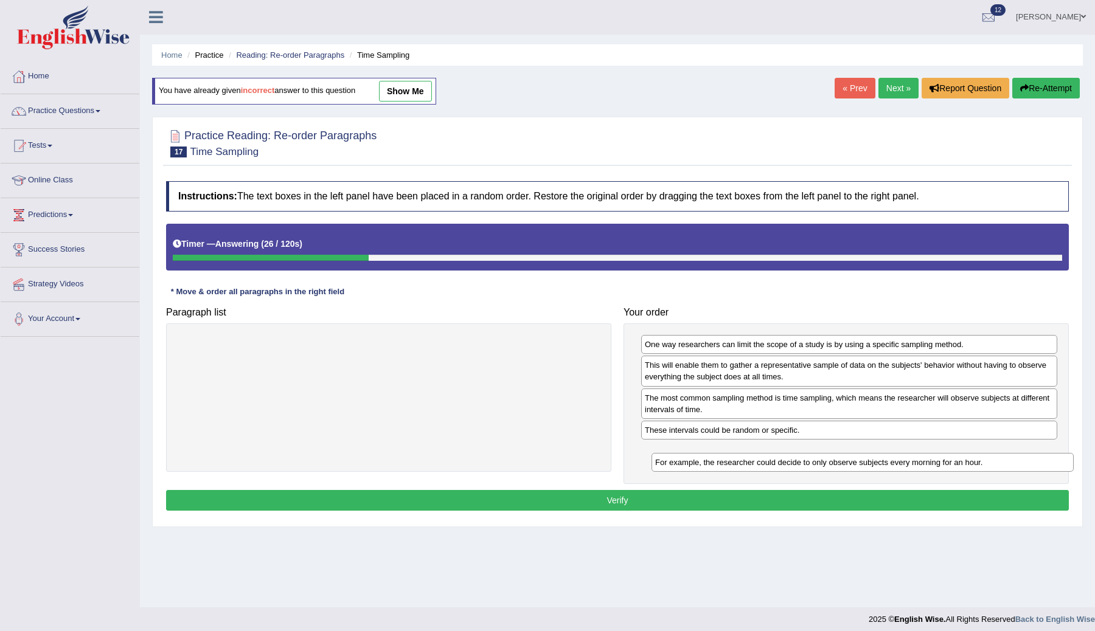
drag, startPoint x: 504, startPoint y: 345, endPoint x: 977, endPoint y: 465, distance: 488.1
click at [977, 465] on div "For example, the researcher could decide to only observe subjects every morning…" at bounding box center [862, 462] width 422 height 19
click at [795, 504] on button "Verify" at bounding box center [617, 500] width 903 height 21
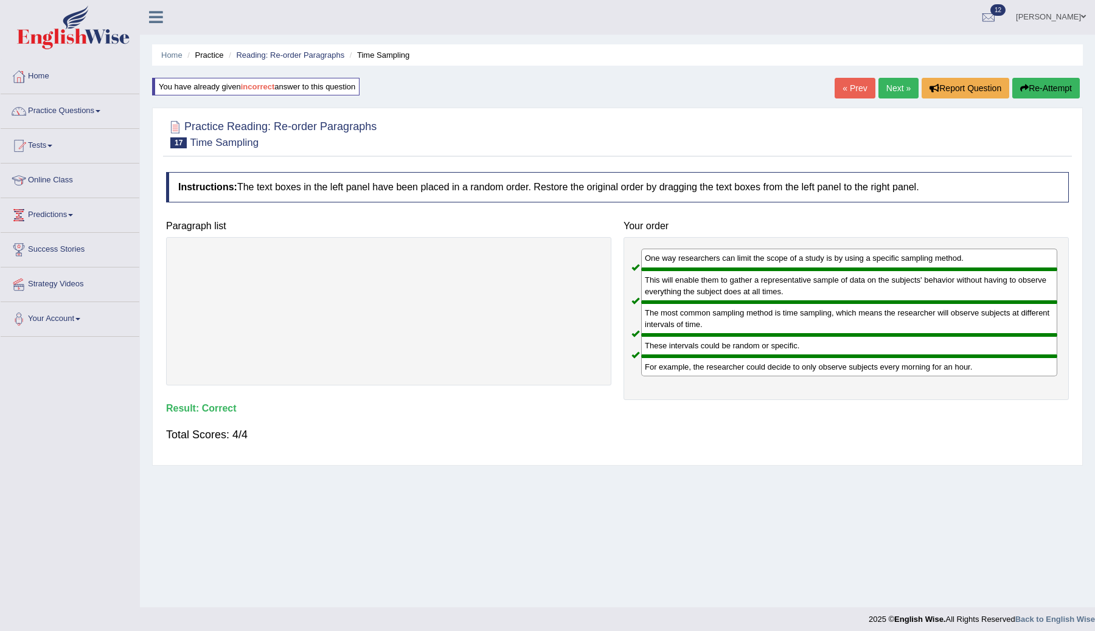
scroll to position [7, 0]
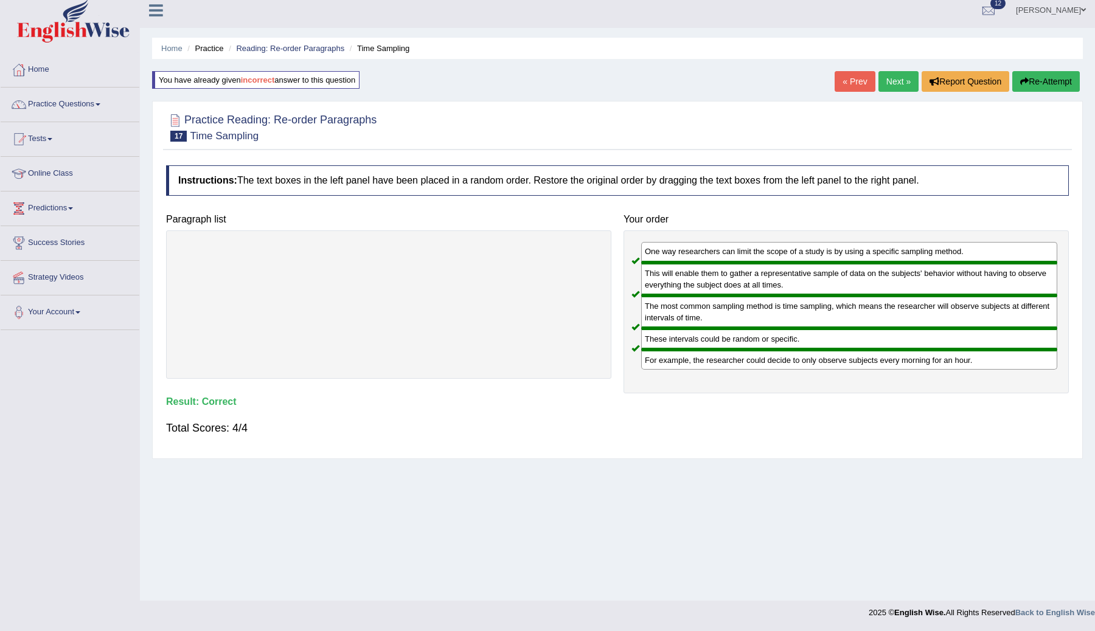
click at [892, 74] on link "Next »" at bounding box center [898, 81] width 40 height 21
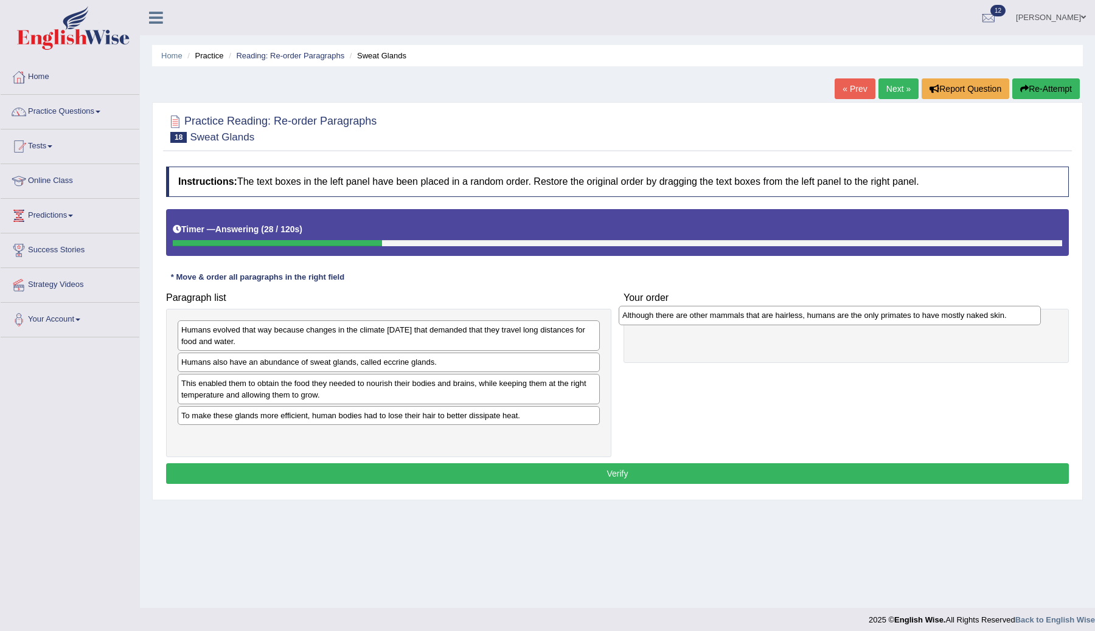
drag, startPoint x: 333, startPoint y: 366, endPoint x: 774, endPoint y: 319, distance: 443.4
click at [774, 319] on div "Although there are other mammals that are hairless, humans are the only primate…" at bounding box center [830, 315] width 422 height 19
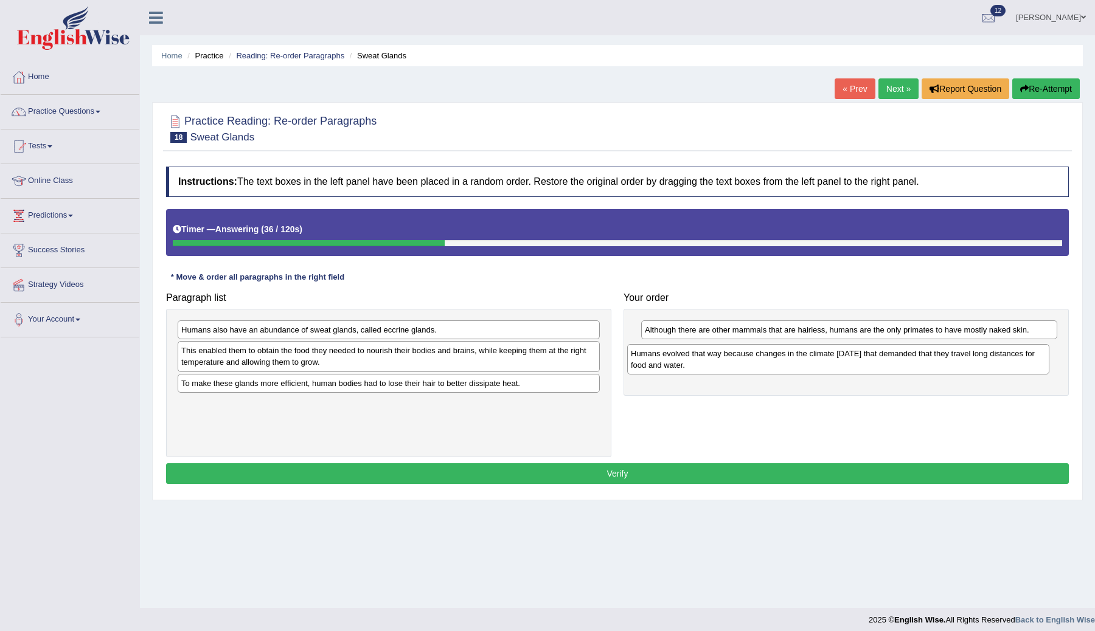
drag, startPoint x: 279, startPoint y: 340, endPoint x: 729, endPoint y: 364, distance: 450.1
click at [729, 364] on div "Humans evolved that way because changes in the climate 200,000 years ago that d…" at bounding box center [838, 359] width 422 height 30
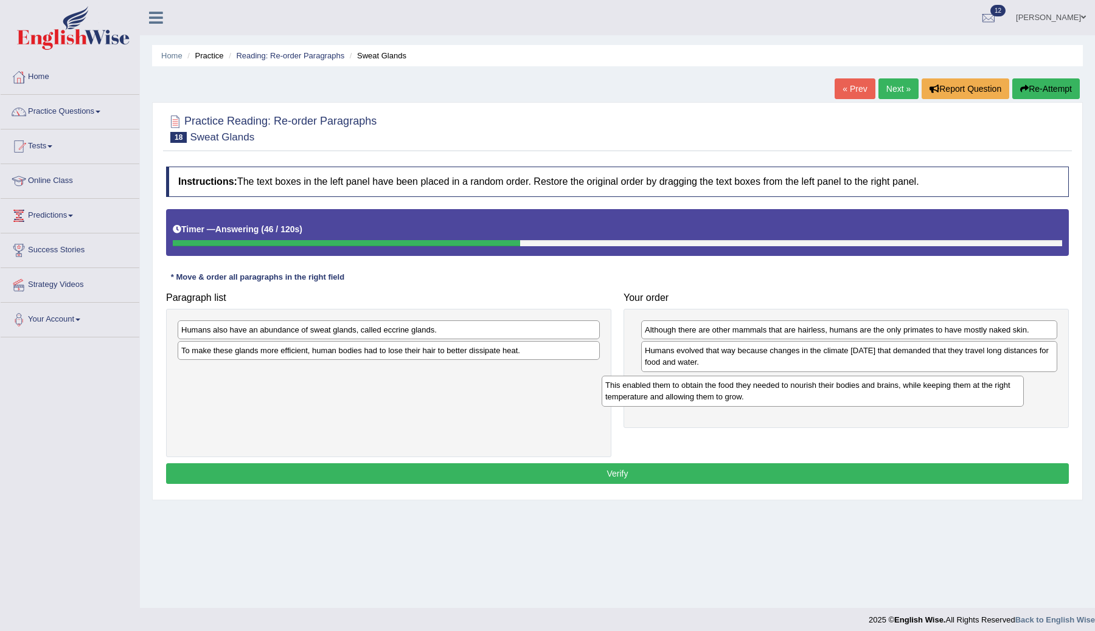
drag, startPoint x: 293, startPoint y: 361, endPoint x: 718, endPoint y: 394, distance: 425.8
click at [718, 395] on div "This enabled them to obtain the food they needed to nourish their bodies and br…" at bounding box center [812, 391] width 422 height 30
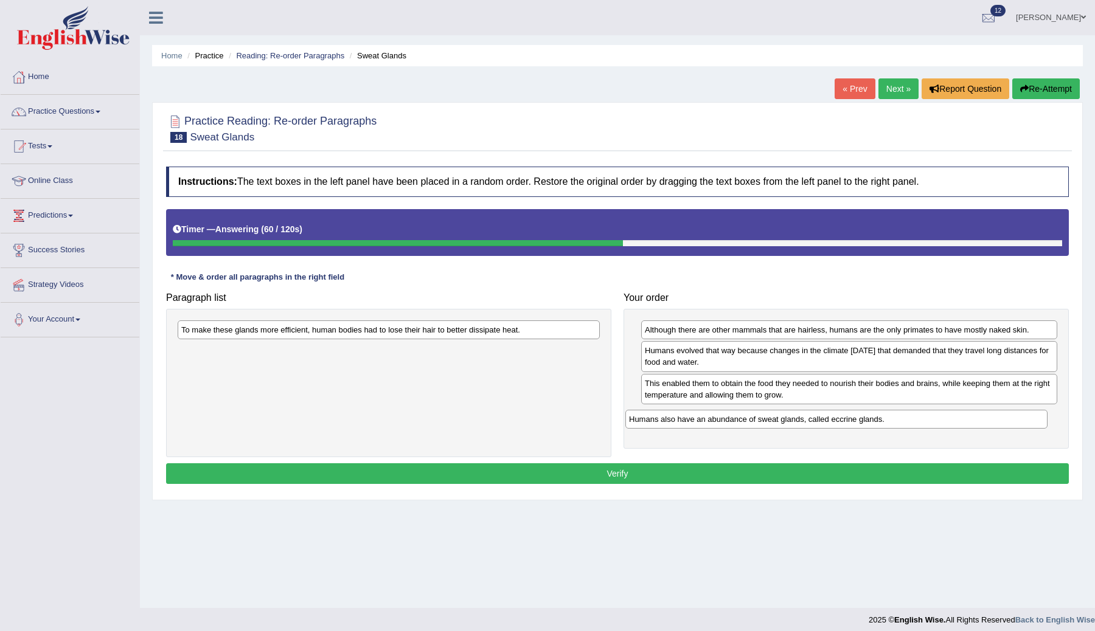
drag, startPoint x: 296, startPoint y: 331, endPoint x: 744, endPoint y: 421, distance: 456.5
click at [744, 421] on div "Humans also have an abundance of sweat glands, called eccrine glands." at bounding box center [836, 419] width 422 height 19
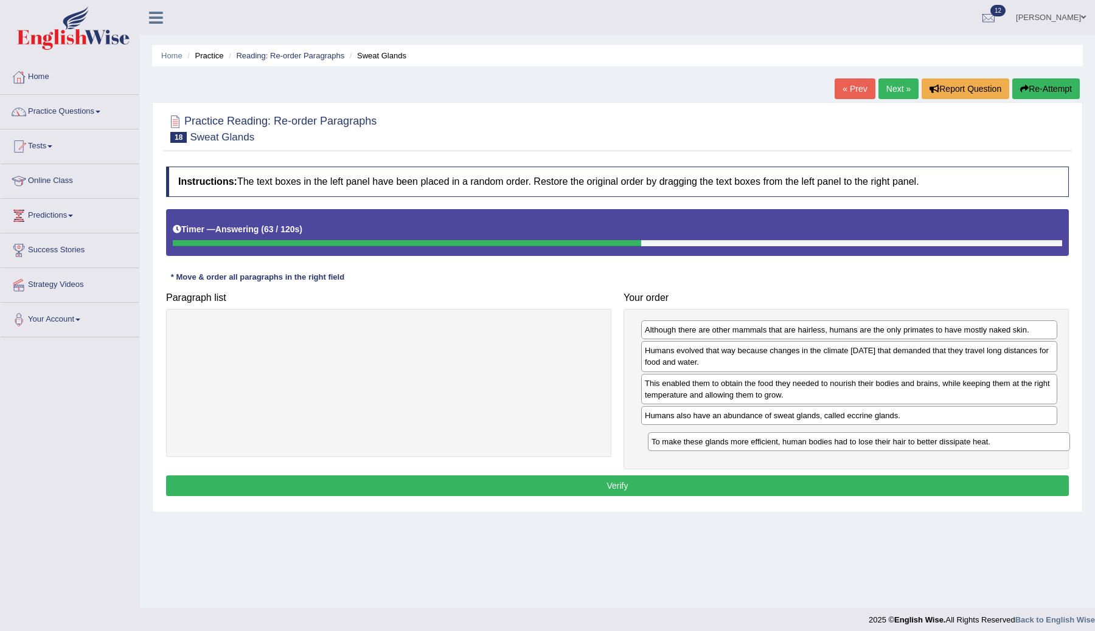
drag, startPoint x: 387, startPoint y: 330, endPoint x: 857, endPoint y: 442, distance: 483.3
click at [857, 442] on div "To make these glands more efficient, human bodies had to lose their hair to bet…" at bounding box center [859, 441] width 422 height 19
click at [872, 326] on div "Although there are other mammals that are hairless, humans are the only primate…" at bounding box center [846, 329] width 416 height 19
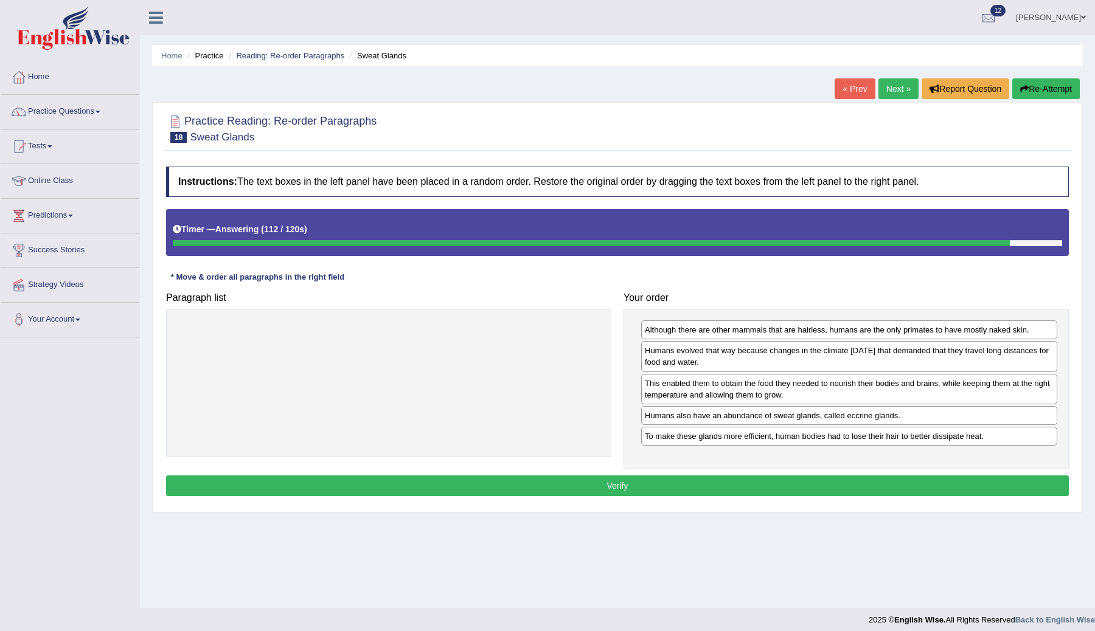
click at [642, 496] on button "Verify" at bounding box center [617, 486] width 903 height 21
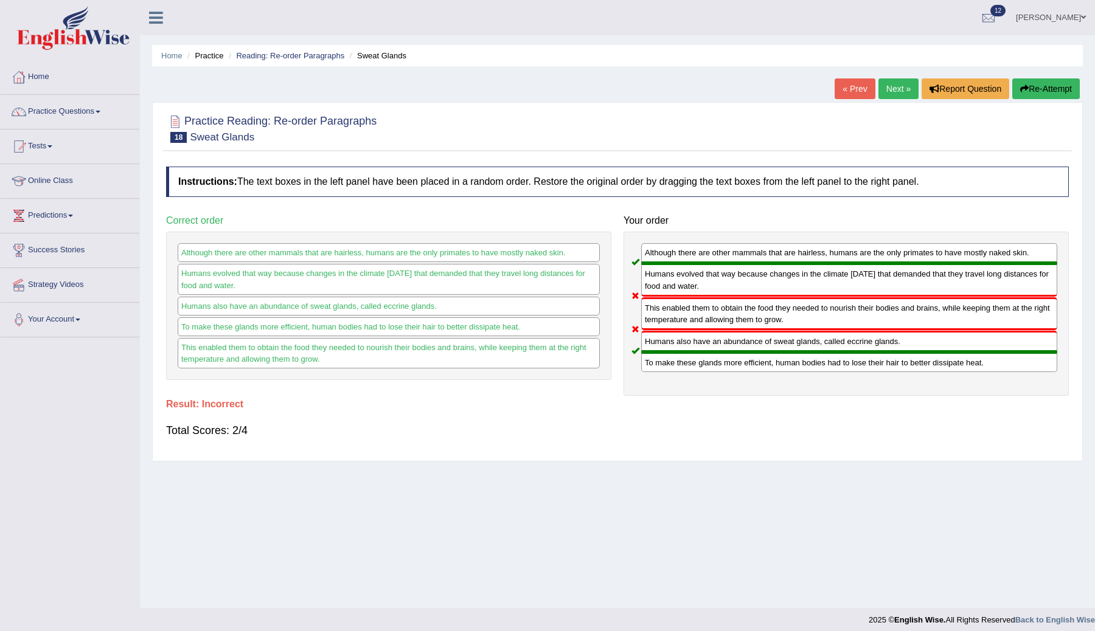
drag, startPoint x: 690, startPoint y: 314, endPoint x: 672, endPoint y: 373, distance: 61.6
click at [672, 374] on div "Although there are other mammals that are hairless, humans are the only primate…" at bounding box center [845, 314] width 445 height 164
drag, startPoint x: 700, startPoint y: 303, endPoint x: 684, endPoint y: 358, distance: 57.1
drag, startPoint x: 795, startPoint y: 319, endPoint x: 745, endPoint y: 386, distance: 83.4
click at [743, 384] on div "Although there are other mammals that are hairless, humans are the only primate…" at bounding box center [845, 314] width 445 height 164
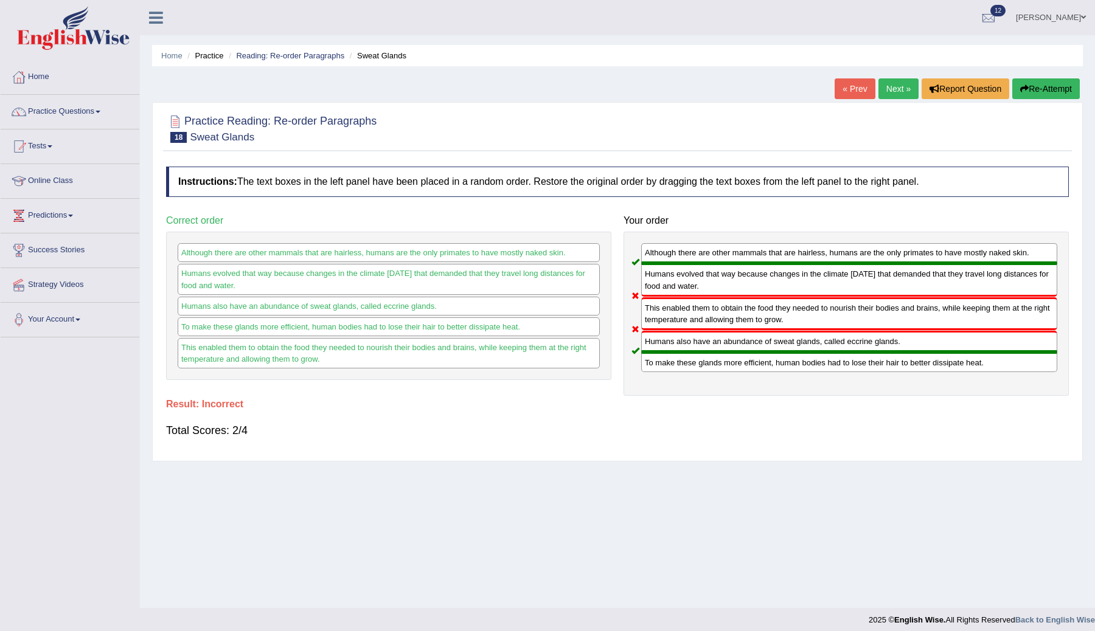
click at [1034, 87] on button "Re-Attempt" at bounding box center [1046, 88] width 68 height 21
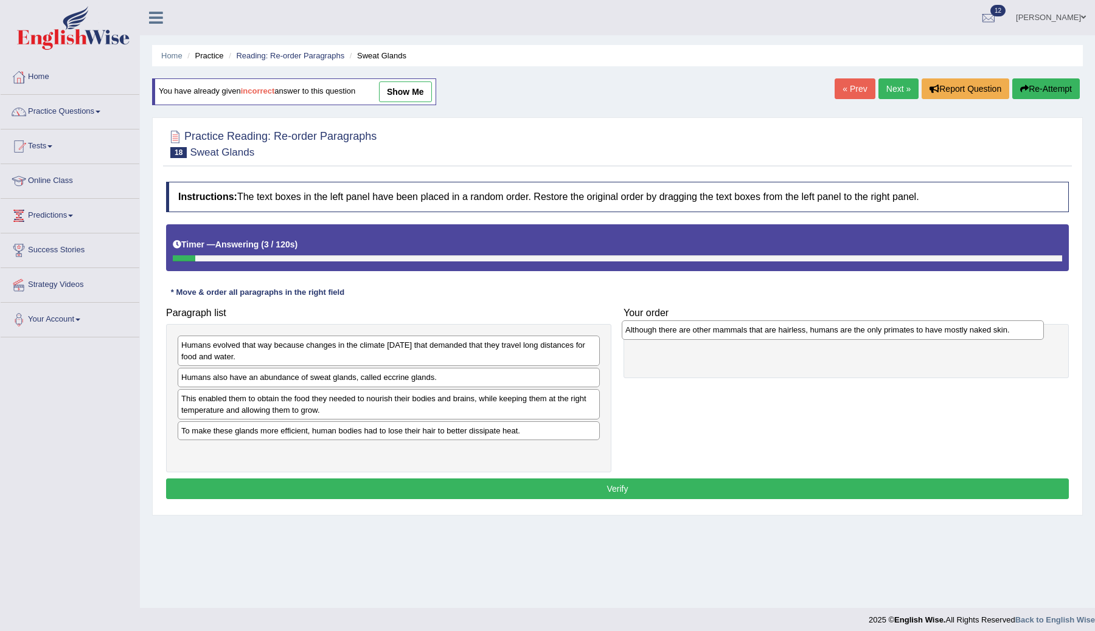
drag, startPoint x: 261, startPoint y: 379, endPoint x: 705, endPoint y: 331, distance: 446.5
click at [705, 331] on div "Although there are other mammals that are hairless, humans are the only primate…" at bounding box center [833, 330] width 422 height 19
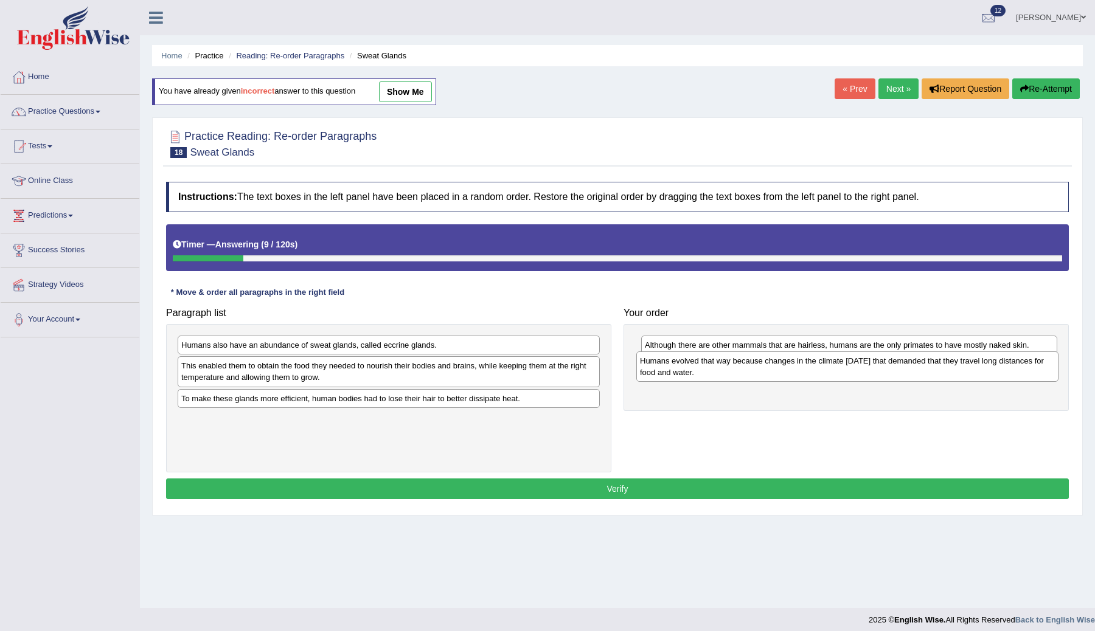
drag, startPoint x: 295, startPoint y: 357, endPoint x: 754, endPoint y: 373, distance: 458.8
click at [754, 373] on div "Humans evolved that way because changes in the climate [DATE] that demanded tha…" at bounding box center [847, 367] width 422 height 30
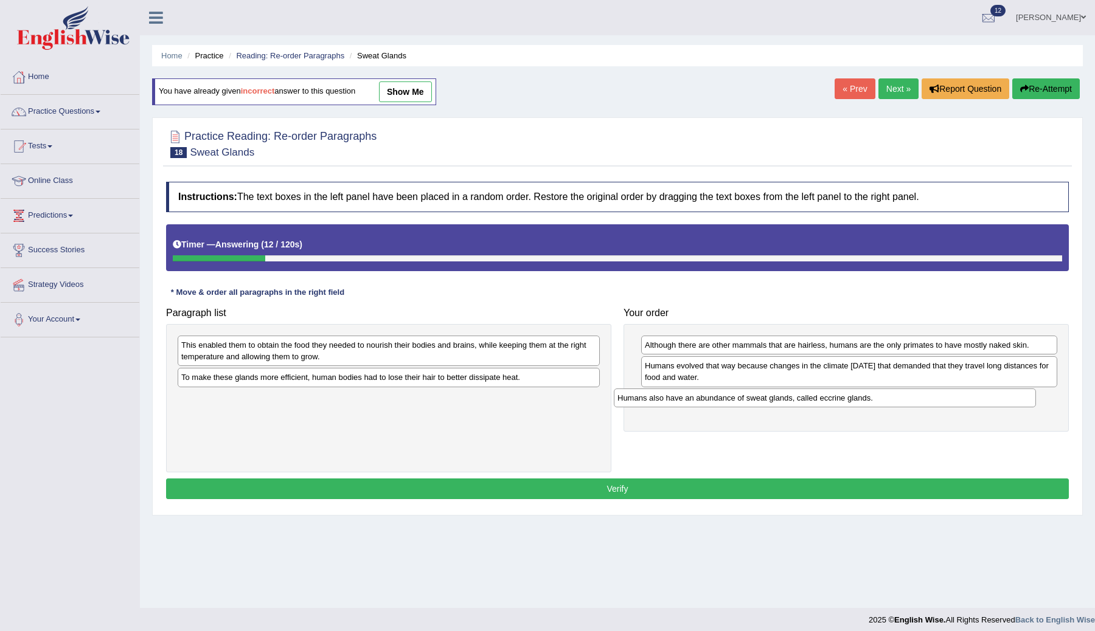
drag, startPoint x: 351, startPoint y: 344, endPoint x: 789, endPoint y: 397, distance: 441.1
click at [788, 397] on div "Humans also have an abundance of sweat glands, called eccrine glands." at bounding box center [825, 398] width 422 height 19
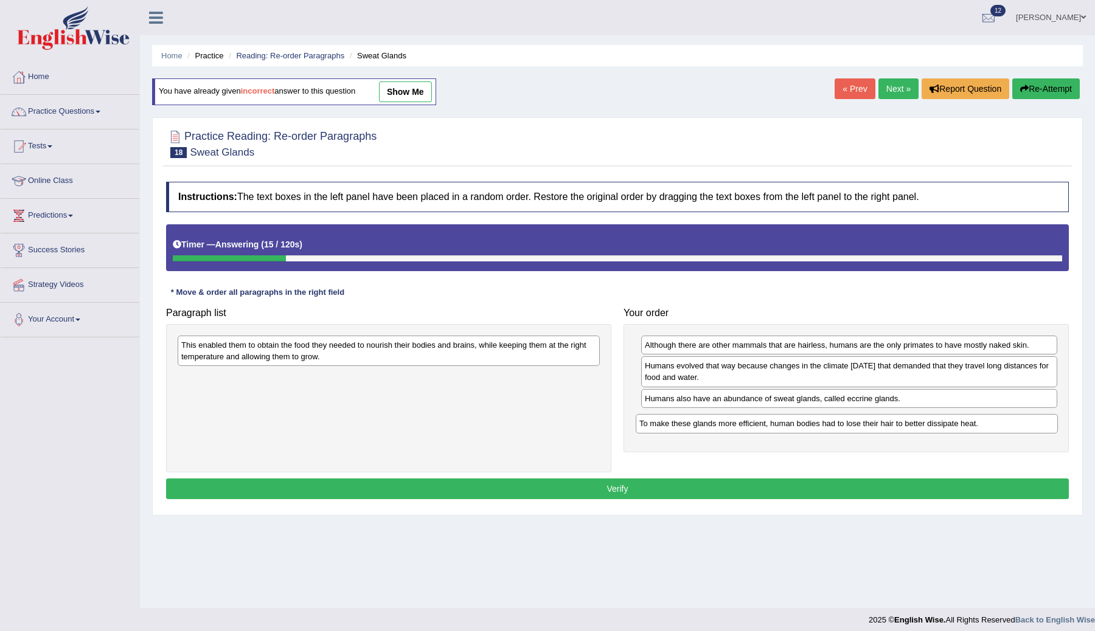
drag, startPoint x: 349, startPoint y: 378, endPoint x: 807, endPoint y: 423, distance: 460.2
click at [807, 424] on div "To make these glands more efficient, human bodies had to lose their hair to bet…" at bounding box center [847, 423] width 422 height 19
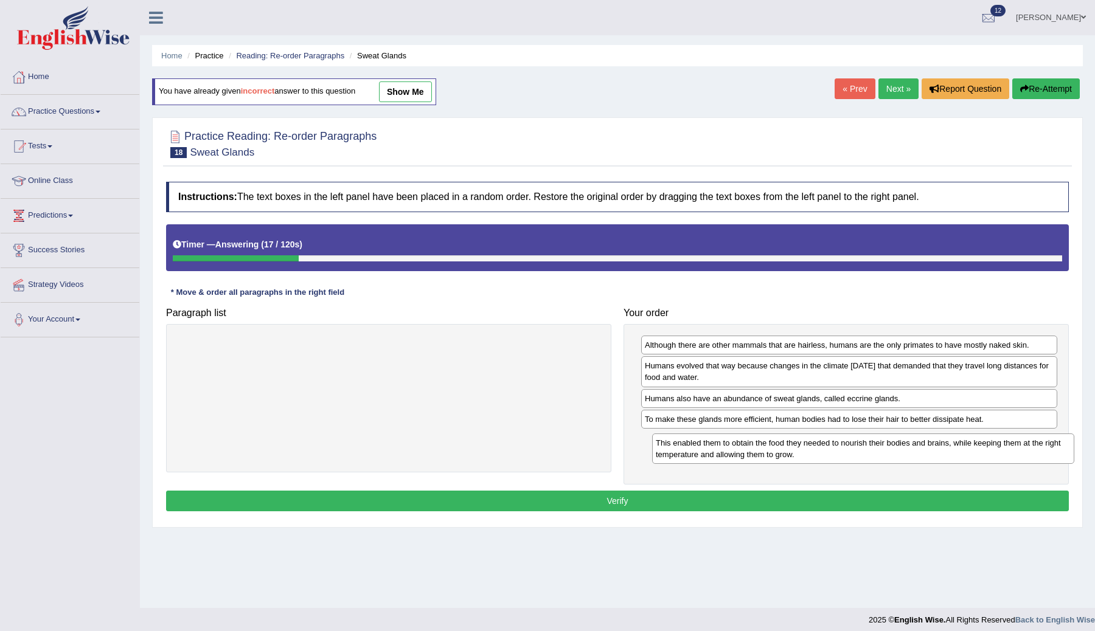
drag, startPoint x: 517, startPoint y: 356, endPoint x: 986, endPoint y: 453, distance: 479.4
click at [987, 454] on div "This enabled them to obtain the food they needed to nourish their bodies and br…" at bounding box center [863, 449] width 422 height 30
click at [724, 504] on button "Verify" at bounding box center [617, 501] width 903 height 21
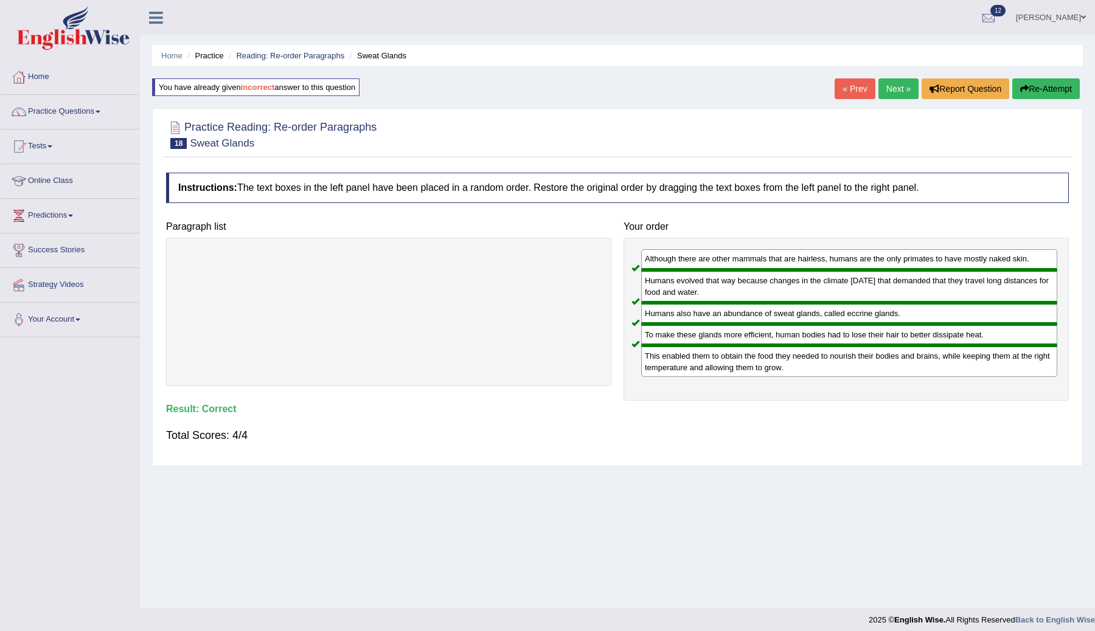
click at [890, 89] on link "Next »" at bounding box center [898, 88] width 40 height 21
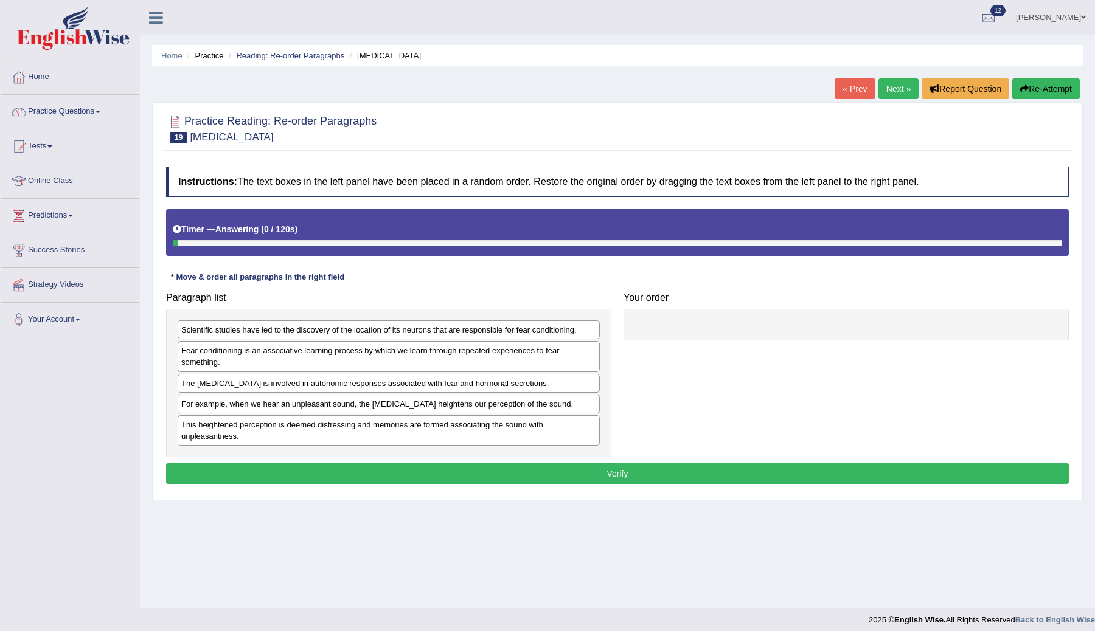
scroll to position [7, 0]
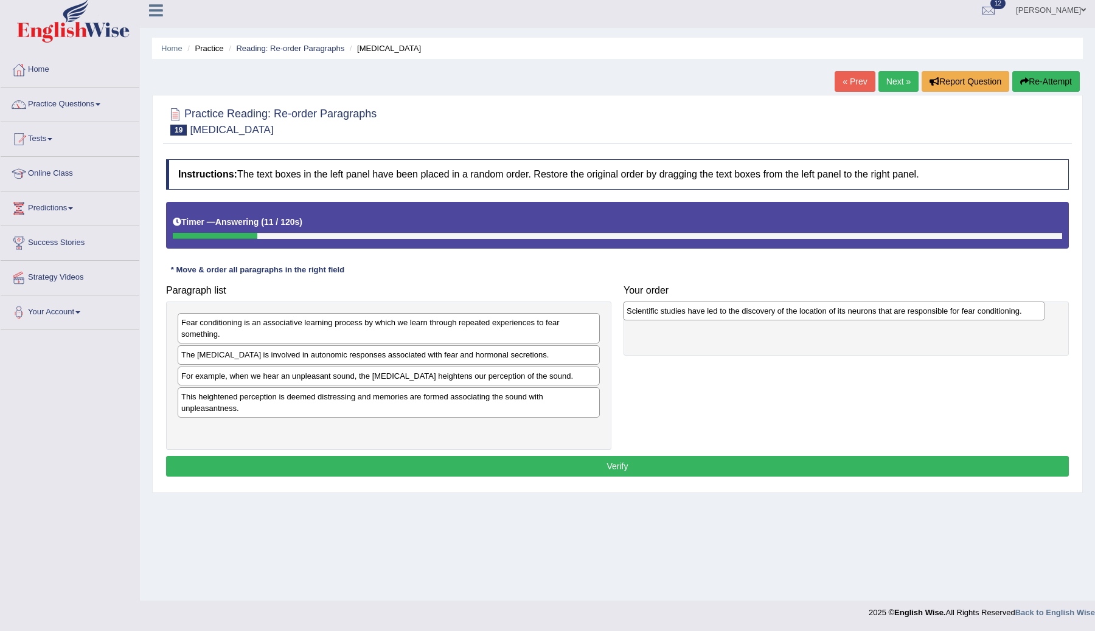
drag, startPoint x: 334, startPoint y: 324, endPoint x: 780, endPoint y: 312, distance: 445.9
click at [780, 312] on div "Scientific studies have led to the discovery of the location of its neurons tha…" at bounding box center [834, 311] width 422 height 19
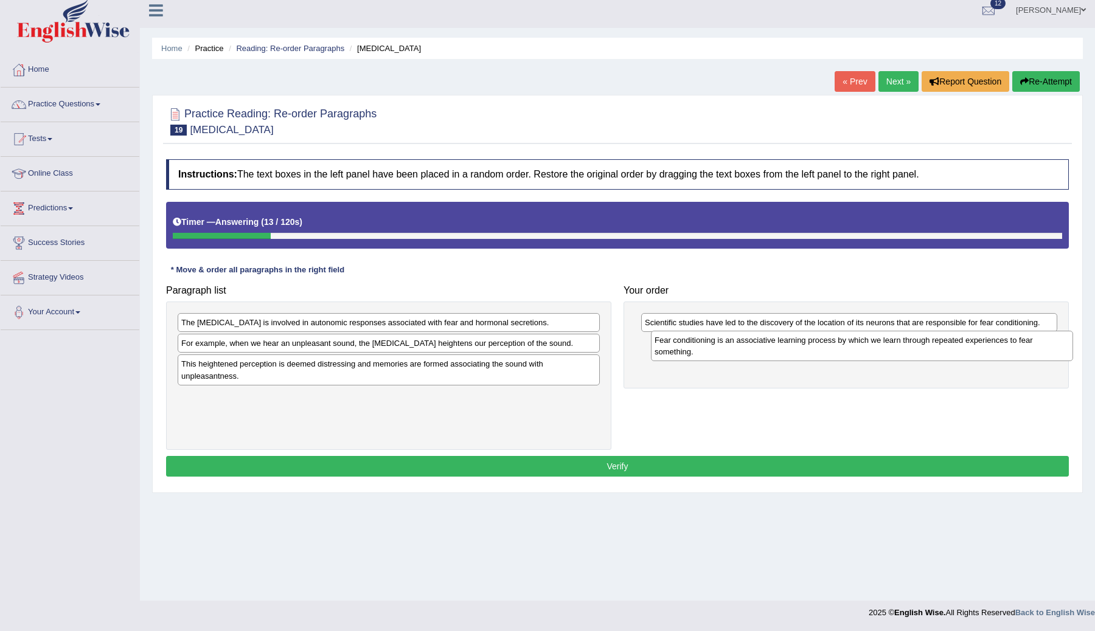
drag, startPoint x: 496, startPoint y: 331, endPoint x: 968, endPoint y: 348, distance: 472.3
click at [968, 348] on div "Fear conditioning is an associative learning process by which we learn through …" at bounding box center [862, 346] width 422 height 30
drag, startPoint x: 1012, startPoint y: 357, endPoint x: 1000, endPoint y: 357, distance: 11.6
click at [1010, 357] on div "Fear conditioning is an associative learning process by which we learn through …" at bounding box center [849, 349] width 416 height 30
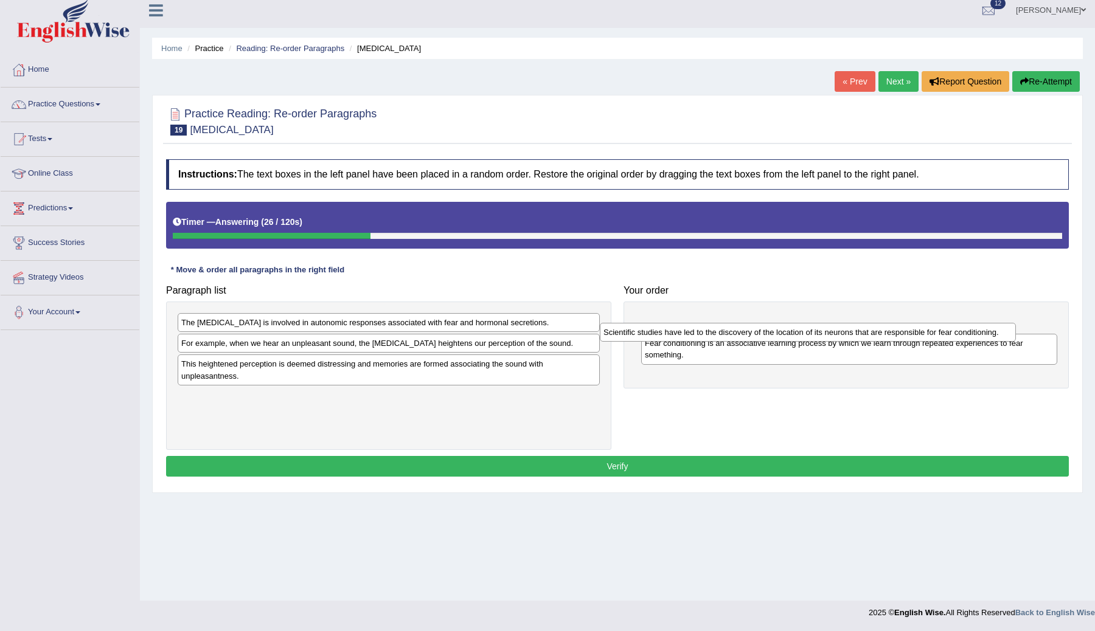
drag, startPoint x: 954, startPoint y: 330, endPoint x: 940, endPoint y: 383, distance: 54.7
click at [938, 342] on div "Scientific studies have led to the discovery of the location of its neurons tha…" at bounding box center [808, 332] width 416 height 19
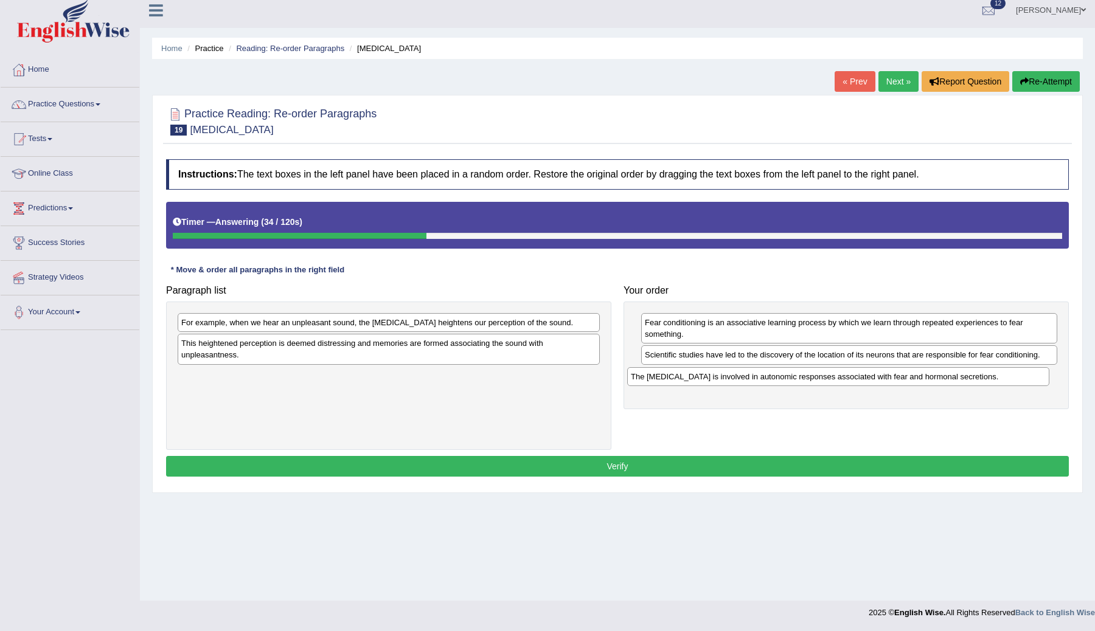
drag, startPoint x: 442, startPoint y: 324, endPoint x: 895, endPoint y: 379, distance: 456.4
click at [895, 379] on div "The amygdala is involved in autonomic responses associated with fear and hormon…" at bounding box center [838, 376] width 422 height 19
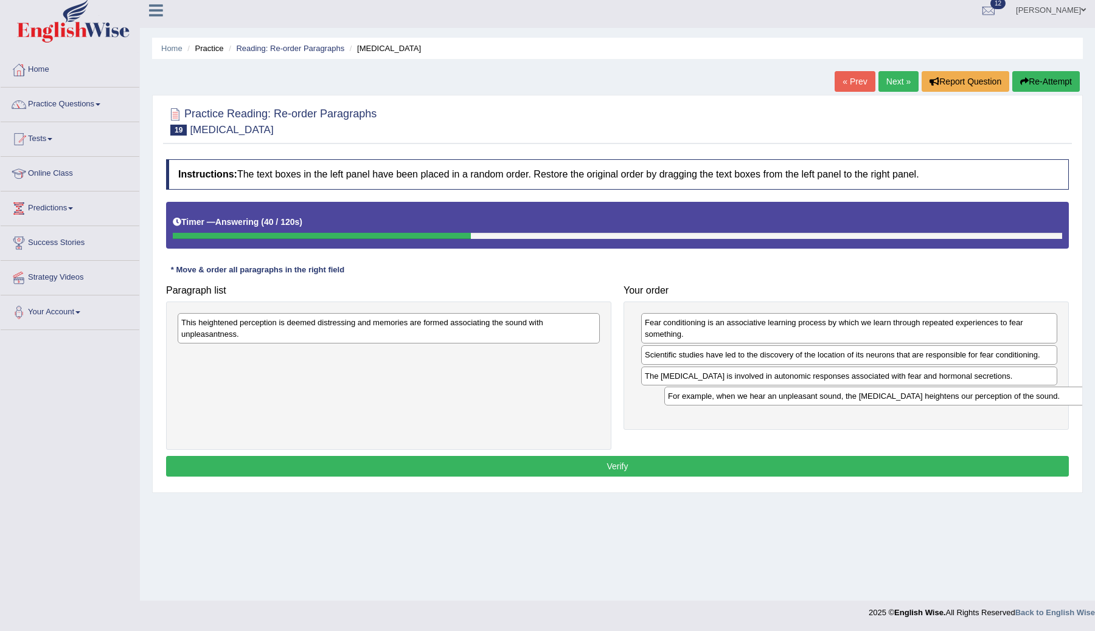
drag, startPoint x: 466, startPoint y: 319, endPoint x: 952, endPoint y: 393, distance: 492.1
click at [952, 393] on div "For example, when we hear an unpleasant sound, the amygdala heightens our perce…" at bounding box center [875, 396] width 422 height 19
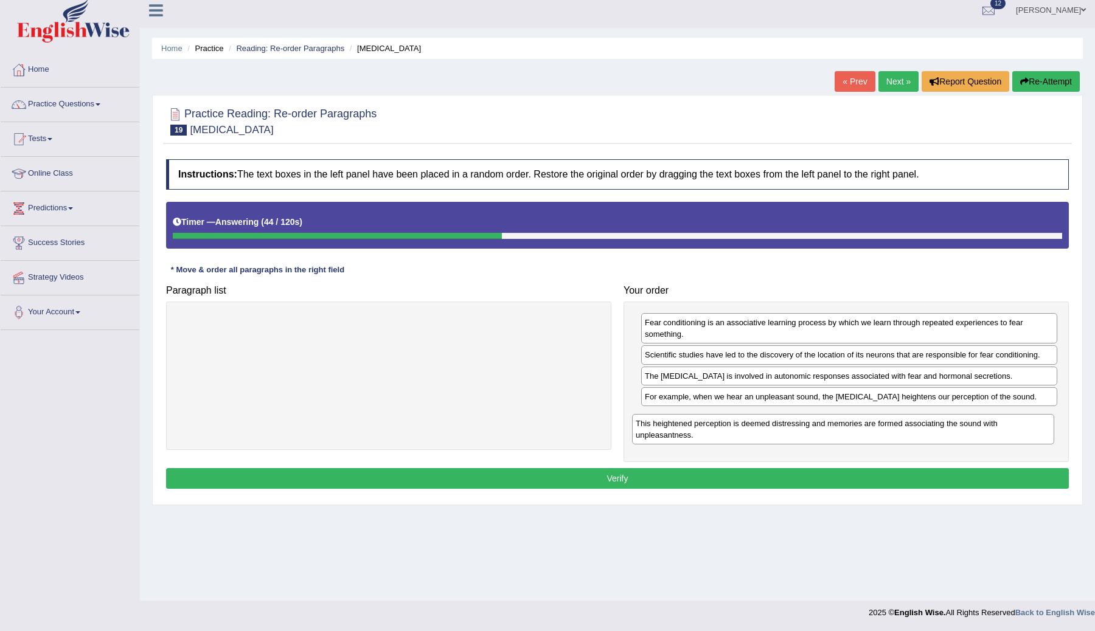
drag, startPoint x: 328, startPoint y: 324, endPoint x: 782, endPoint y: 424, distance: 465.1
click at [782, 424] on div "This heightened perception is deemed distressing and memories are formed associ…" at bounding box center [843, 429] width 422 height 30
click at [681, 480] on button "Verify" at bounding box center [617, 478] width 903 height 21
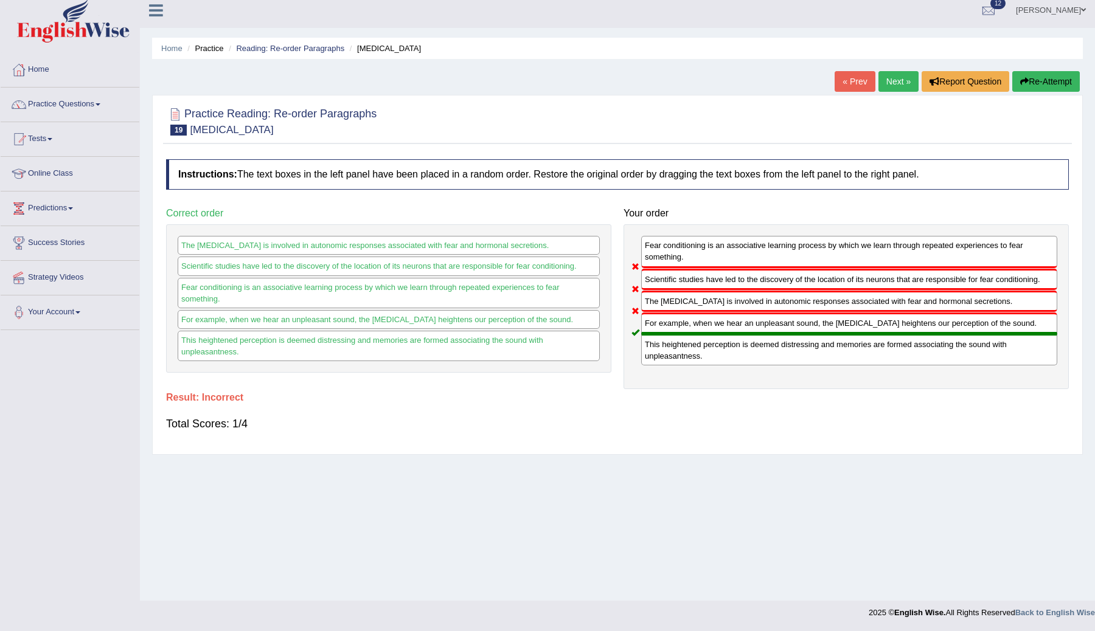
click at [892, 84] on link "Next »" at bounding box center [898, 81] width 40 height 21
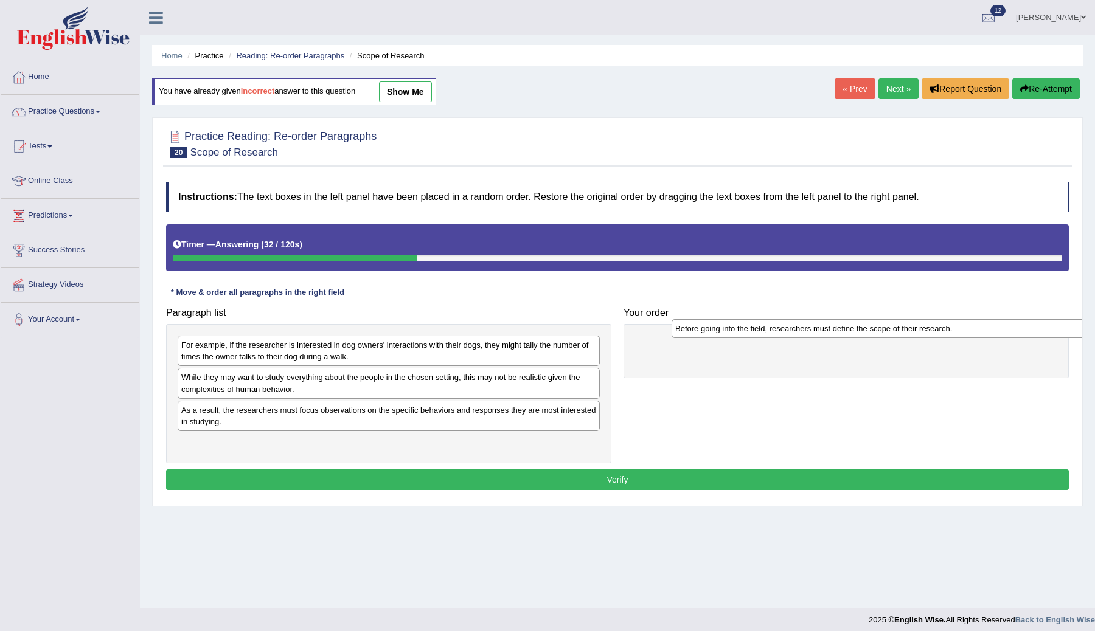
drag, startPoint x: 276, startPoint y: 449, endPoint x: 732, endPoint y: 341, distance: 468.9
click at [735, 338] on div "Before going into the field, researchers must define the scope of their researc…" at bounding box center [882, 328] width 422 height 19
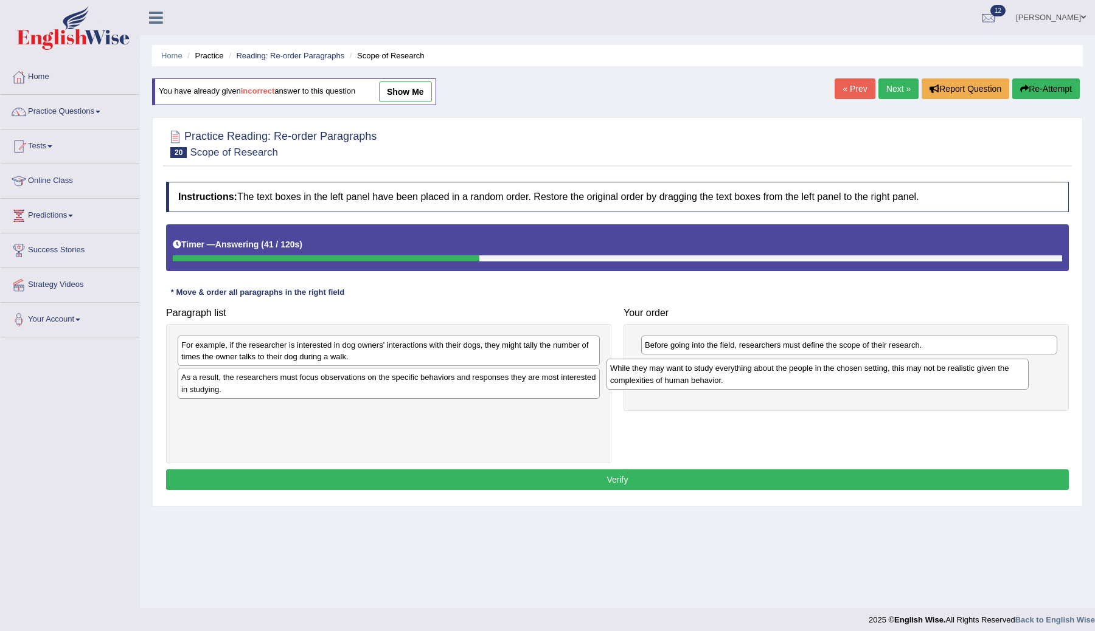
drag, startPoint x: 319, startPoint y: 386, endPoint x: 767, endPoint y: 373, distance: 447.8
click at [767, 374] on div "While they may want to study everything about the people in the chosen setting,…" at bounding box center [817, 374] width 422 height 30
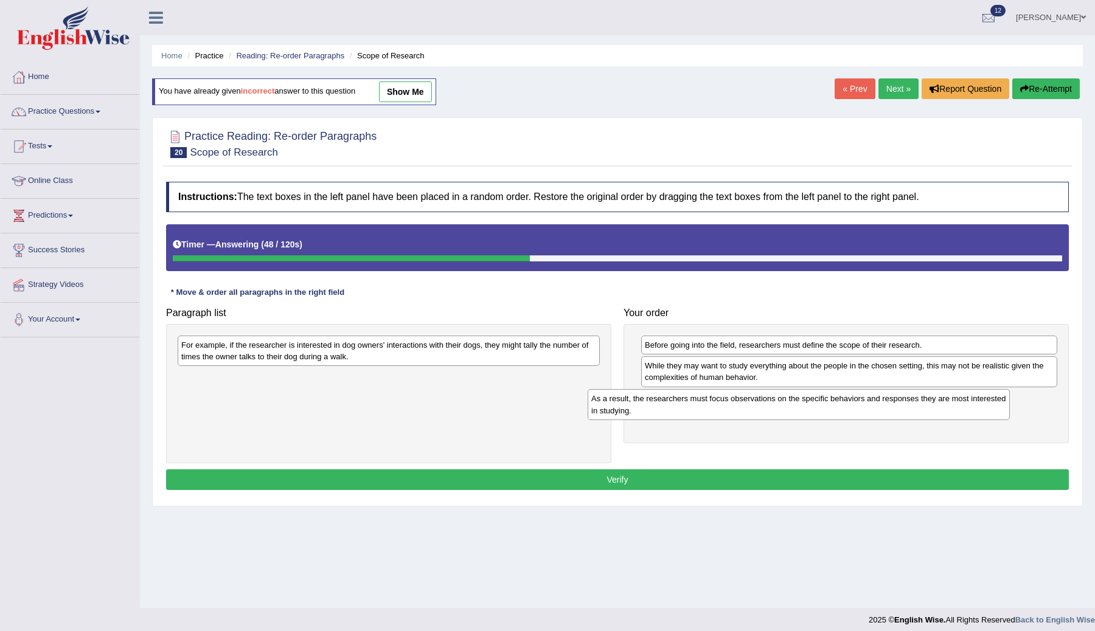
drag, startPoint x: 347, startPoint y: 387, endPoint x: 766, endPoint y: 409, distance: 419.6
click at [766, 409] on div "As a result, the researchers must focus observations on the specific behaviors …" at bounding box center [798, 404] width 422 height 30
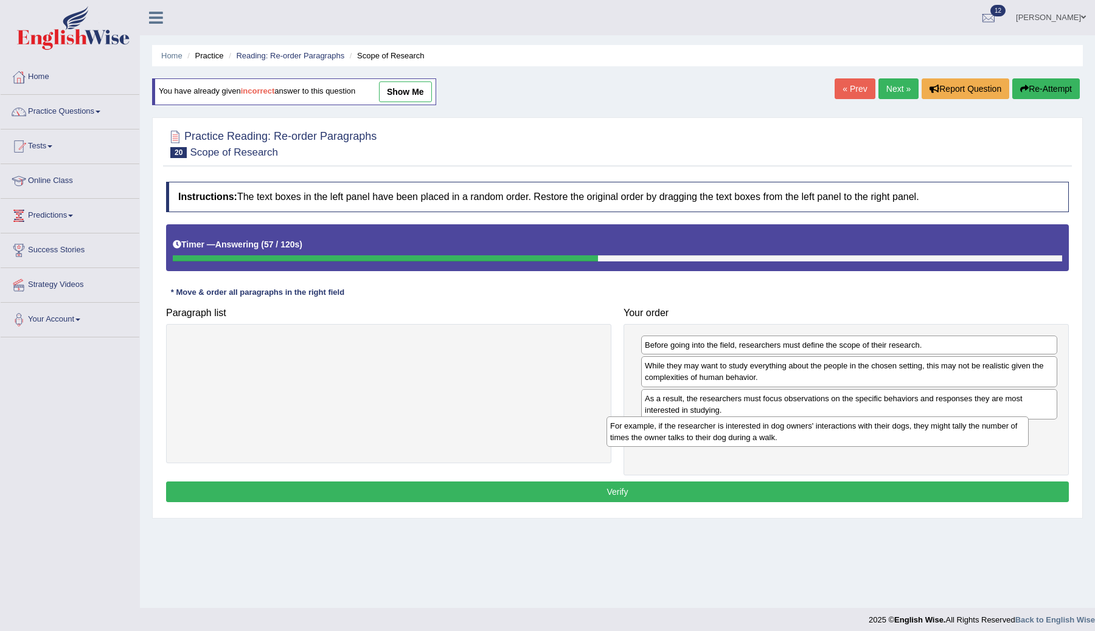
drag, startPoint x: 529, startPoint y: 358, endPoint x: 958, endPoint y: 440, distance: 436.4
click at [958, 440] on div "For example, if the researcher is interested in dog owners' interactions with t…" at bounding box center [817, 432] width 422 height 30
click at [716, 493] on button "Verify" at bounding box center [617, 492] width 903 height 21
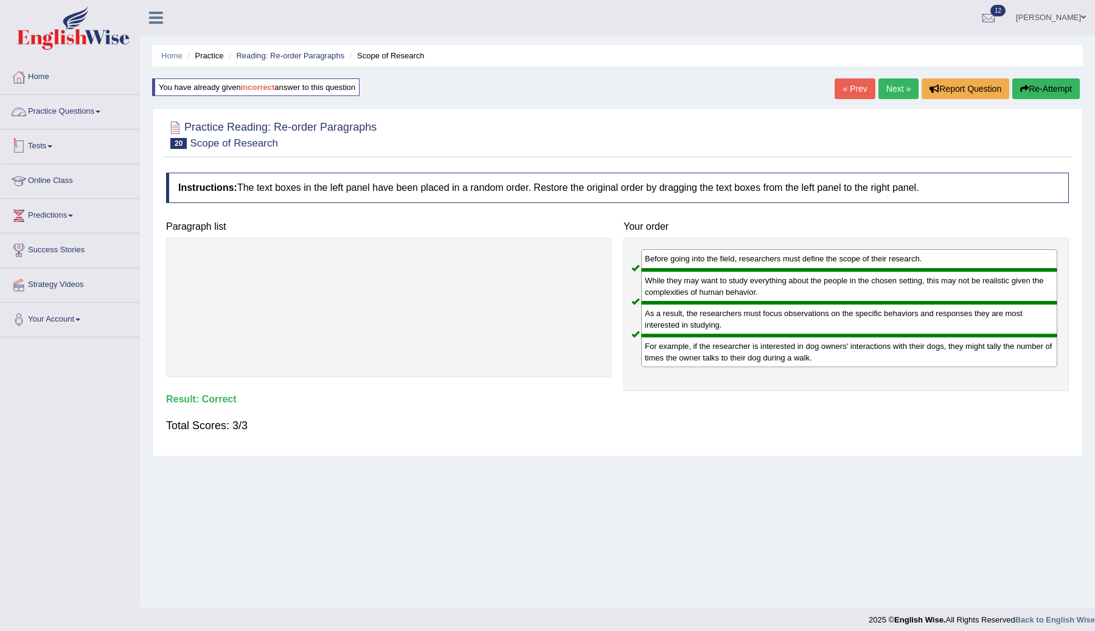
click at [41, 108] on link "Practice Questions" at bounding box center [70, 110] width 139 height 30
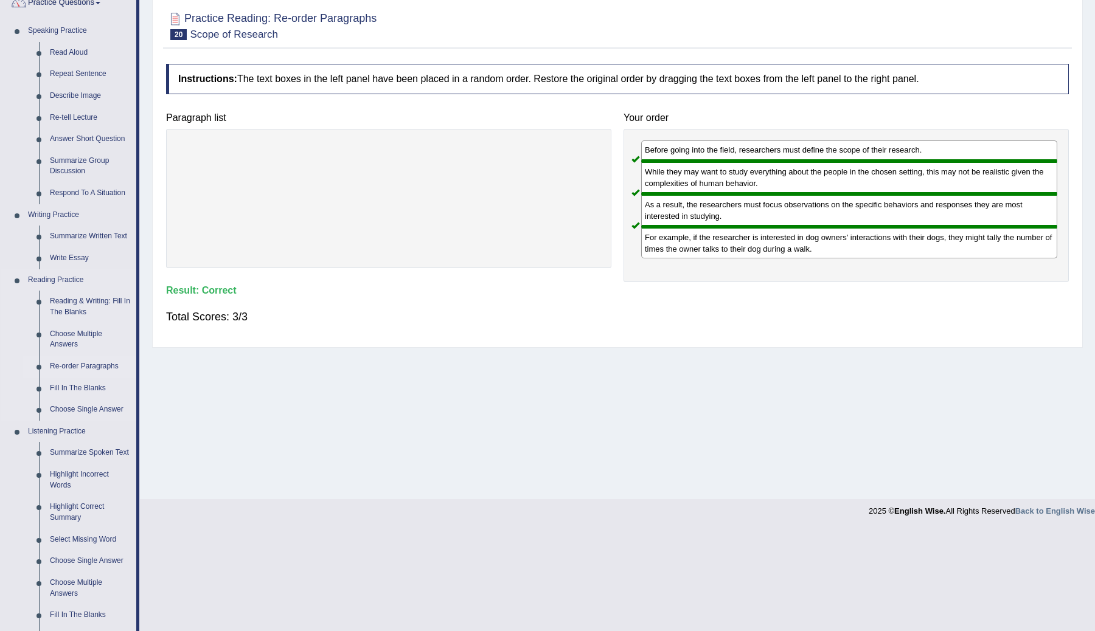
click at [63, 366] on link "Re-order Paragraphs" at bounding box center [90, 367] width 92 height 22
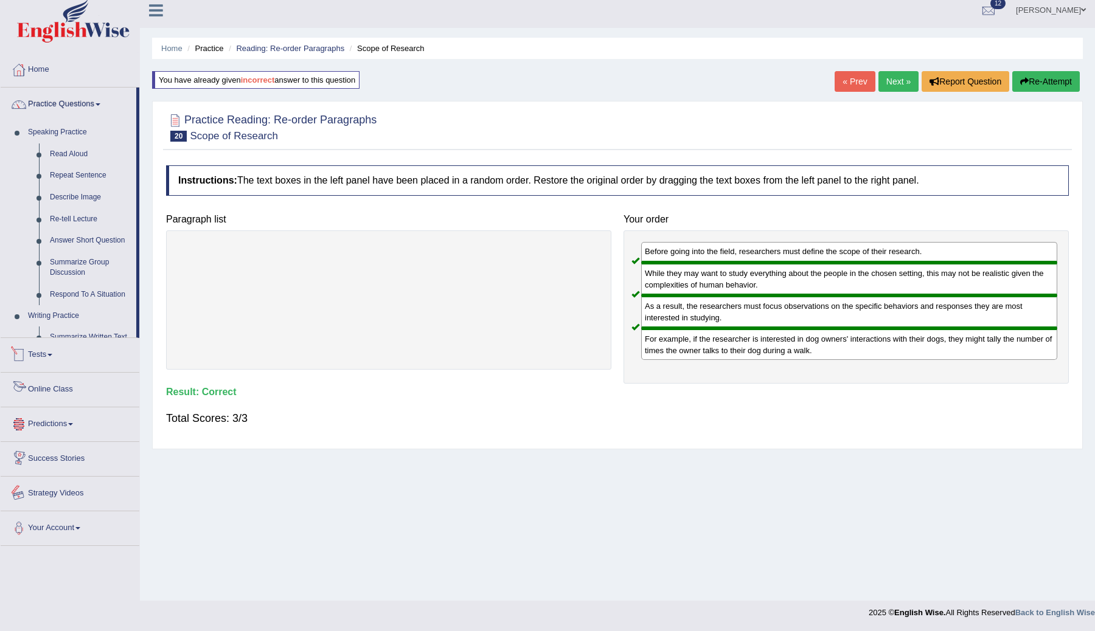
scroll to position [109, 0]
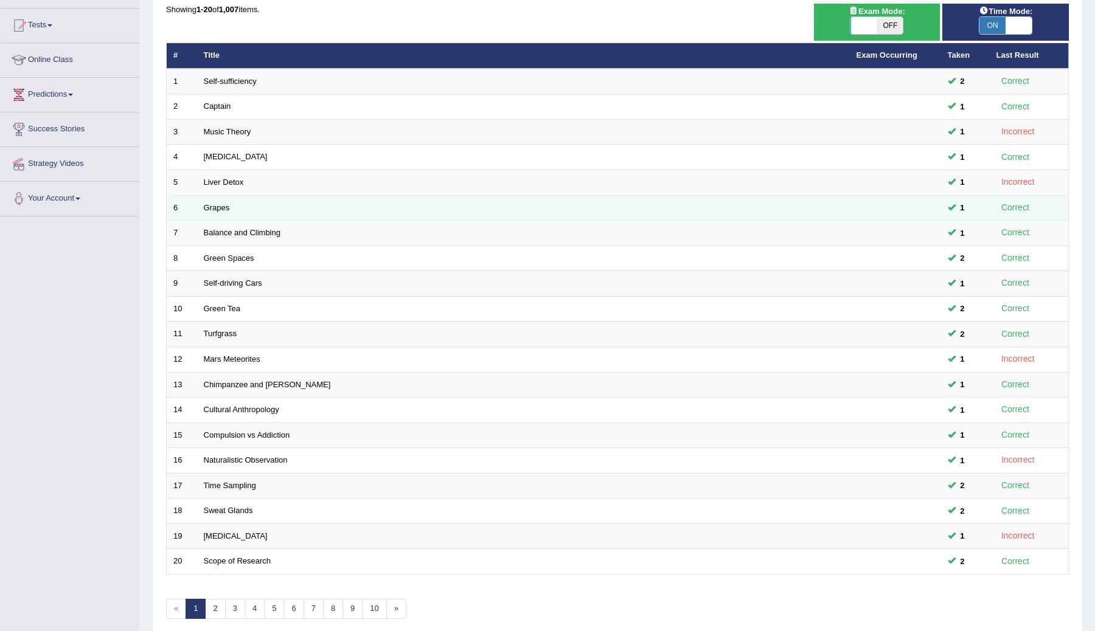
scroll to position [174, 0]
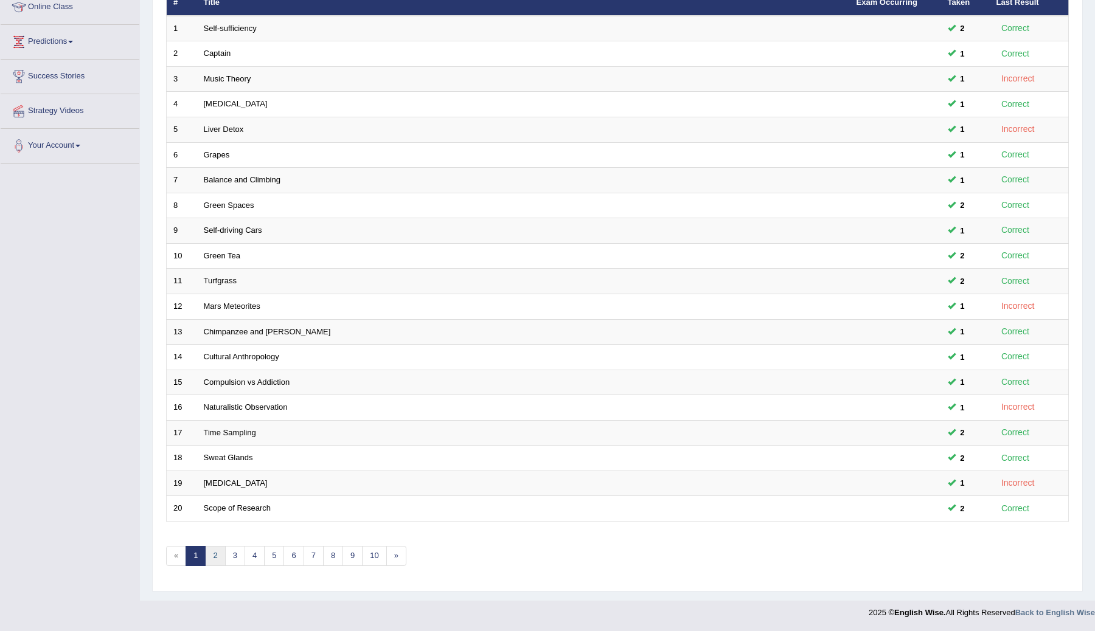
click at [218, 555] on link "2" at bounding box center [215, 556] width 20 height 20
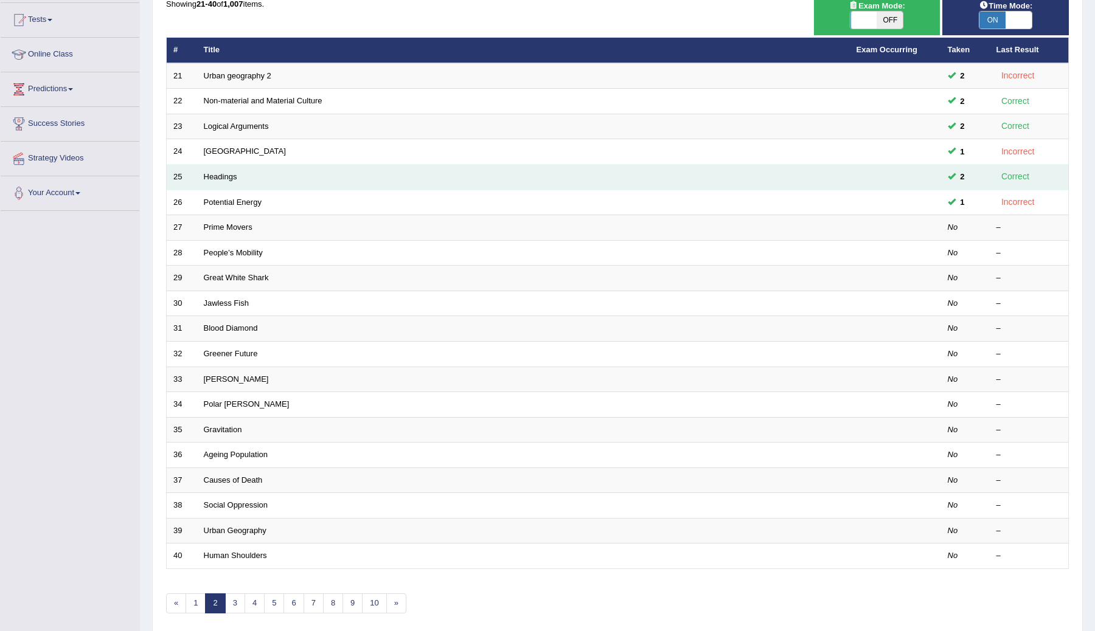
scroll to position [174, 0]
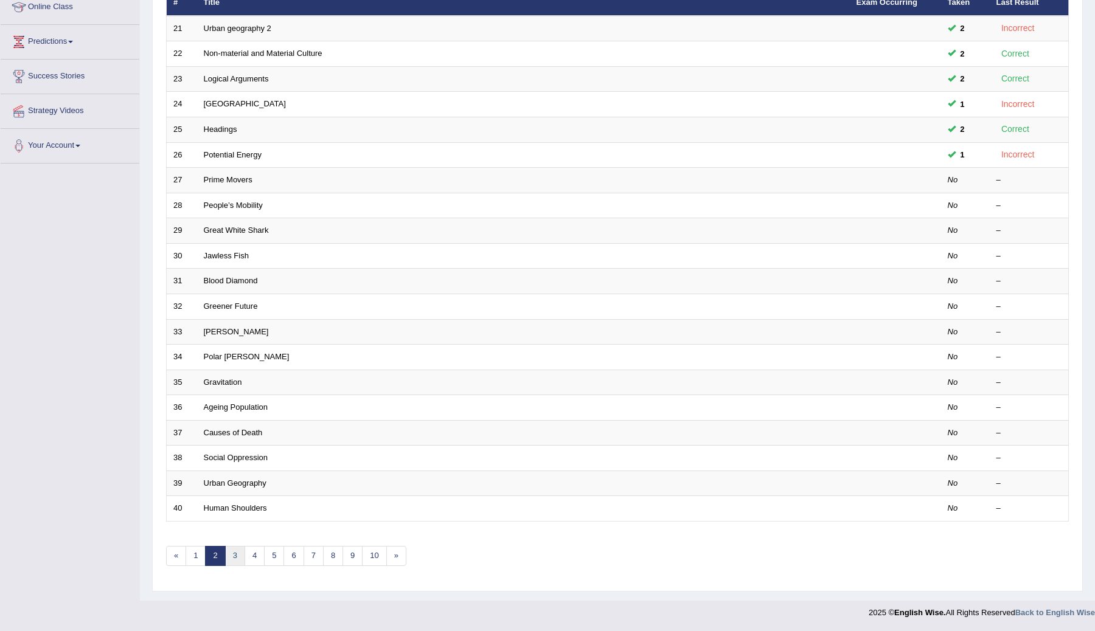
click at [235, 551] on link "3" at bounding box center [235, 556] width 20 height 20
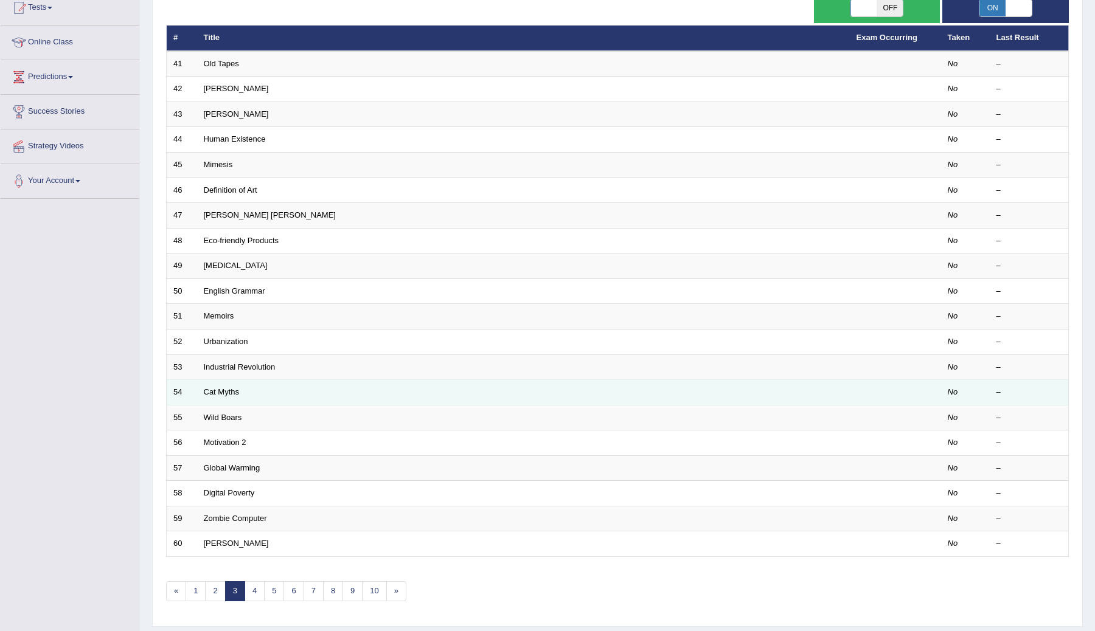
scroll to position [174, 0]
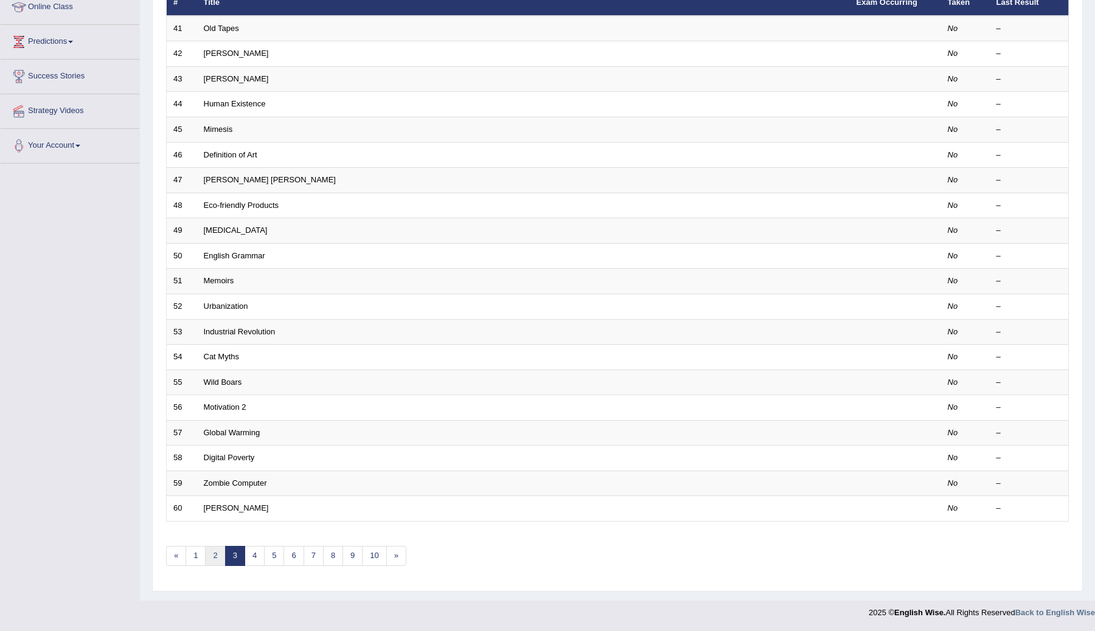
click at [217, 562] on link "2" at bounding box center [215, 556] width 20 height 20
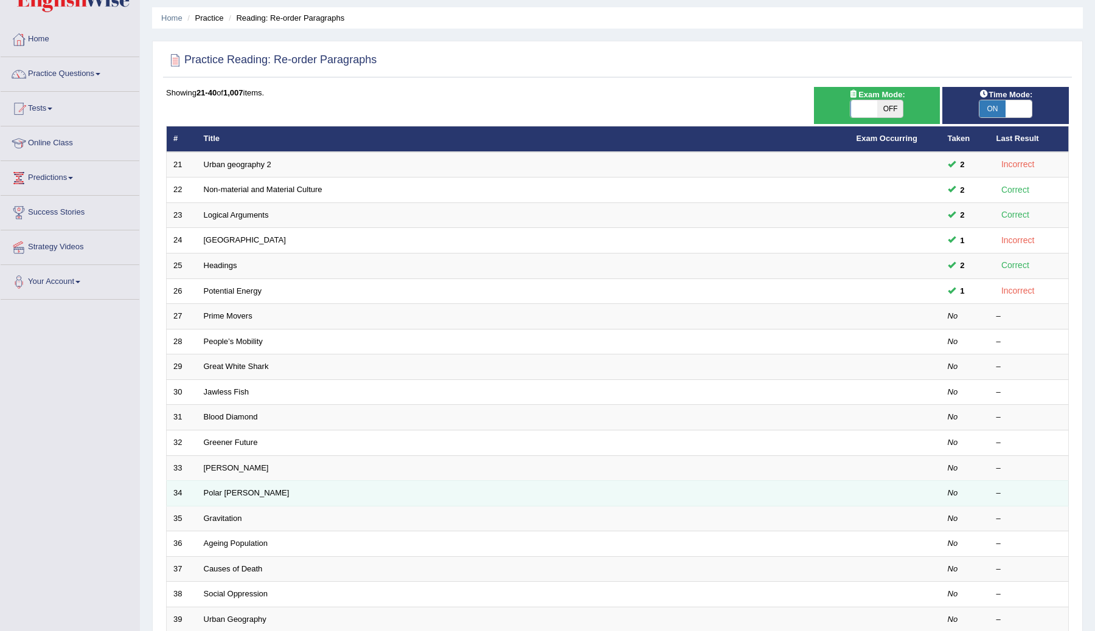
scroll to position [174, 0]
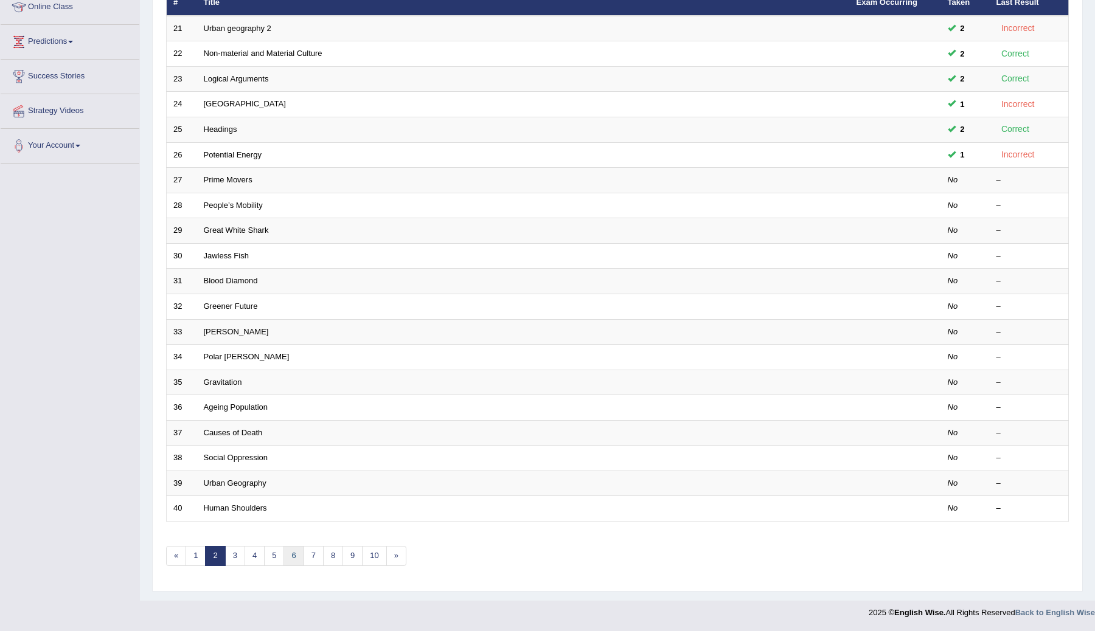
click at [296, 554] on link "6" at bounding box center [293, 556] width 20 height 20
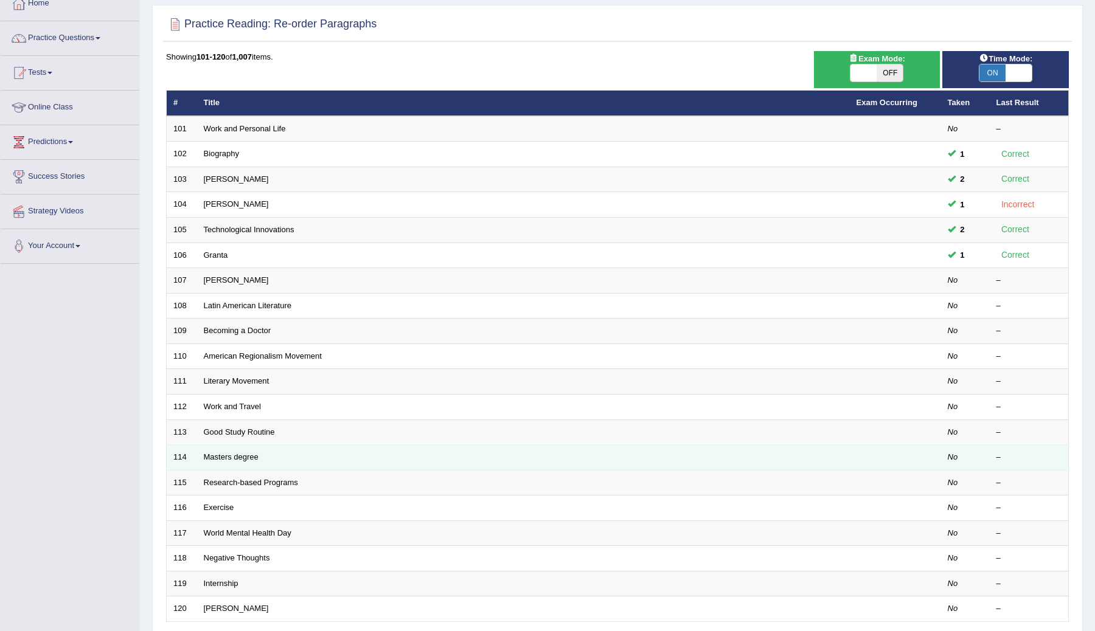
scroll to position [174, 0]
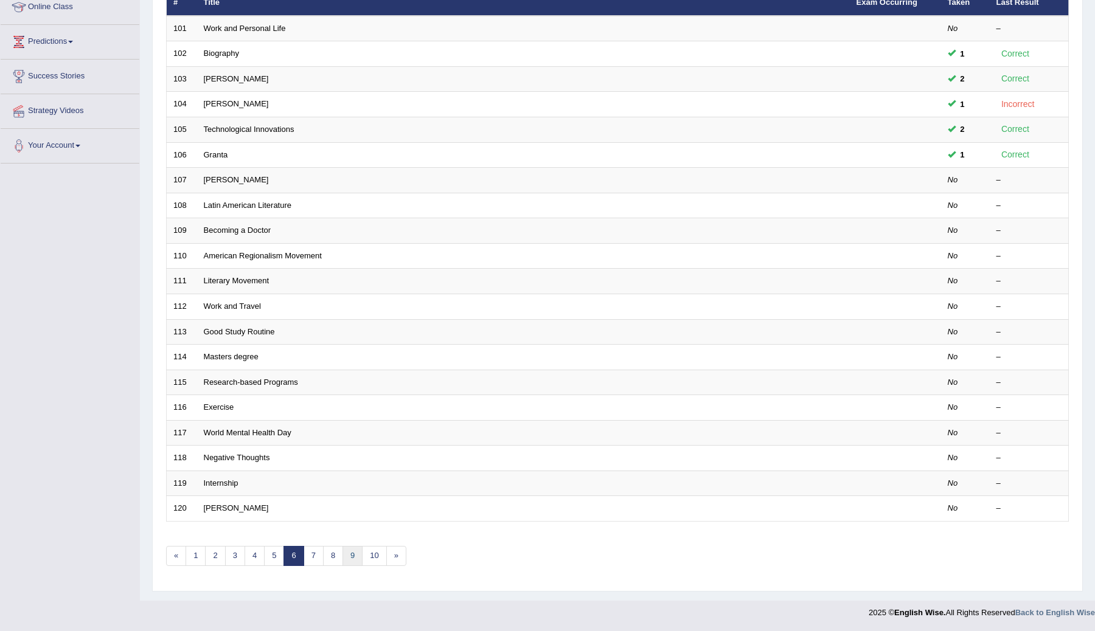
click at [347, 560] on link "9" at bounding box center [352, 556] width 20 height 20
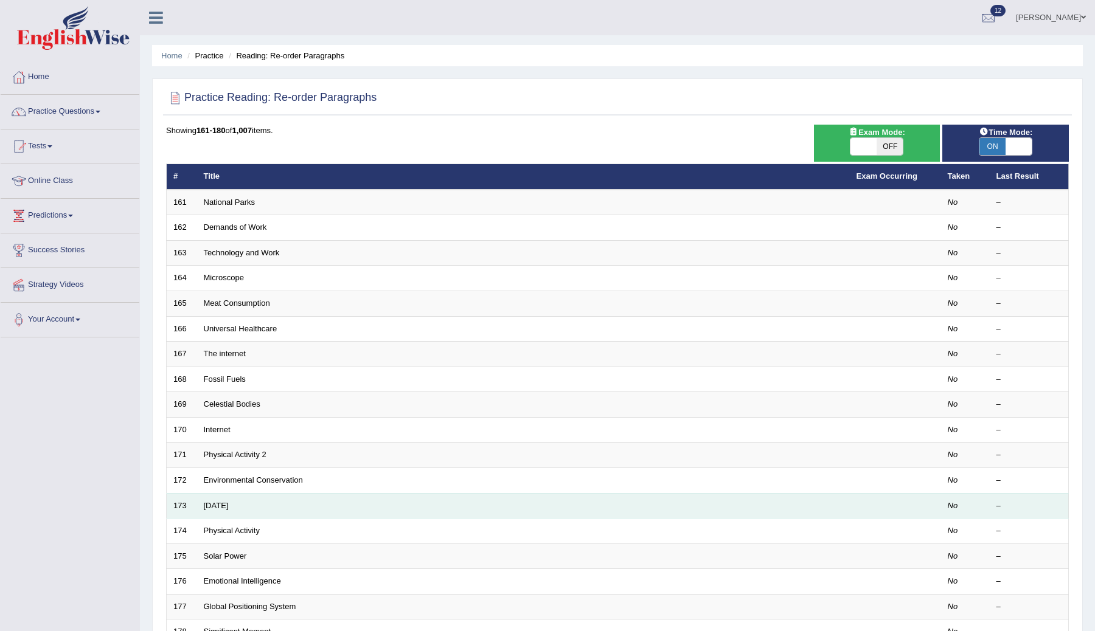
scroll to position [174, 0]
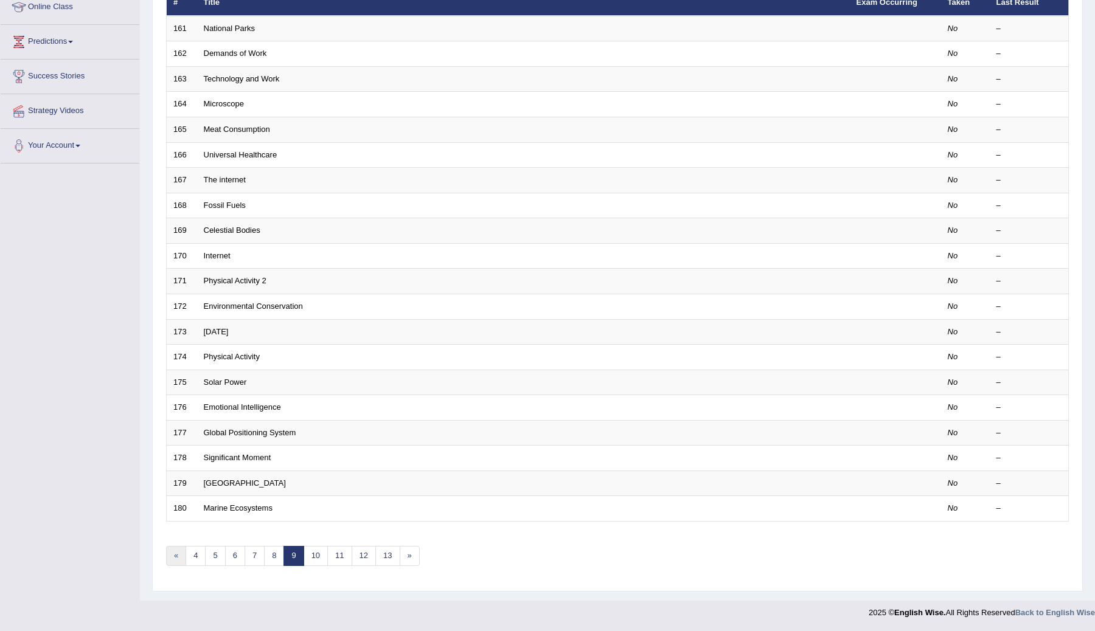
click at [176, 555] on link "«" at bounding box center [176, 556] width 20 height 20
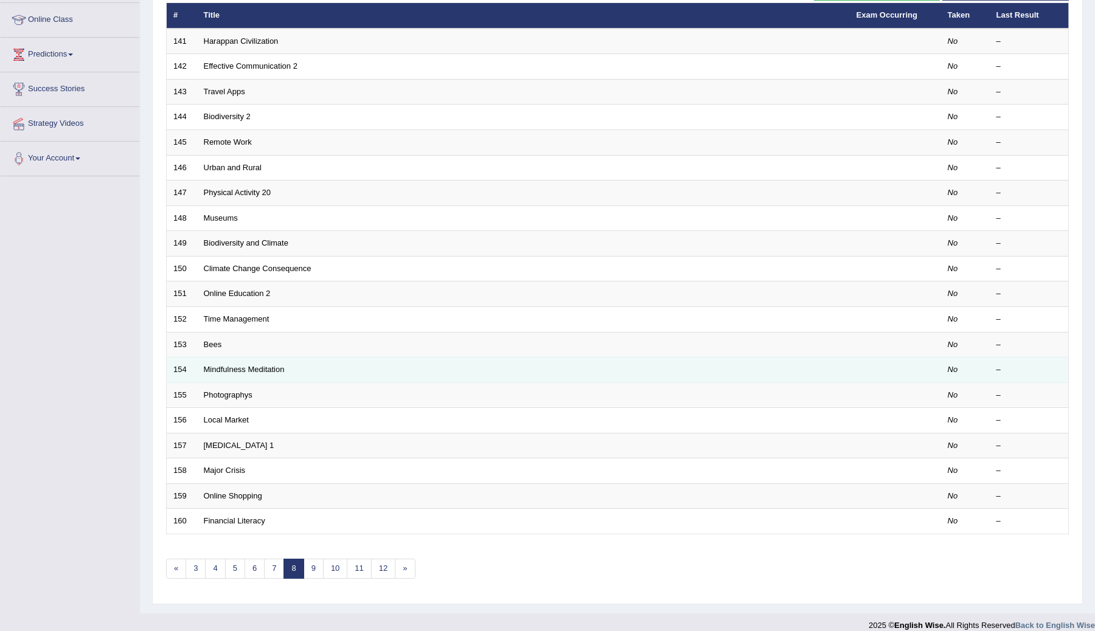
scroll to position [174, 0]
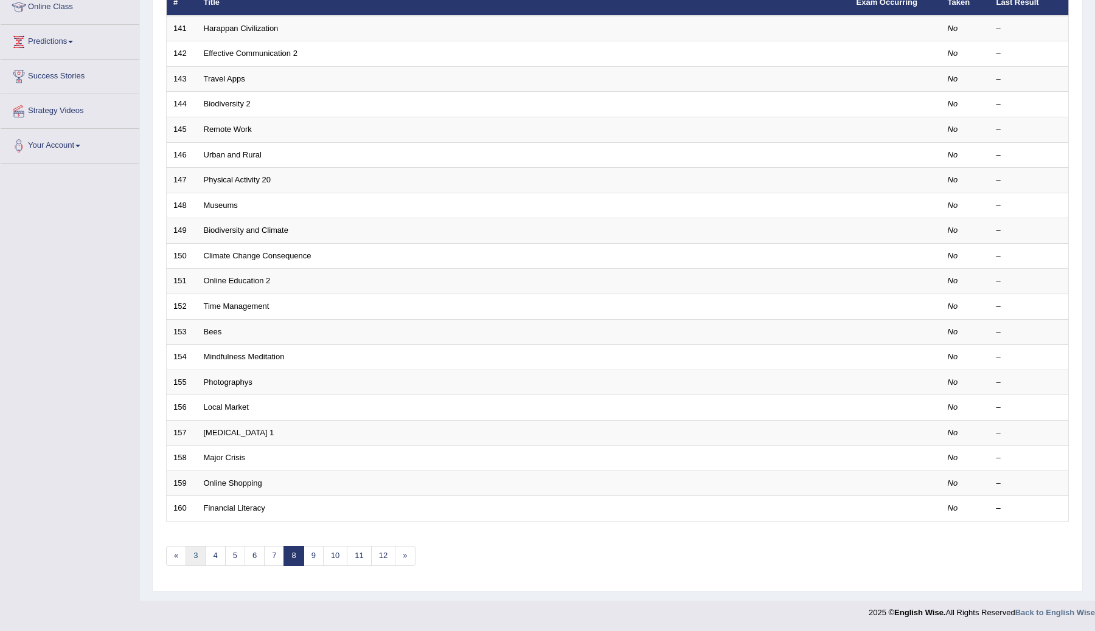
click at [190, 554] on link "3" at bounding box center [195, 556] width 20 height 20
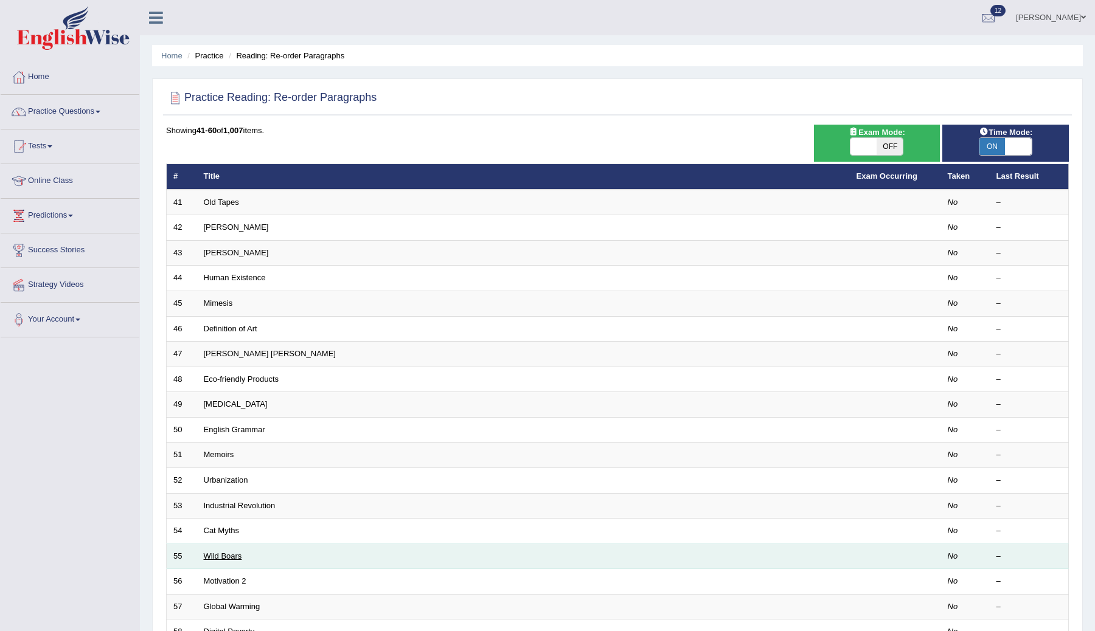
scroll to position [174, 0]
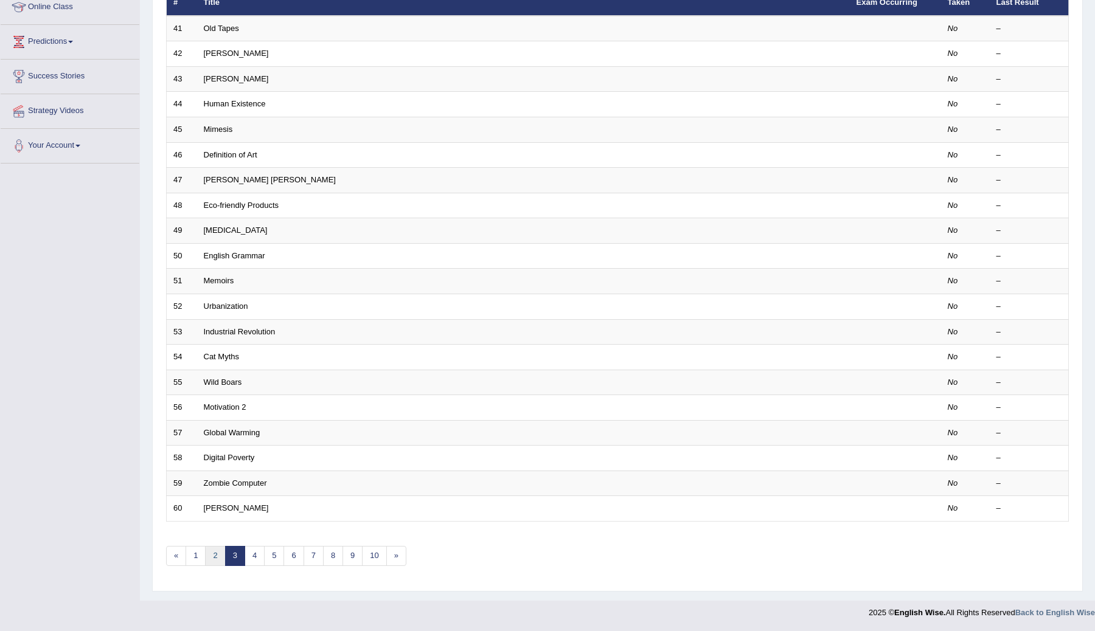
click at [212, 558] on link "2" at bounding box center [215, 556] width 20 height 20
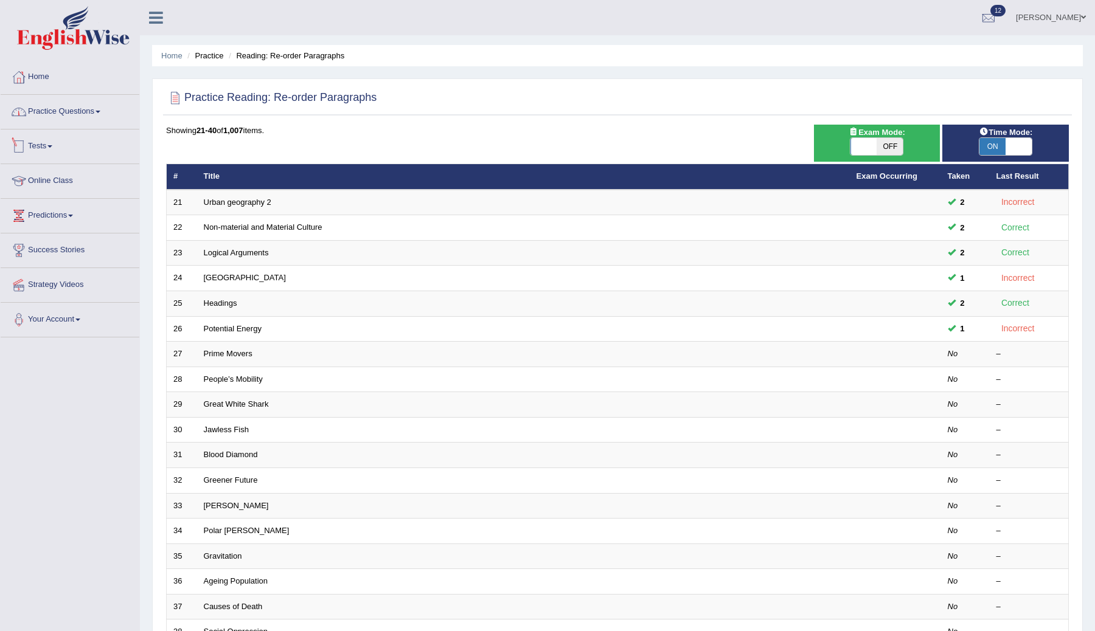
click at [71, 107] on link "Practice Questions" at bounding box center [70, 110] width 139 height 30
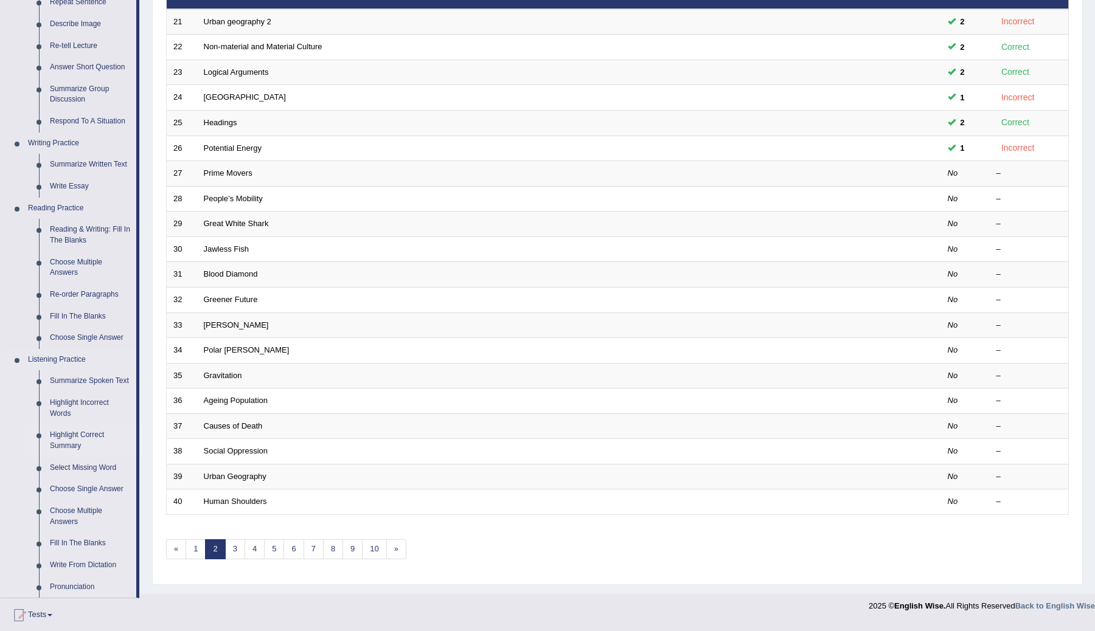
scroll to position [367, 0]
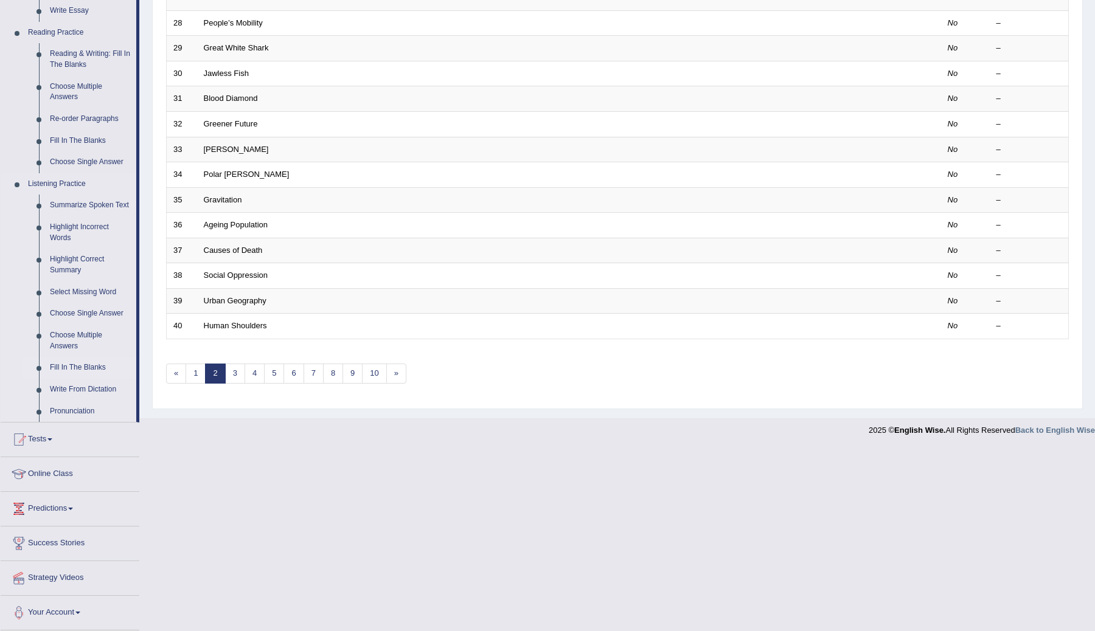
click at [74, 369] on link "Fill In The Blanks" at bounding box center [90, 368] width 92 height 22
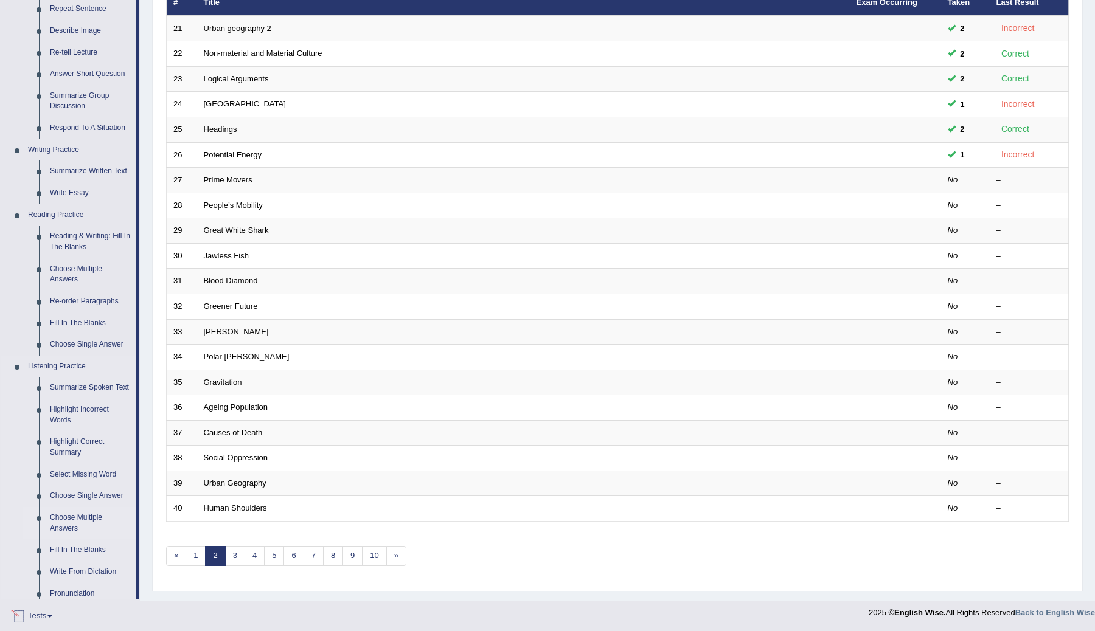
scroll to position [321, 0]
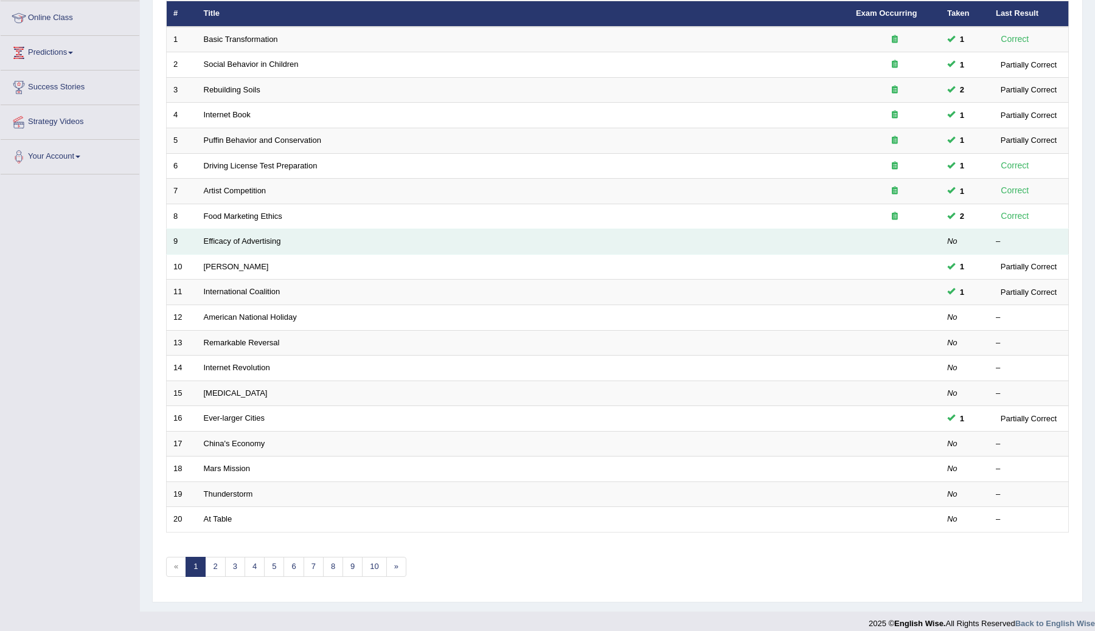
scroll to position [174, 0]
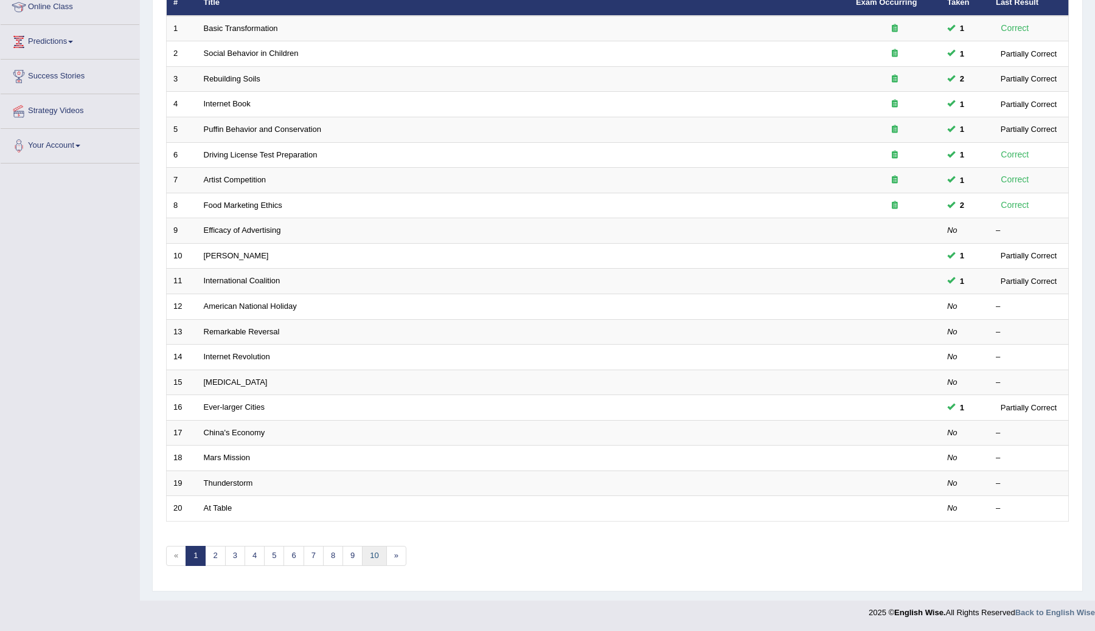
click at [376, 558] on link "10" at bounding box center [374, 556] width 24 height 20
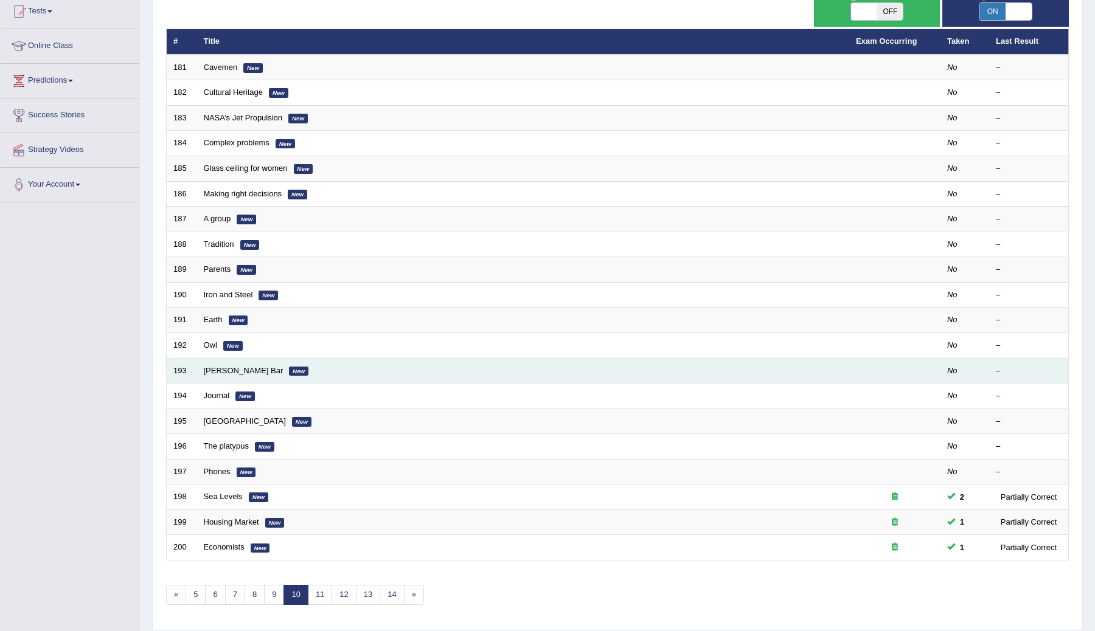
scroll to position [174, 0]
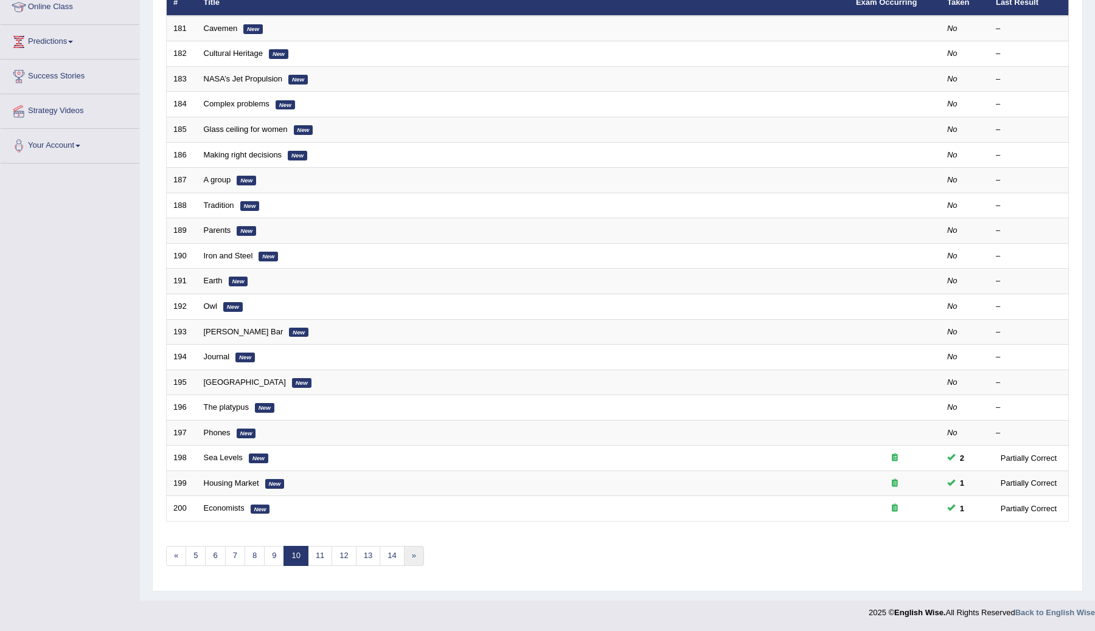
click at [412, 555] on link "»" at bounding box center [414, 556] width 20 height 20
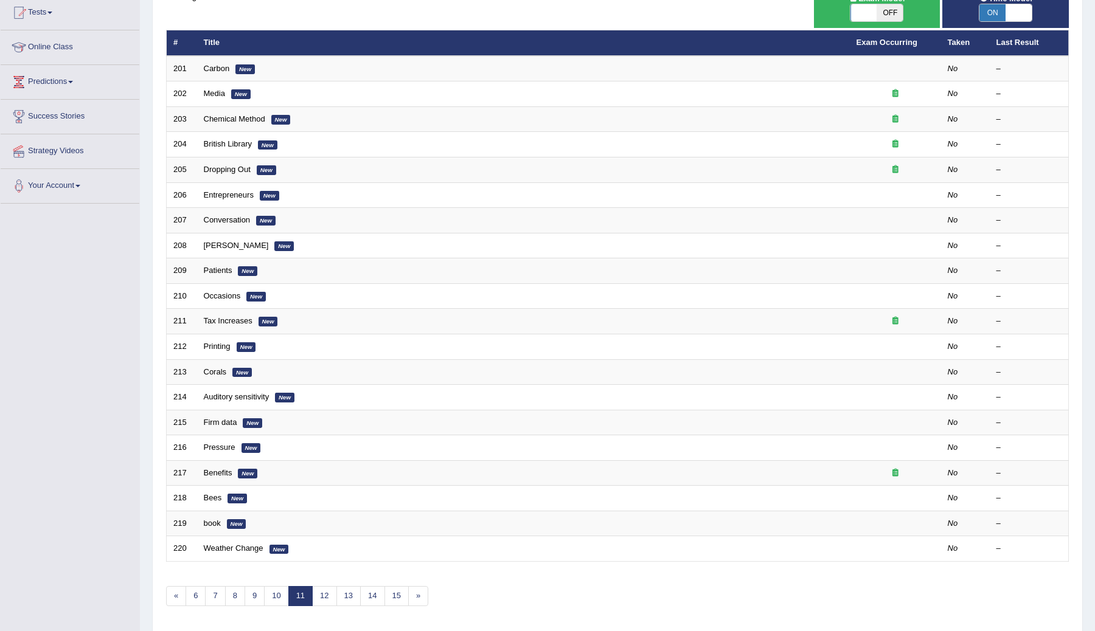
scroll to position [174, 0]
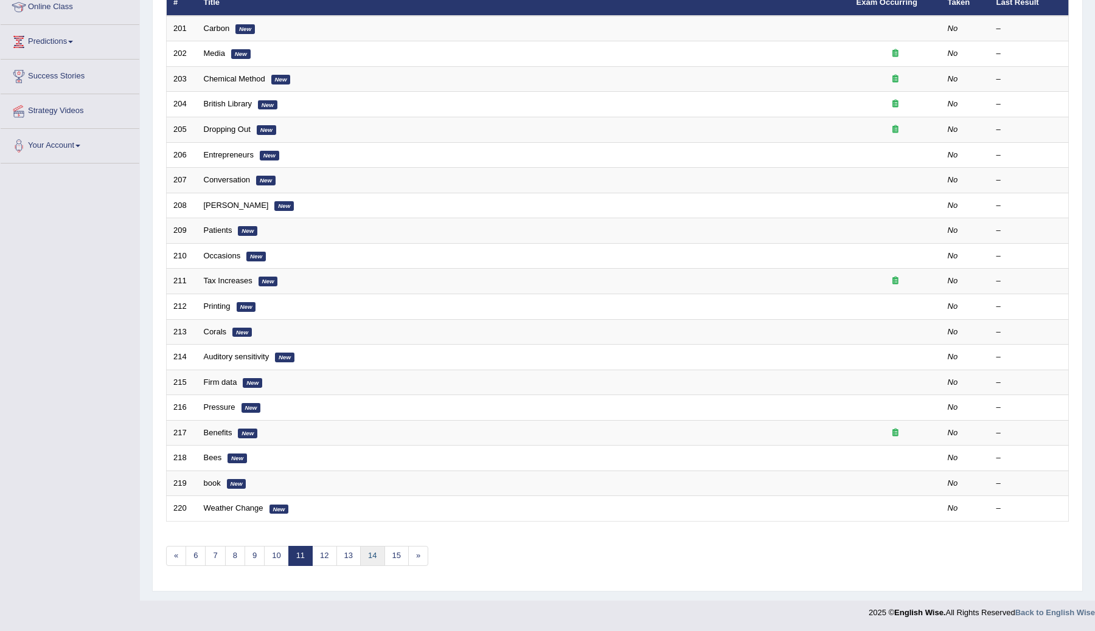
click at [372, 558] on link "14" at bounding box center [372, 556] width 24 height 20
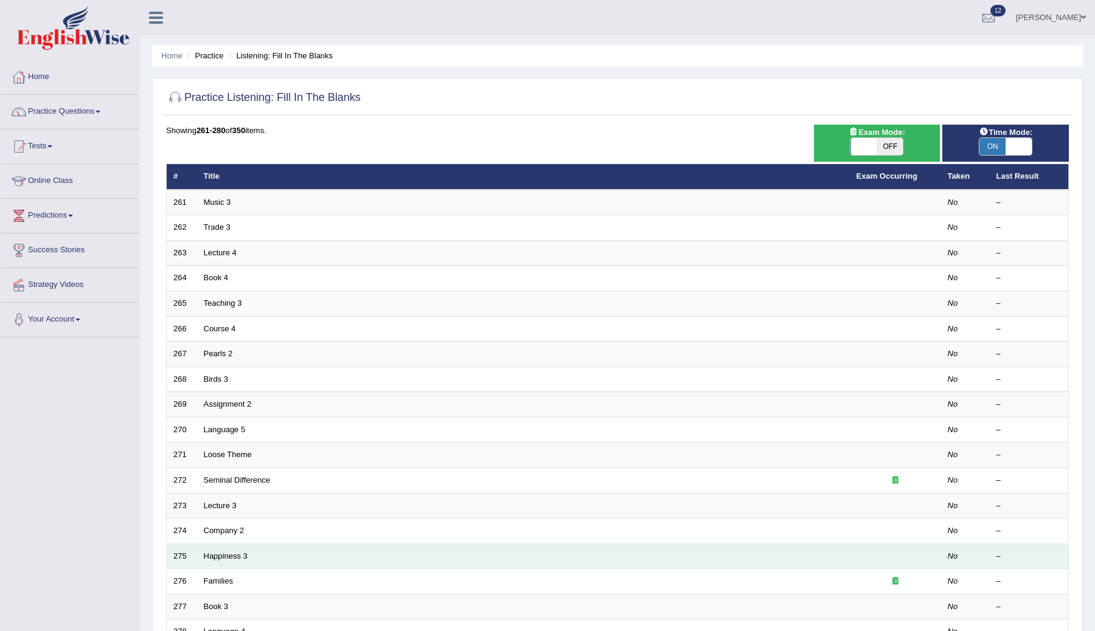
scroll to position [174, 0]
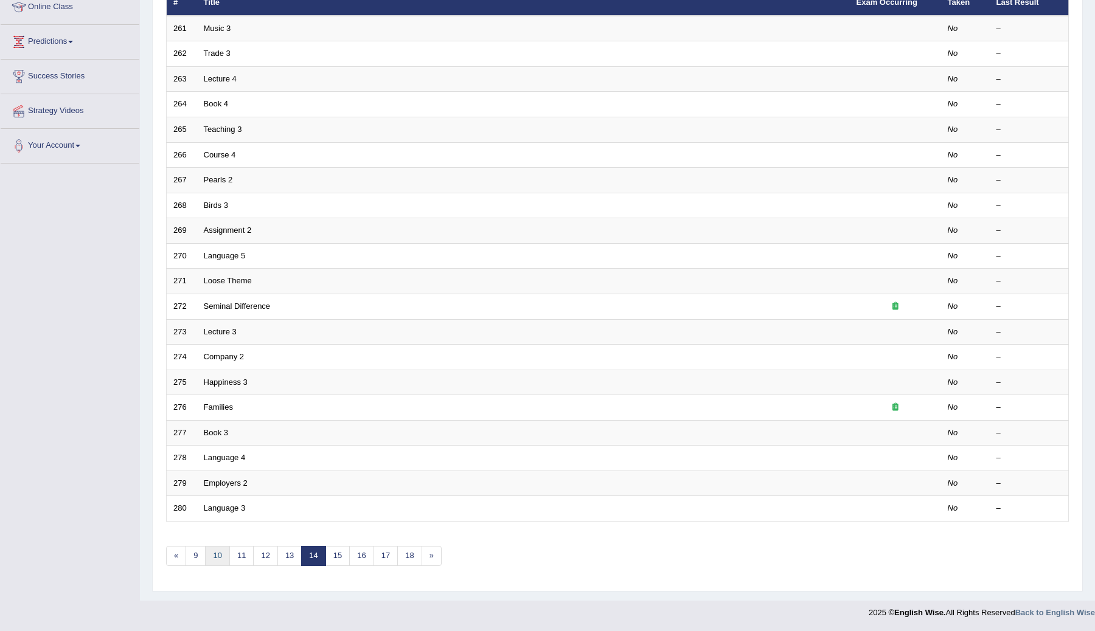
click at [223, 556] on link "10" at bounding box center [217, 556] width 24 height 20
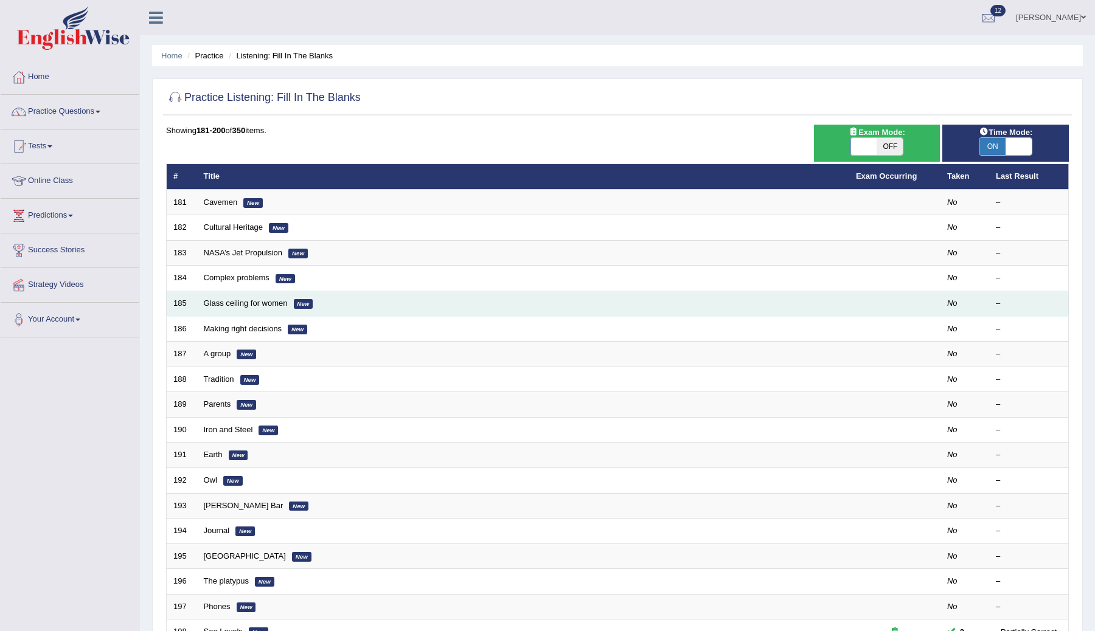
click at [757, 301] on td "Glass ceiling for women New" at bounding box center [523, 304] width 652 height 26
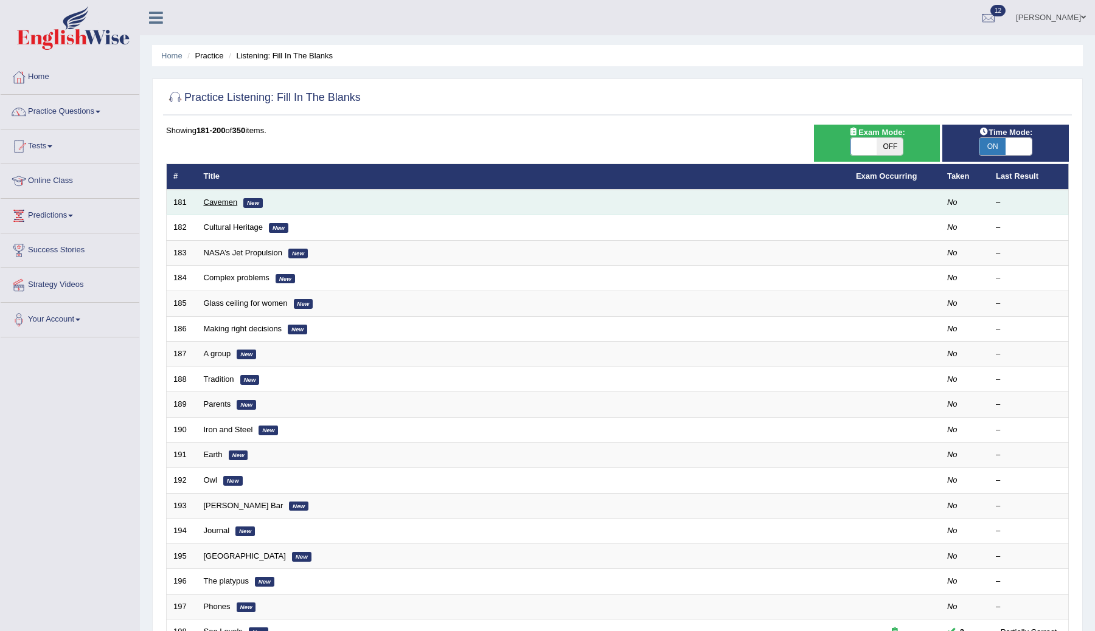
click at [211, 203] on link "Cavemen" at bounding box center [221, 202] width 34 height 9
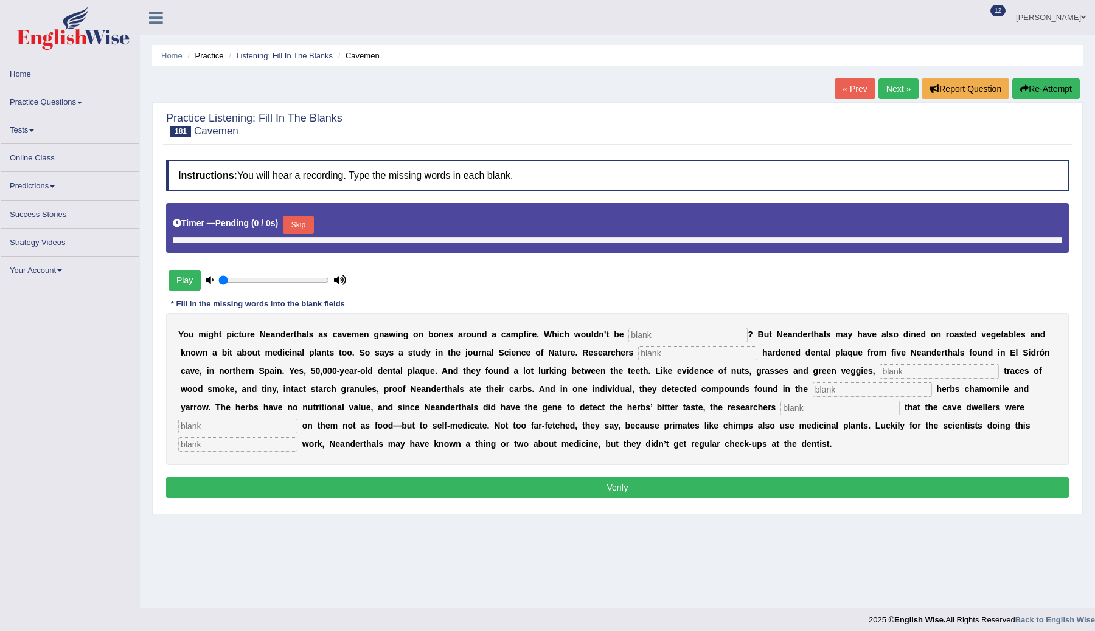
type input "0.7"
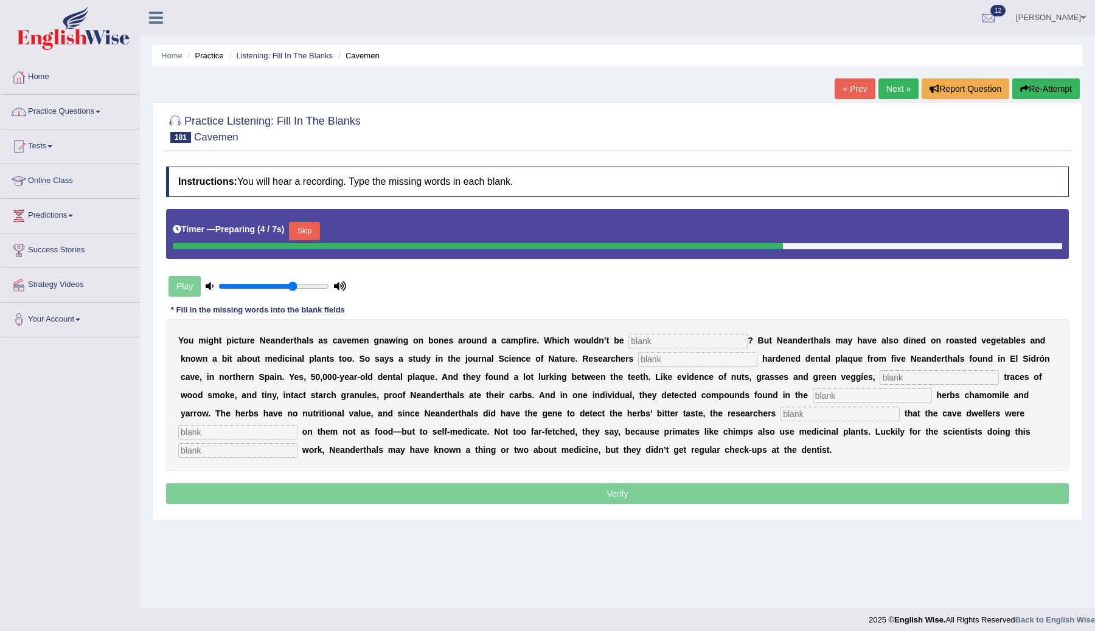
click at [59, 112] on link "Practice Questions" at bounding box center [70, 110] width 139 height 30
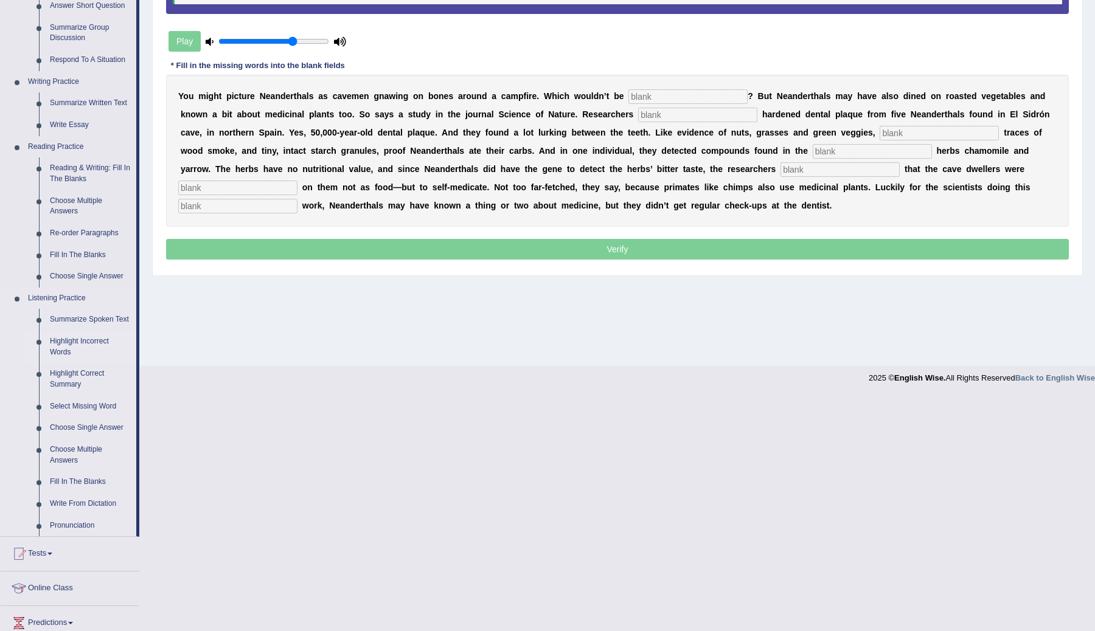
scroll to position [296, 0]
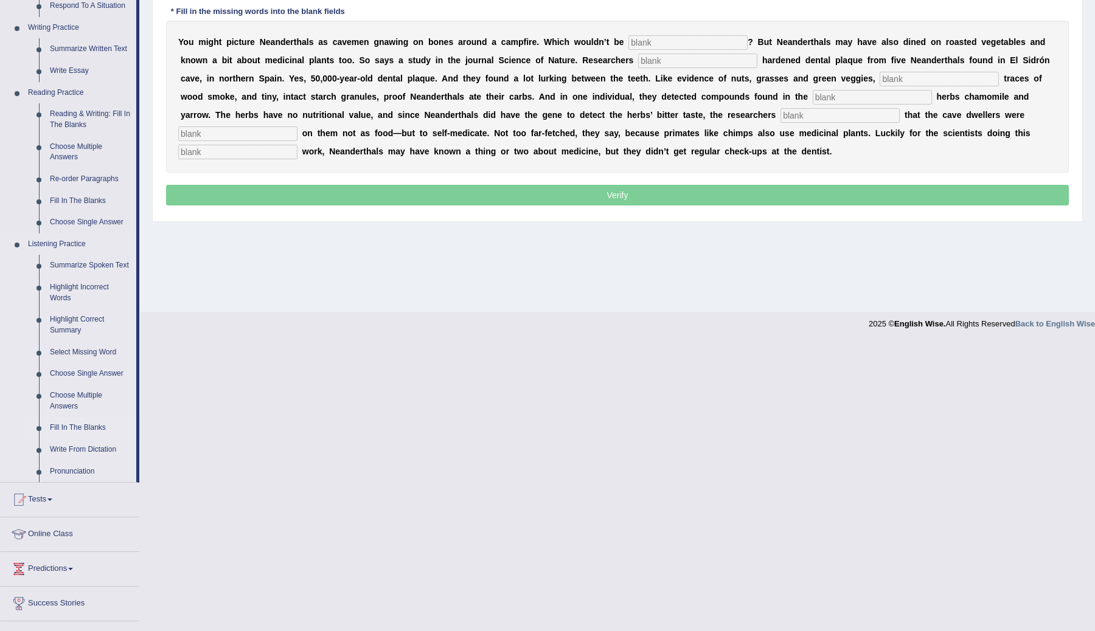
click at [73, 439] on link "Fill In The Blanks" at bounding box center [90, 428] width 92 height 22
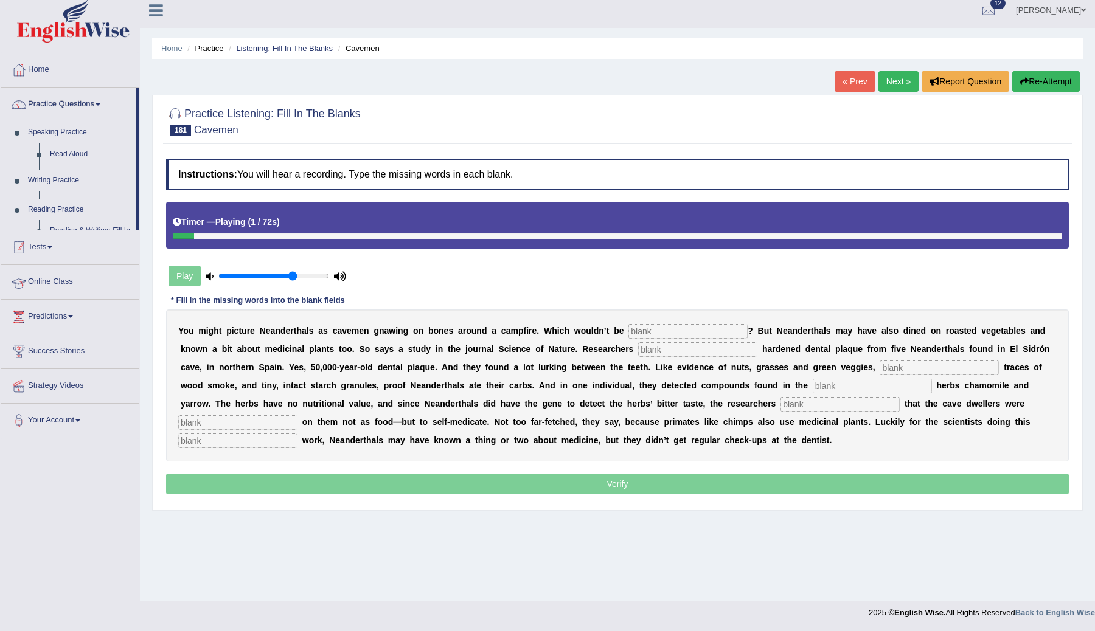
scroll to position [7, 0]
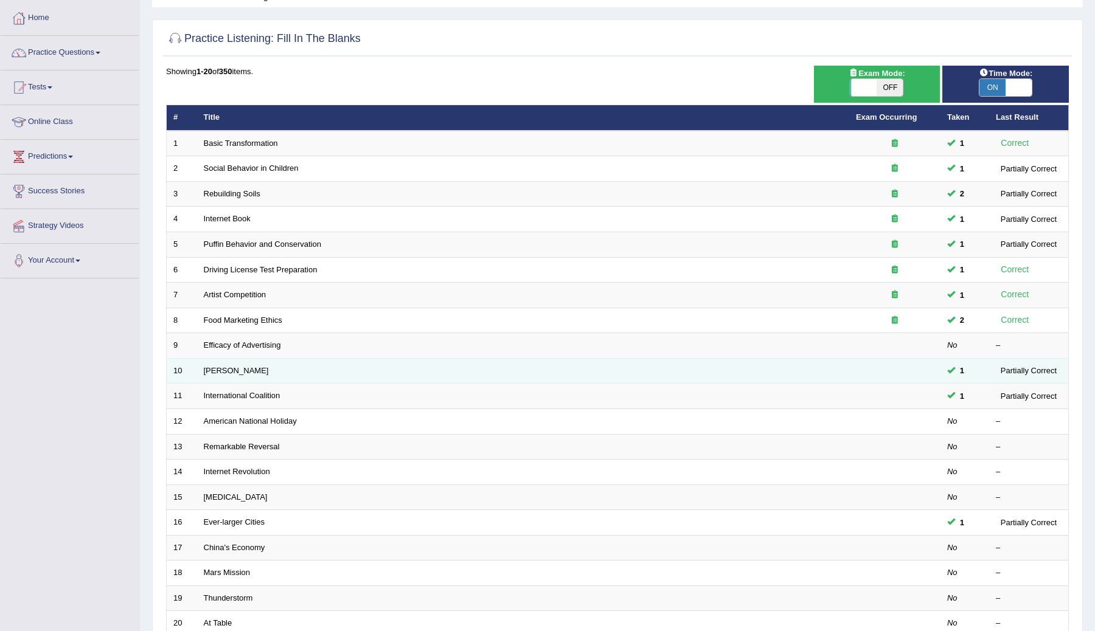
scroll to position [174, 0]
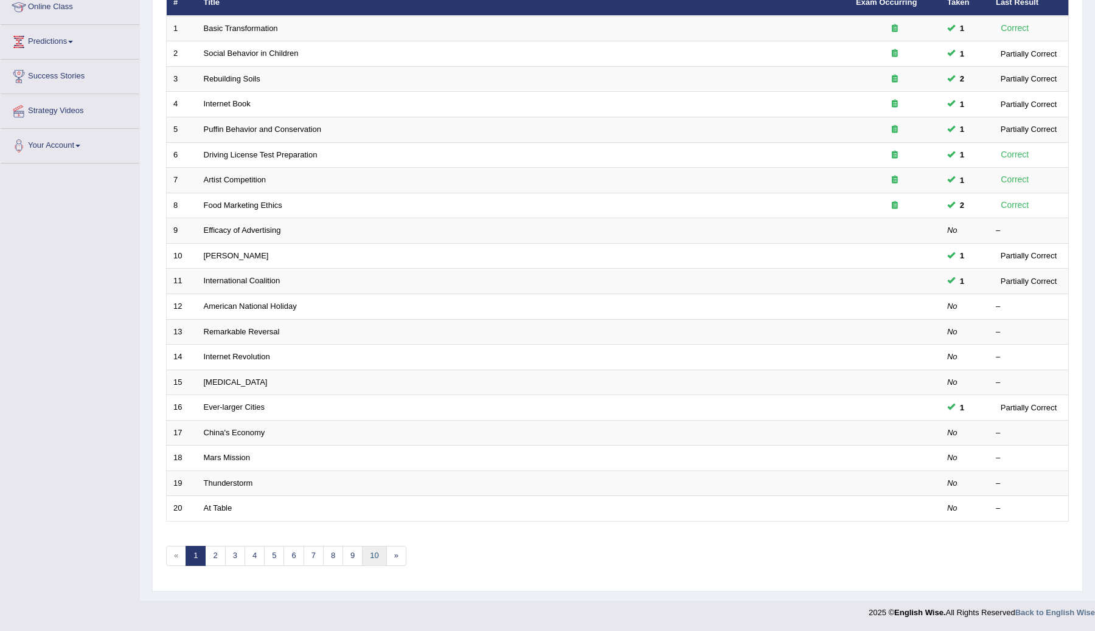
click at [374, 556] on link "10" at bounding box center [374, 556] width 24 height 20
